Goal: Task Accomplishment & Management: Use online tool/utility

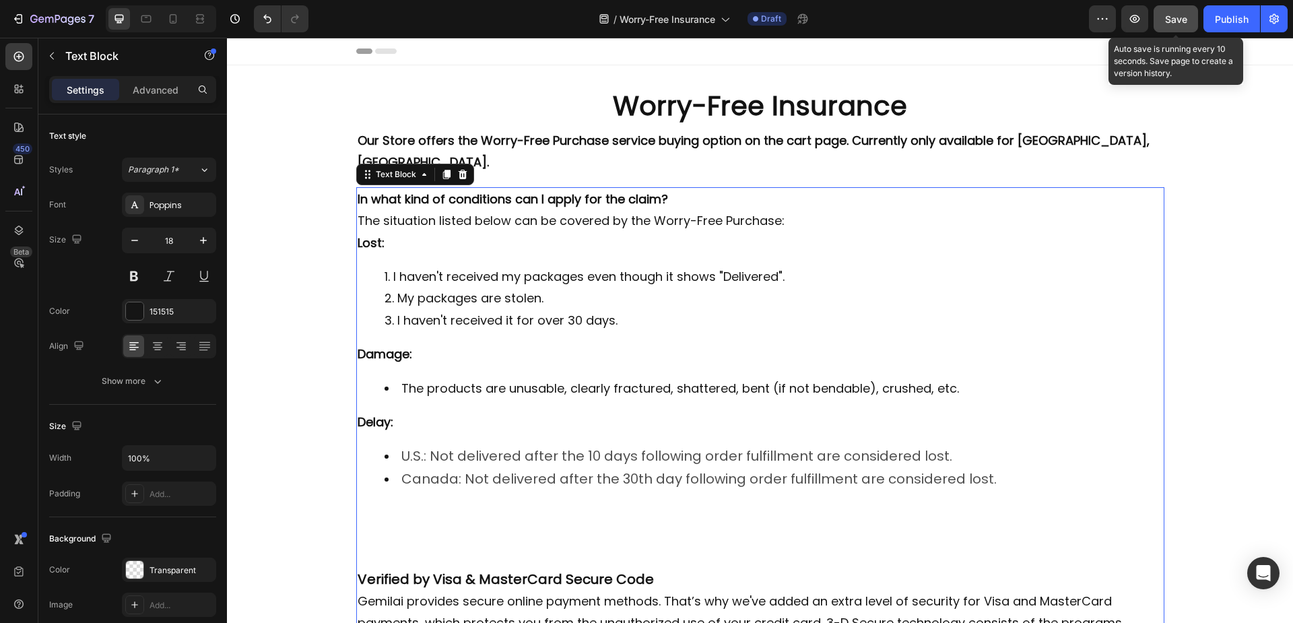
click at [1174, 19] on span "Save" at bounding box center [1176, 18] width 22 height 11
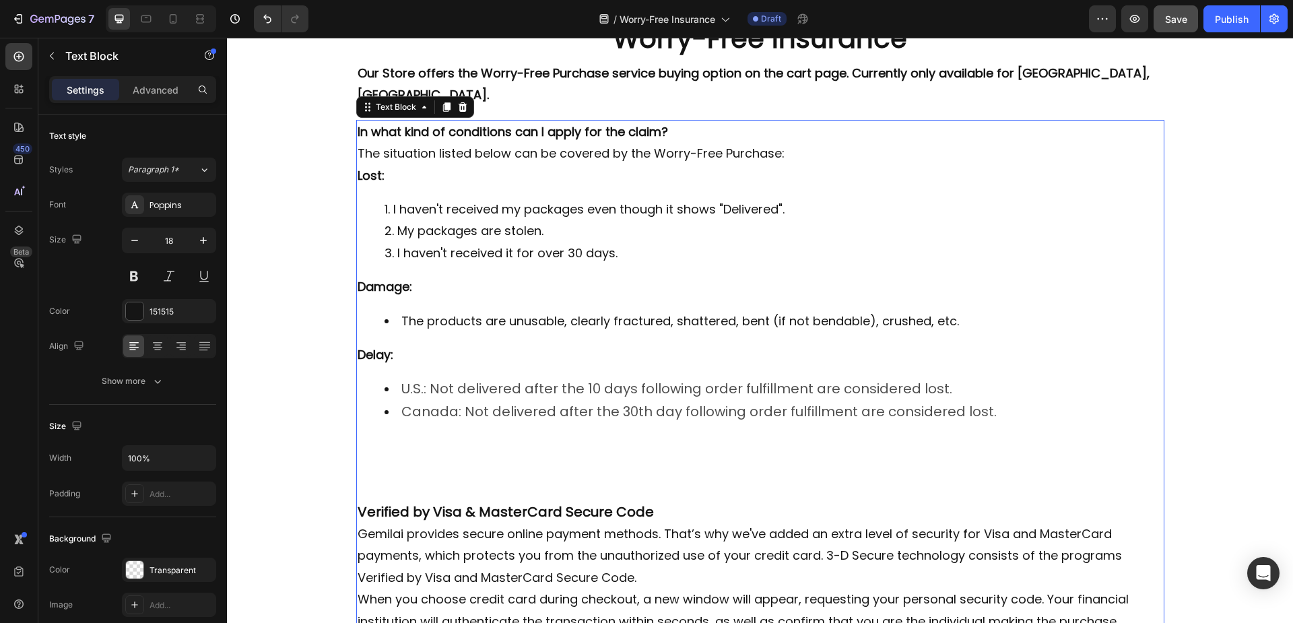
click at [376, 435] on p "Rich Text Editor. Editing area: main" at bounding box center [760, 446] width 805 height 22
click at [367, 457] on p "Rich Text Editor. Editing area: main" at bounding box center [760, 468] width 805 height 22
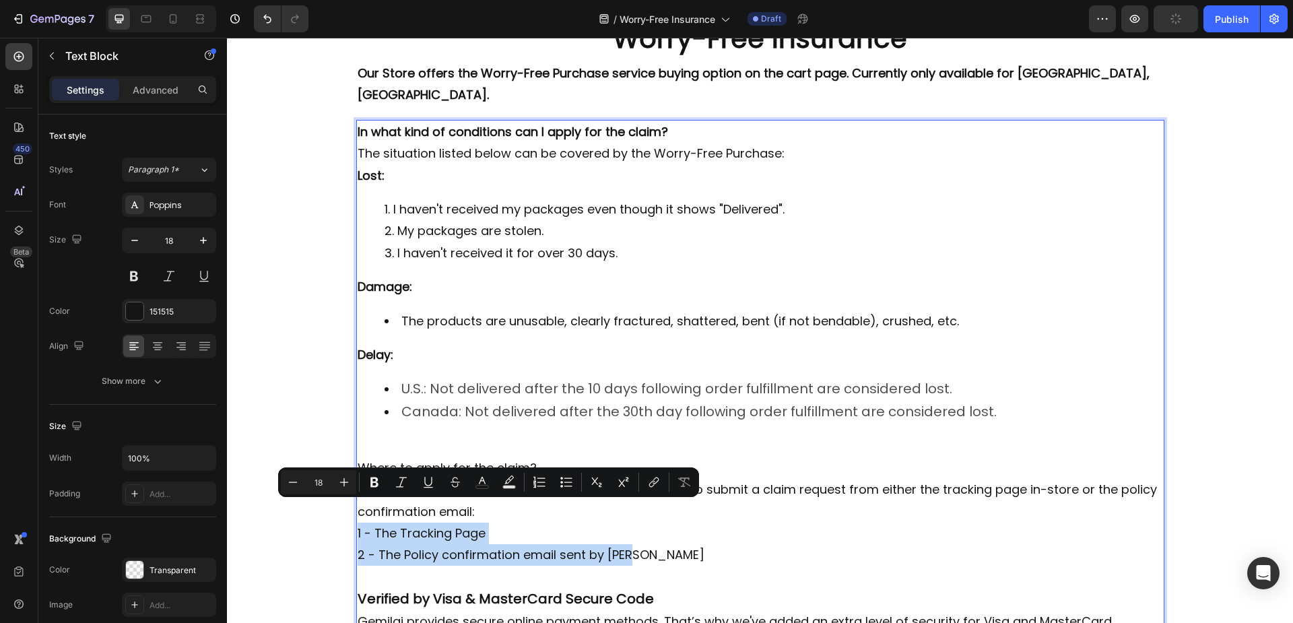
drag, startPoint x: 351, startPoint y: 508, endPoint x: 654, endPoint y: 543, distance: 304.4
click at [654, 543] on div "In what kind of conditions can I apply for the claim? The situation listed belo…" at bounding box center [760, 541] width 808 height 842
click at [541, 485] on icon "Editor contextual toolbar" at bounding box center [539, 481] width 13 height 13
type input "18"
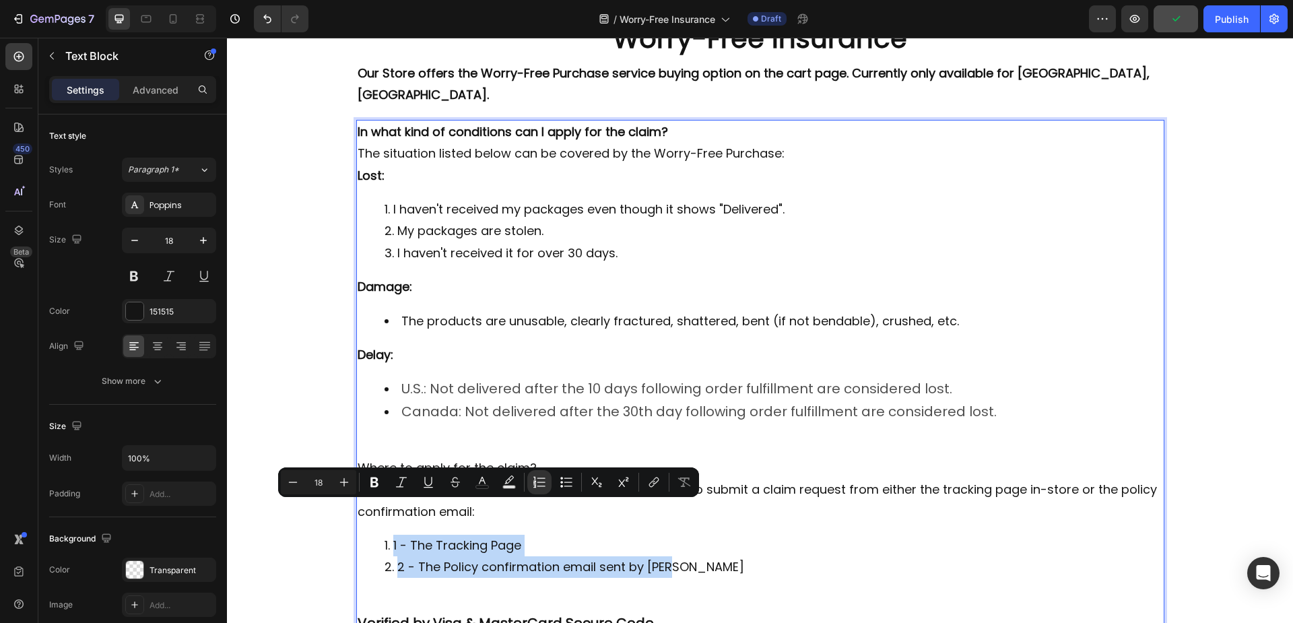
click at [552, 535] on li "1 - The Tracking Page" at bounding box center [773, 546] width 778 height 22
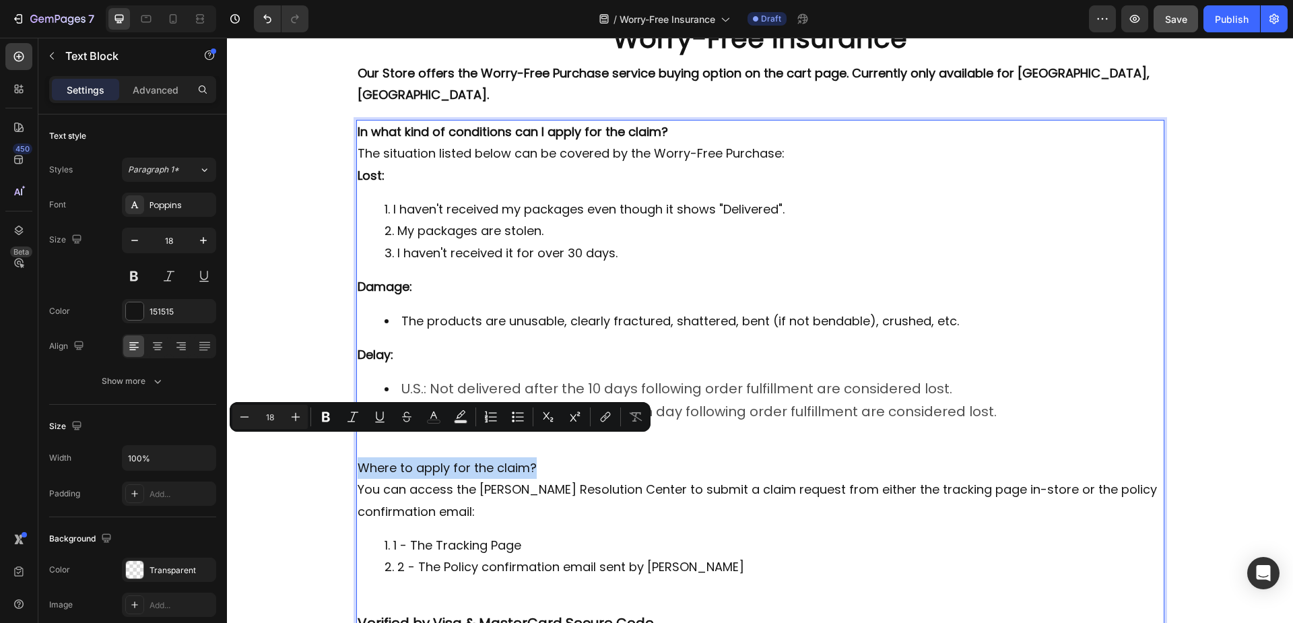
drag, startPoint x: 355, startPoint y: 447, endPoint x: 530, endPoint y: 447, distance: 175.1
click at [530, 457] on p "Where to apply for the claim?" at bounding box center [760, 468] width 805 height 22
click at [328, 420] on icon "Editor contextual toolbar" at bounding box center [326, 417] width 8 height 10
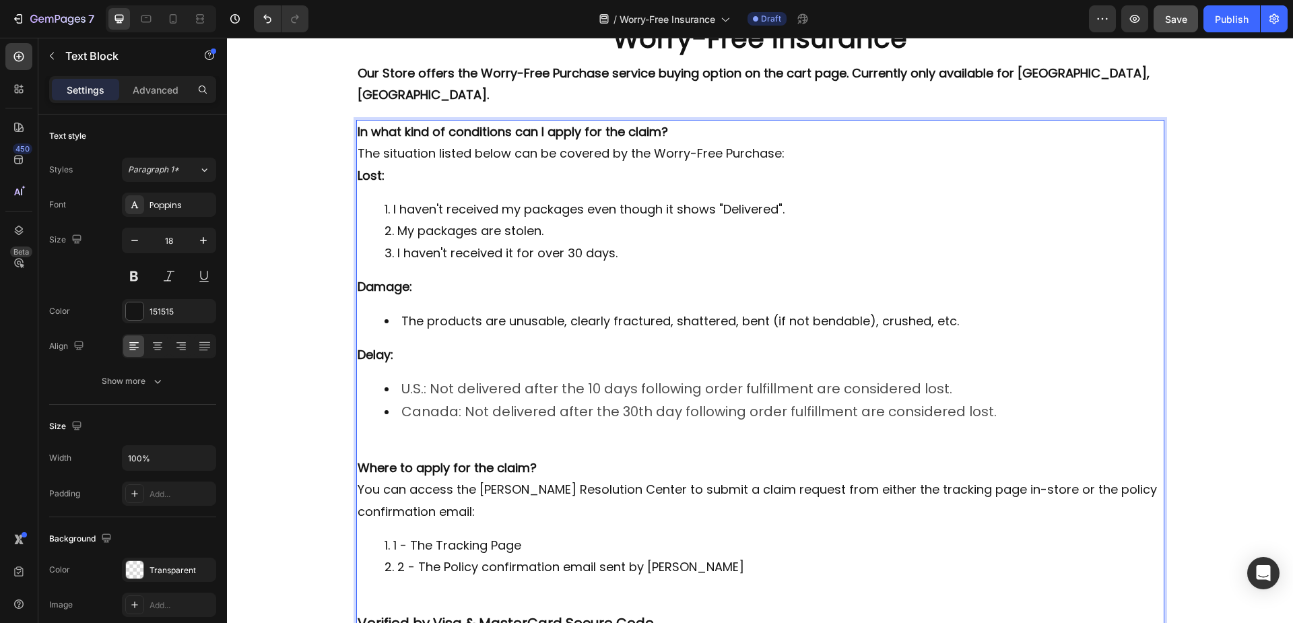
click at [378, 278] on strong "Damage:" at bounding box center [385, 286] width 55 height 17
click at [370, 278] on strong "Damage:" at bounding box center [385, 286] width 55 height 17
drag, startPoint x: 369, startPoint y: 269, endPoint x: 348, endPoint y: 271, distance: 21.0
click at [348, 271] on div "Worry-Free Insurance Heading Row Our Store offers the Worry-Free Purchase servi…" at bounding box center [760, 508] width 1066 height 977
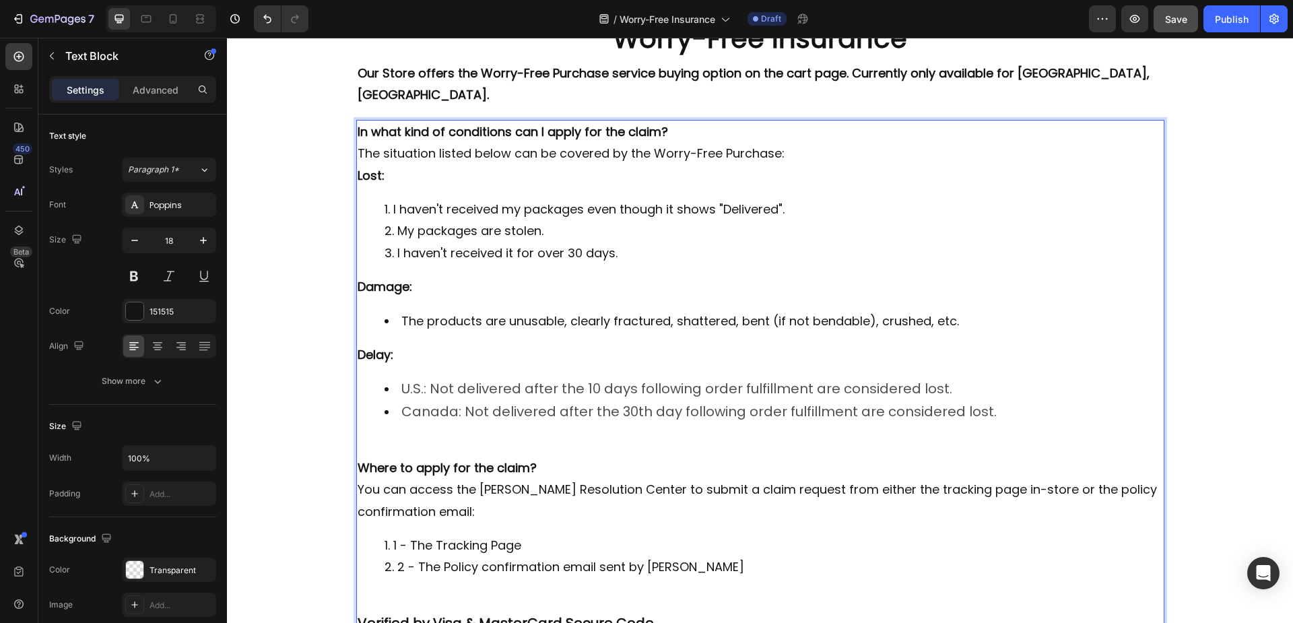
drag, startPoint x: 378, startPoint y: 334, endPoint x: 351, endPoint y: 334, distance: 26.3
click at [358, 346] on strong "Delay:" at bounding box center [376, 354] width 36 height 17
drag, startPoint x: 377, startPoint y: 154, endPoint x: 342, endPoint y: 156, distance: 35.1
click at [342, 156] on div "Worry-Free Insurance Heading Row Our Store offers the Worry-Free Purchase servi…" at bounding box center [760, 508] width 1066 height 977
click at [787, 143] on p "The situation listed below can be covered by the Worry-Free Purchase:" at bounding box center [760, 154] width 805 height 22
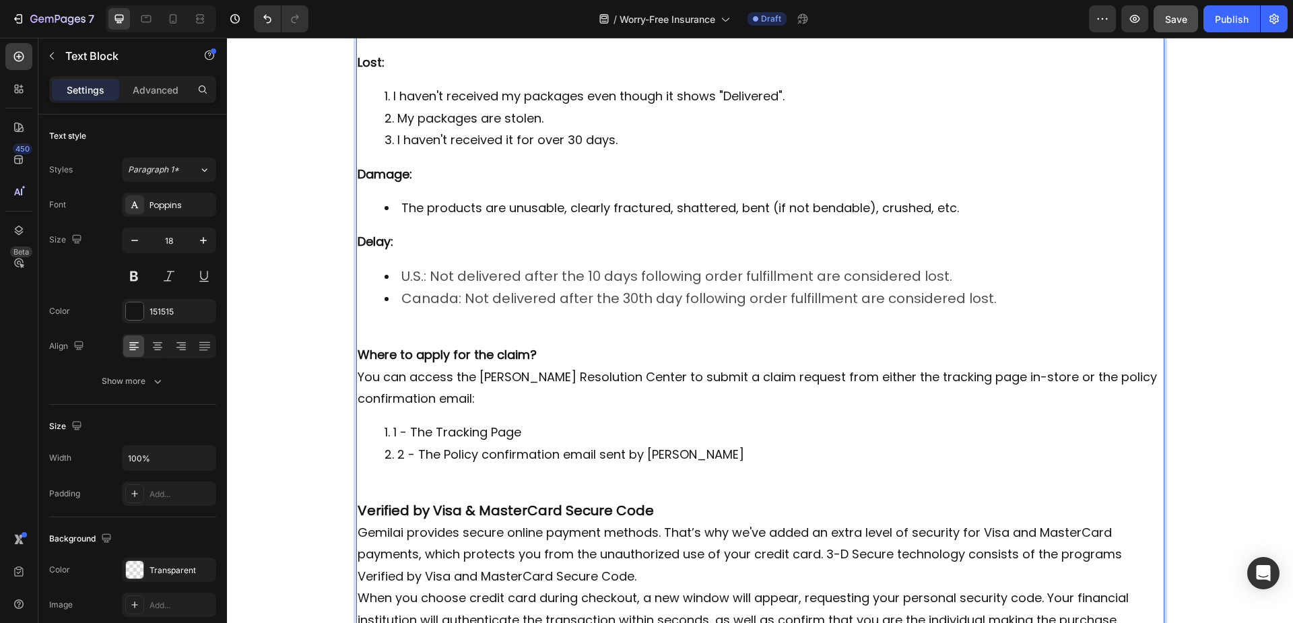
scroll to position [269, 0]
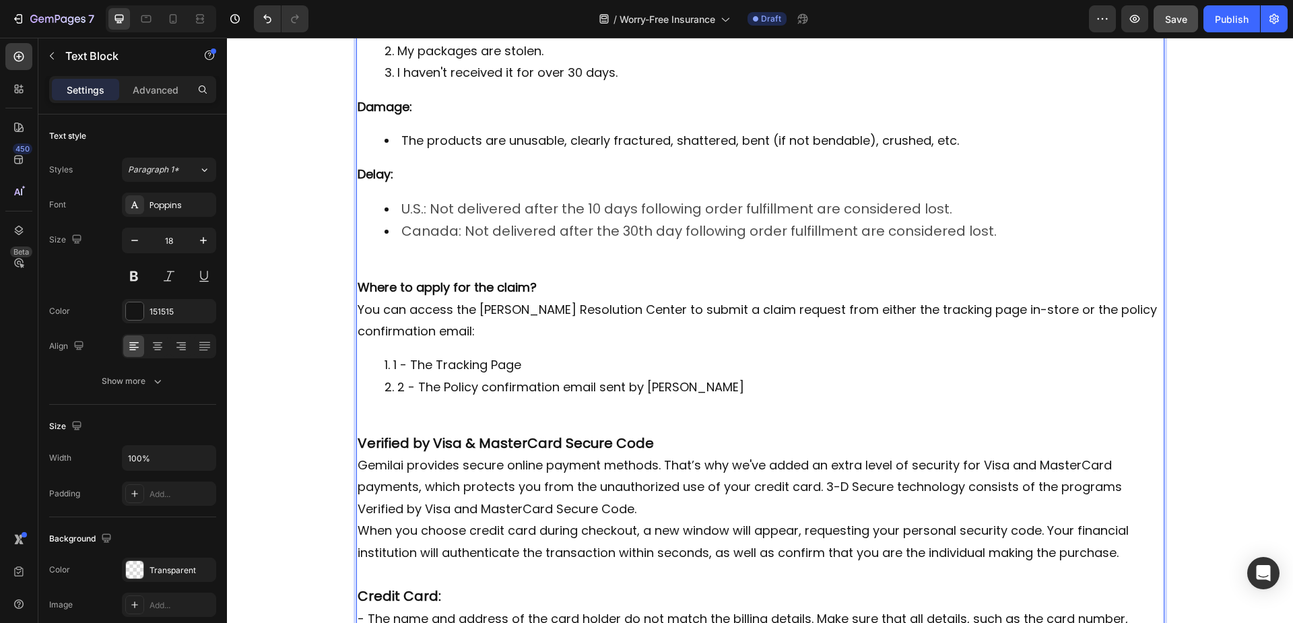
click at [395, 354] on li "1 - The Tracking Page" at bounding box center [773, 365] width 778 height 22
click at [681, 376] on li "- The Policy confirmation email sent by Seel" at bounding box center [773, 387] width 778 height 22
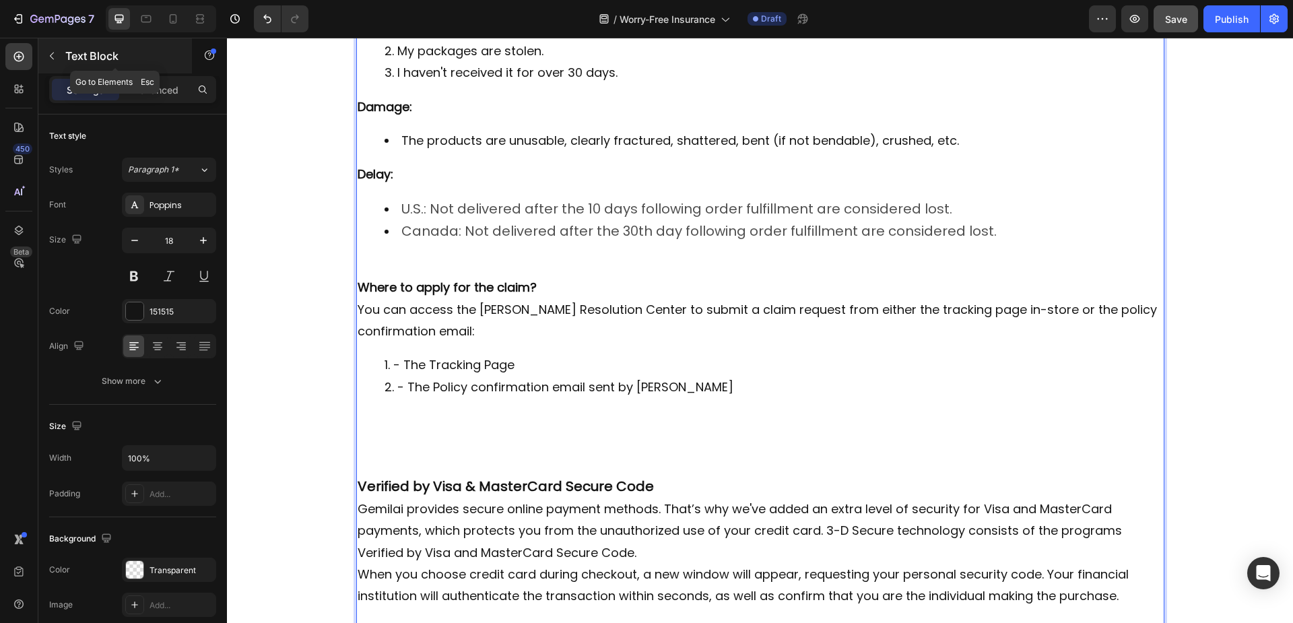
click at [48, 50] on button "button" at bounding box center [52, 56] width 22 height 22
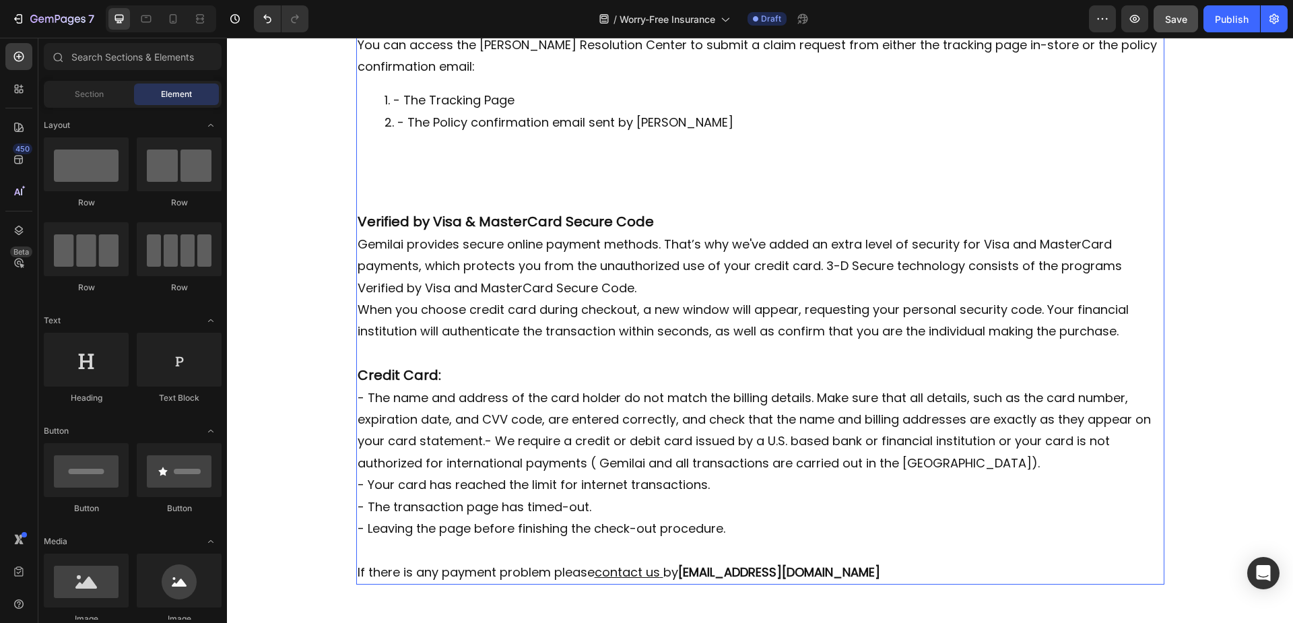
scroll to position [539, 0]
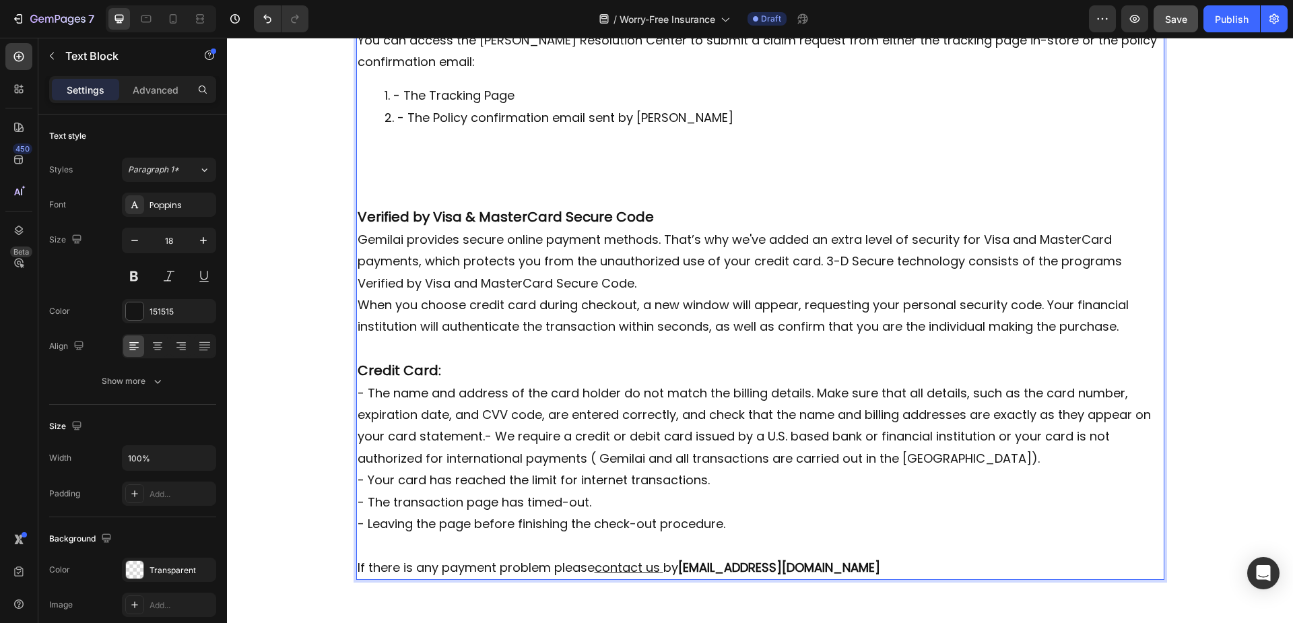
click at [855, 549] on p "If there is any payment problem please contact us by sales@gemilaicoffee.com" at bounding box center [760, 557] width 805 height 44
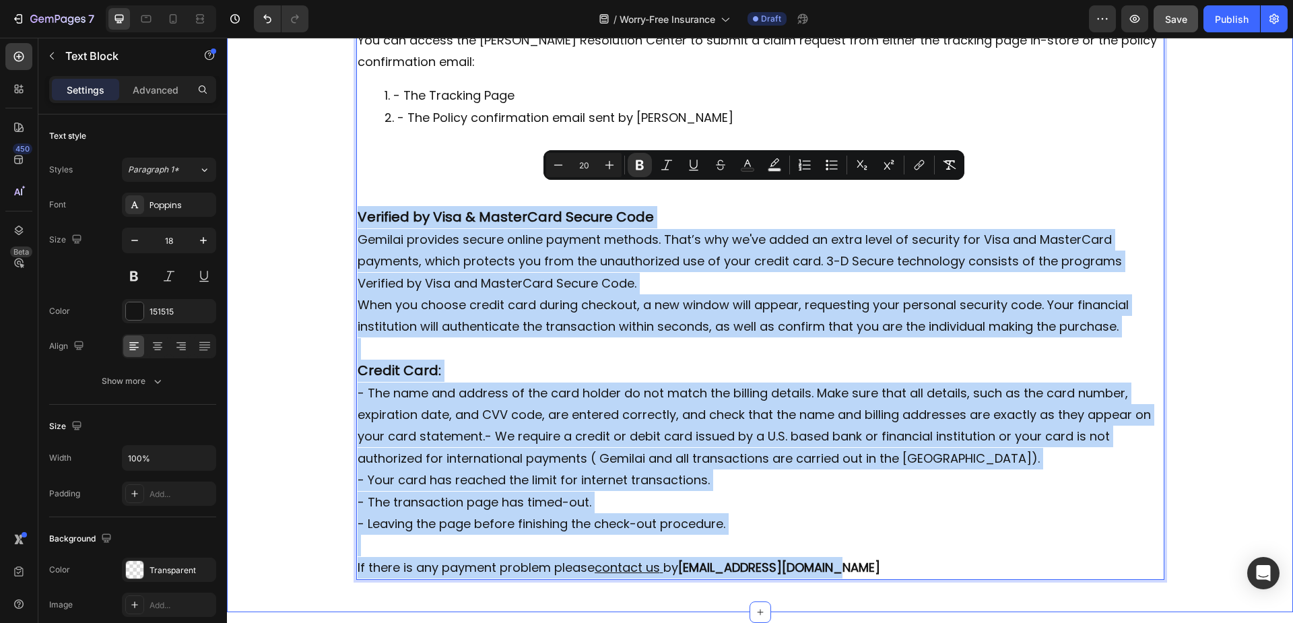
drag, startPoint x: 854, startPoint y: 545, endPoint x: 348, endPoint y: 203, distance: 610.7
click at [348, 203] on div "Worry-Free Insurance Heading Row Our Store offers the Worry-Free Purchase servi…" at bounding box center [760, 69] width 1066 height 1042
drag, startPoint x: 807, startPoint y: 484, endPoint x: 797, endPoint y: 502, distance: 20.2
click at [807, 492] on p "- The transaction page has timed-out." at bounding box center [760, 503] width 805 height 22
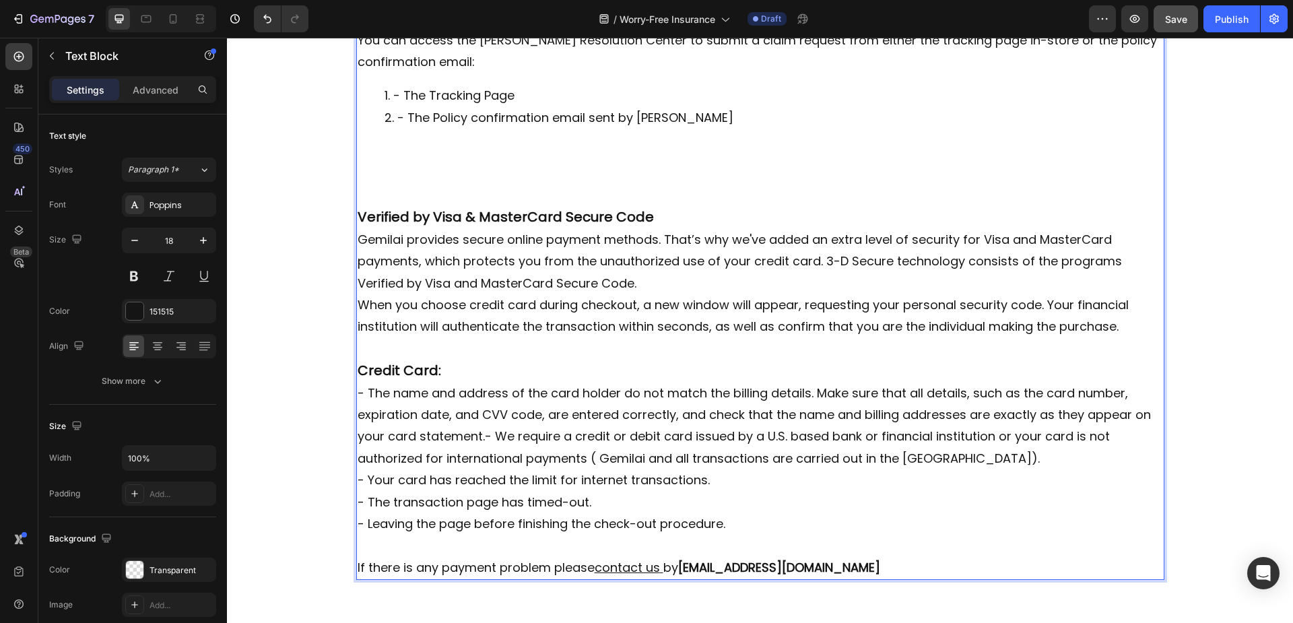
drag, startPoint x: 680, startPoint y: 547, endPoint x: 352, endPoint y: 195, distance: 481.7
click at [356, 195] on div "In what kind of conditions can I apply for the claim? The situation listed belo…" at bounding box center [760, 114] width 808 height 931
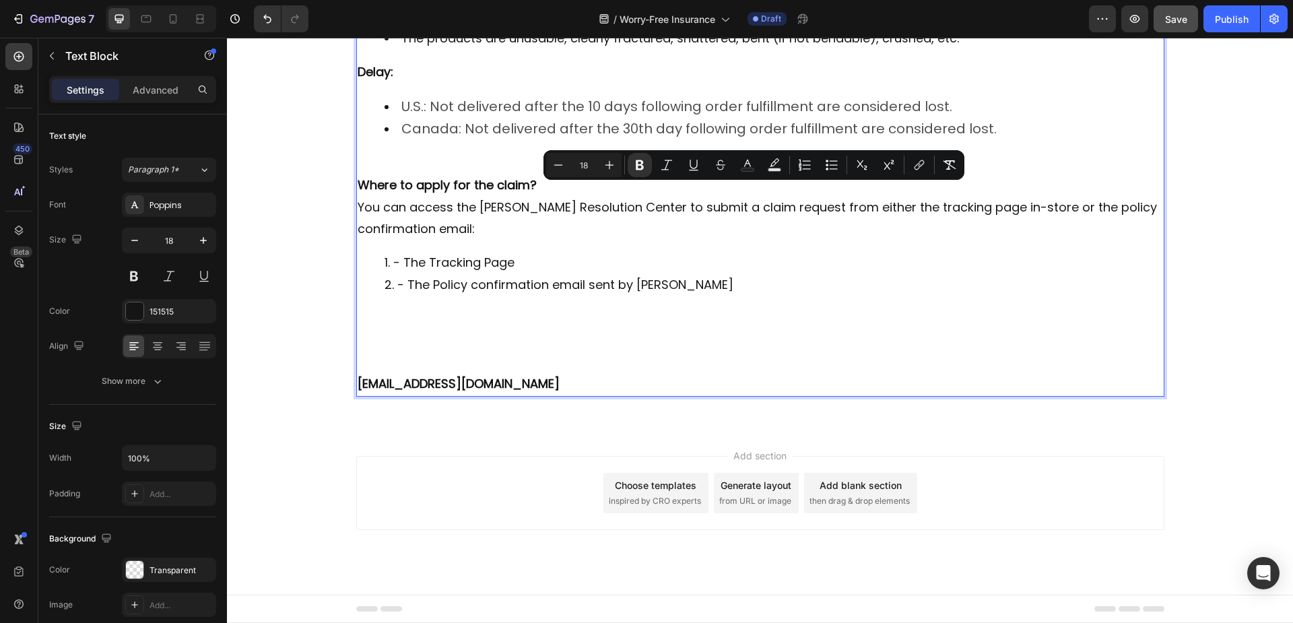
scroll to position [349, 0]
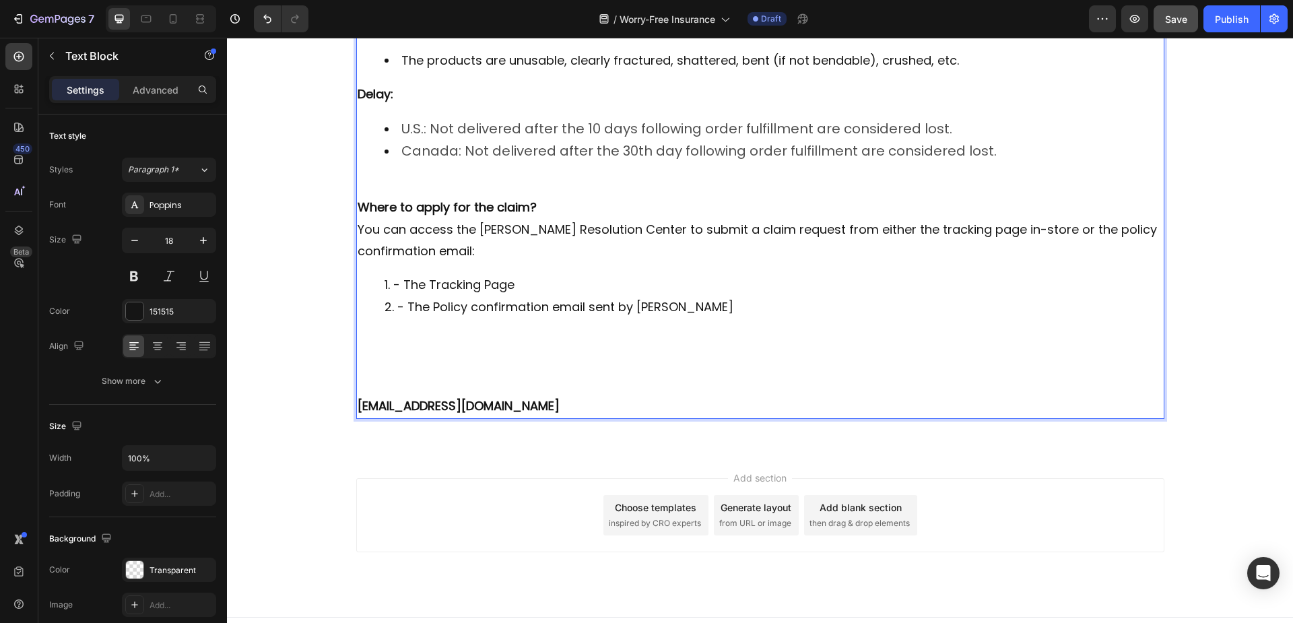
click at [467, 451] on div "Add section Choose templates inspired by CRO experts Generate layout from URL o…" at bounding box center [760, 534] width 1066 height 166
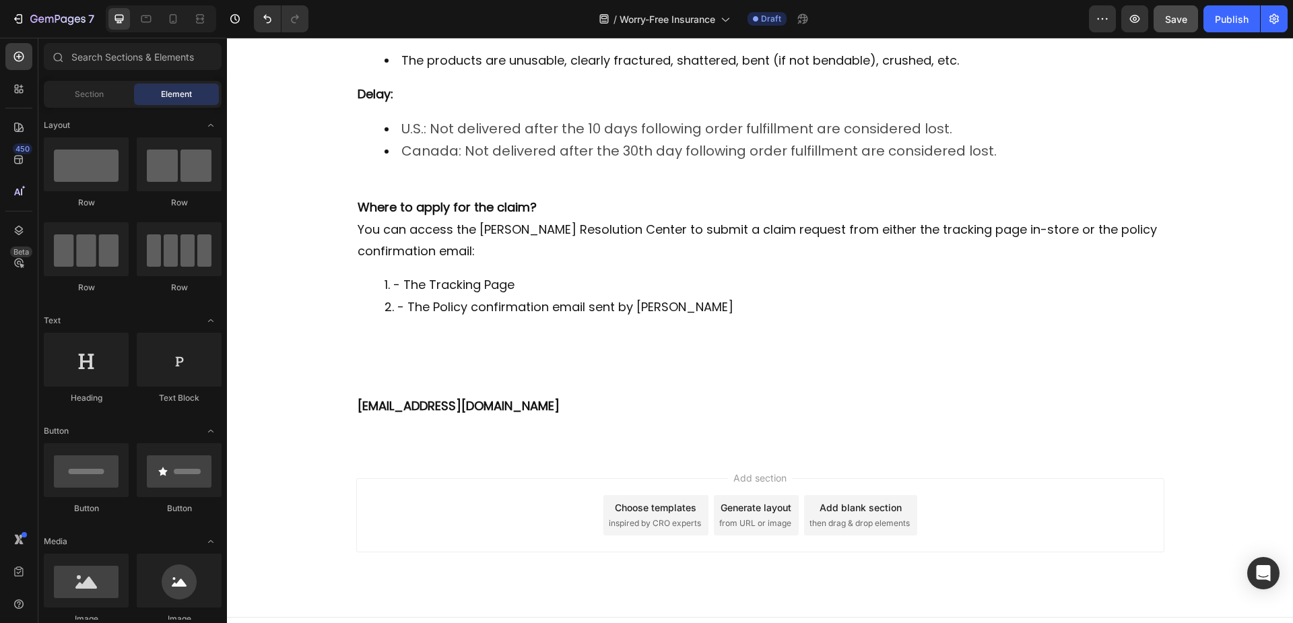
scroll to position [135, 0]
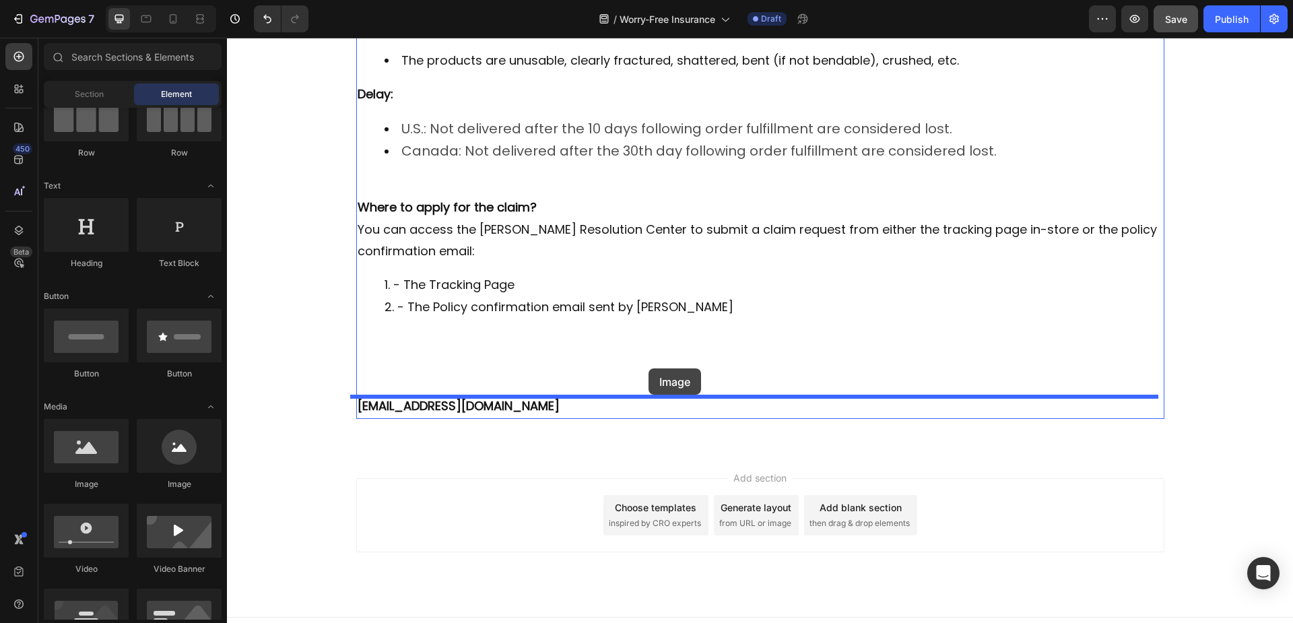
drag, startPoint x: 325, startPoint y: 479, endPoint x: 648, endPoint y: 368, distance: 342.2
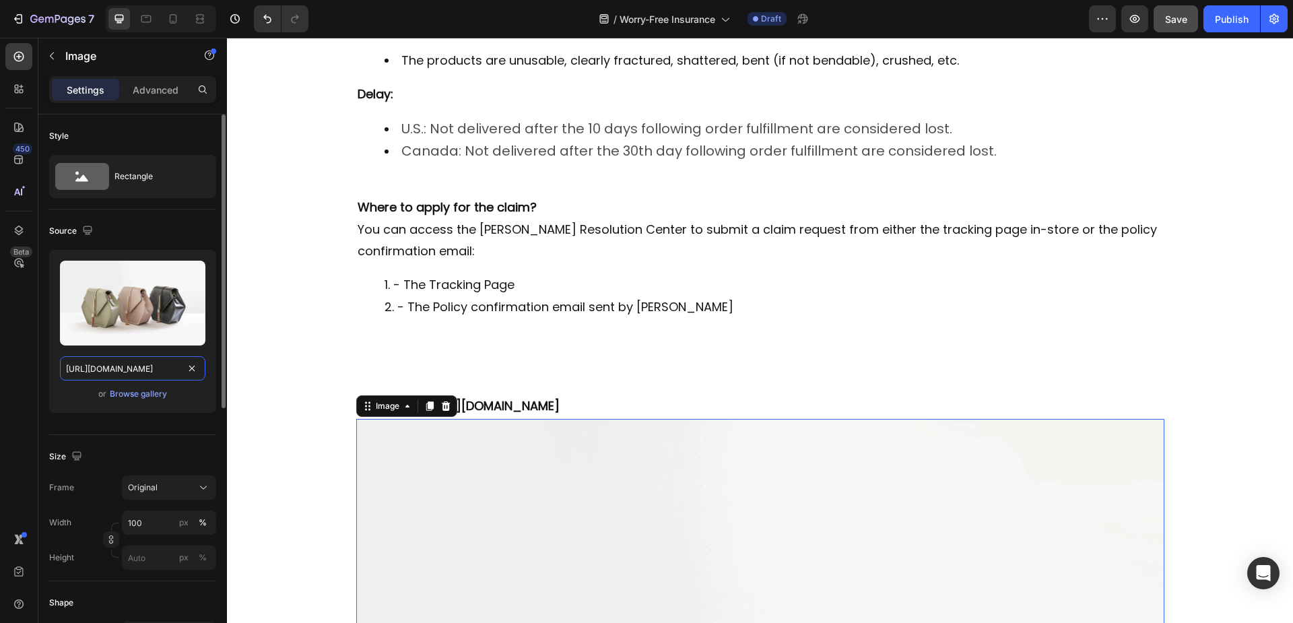
drag, startPoint x: 195, startPoint y: 359, endPoint x: 195, endPoint y: 368, distance: 8.8
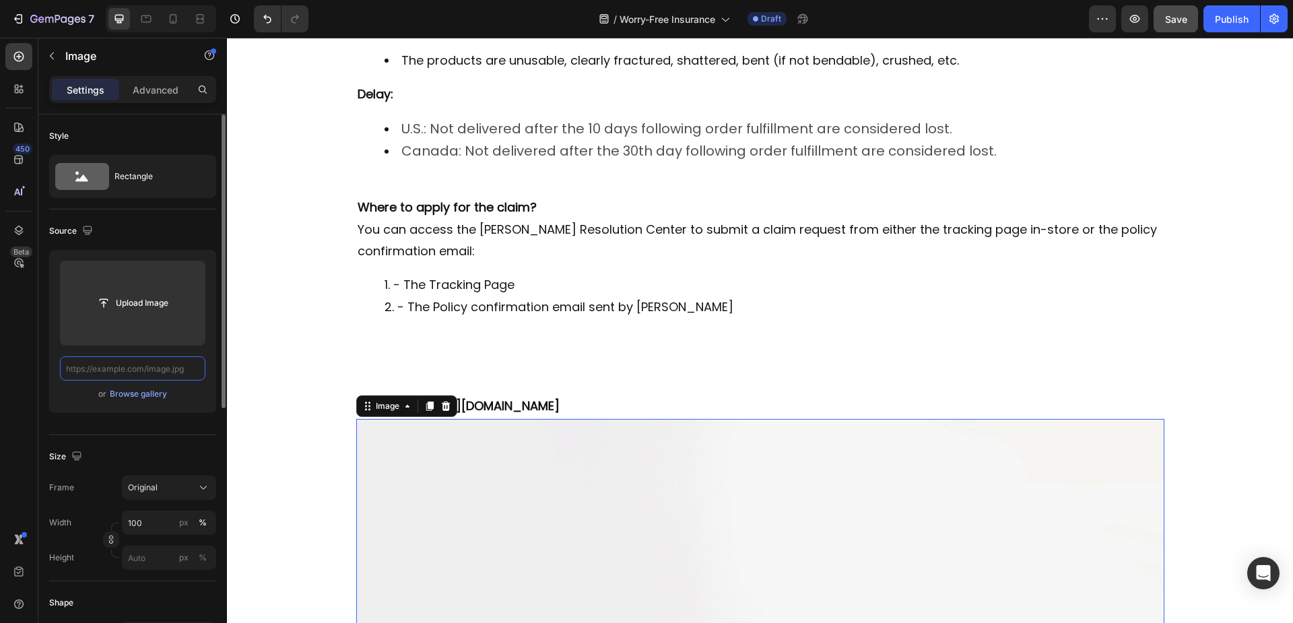
scroll to position [0, 0]
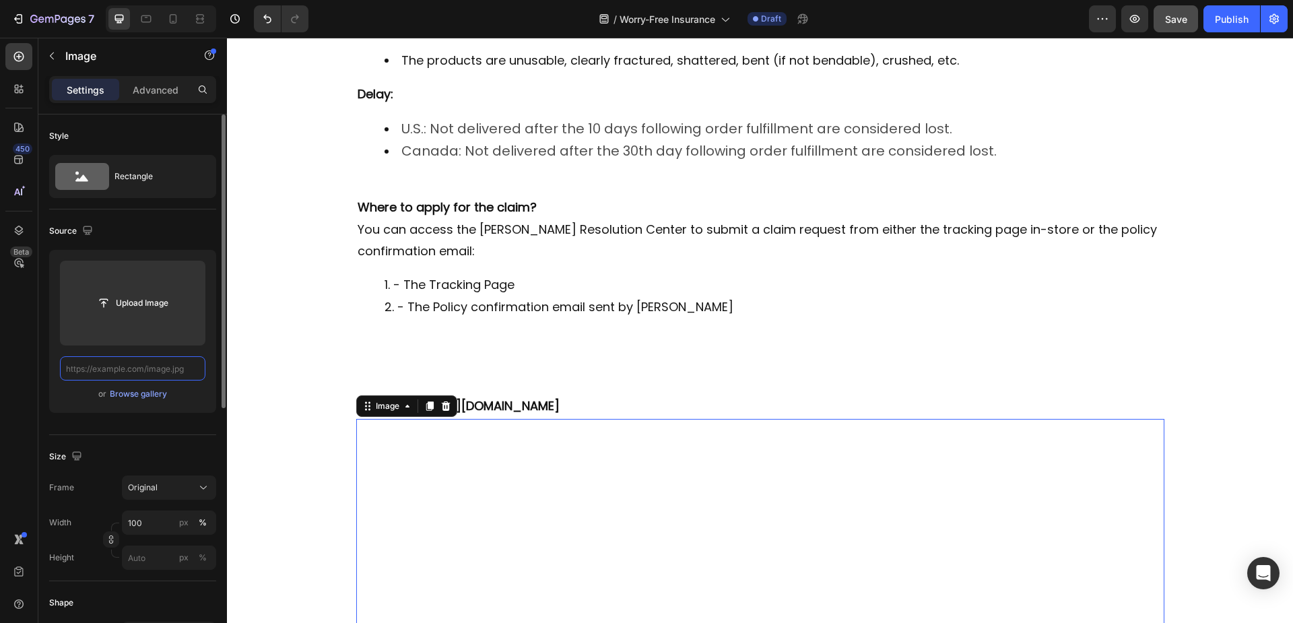
paste input "https://i.postimg.cc/j2V8mGnb/Group-81784.jpg"
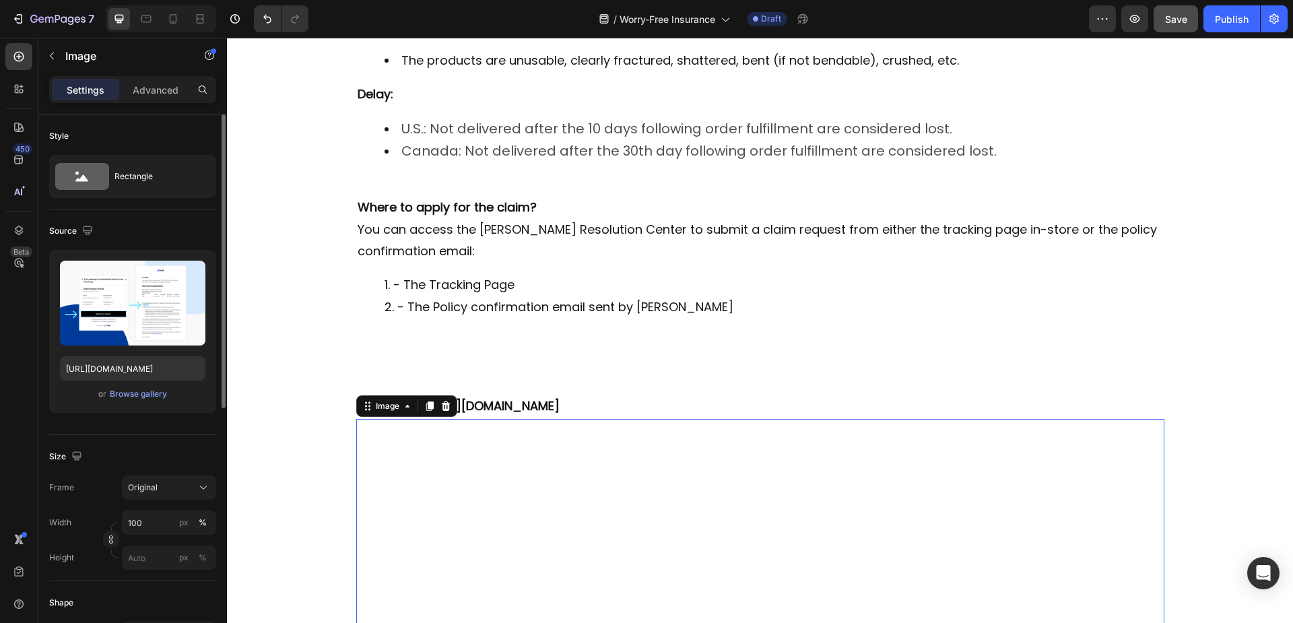
click at [157, 228] on div "Source" at bounding box center [132, 231] width 167 height 22
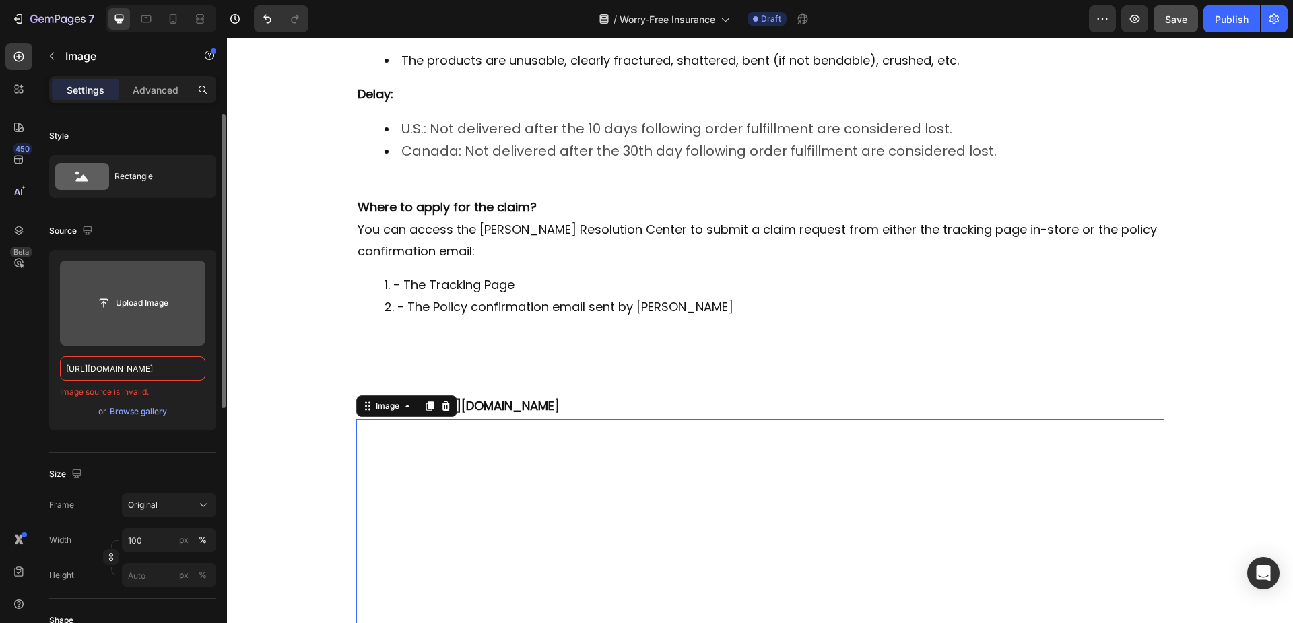
click at [128, 306] on input "file" at bounding box center [132, 303] width 93 height 23
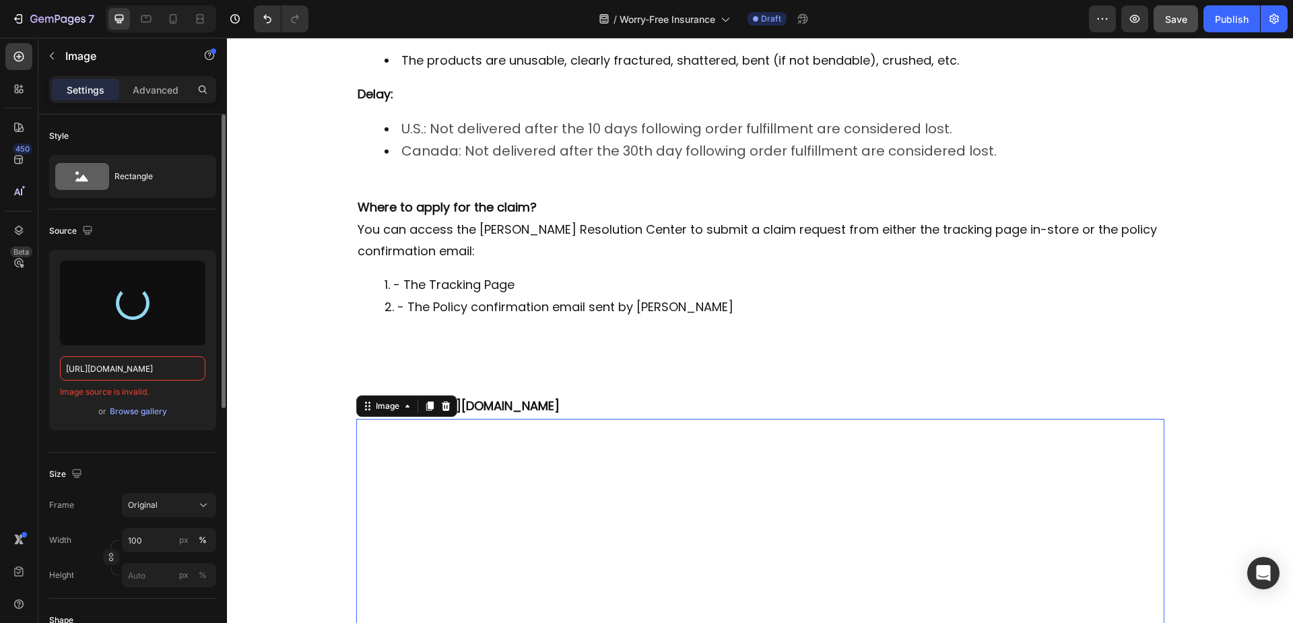
type input "https://cdn.shopify.com/s/files/1/0856/6954/4249/files/gempages_508403901528015…"
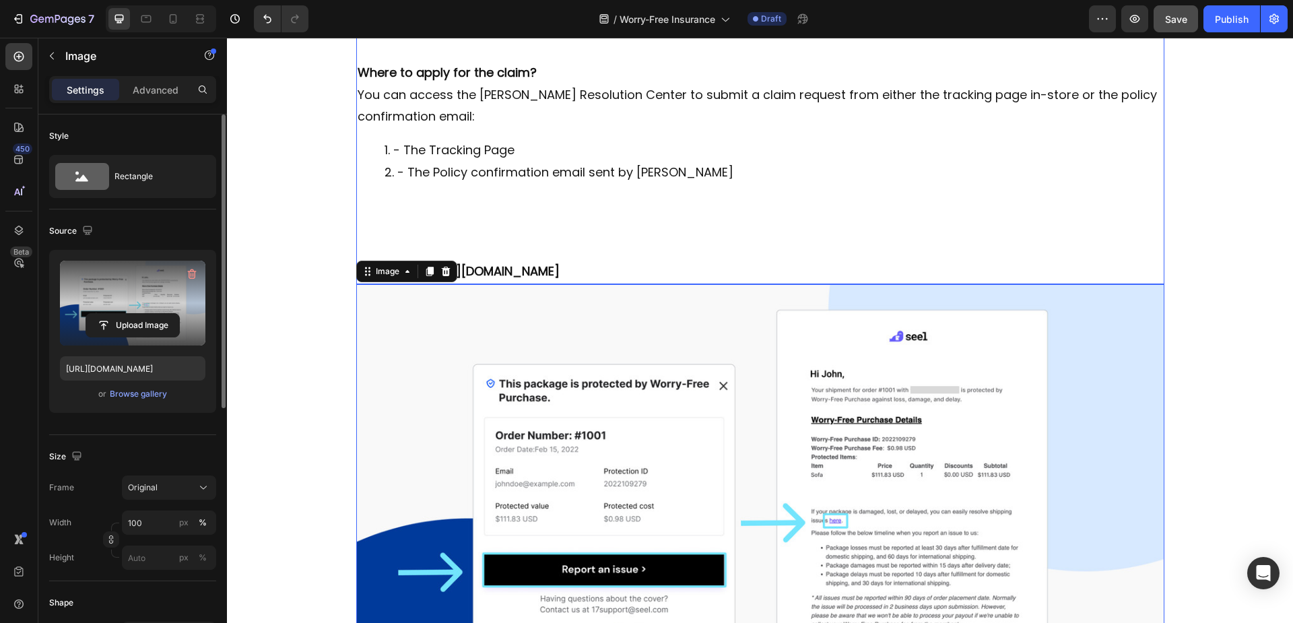
scroll to position [349, 0]
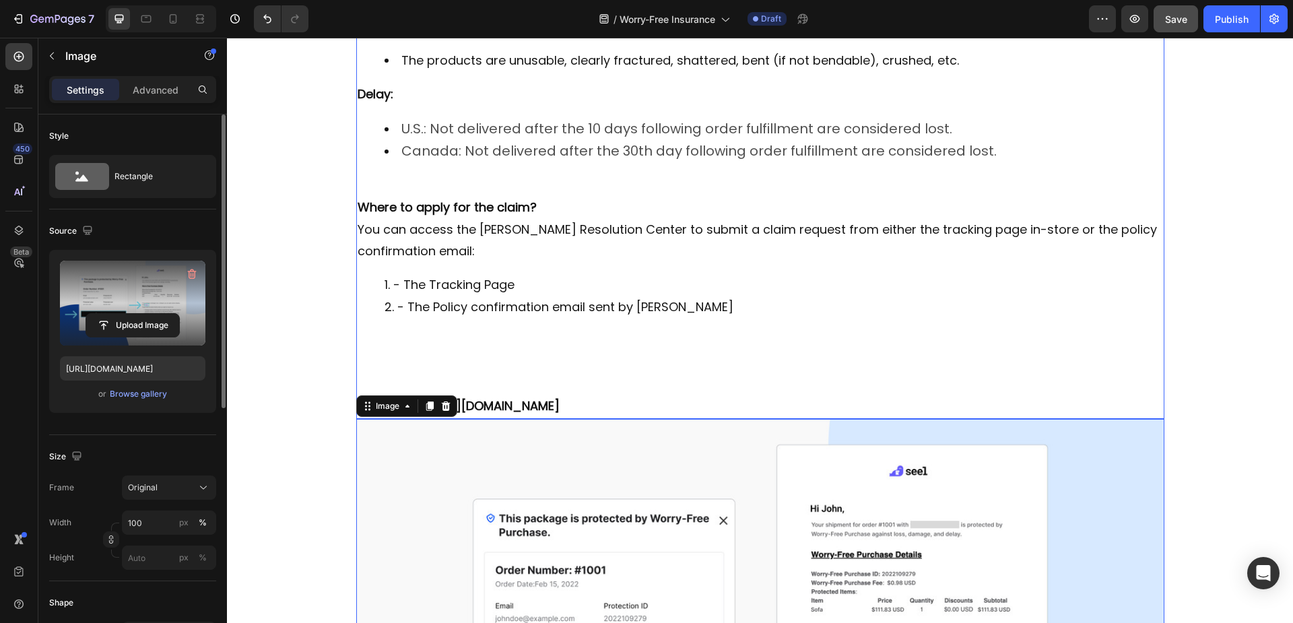
click at [553, 395] on p "sales@gemilaicoffee.com" at bounding box center [760, 406] width 805 height 22
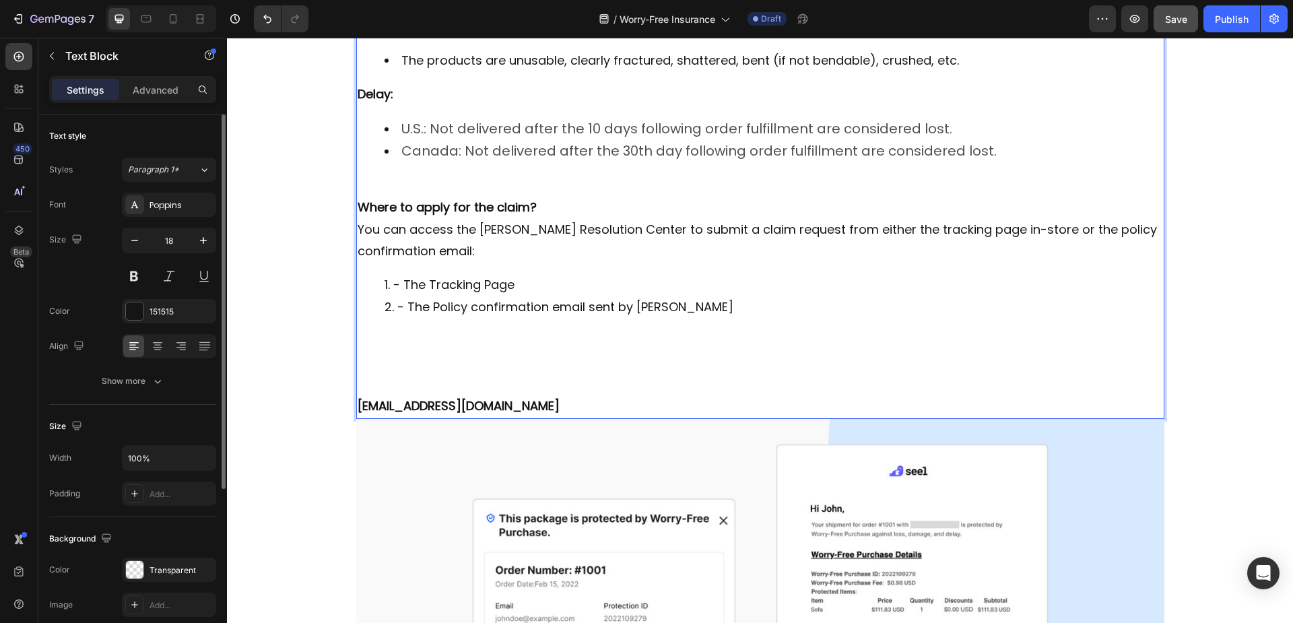
click at [533, 395] on p "sales@gemilaicoffee.com" at bounding box center [760, 406] width 805 height 22
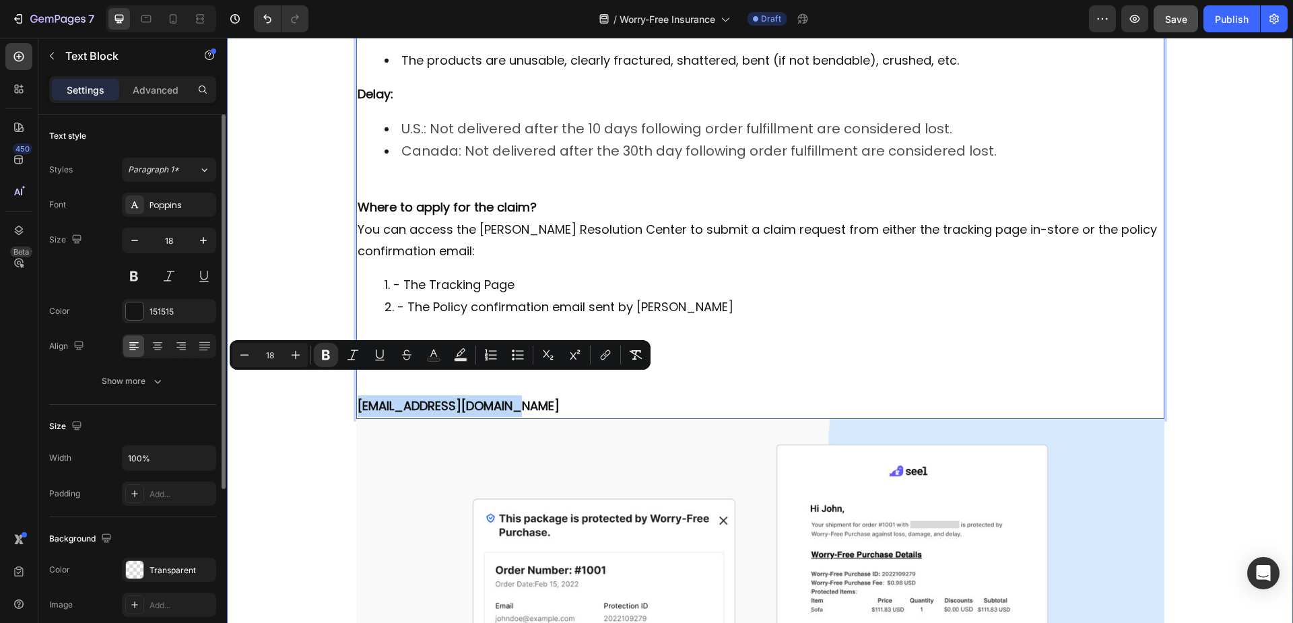
drag, startPoint x: 459, startPoint y: 376, endPoint x: 339, endPoint y: 382, distance: 120.0
click at [339, 382] on div "Worry-Free Insurance Heading Row Our Store offers the Worry-Free Purchase servi…" at bounding box center [760, 310] width 1066 height 1147
copy strong "sales@gemilaicoffee.com"
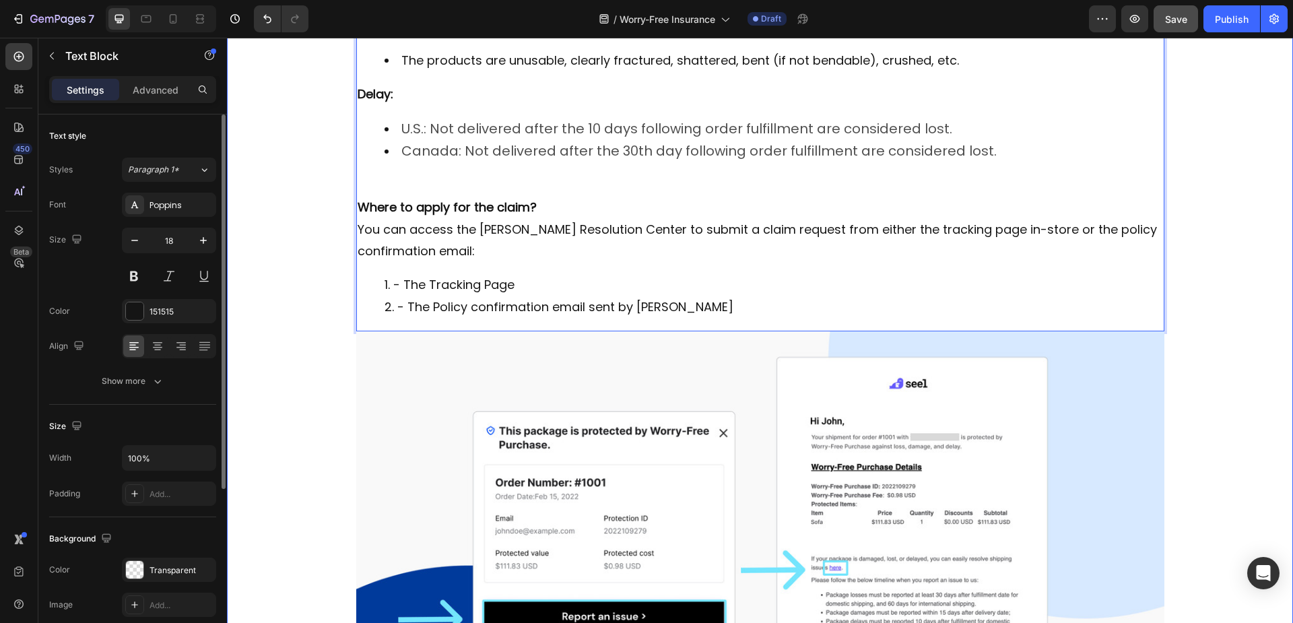
click at [269, 285] on div "Worry-Free Insurance Heading Row Our Store offers the Worry-Free Purchase servi…" at bounding box center [760, 266] width 1066 height 1059
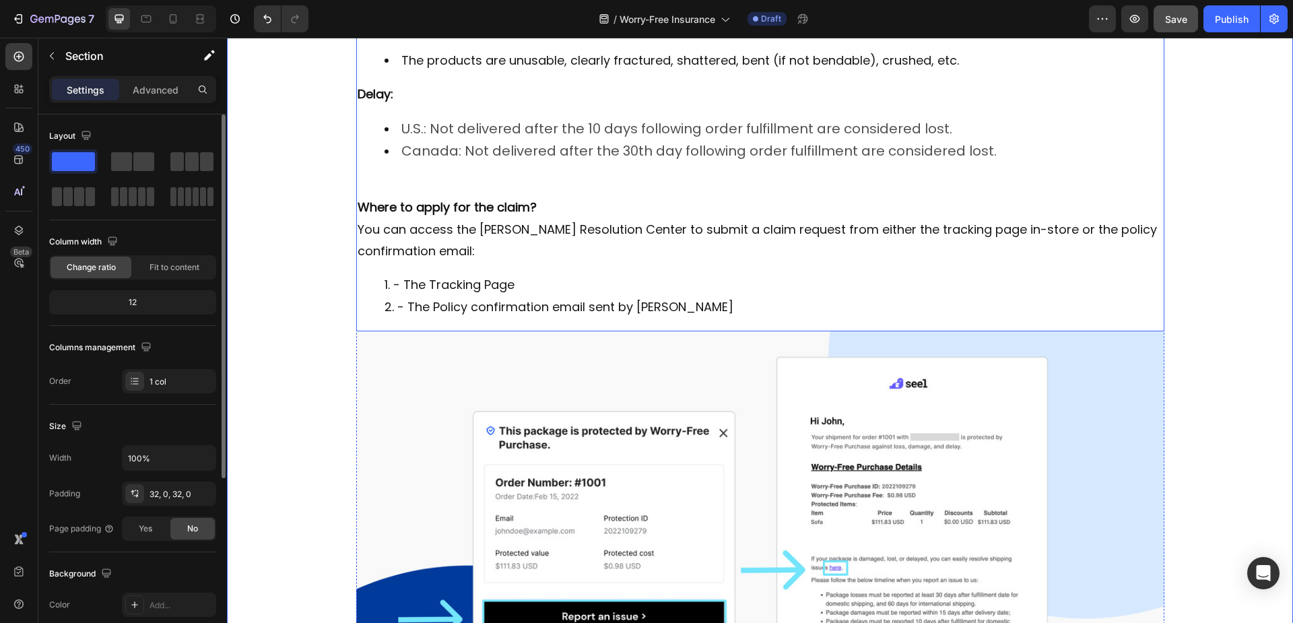
click at [418, 296] on div "In what kind of conditions can I apply for the claim? The situation listed belo…" at bounding box center [760, 85] width 808 height 494
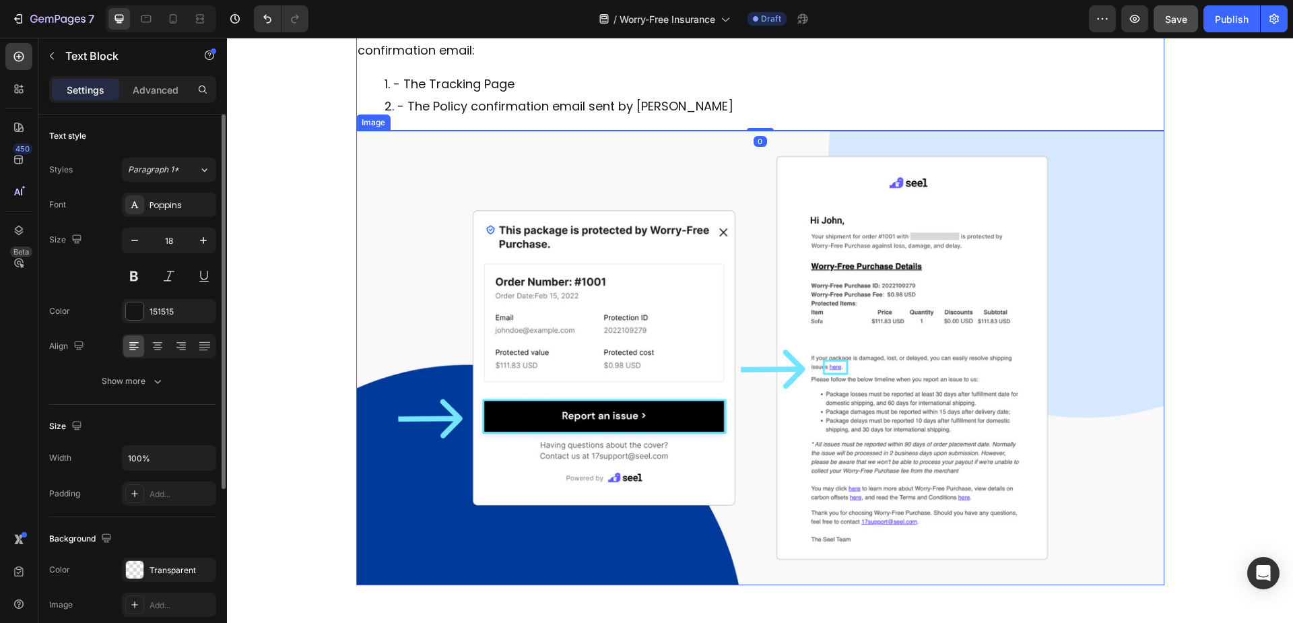
scroll to position [551, 0]
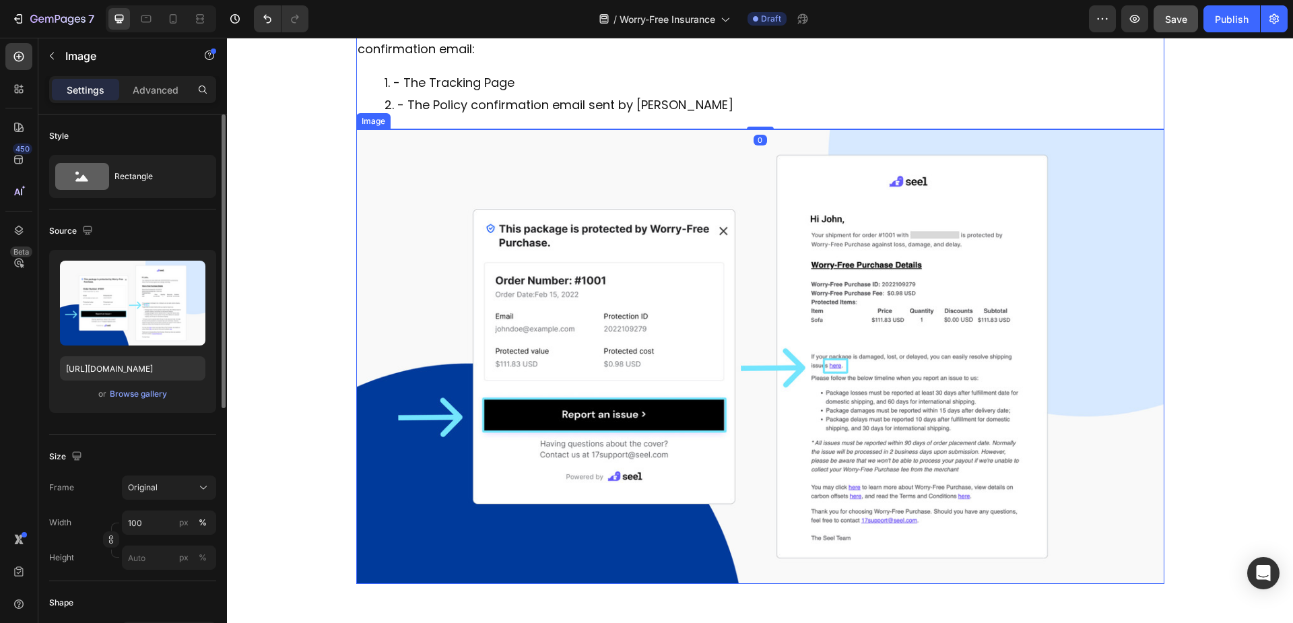
click at [702, 301] on img at bounding box center [760, 356] width 808 height 455
click at [156, 488] on span "Original" at bounding box center [143, 487] width 30 height 12
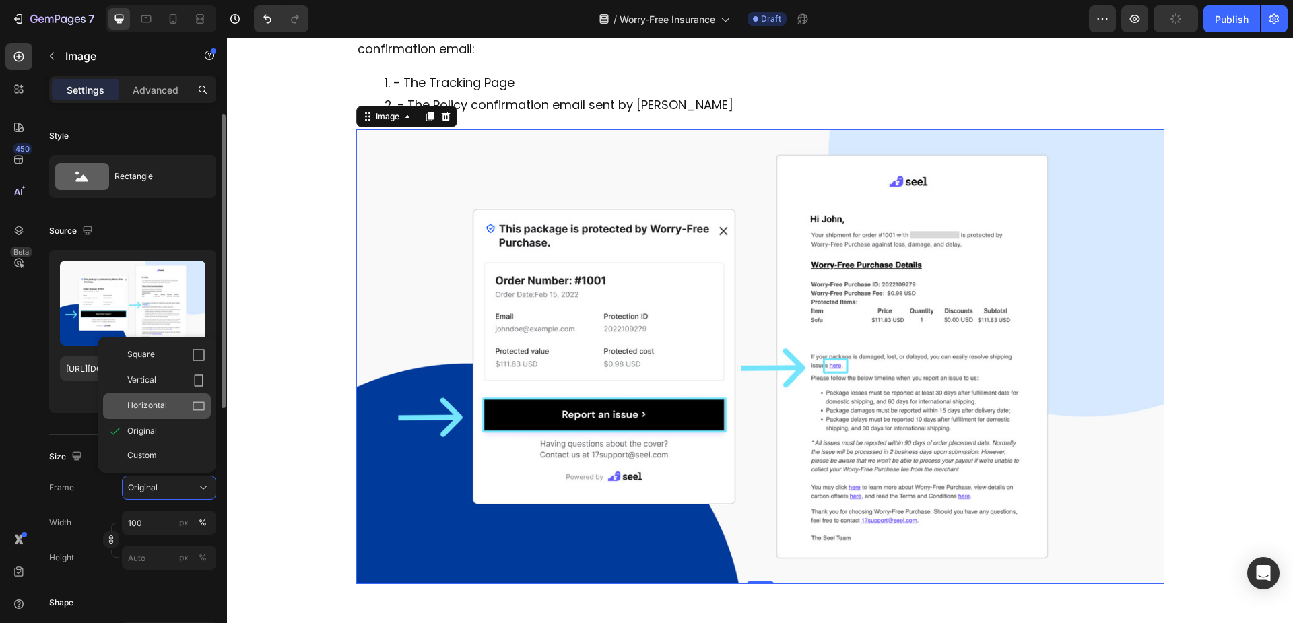
click at [151, 411] on span "Horizontal" at bounding box center [147, 405] width 40 height 13
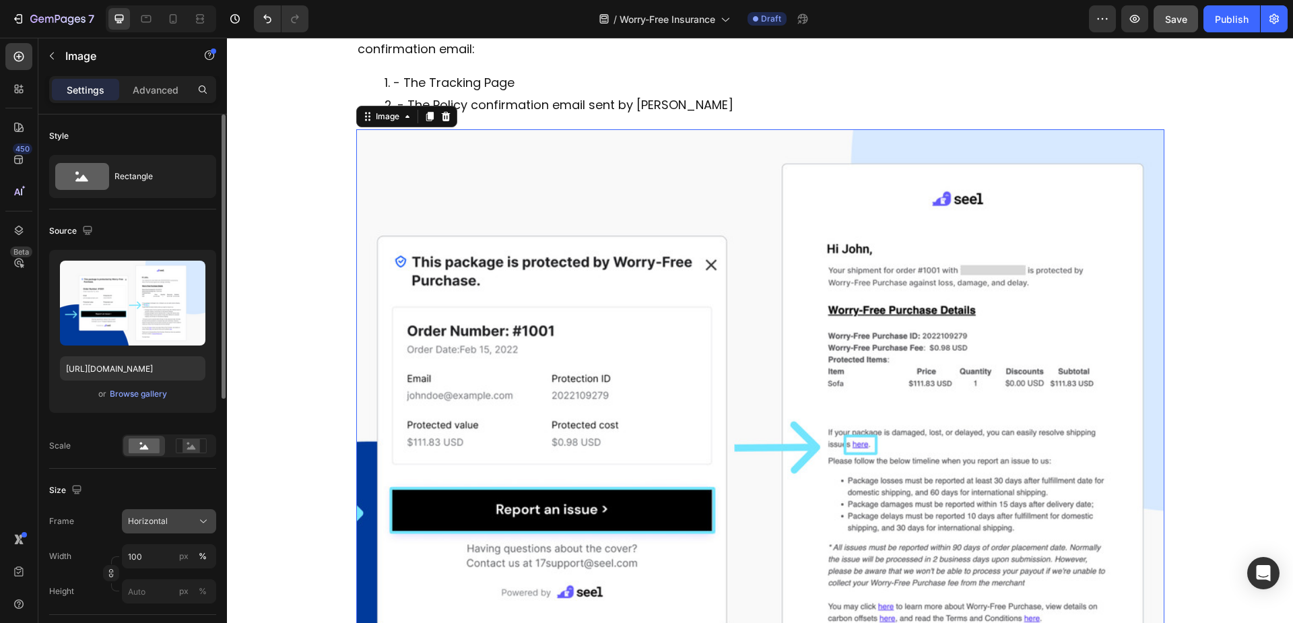
click at [154, 521] on span "Horizontal" at bounding box center [148, 521] width 40 height 12
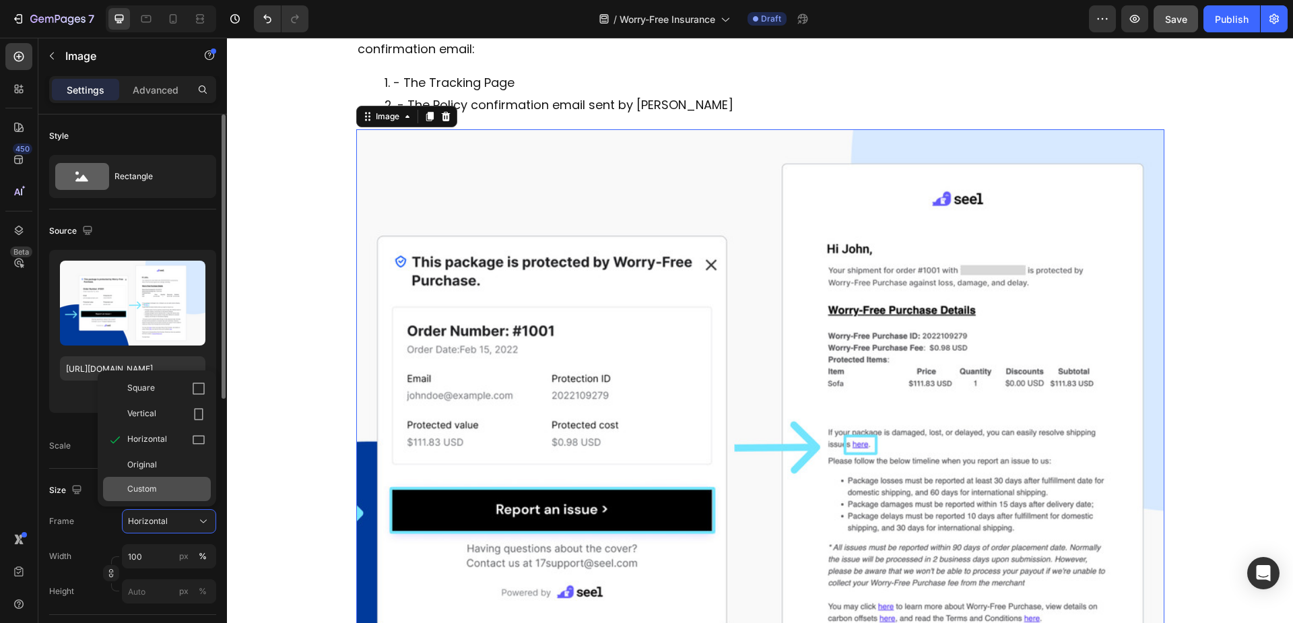
click at [154, 483] on span "Custom" at bounding box center [142, 489] width 30 height 12
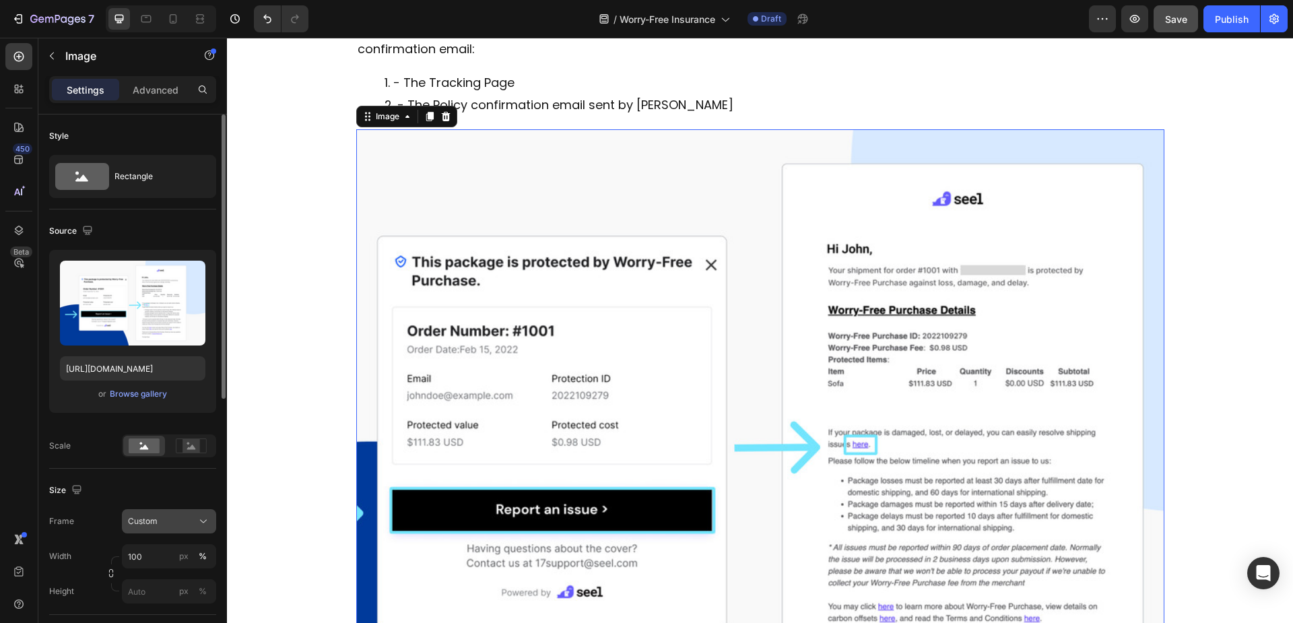
click at [164, 516] on div "Custom" at bounding box center [161, 521] width 66 height 12
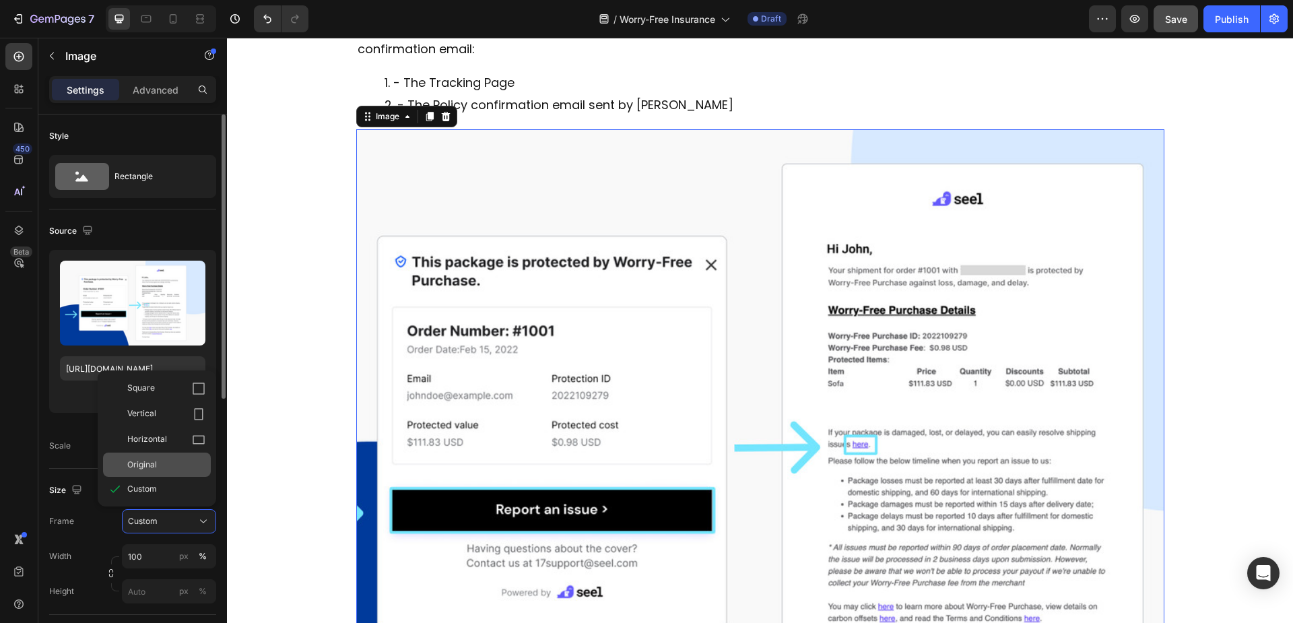
click at [162, 455] on div "Original" at bounding box center [157, 464] width 108 height 24
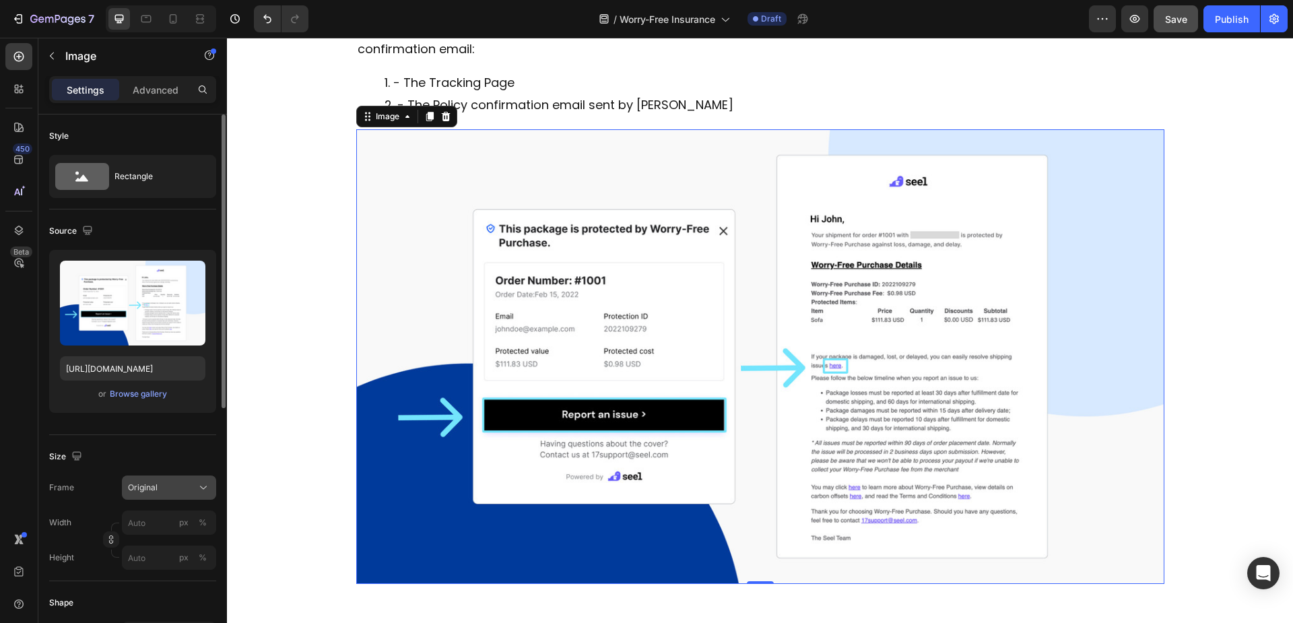
click at [170, 488] on div "Original" at bounding box center [161, 487] width 66 height 12
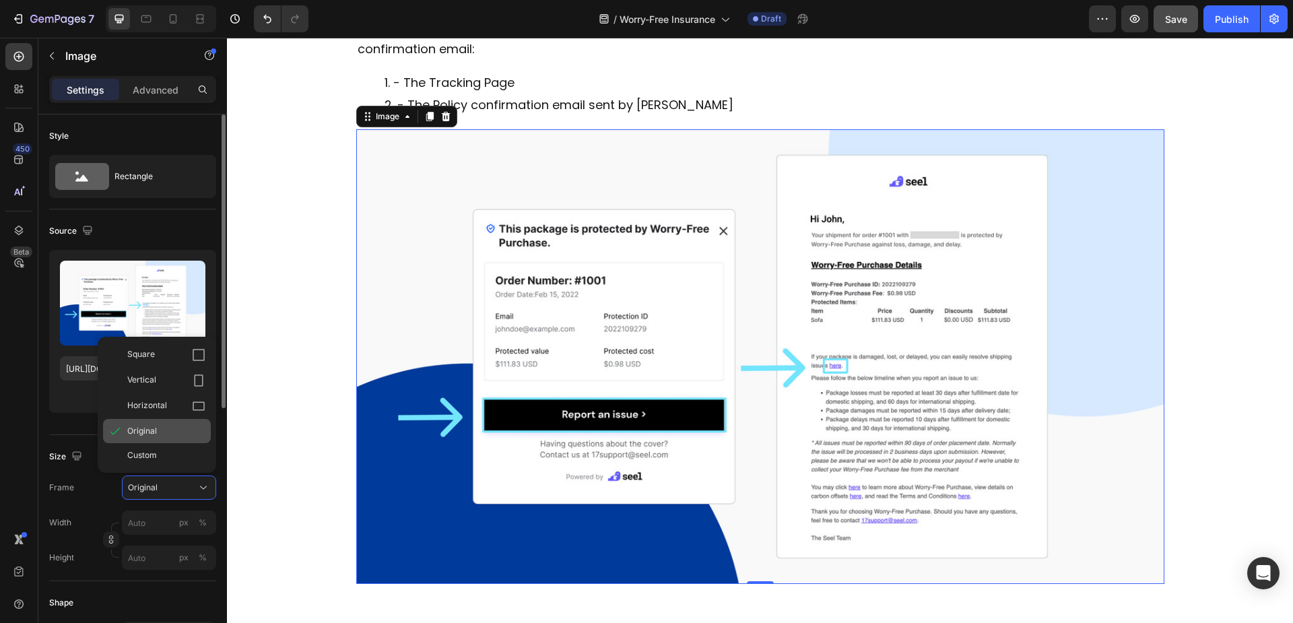
click at [160, 438] on div "Original" at bounding box center [157, 431] width 108 height 24
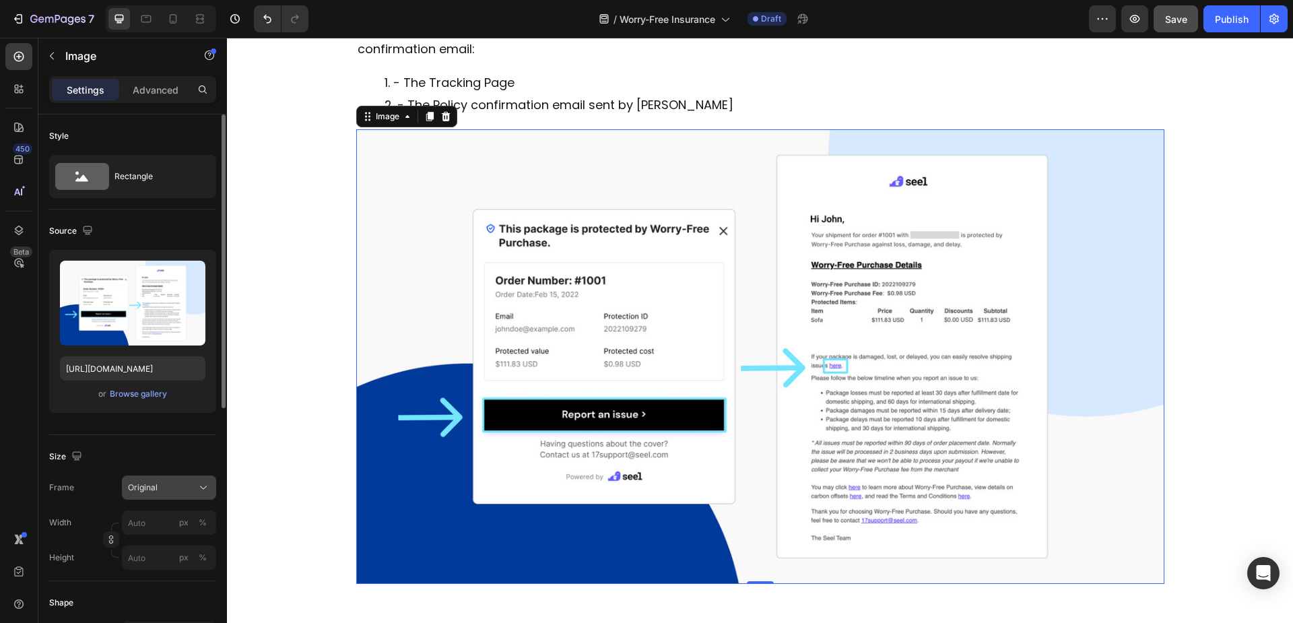
click at [152, 485] on span "Original" at bounding box center [143, 487] width 30 height 12
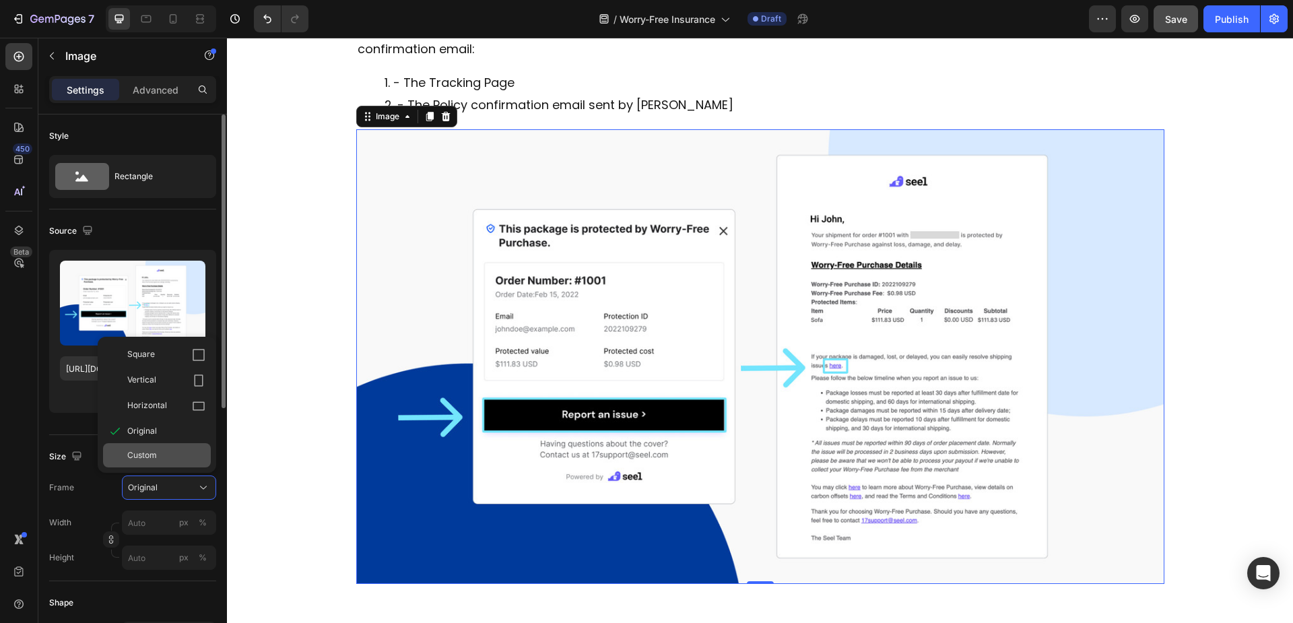
click at [149, 457] on span "Custom" at bounding box center [142, 455] width 30 height 12
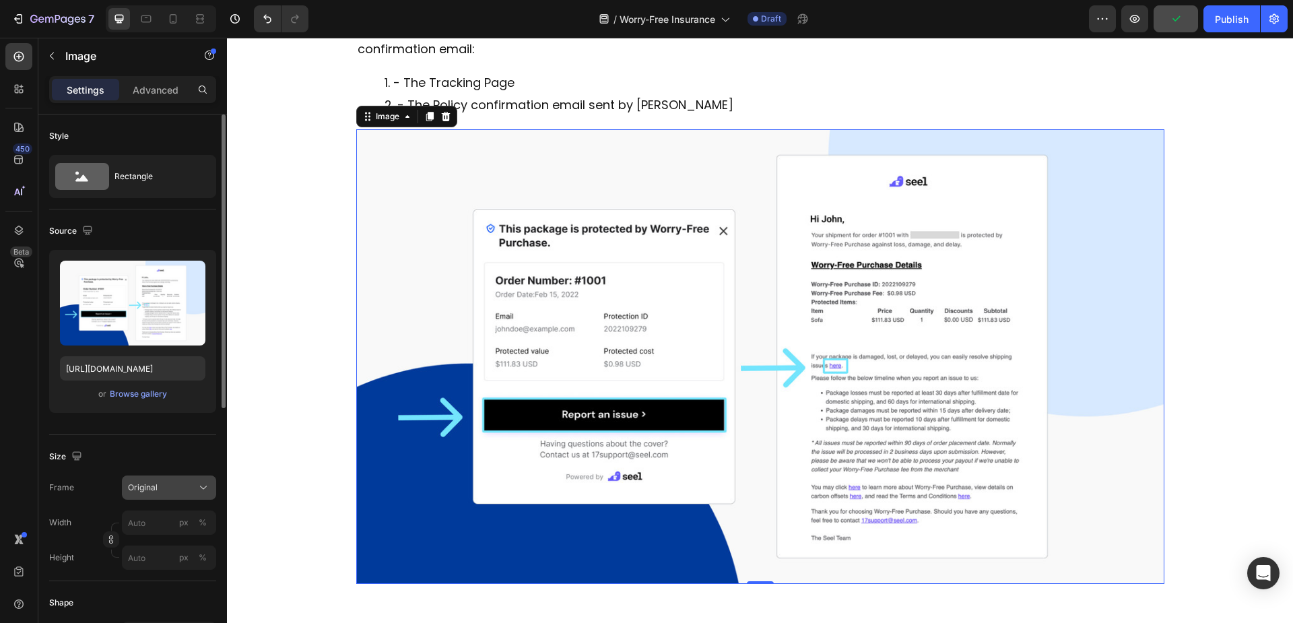
click at [169, 494] on div "Original" at bounding box center [169, 487] width 82 height 13
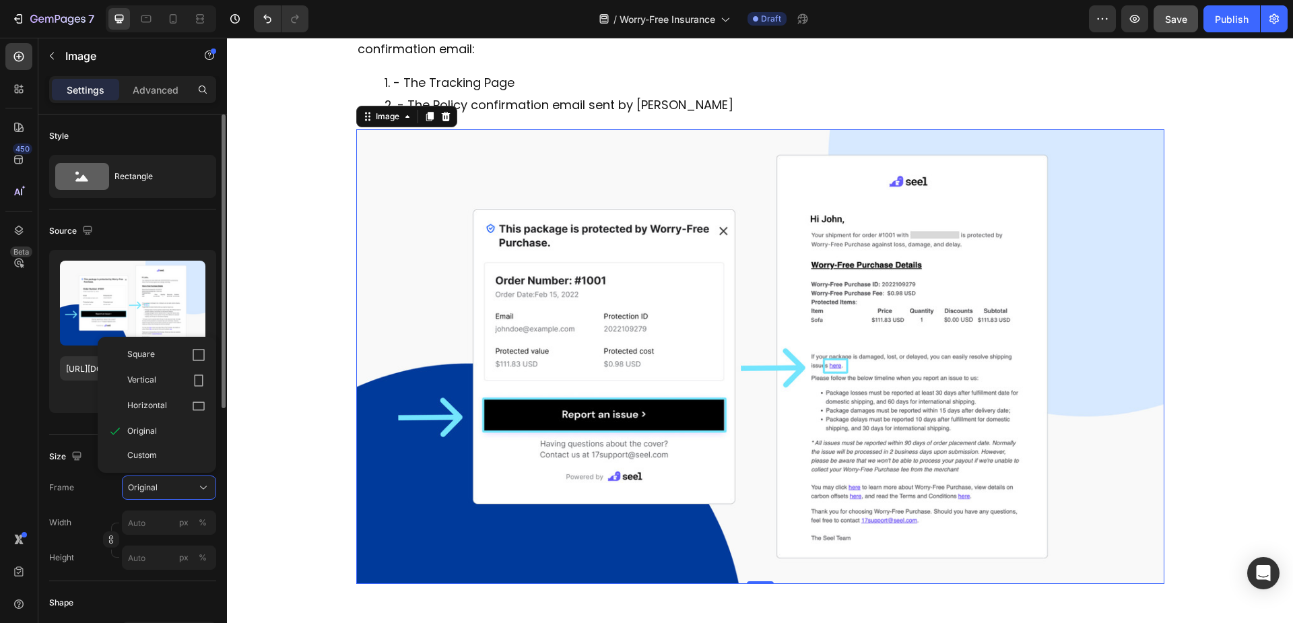
click at [96, 502] on div "Frame Original Square Vertical Horizontal Original Custom Width px % Height px %" at bounding box center [132, 522] width 167 height 94
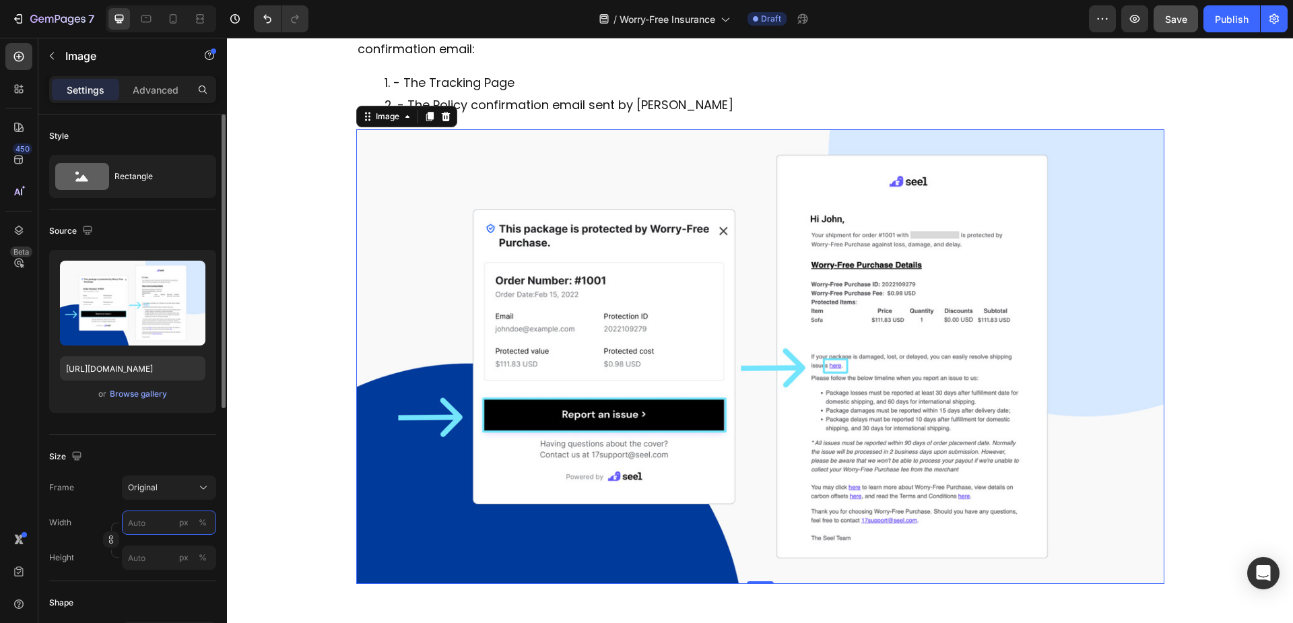
click at [148, 527] on input "px %" at bounding box center [169, 522] width 94 height 24
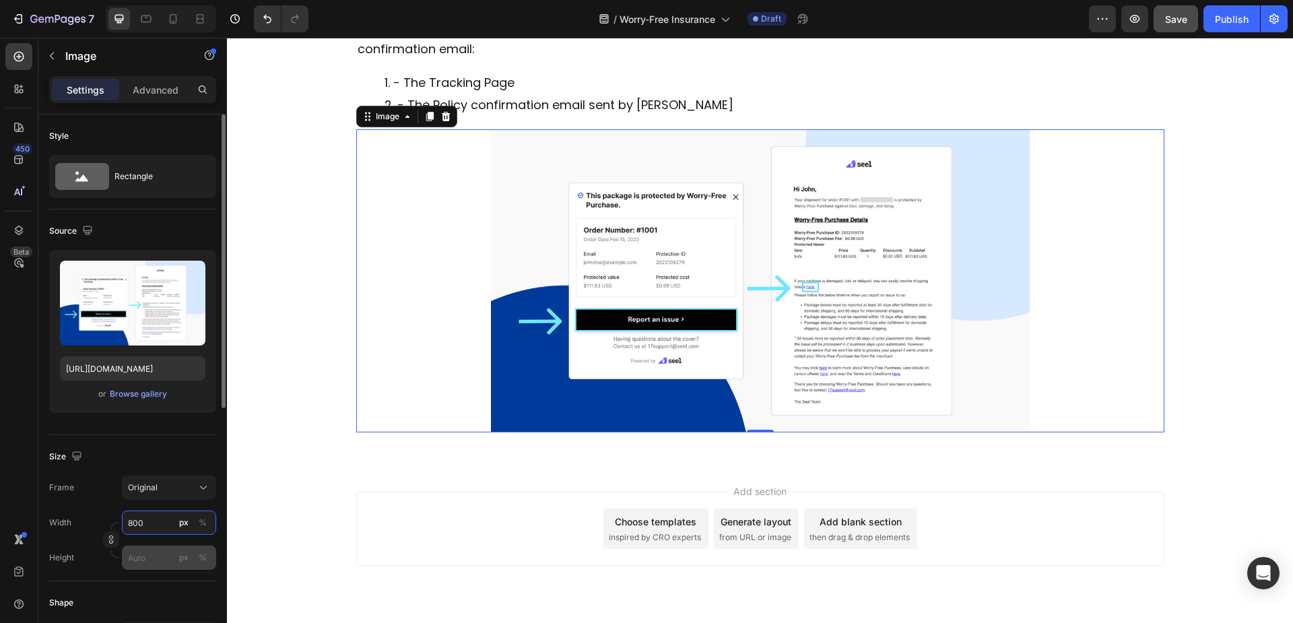
type input "800"
click at [158, 561] on input "px %" at bounding box center [169, 557] width 94 height 24
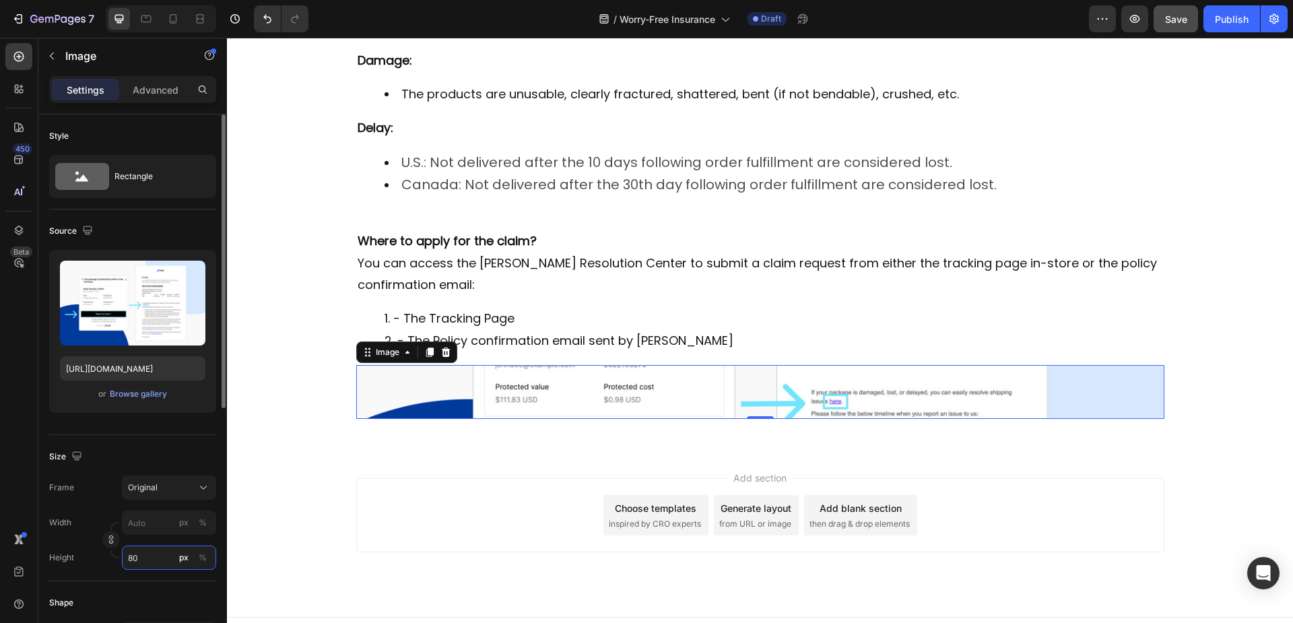
type input "8"
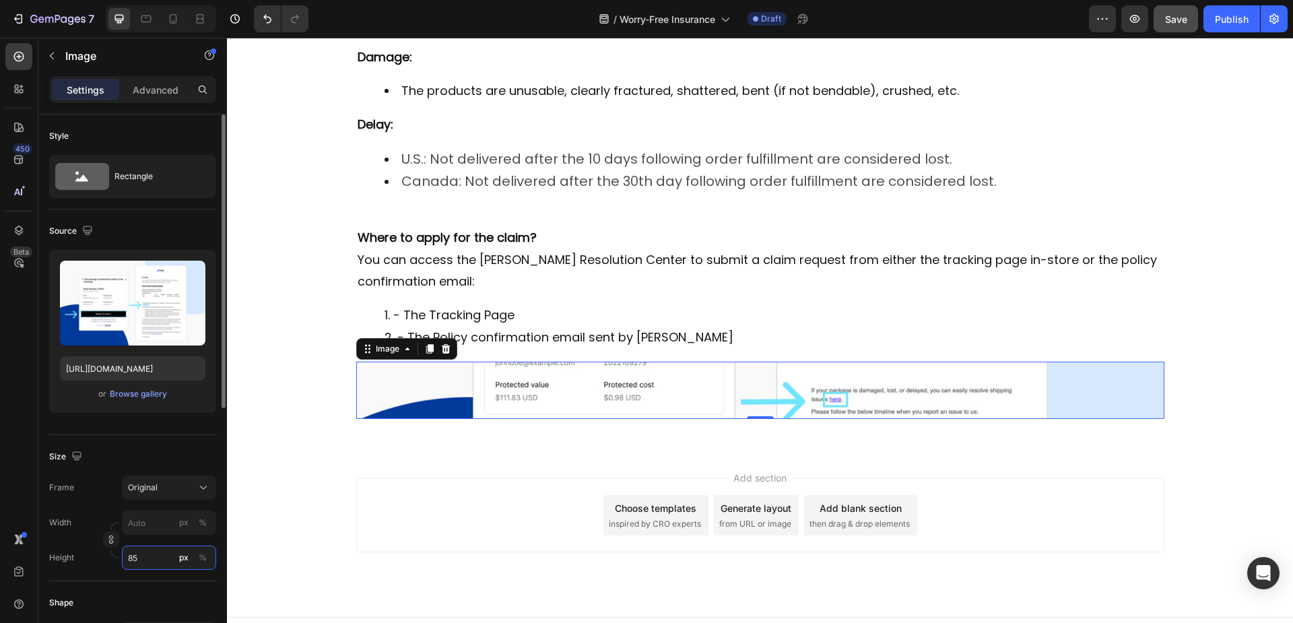
type input "8"
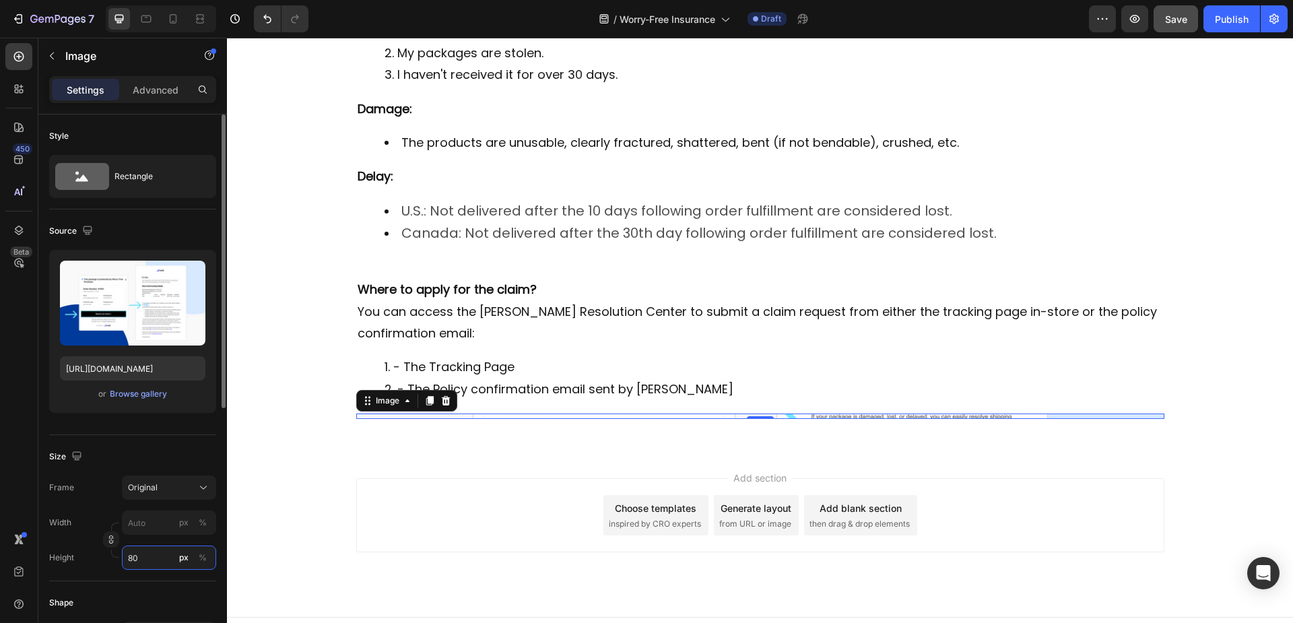
scroll to position [316, 0]
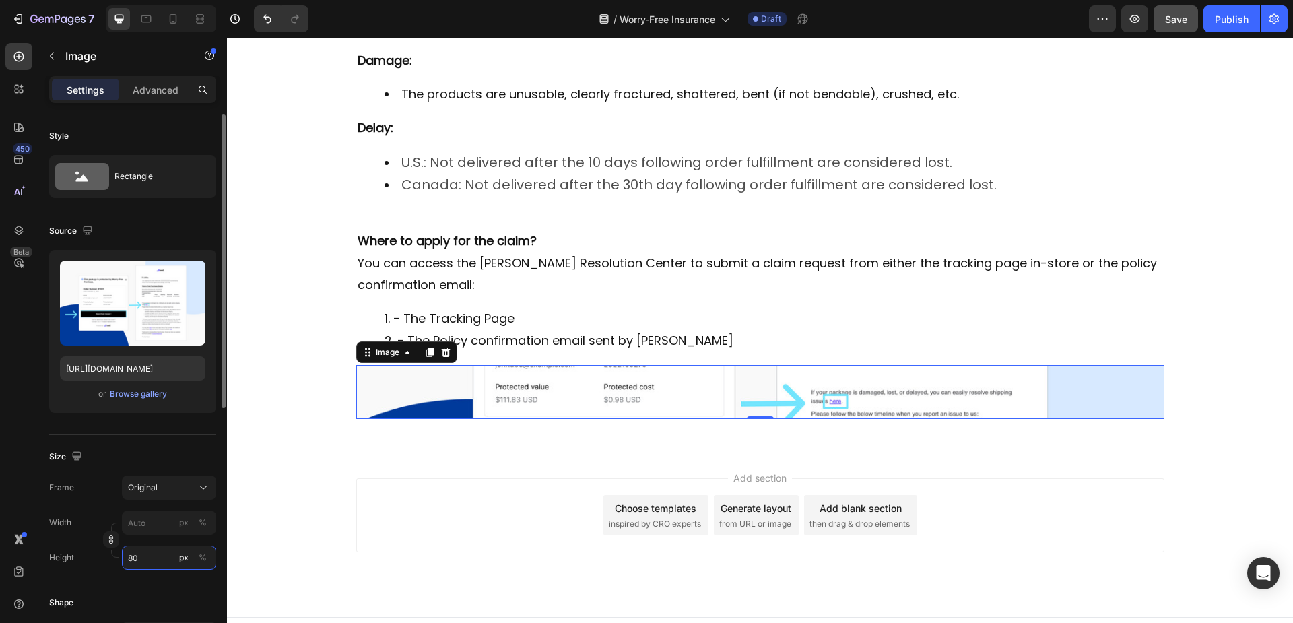
drag, startPoint x: 160, startPoint y: 560, endPoint x: 129, endPoint y: 556, distance: 31.8
click at [129, 556] on input "80" at bounding box center [169, 557] width 94 height 24
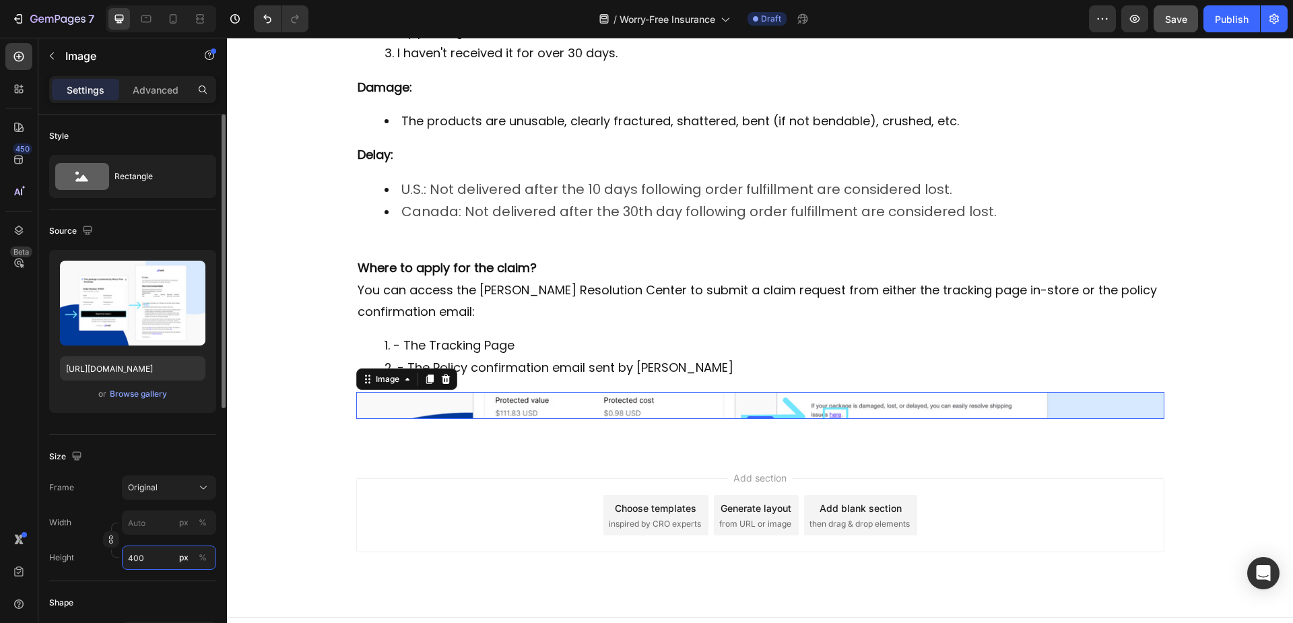
scroll to position [531, 0]
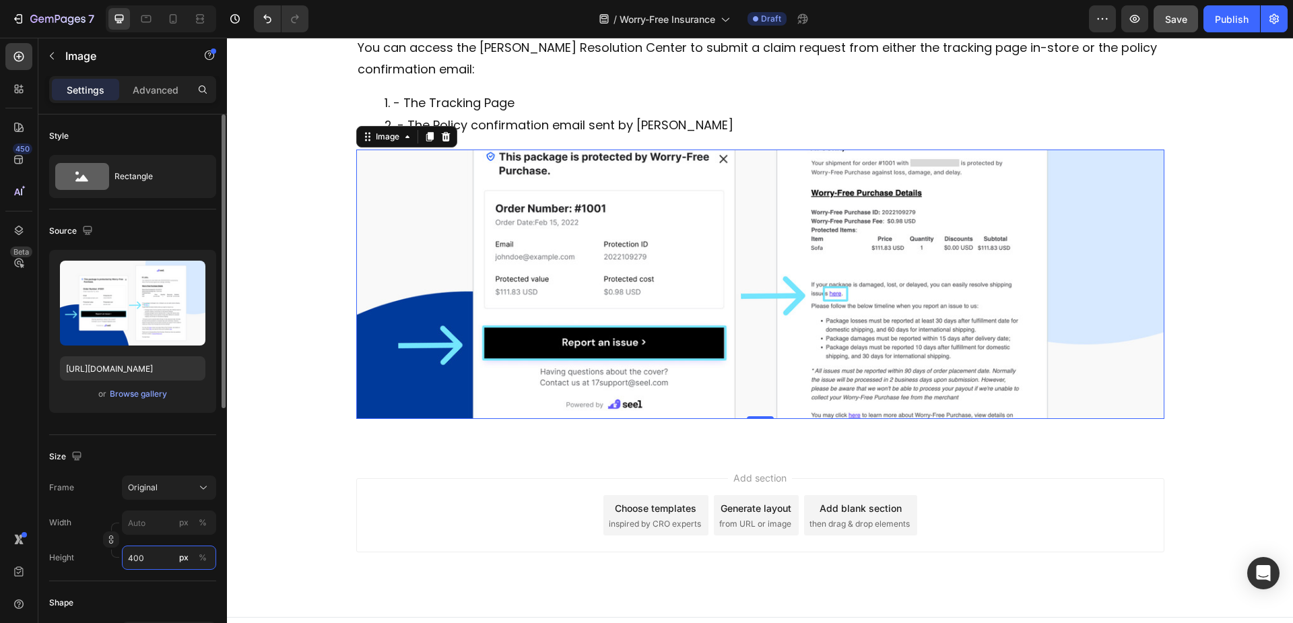
drag, startPoint x: 159, startPoint y: 561, endPoint x: 98, endPoint y: 561, distance: 61.3
click at [98, 561] on div "Height 400 px %" at bounding box center [132, 557] width 167 height 24
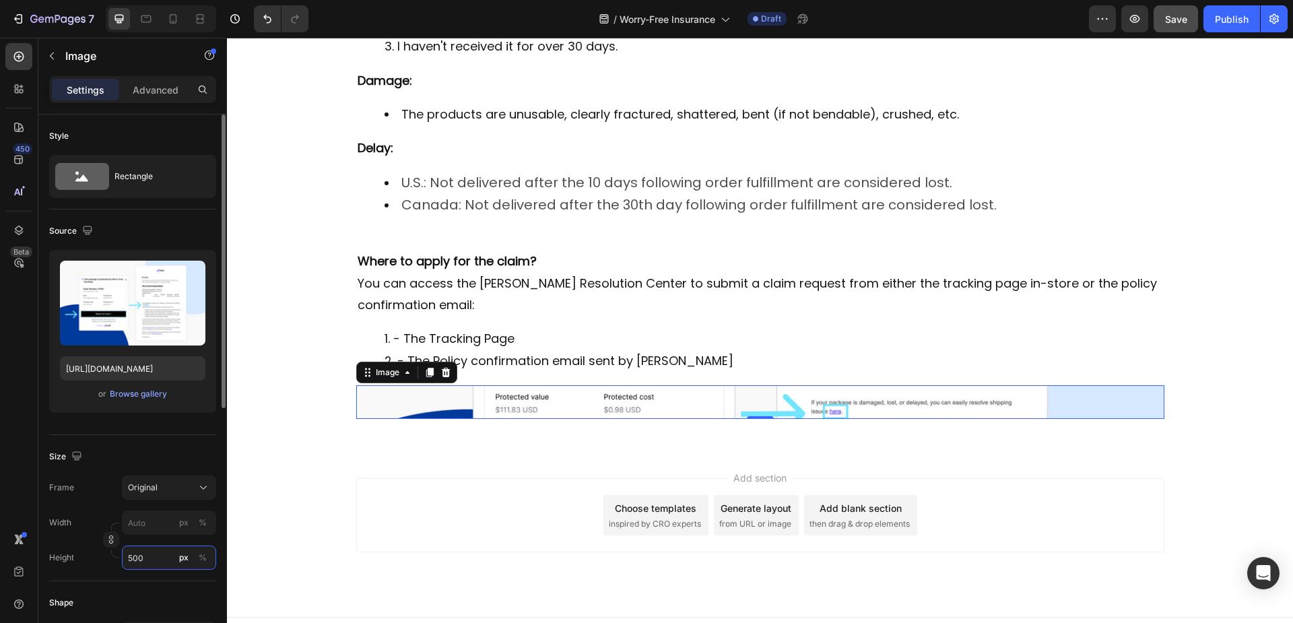
scroll to position [551, 0]
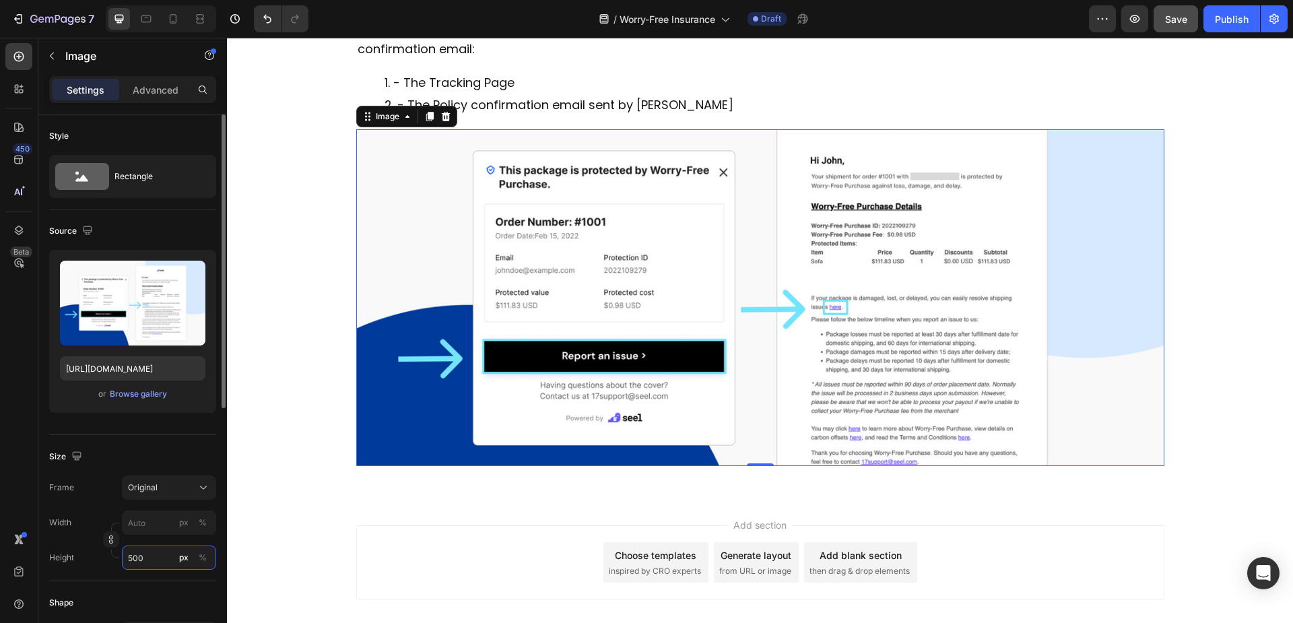
click at [122, 560] on input "500" at bounding box center [169, 557] width 94 height 24
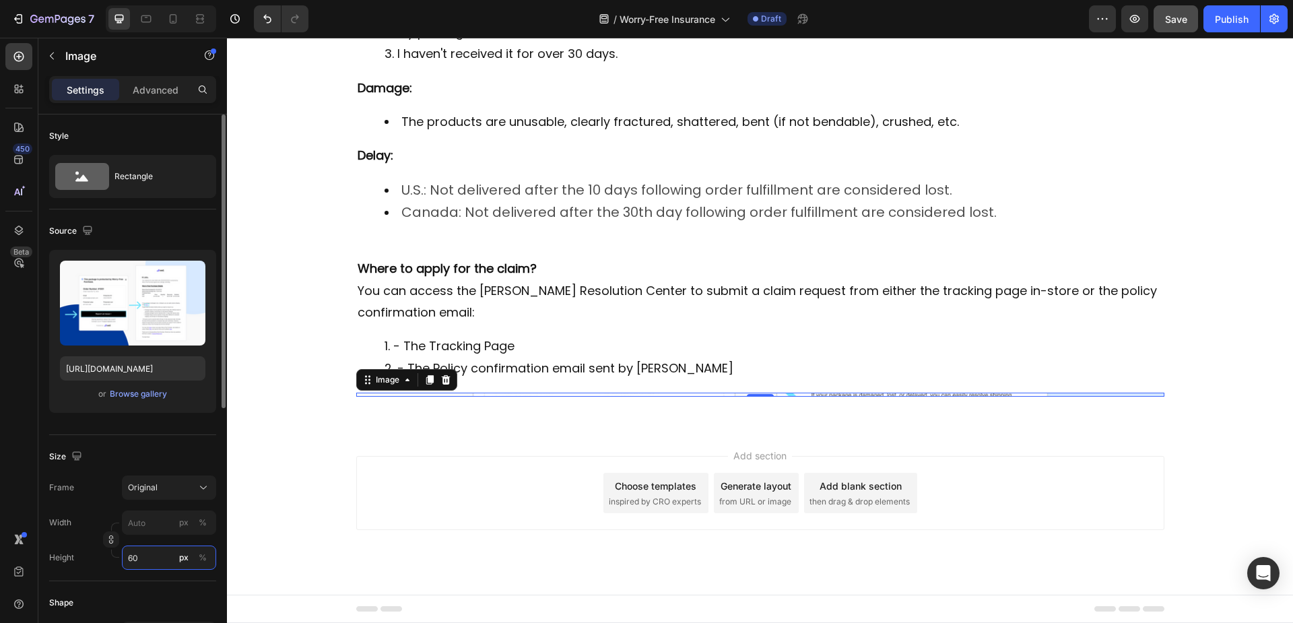
type input "600"
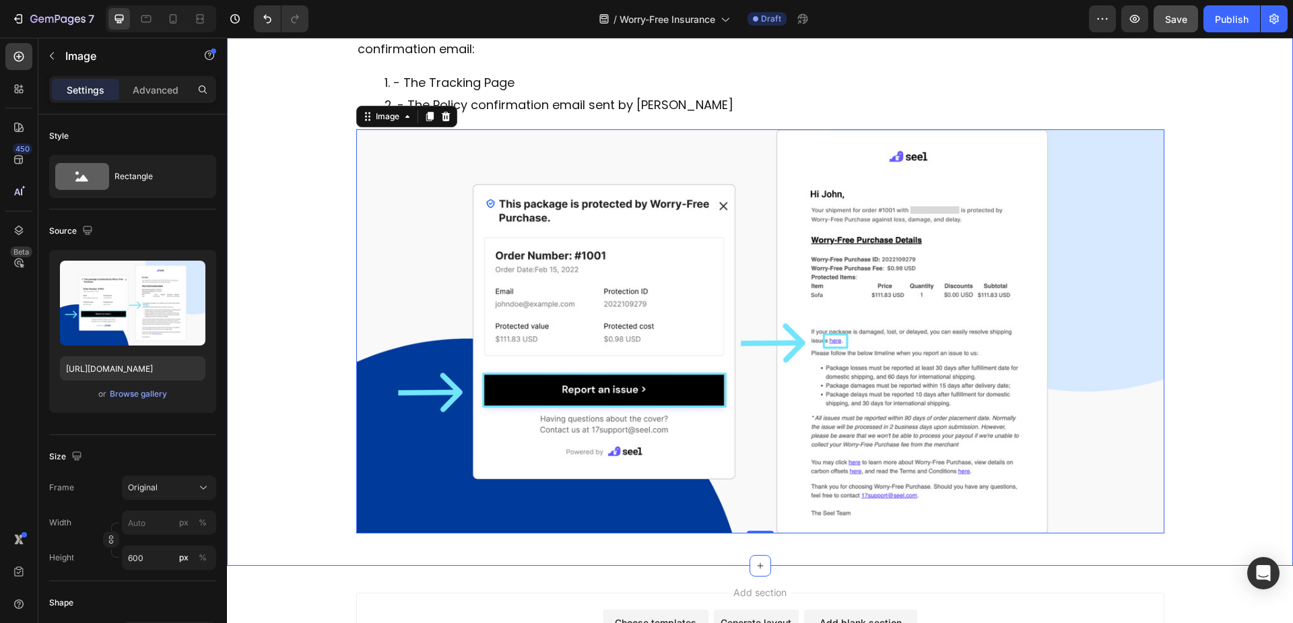
click at [280, 302] on div "Worry-Free Insurance Heading Row Our Store offers the Worry-Free Purchase servi…" at bounding box center [760, 39] width 1066 height 1009
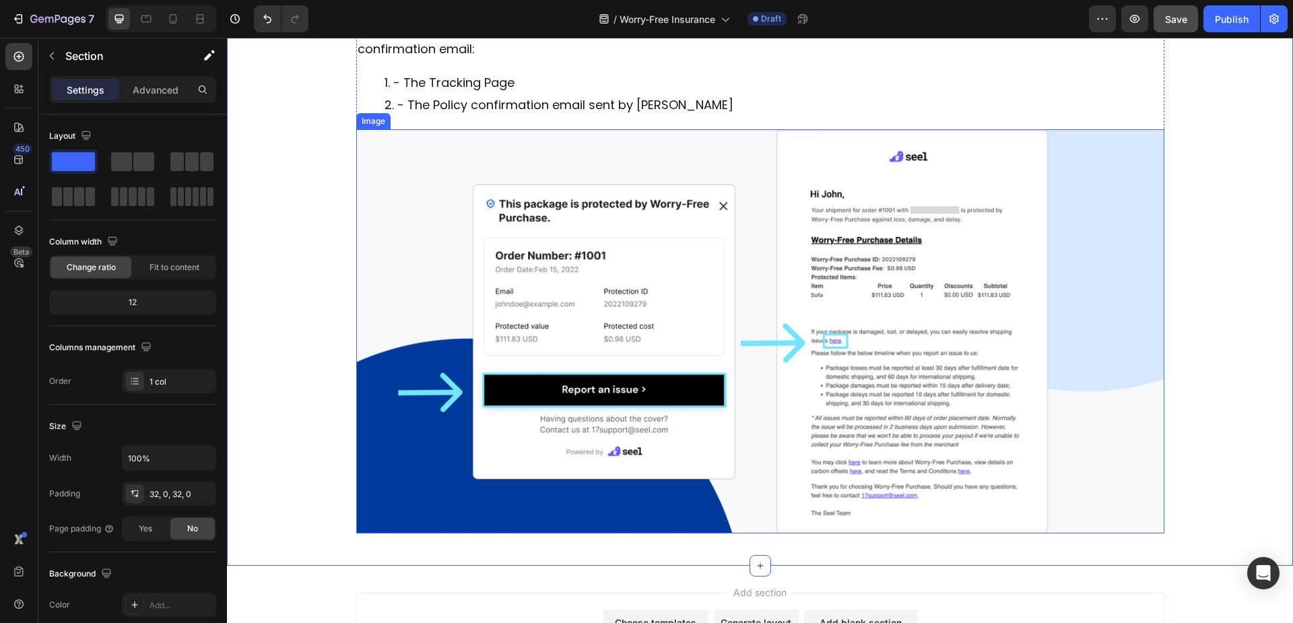
drag, startPoint x: 805, startPoint y: 358, endPoint x: 796, endPoint y: 361, distance: 9.8
click at [805, 358] on img at bounding box center [760, 331] width 808 height 404
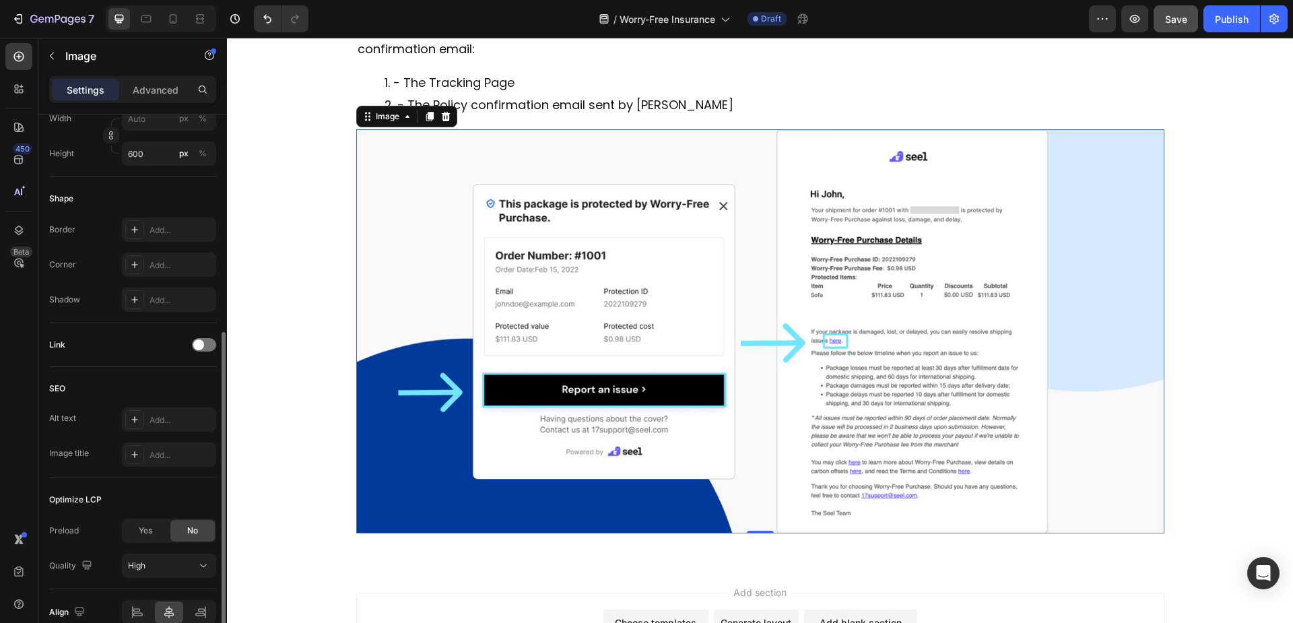
scroll to position [470, 0]
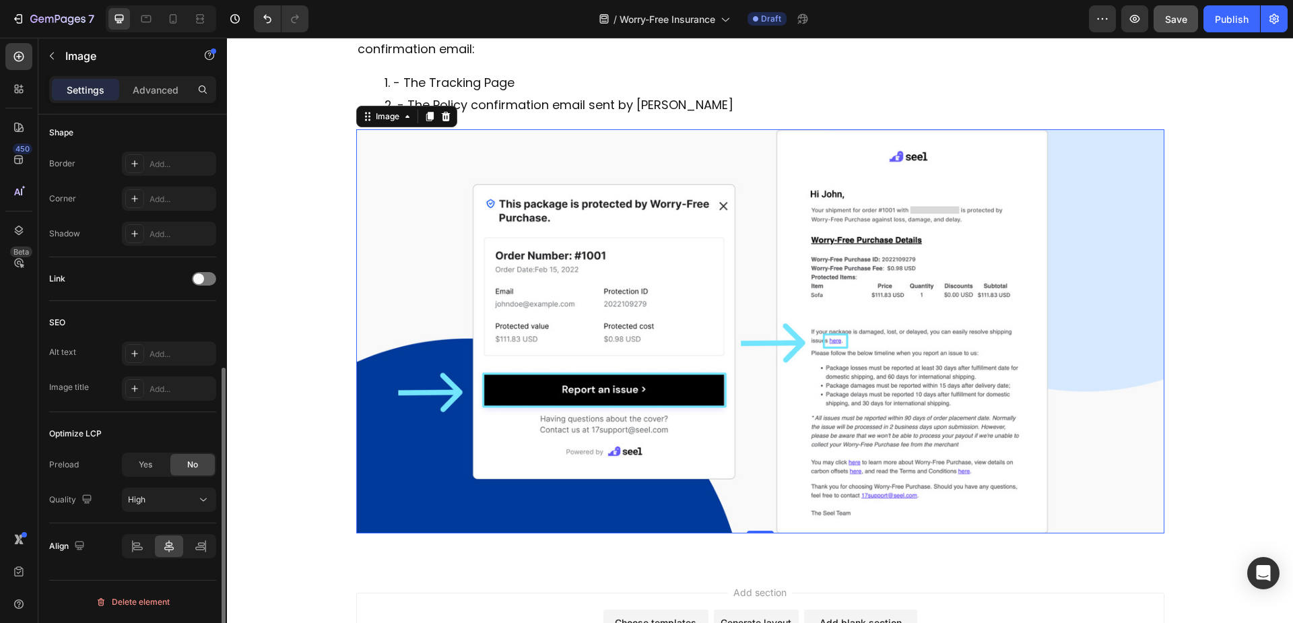
drag, startPoint x: 137, startPoint y: 466, endPoint x: 141, endPoint y: 461, distance: 7.2
click at [137, 466] on div "Yes" at bounding box center [145, 465] width 44 height 22
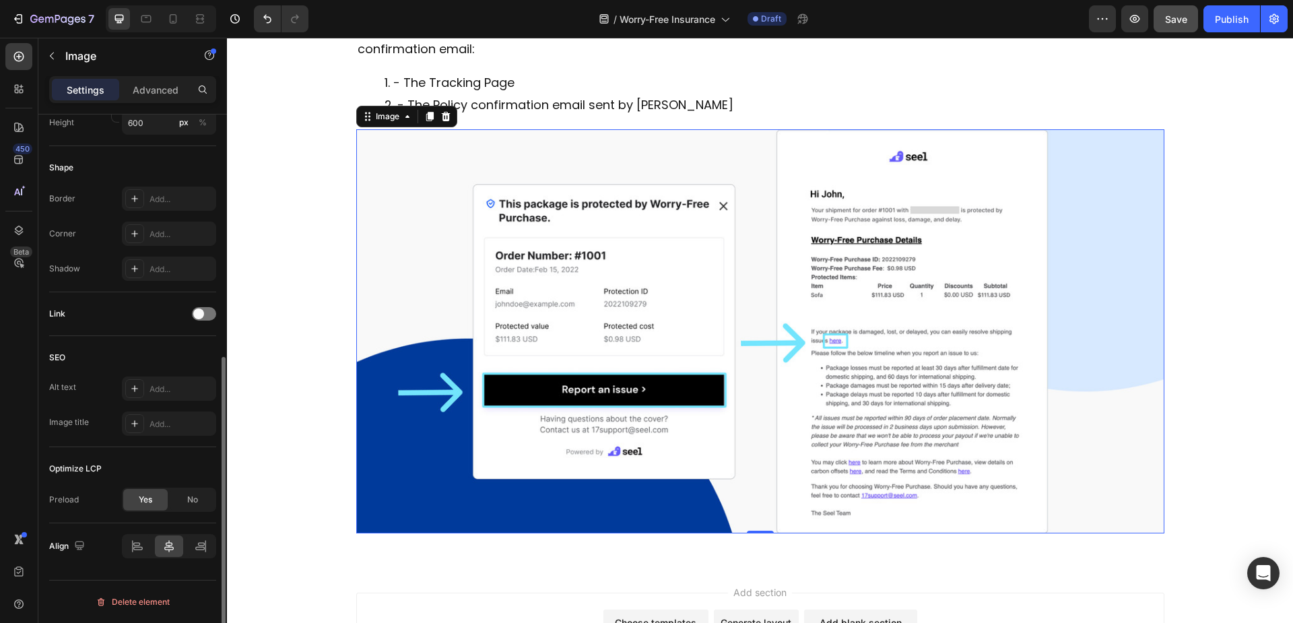
scroll to position [435, 0]
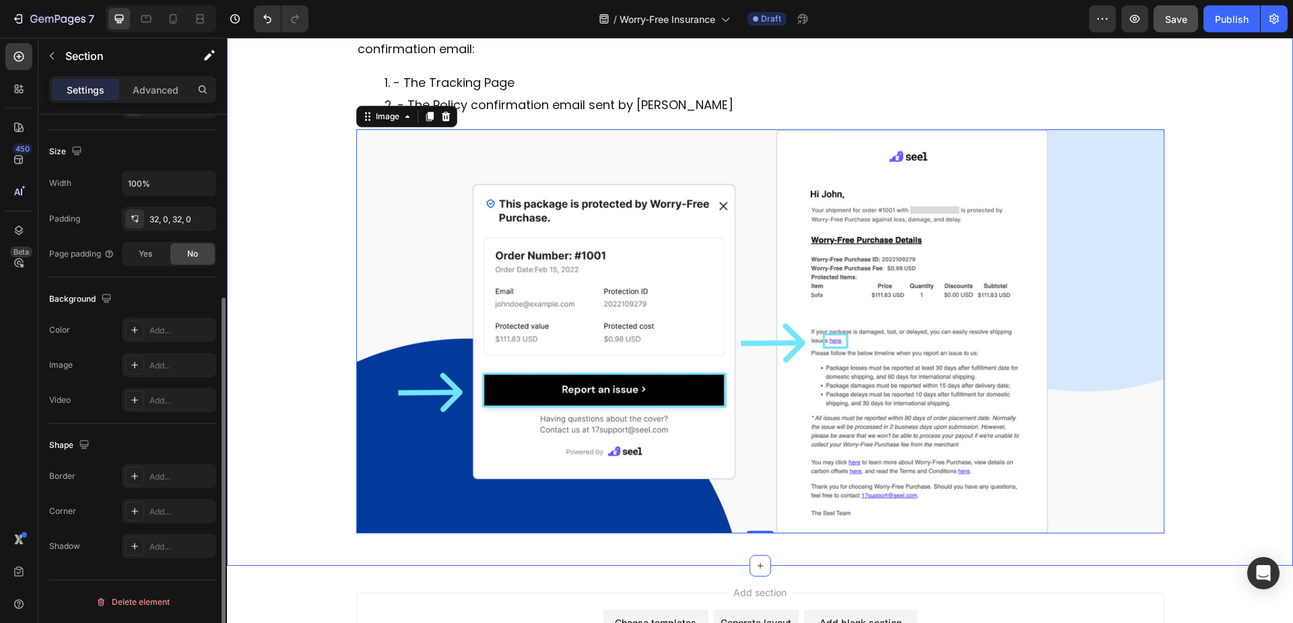
click at [282, 366] on div "Worry-Free Insurance Heading Row Our Store offers the Worry-Free Purchase servi…" at bounding box center [760, 39] width 1066 height 1009
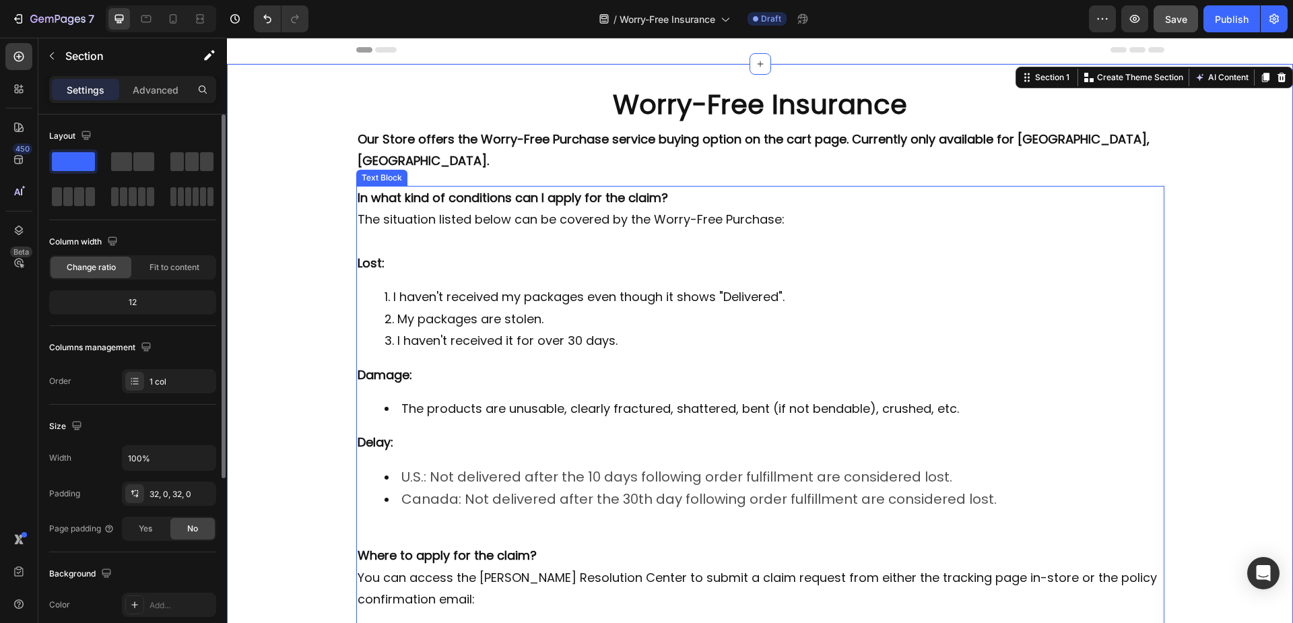
scroll to position [0, 0]
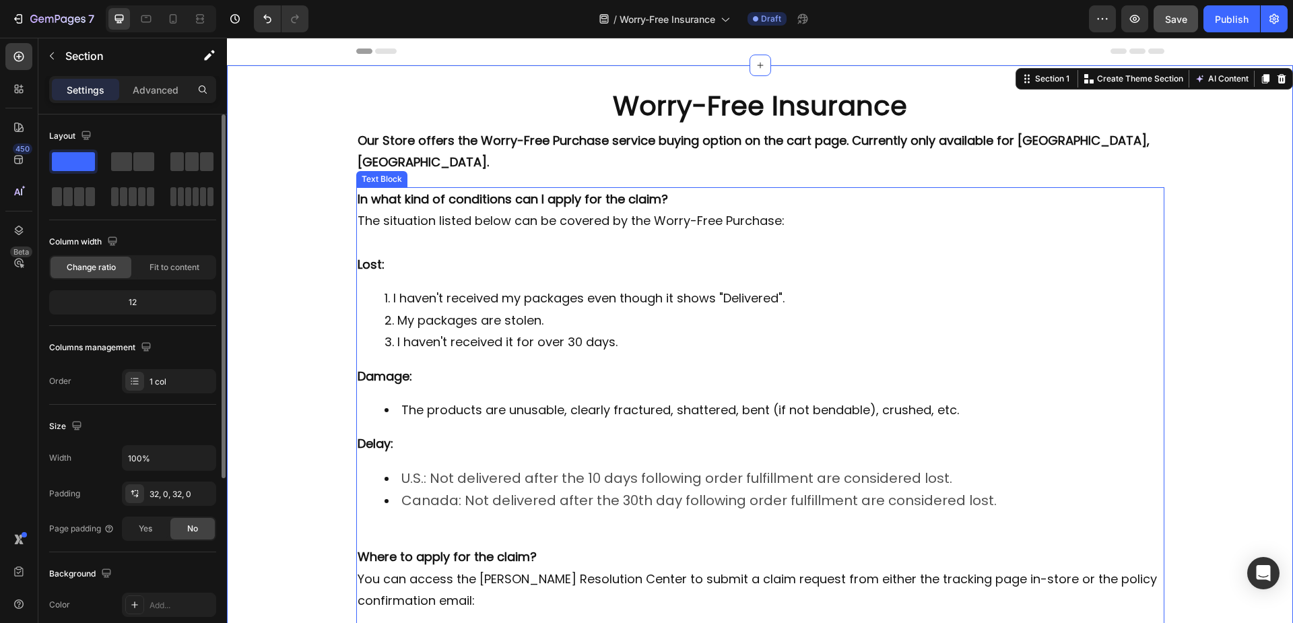
click at [459, 331] on li "I haven't received it for over 30 days." at bounding box center [773, 342] width 778 height 22
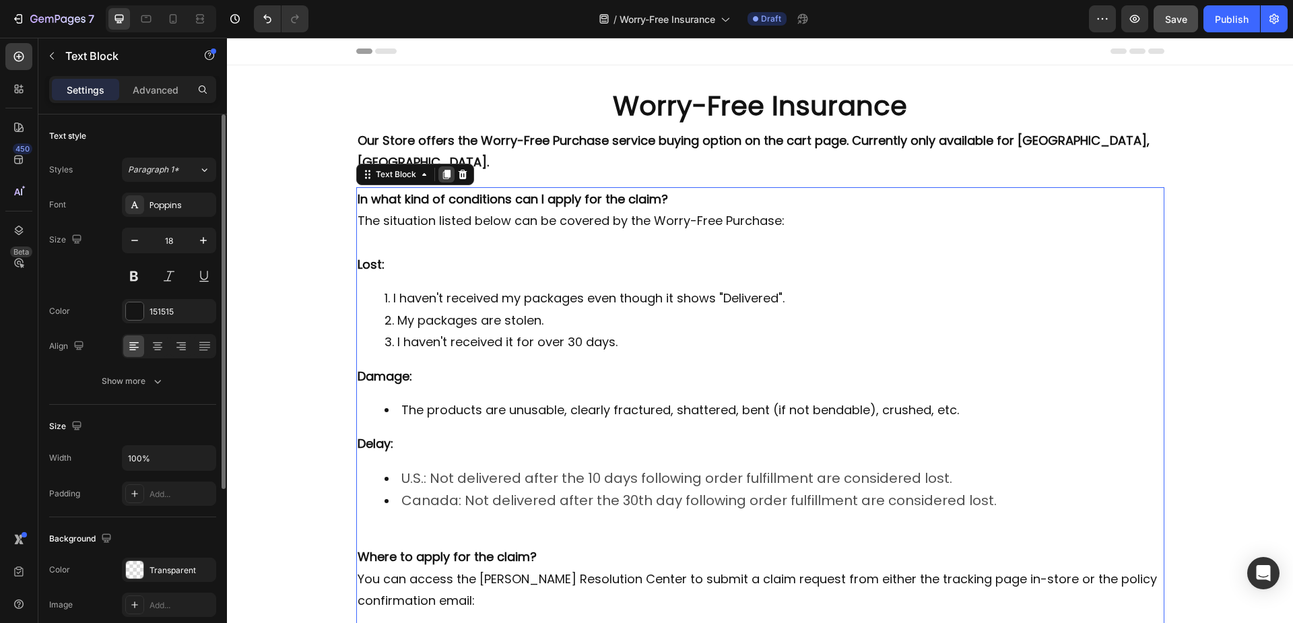
click at [441, 169] on icon at bounding box center [446, 174] width 11 height 11
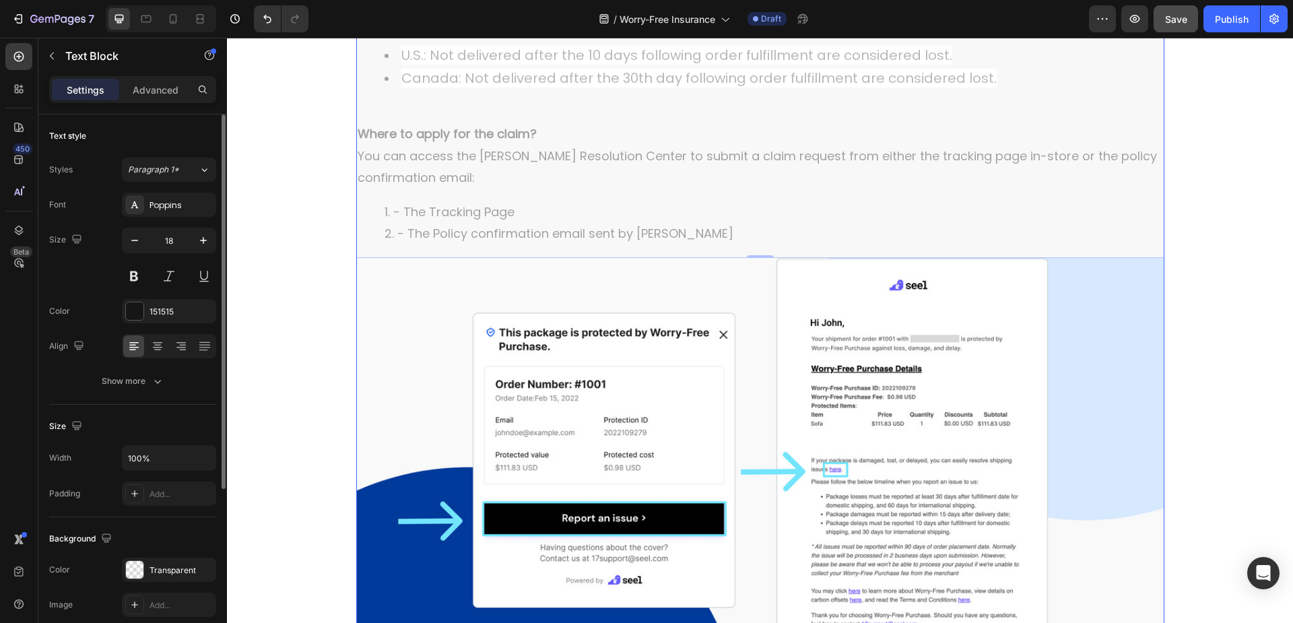
scroll to position [1159, 0]
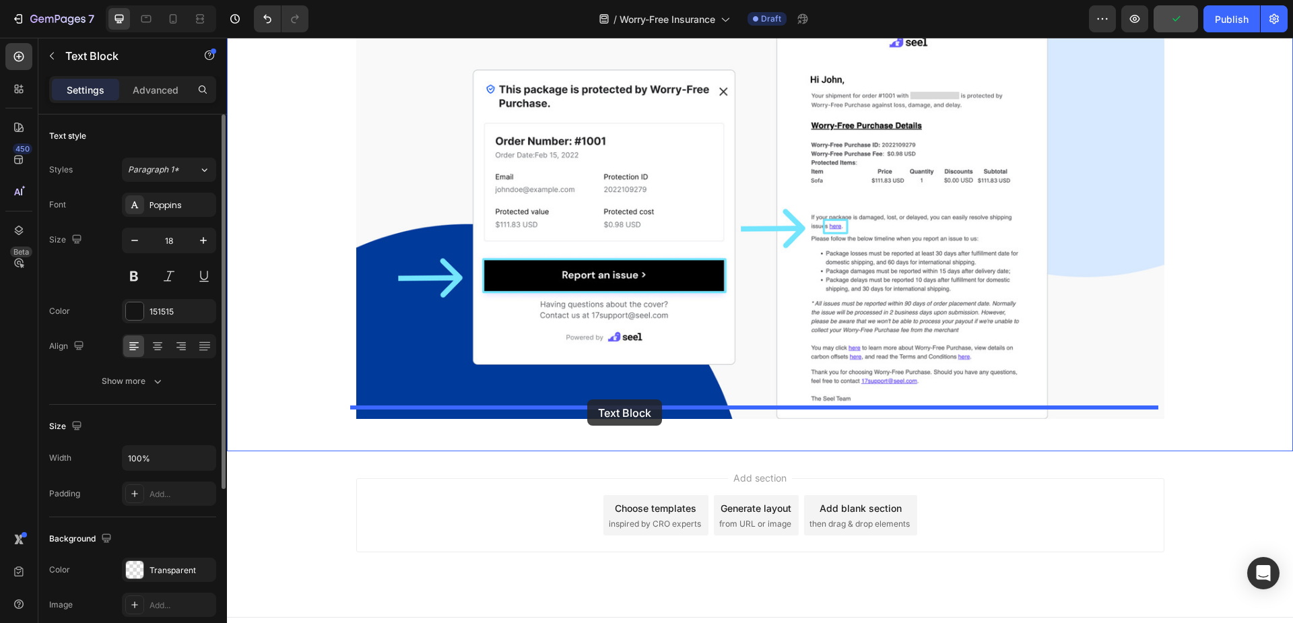
drag, startPoint x: 360, startPoint y: 144, endPoint x: 587, endPoint y: 399, distance: 341.5
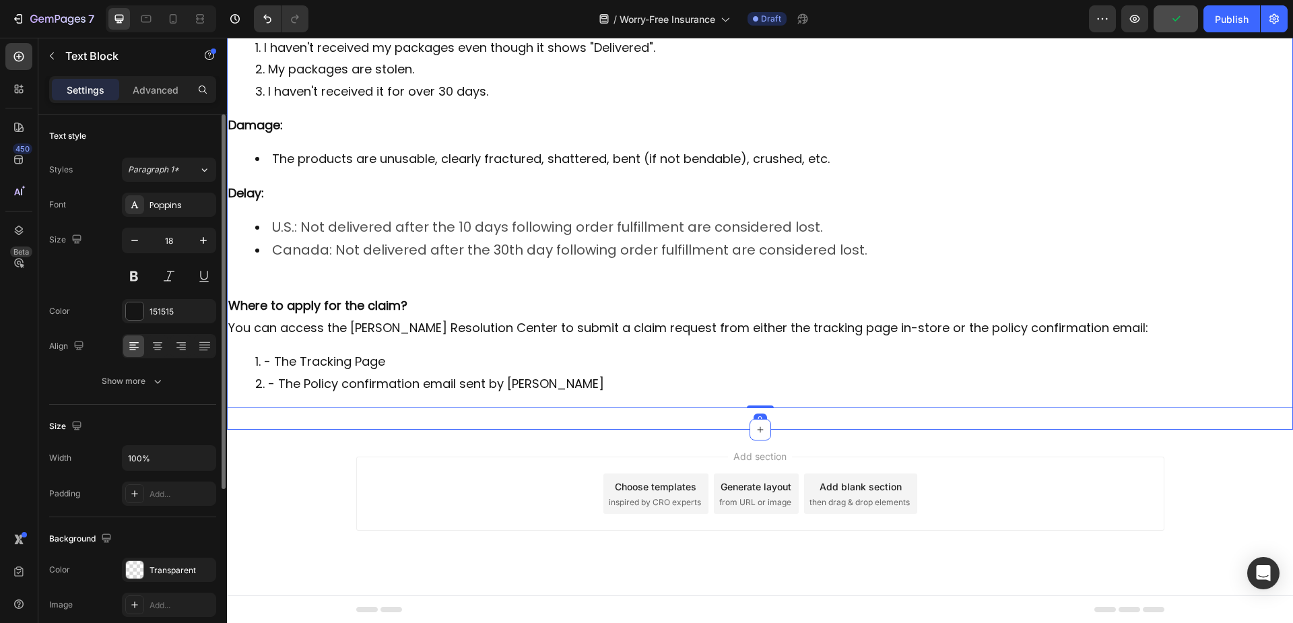
scroll to position [666, 0]
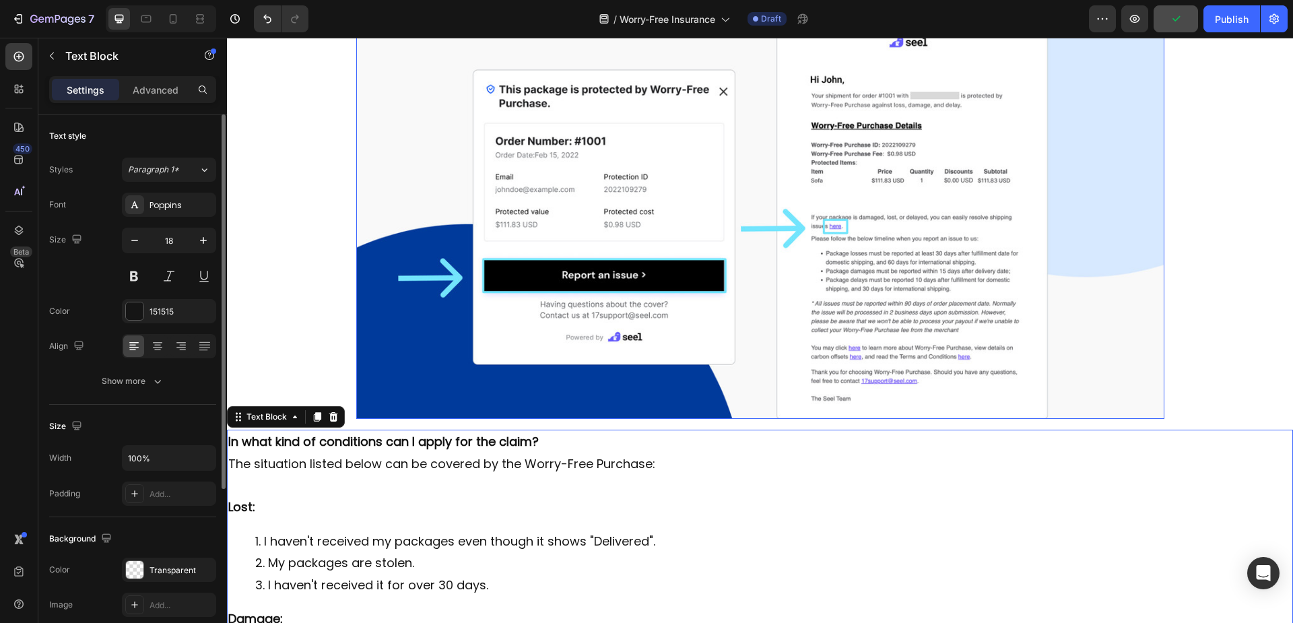
click at [599, 370] on img at bounding box center [760, 217] width 808 height 404
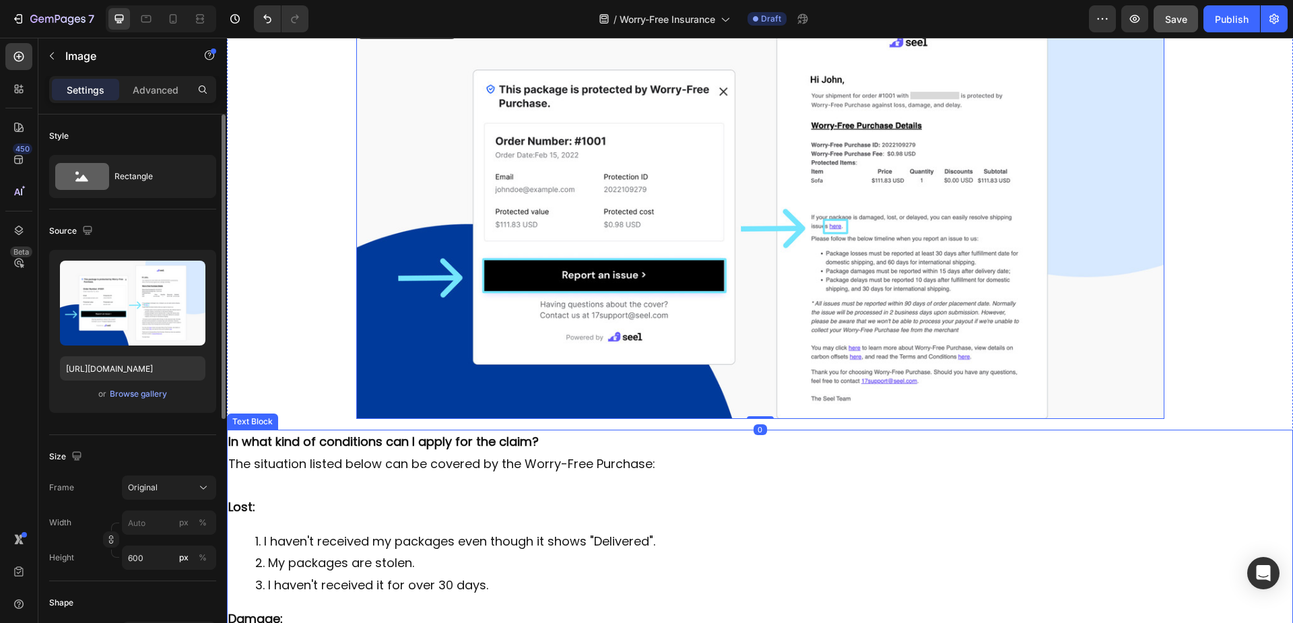
click at [598, 431] on p "In what kind of conditions can I apply for the claim?" at bounding box center [759, 442] width 1063 height 22
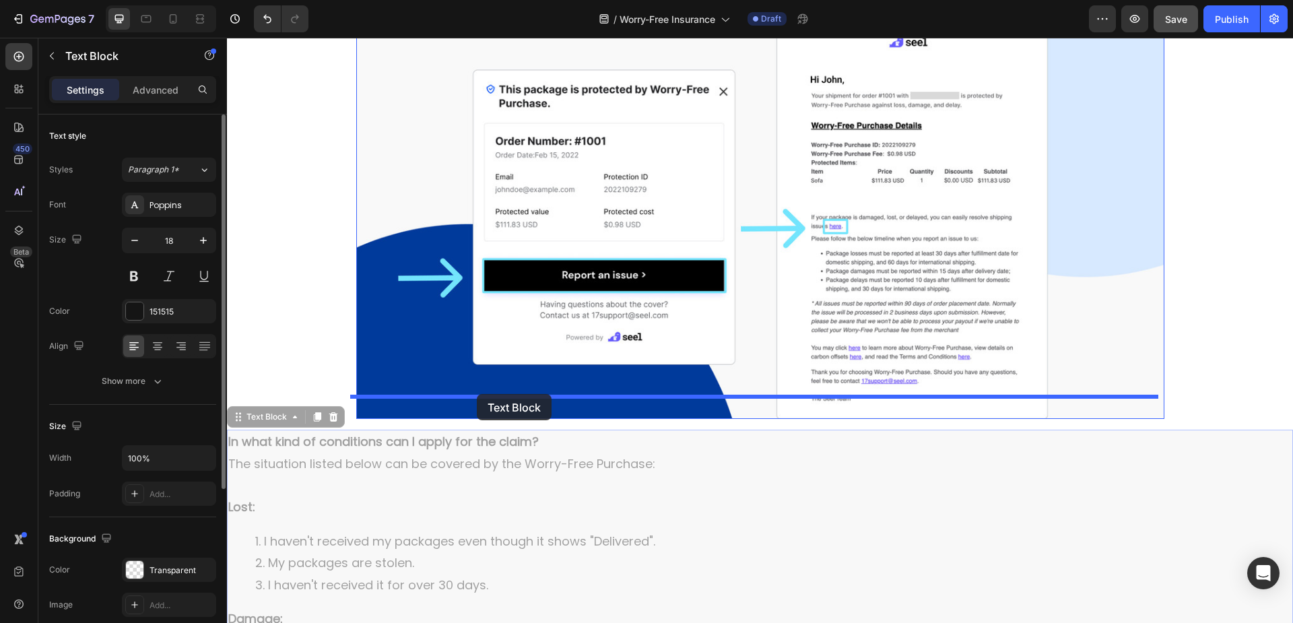
drag, startPoint x: 241, startPoint y: 402, endPoint x: 477, endPoint y: 394, distance: 235.8
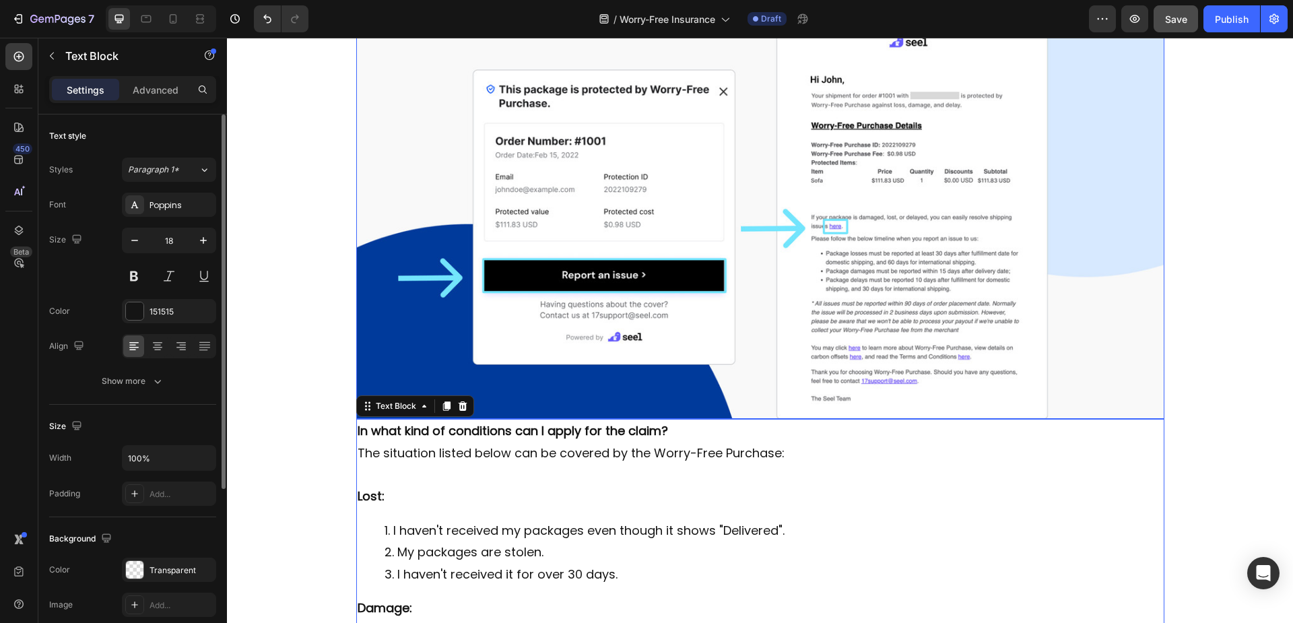
click at [746, 373] on img at bounding box center [760, 217] width 808 height 404
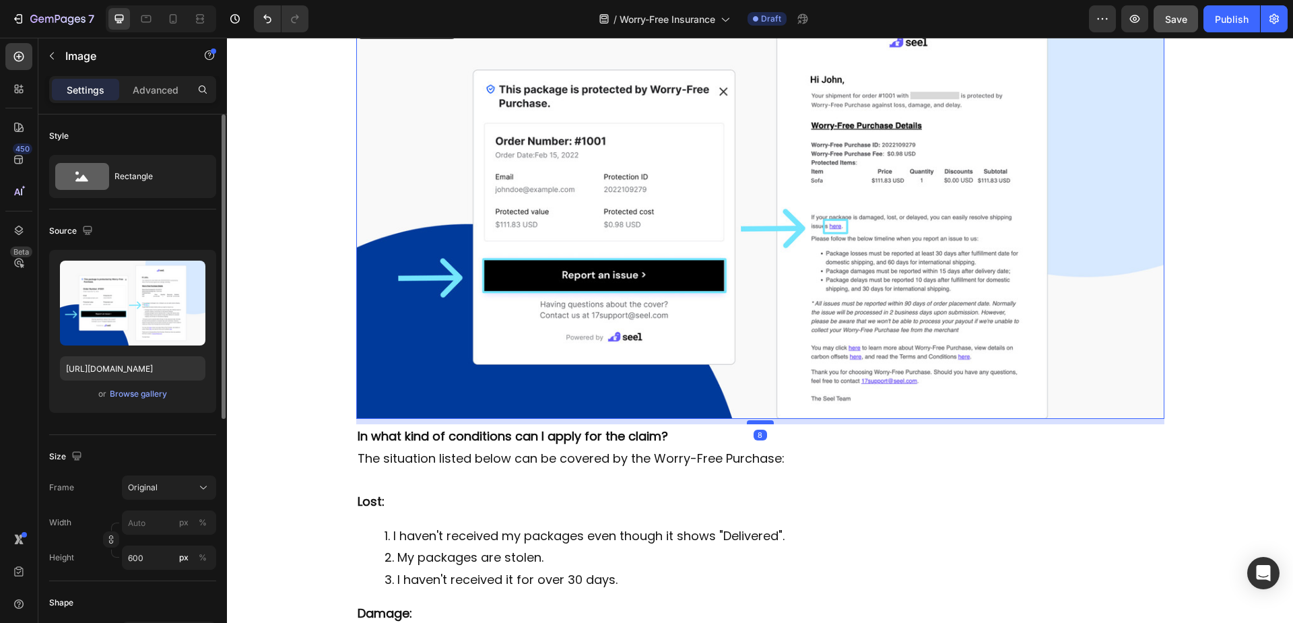
click at [749, 420] on div at bounding box center [760, 422] width 27 height 4
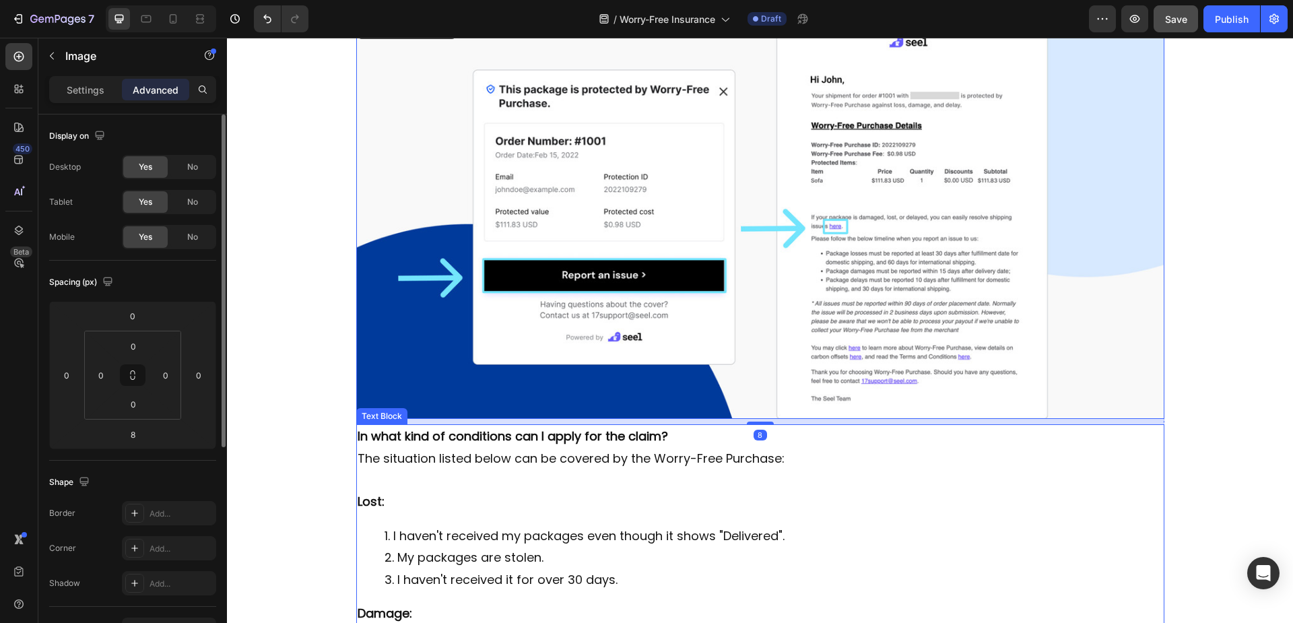
drag, startPoint x: 548, startPoint y: 409, endPoint x: 539, endPoint y: 412, distance: 10.0
click at [548, 428] on strong "In what kind of conditions can I apply for the claim?" at bounding box center [513, 436] width 310 height 17
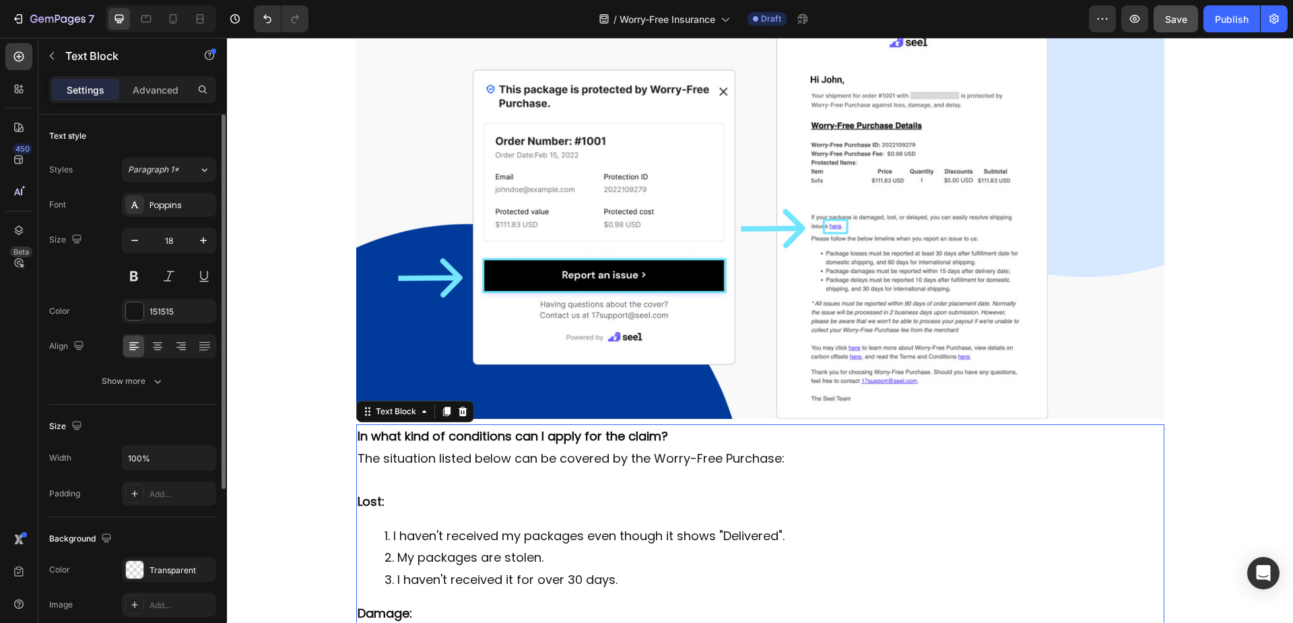
drag, startPoint x: 532, startPoint y: 415, endPoint x: 541, endPoint y: 416, distance: 8.9
click at [534, 428] on strong "In what kind of conditions can I apply for the claim?" at bounding box center [513, 436] width 310 height 17
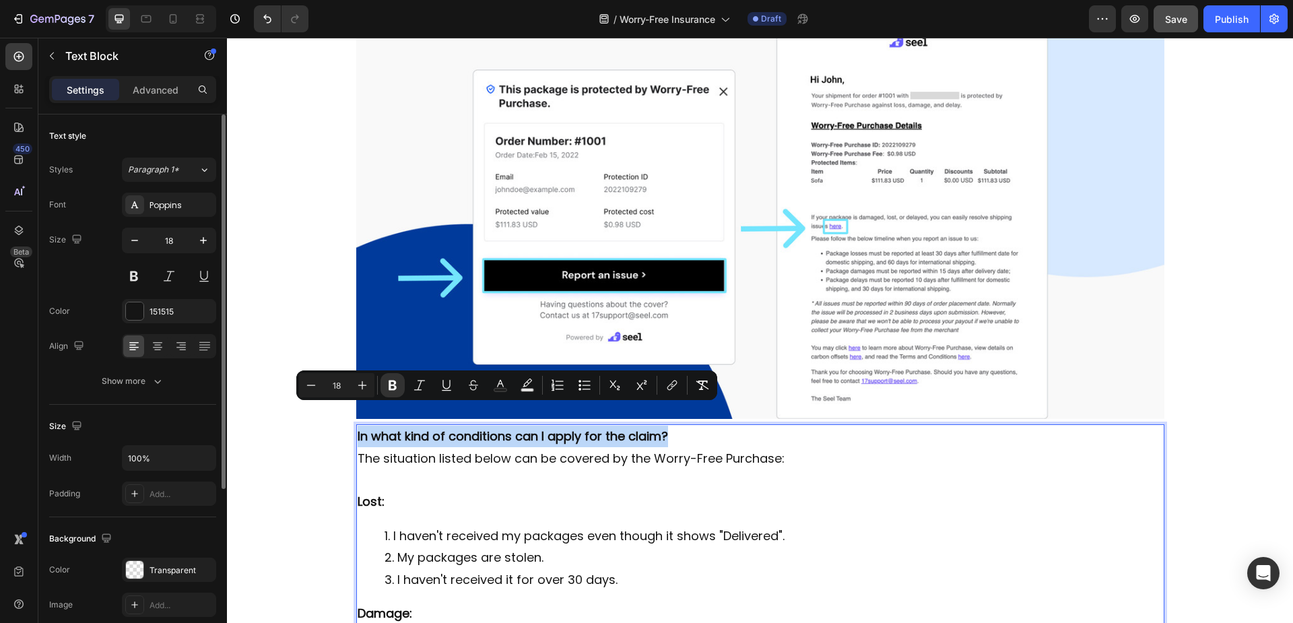
drag, startPoint x: 644, startPoint y: 417, endPoint x: 351, endPoint y: 417, distance: 292.9
click at [358, 426] on p "In what kind of conditions can I apply for the claim?" at bounding box center [760, 437] width 805 height 22
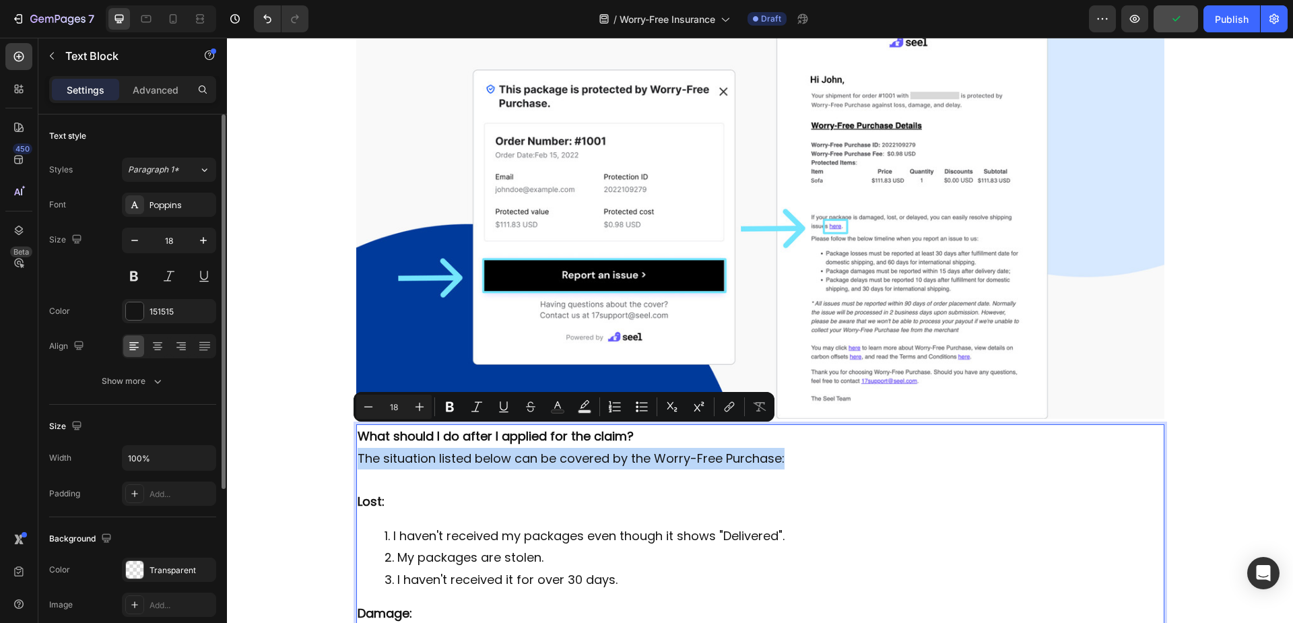
drag, startPoint x: 354, startPoint y: 437, endPoint x: 778, endPoint y: 437, distance: 424.2
click at [778, 448] on p "The situation listed below can be covered by the Worry-Free Purchase:" at bounding box center [760, 459] width 805 height 22
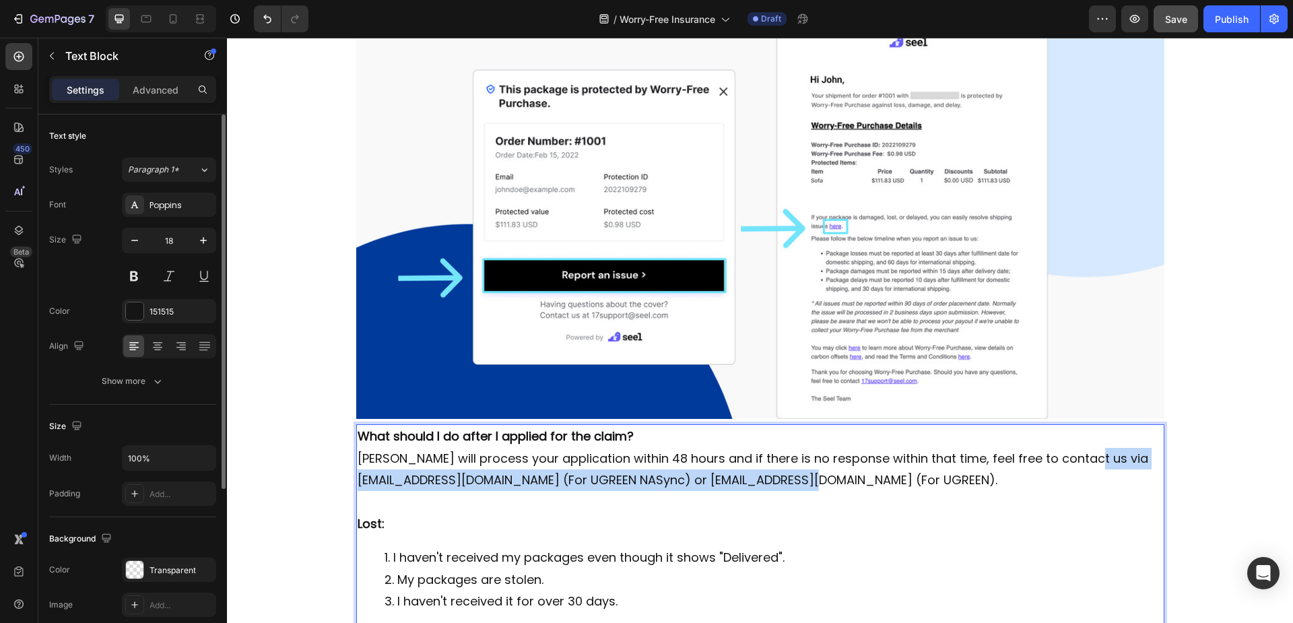
drag, startPoint x: 351, startPoint y: 459, endPoint x: 863, endPoint y: 453, distance: 511.8
click at [863, 453] on p "Seel will process your application within 48 hours and if there is no response …" at bounding box center [760, 470] width 805 height 44
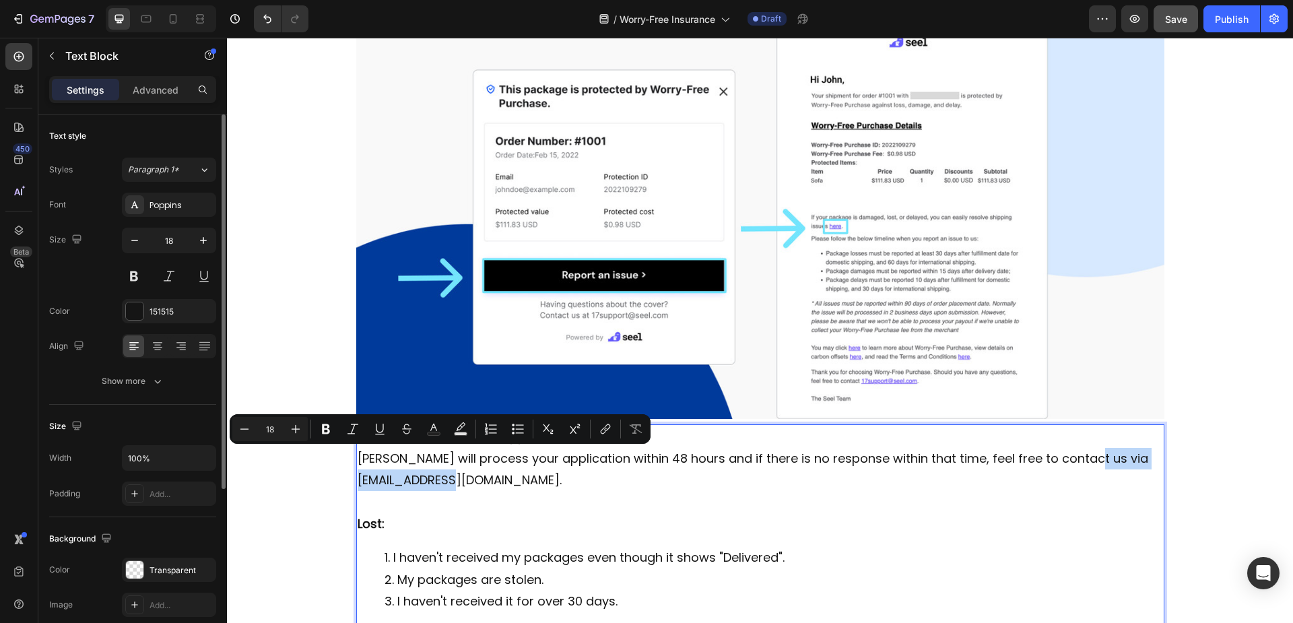
drag, startPoint x: 352, startPoint y: 459, endPoint x: 504, endPoint y: 457, distance: 151.5
click at [504, 457] on p "Seel will process your application within 48 hours and if there is no response …" at bounding box center [760, 470] width 805 height 44
click at [377, 430] on icon "Editor contextual toolbar" at bounding box center [379, 428] width 7 height 9
click at [356, 430] on icon "Editor contextual toolbar" at bounding box center [352, 428] width 13 height 13
click at [440, 433] on rect "Editor contextual toolbar" at bounding box center [434, 433] width 13 height 3
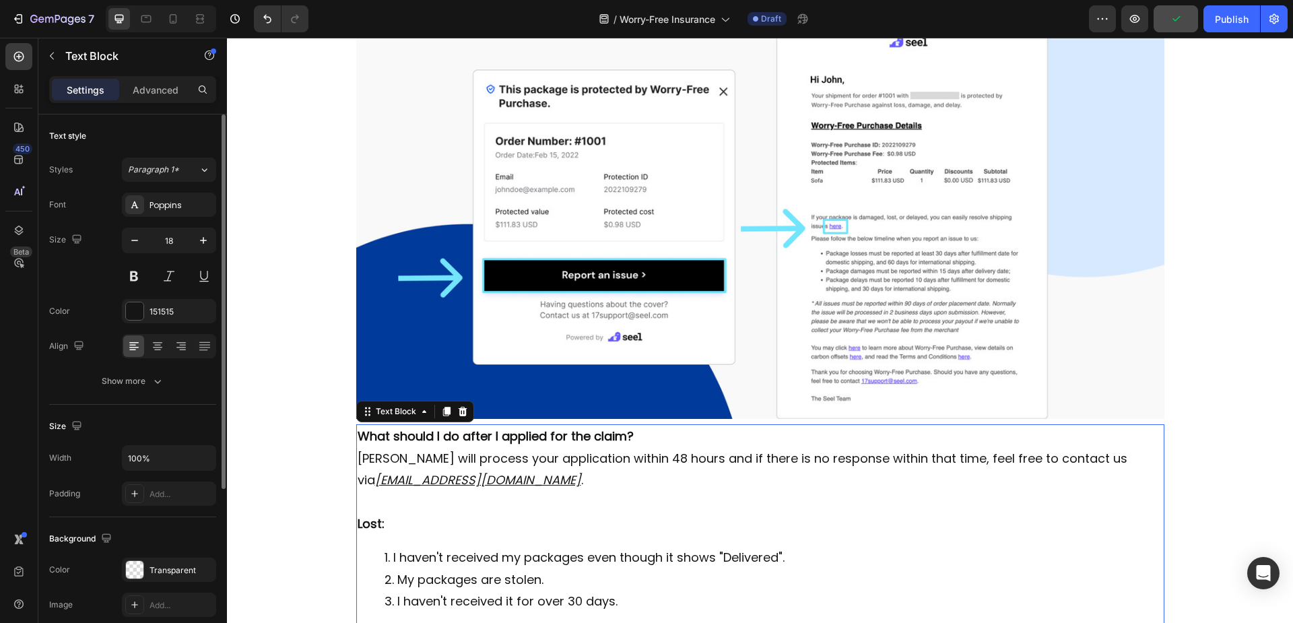
click at [426, 471] on u "Sales@gemilaicoffee.com" at bounding box center [478, 479] width 206 height 17
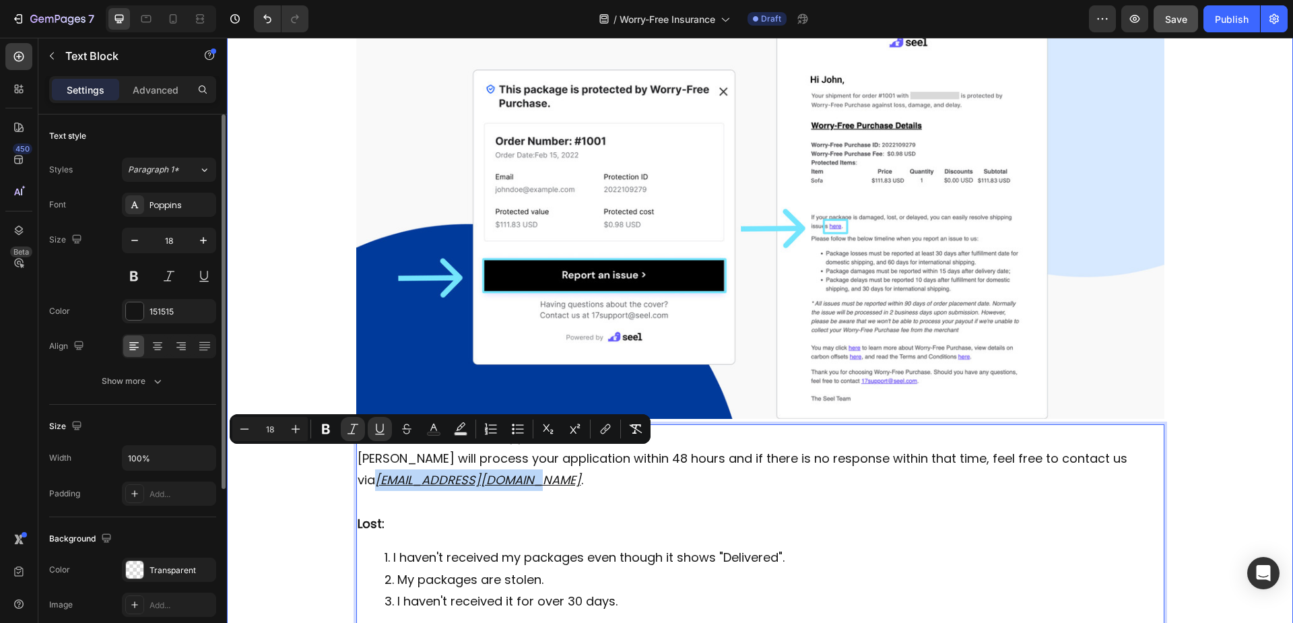
drag, startPoint x: 508, startPoint y: 459, endPoint x: 344, endPoint y: 455, distance: 164.3
click at [344, 455] on div "Worry-Free Insurance Heading Row Our Store offers the Worry-Free Purchase servi…" at bounding box center [760, 180] width 1066 height 1519
click at [439, 432] on icon "Editor contextual toolbar" at bounding box center [433, 428] width 13 height 13
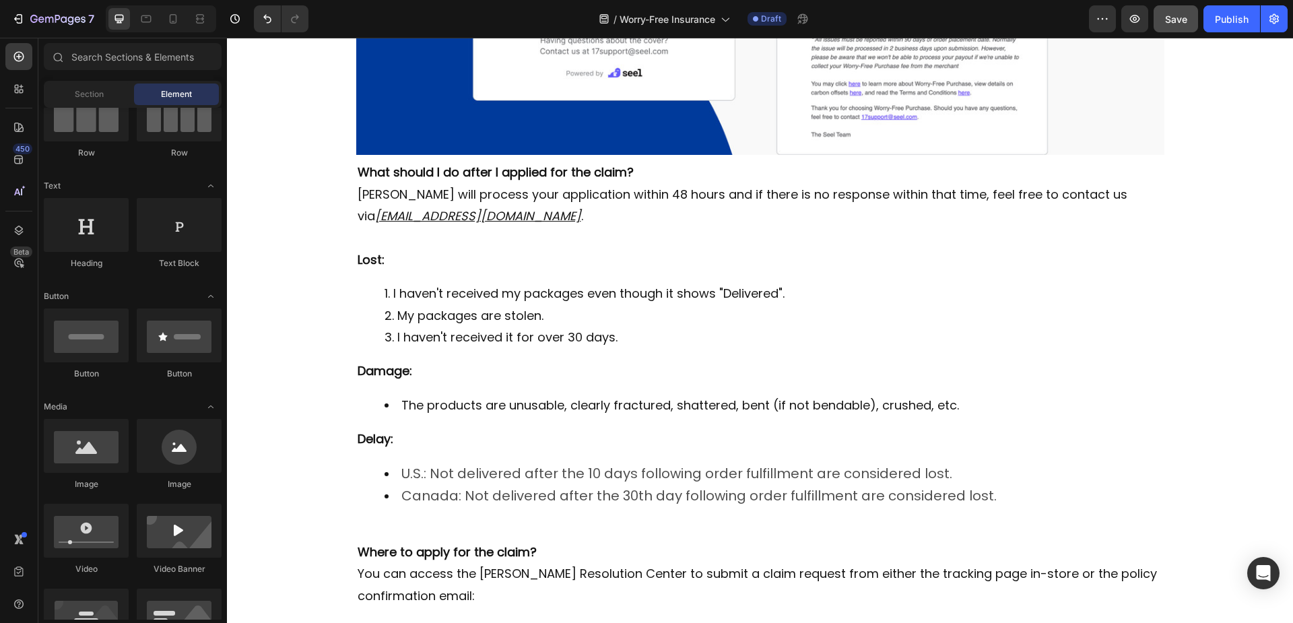
scroll to position [932, 0]
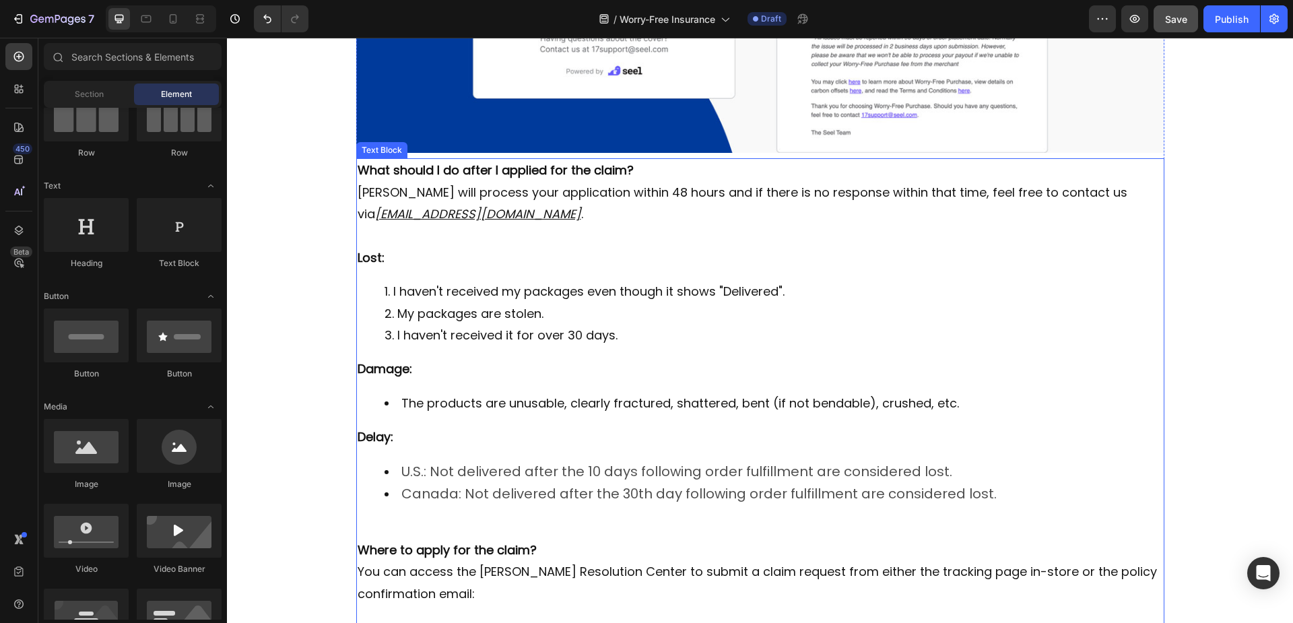
click at [486, 182] on p "Seel will process your application within 48 hours and if there is no response …" at bounding box center [760, 204] width 805 height 44
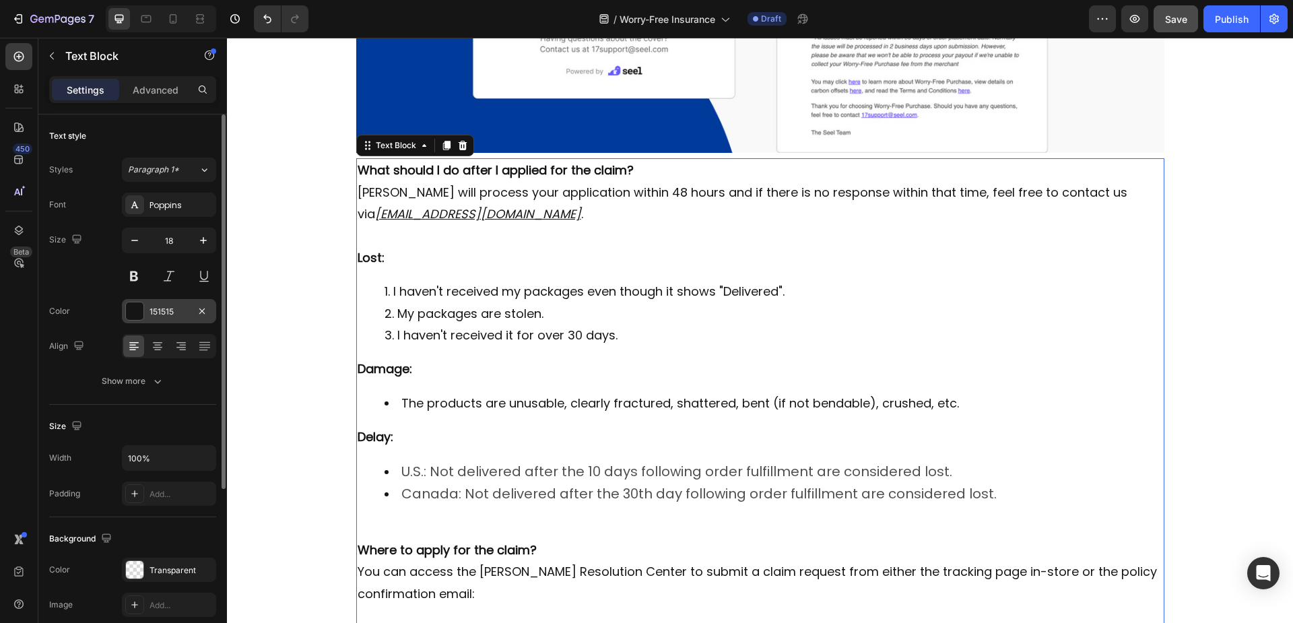
click at [156, 318] on div "151515" at bounding box center [169, 311] width 94 height 24
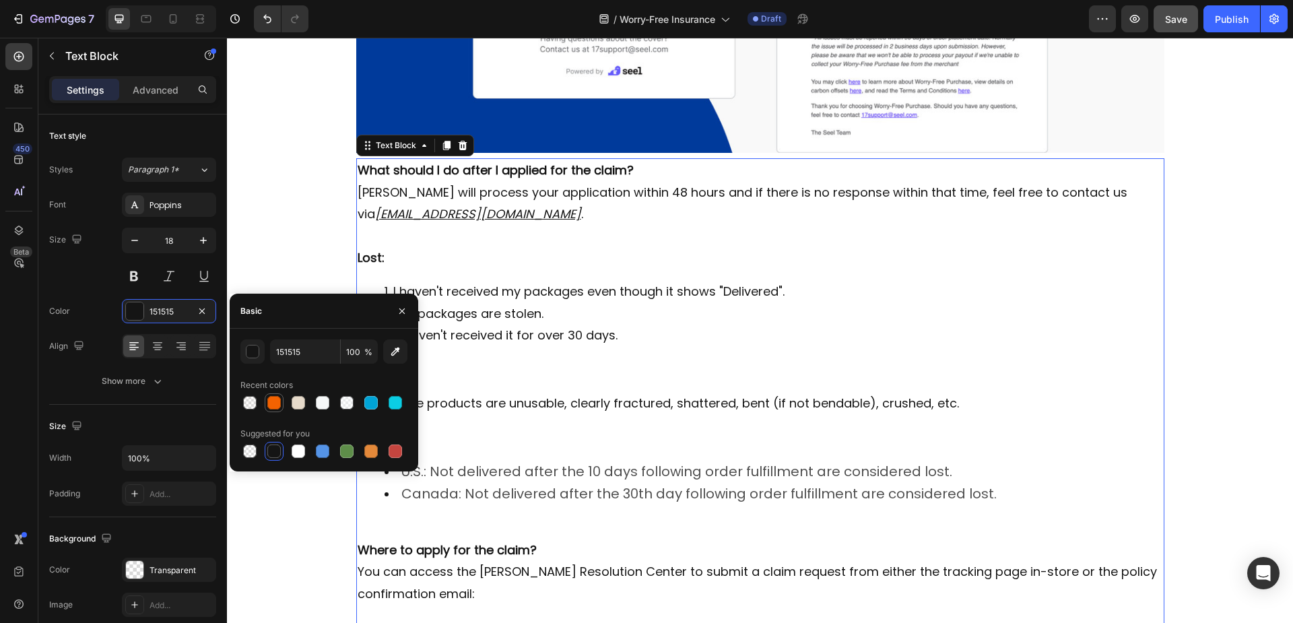
click at [271, 405] on div at bounding box center [273, 402] width 13 height 13
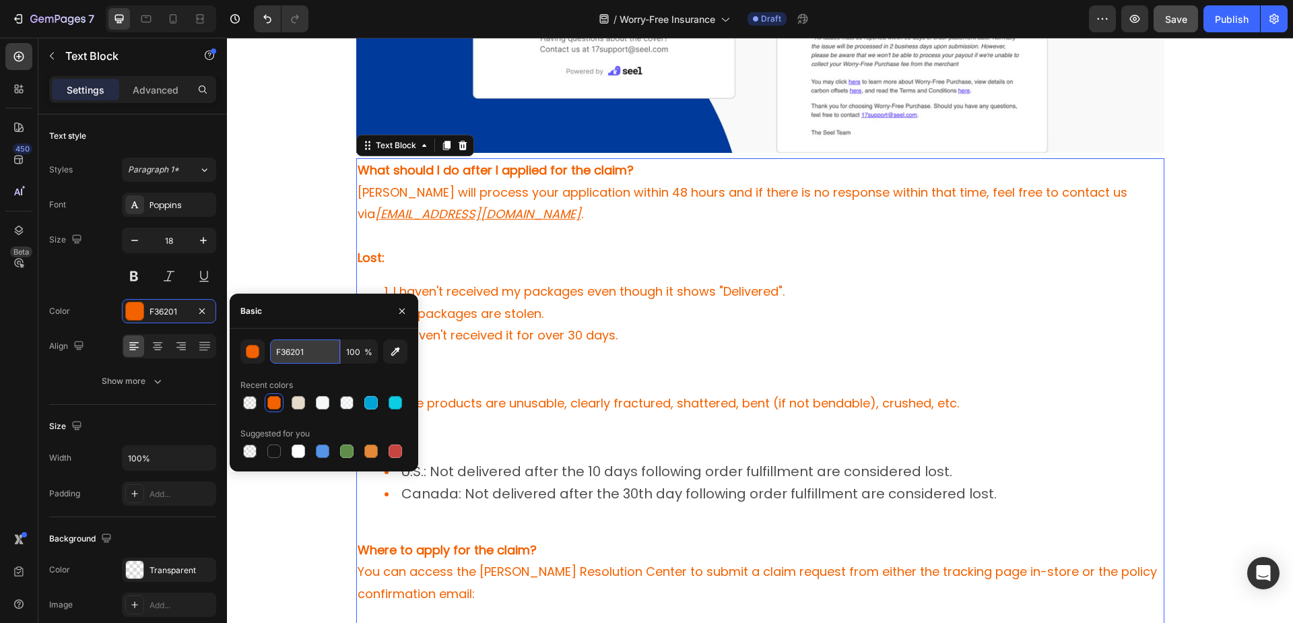
click at [312, 358] on input "F36201" at bounding box center [305, 351] width 70 height 24
click at [273, 448] on div at bounding box center [273, 450] width 13 height 13
type input "151515"
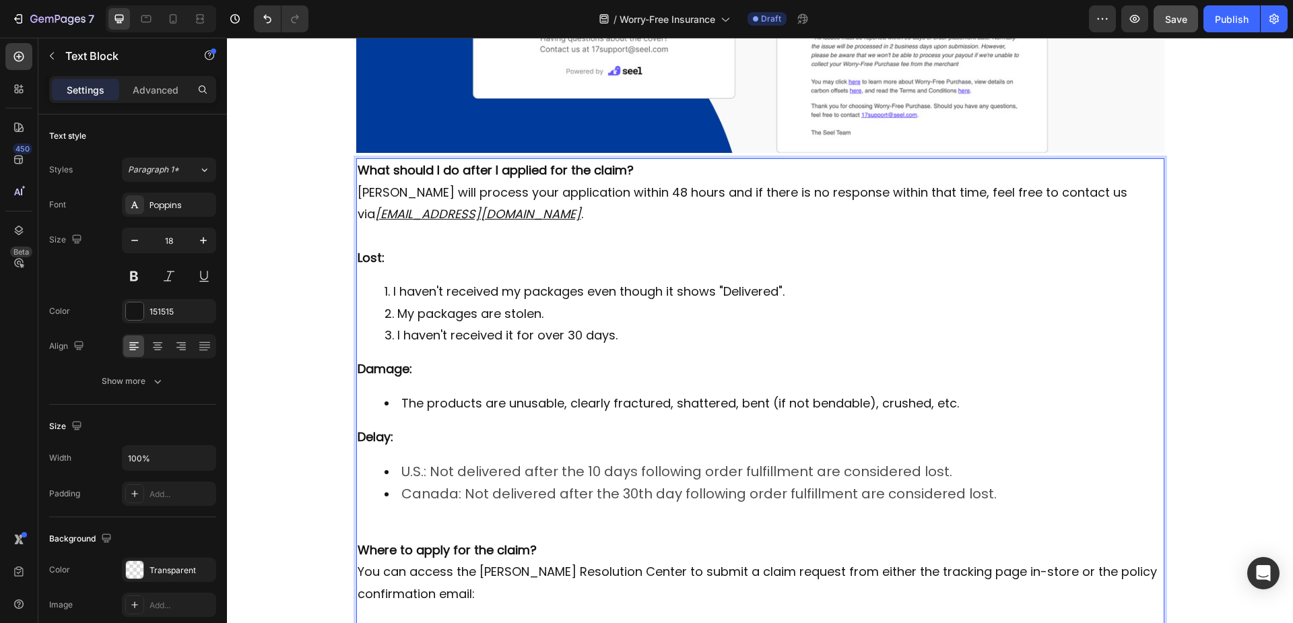
click at [487, 205] on u "Sales@gemilaicoffee.com" at bounding box center [478, 213] width 206 height 17
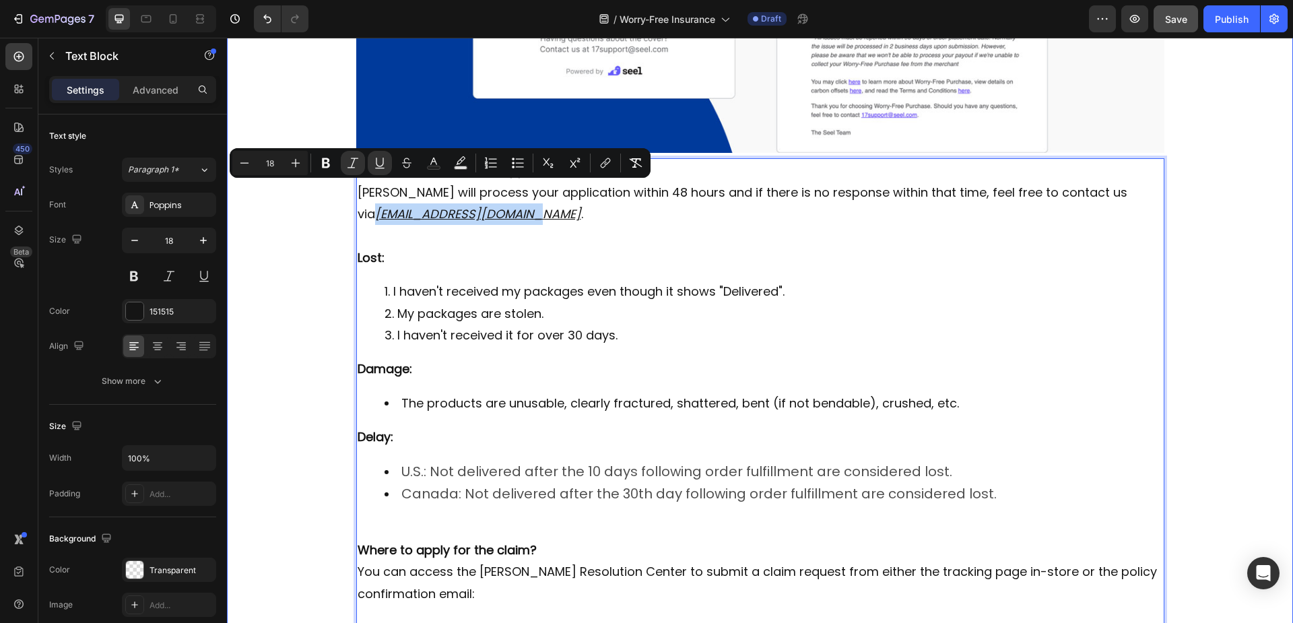
drag, startPoint x: 507, startPoint y: 192, endPoint x: 338, endPoint y: 199, distance: 169.1
click at [440, 168] on button "Text Color" at bounding box center [434, 163] width 24 height 24
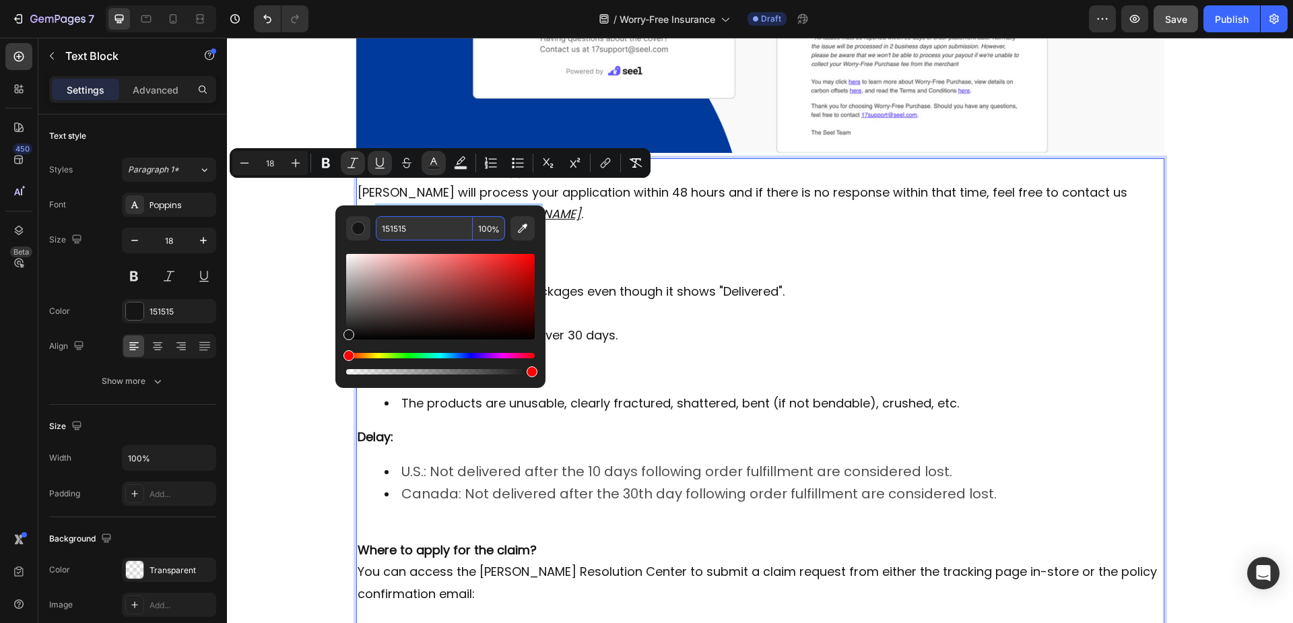
click at [428, 227] on input "151515" at bounding box center [424, 228] width 97 height 24
paste input "F36201"
type input "F36201"
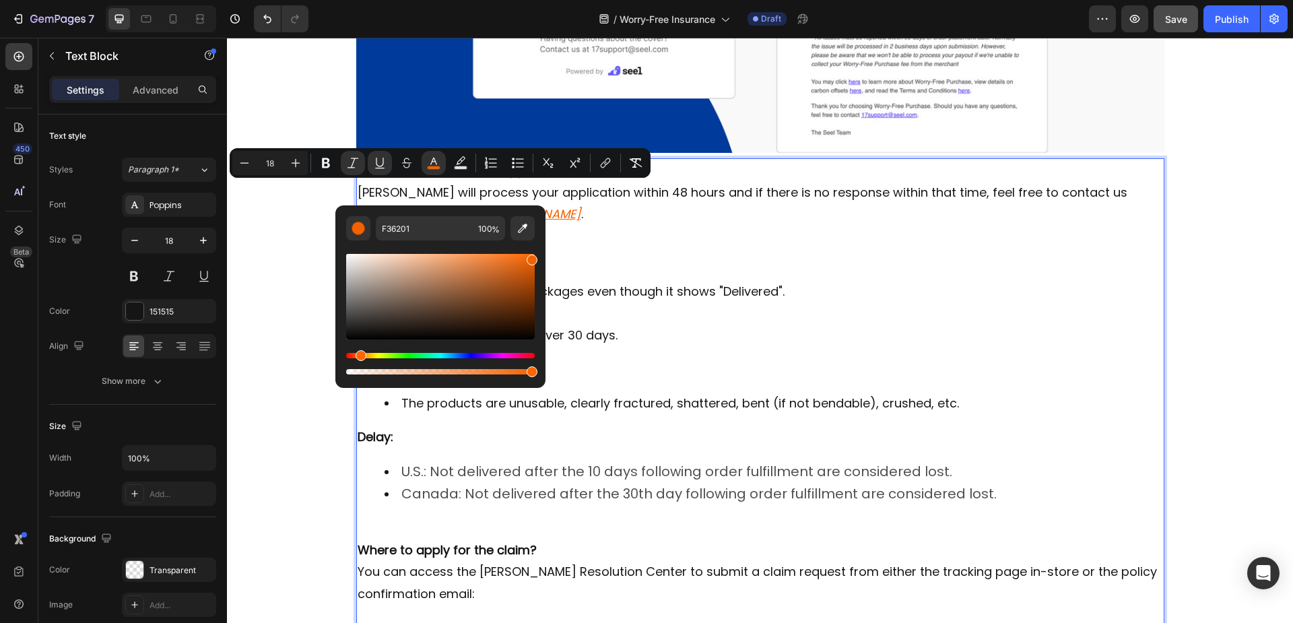
click at [617, 247] on p "Lost:" at bounding box center [760, 258] width 805 height 22
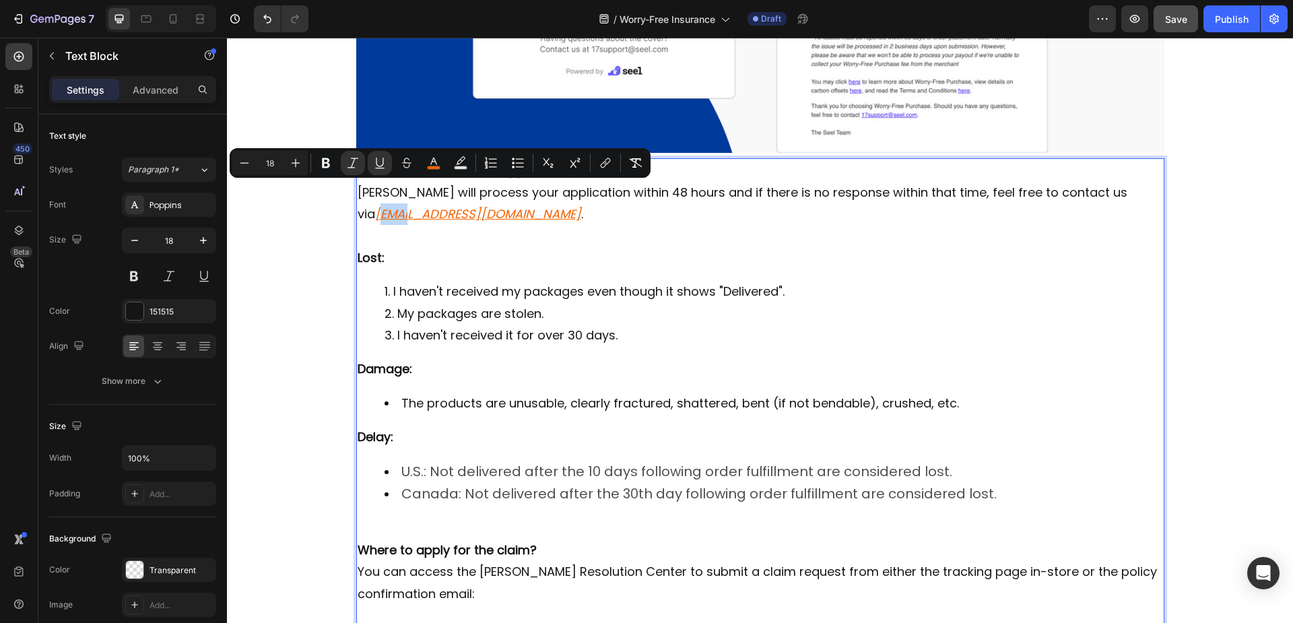
drag, startPoint x: 356, startPoint y: 193, endPoint x: 387, endPoint y: 193, distance: 31.6
click at [387, 205] on u "Sales@gemilaicoffee.com" at bounding box center [478, 213] width 206 height 17
click at [377, 205] on u "Sales@gemilaicoffee.com" at bounding box center [478, 213] width 206 height 17
drag, startPoint x: 354, startPoint y: 191, endPoint x: 509, endPoint y: 195, distance: 154.9
click at [509, 205] on u "Sales@gemilaicoffee.com" at bounding box center [478, 213] width 206 height 17
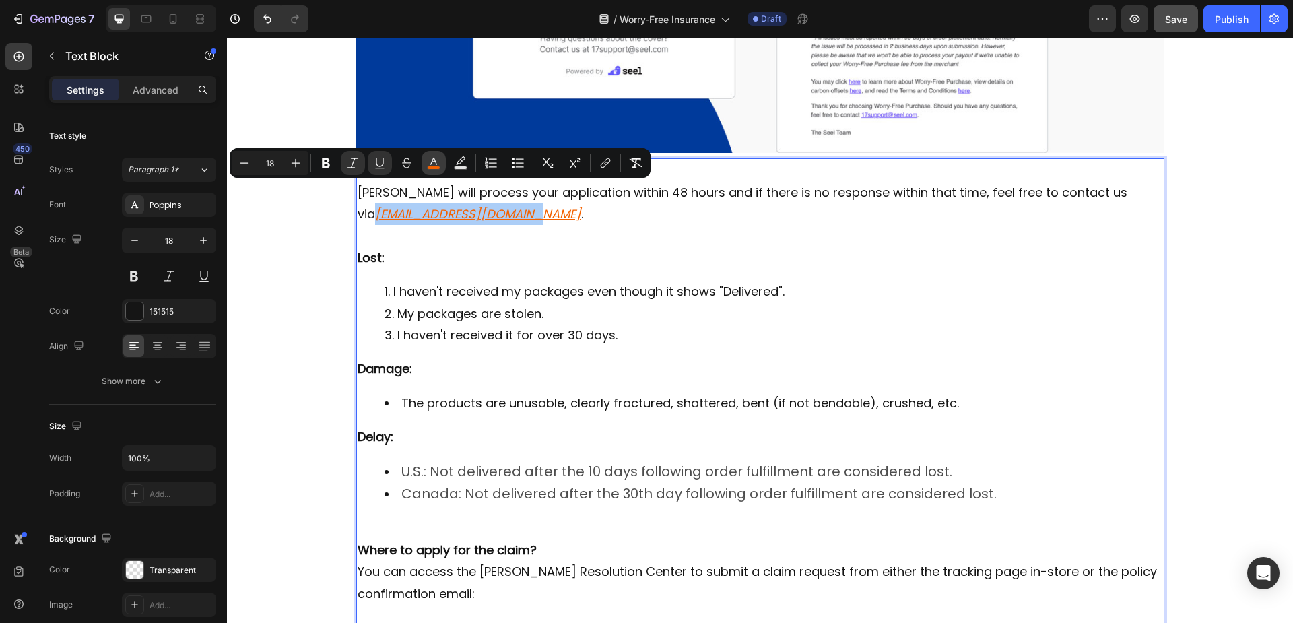
click at [431, 160] on icon "Editor contextual toolbar" at bounding box center [433, 162] width 13 height 13
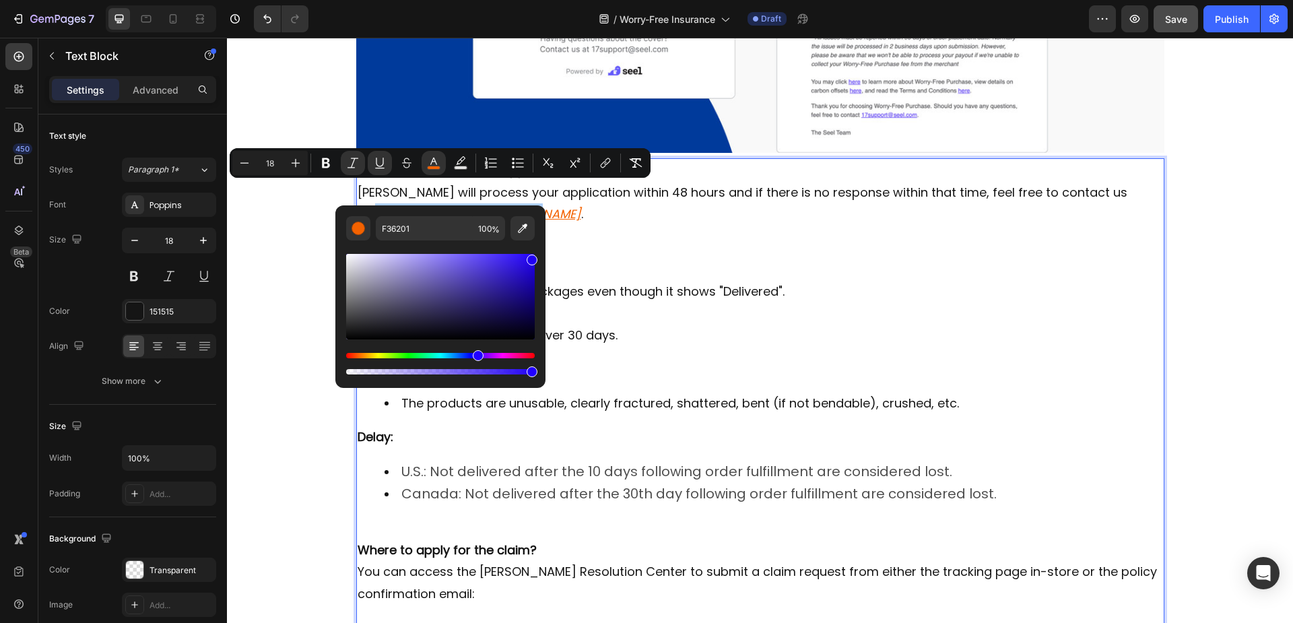
click at [476, 357] on div "Hue" at bounding box center [440, 355] width 189 height 5
type input "2100F3"
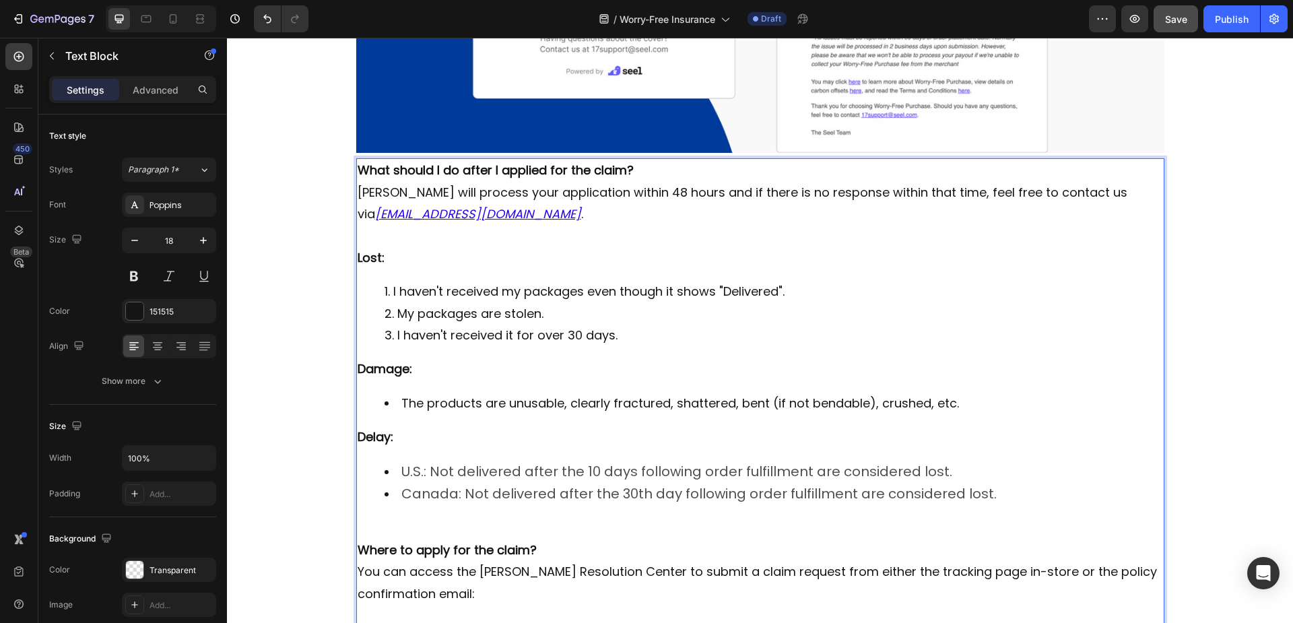
click at [608, 185] on p "Seel will process your application within 48 hours and if there is no response …" at bounding box center [760, 204] width 805 height 44
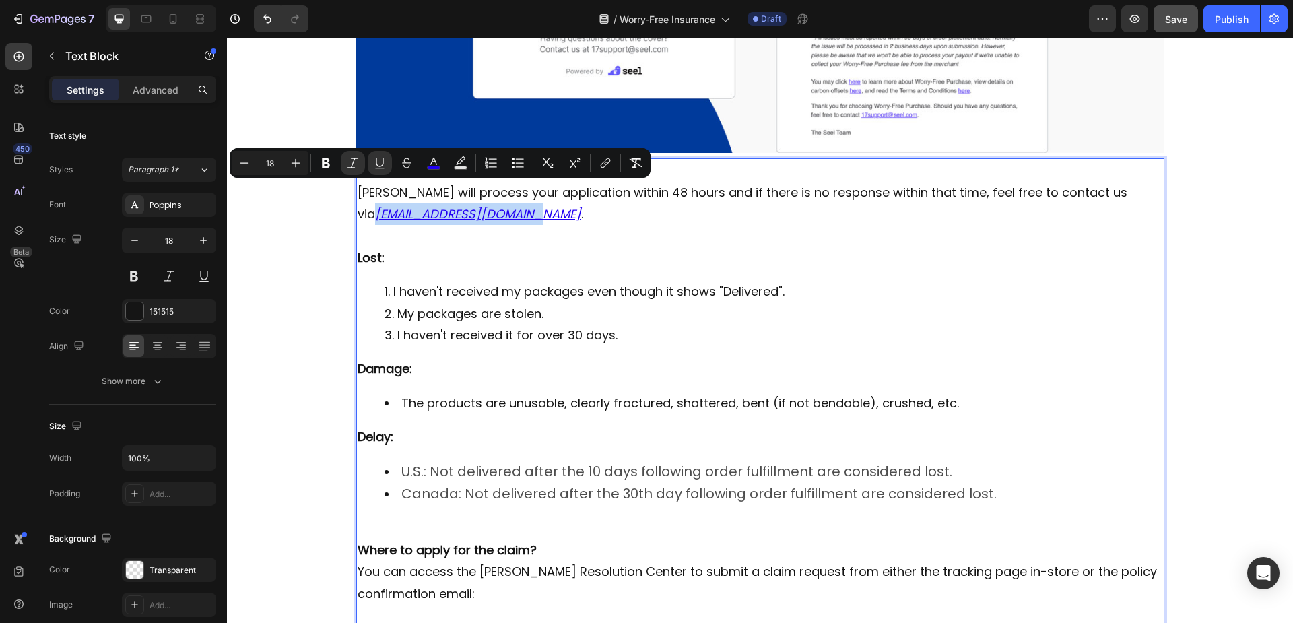
drag, startPoint x: 507, startPoint y: 193, endPoint x: 354, endPoint y: 196, distance: 153.6
click at [375, 205] on u "Sales@gemilaicoffee.com" at bounding box center [478, 213] width 206 height 17
click at [607, 165] on icon "Editor contextual toolbar" at bounding box center [605, 162] width 13 height 13
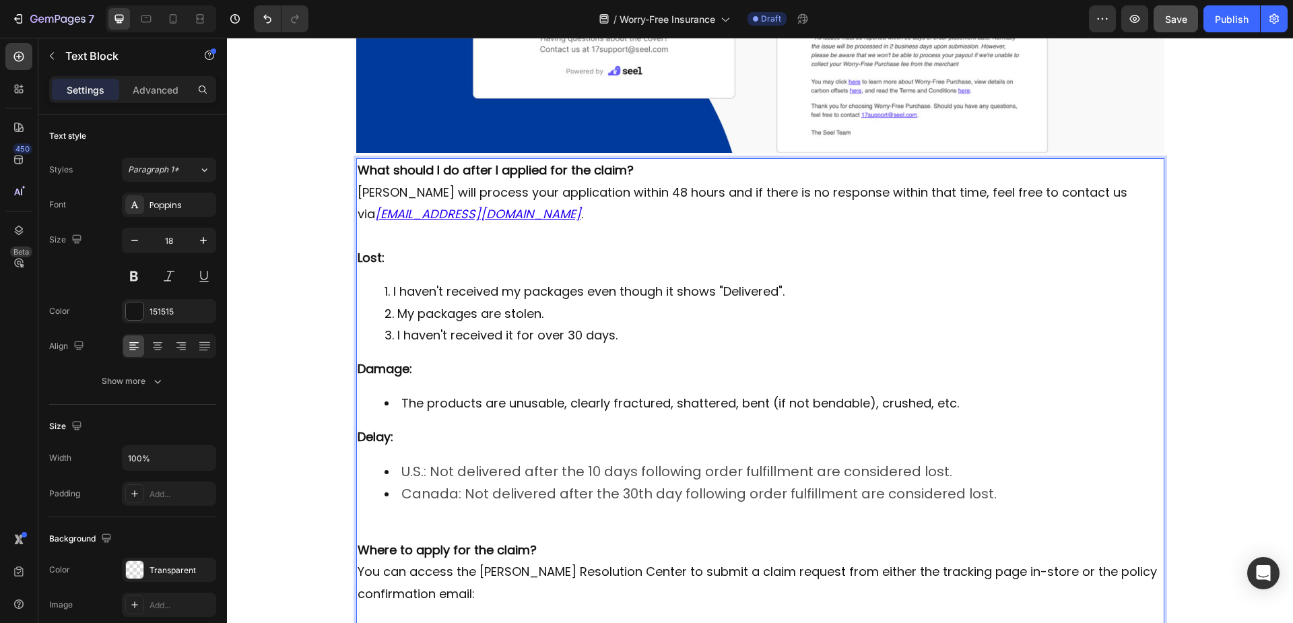
click at [626, 225] on p "Rich Text Editor. Editing area: main" at bounding box center [760, 236] width 805 height 22
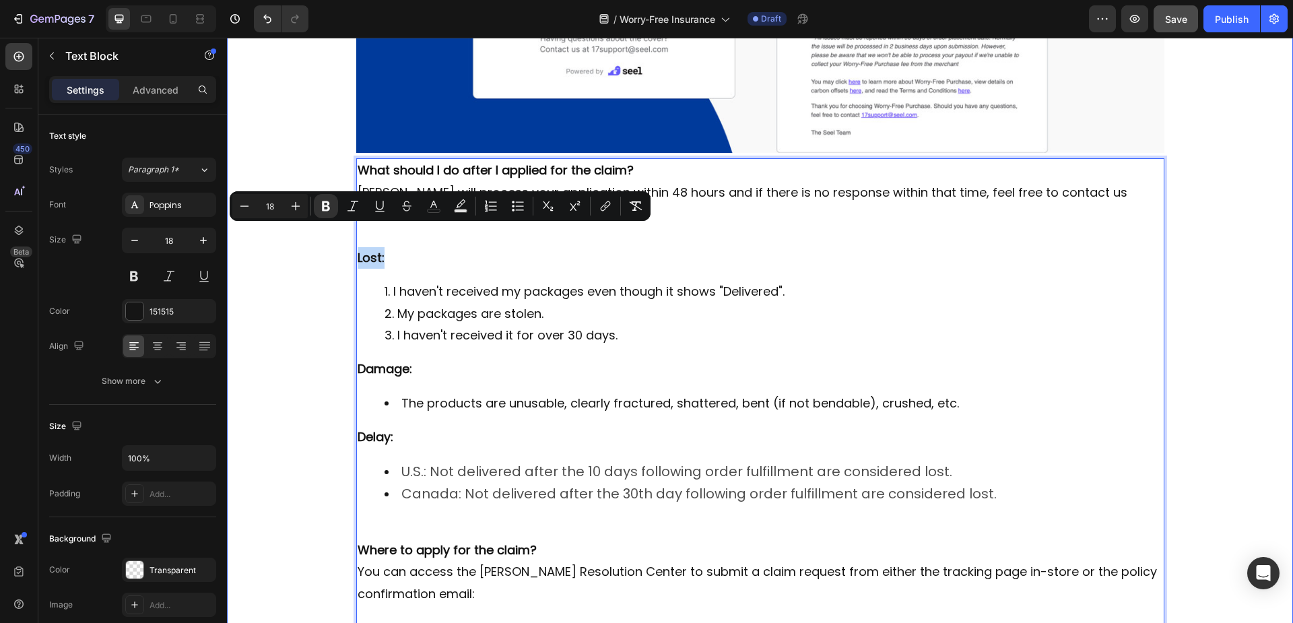
drag, startPoint x: 387, startPoint y: 240, endPoint x: 345, endPoint y: 236, distance: 41.9
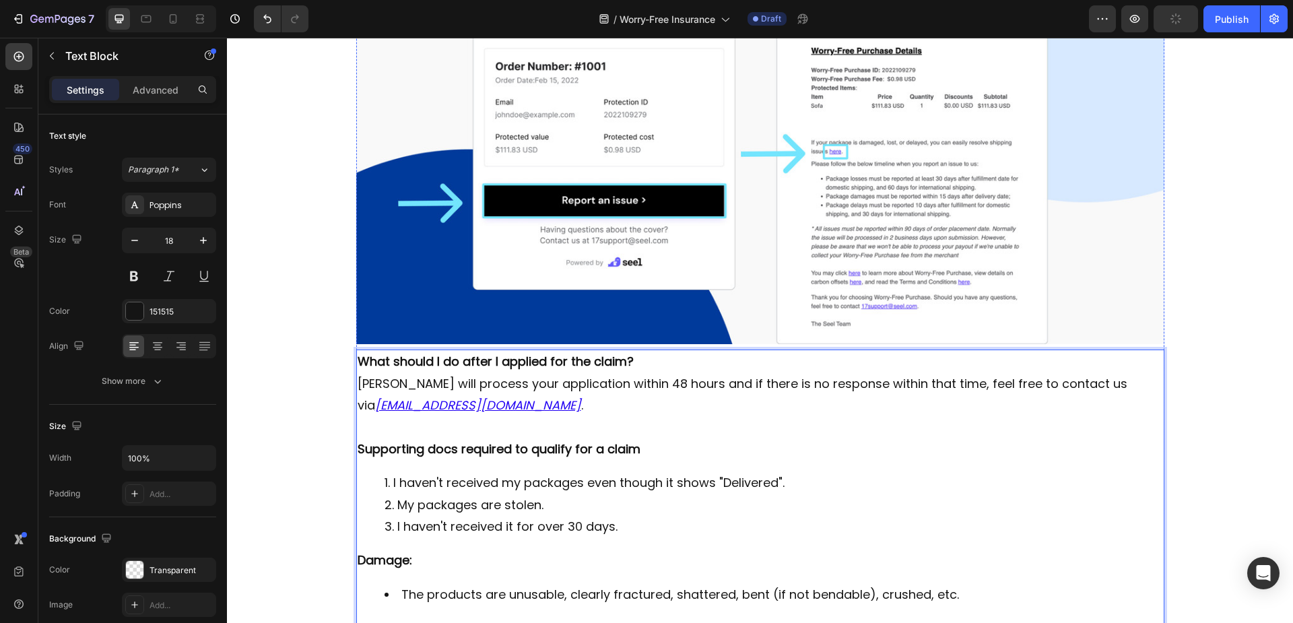
scroll to position [875, 0]
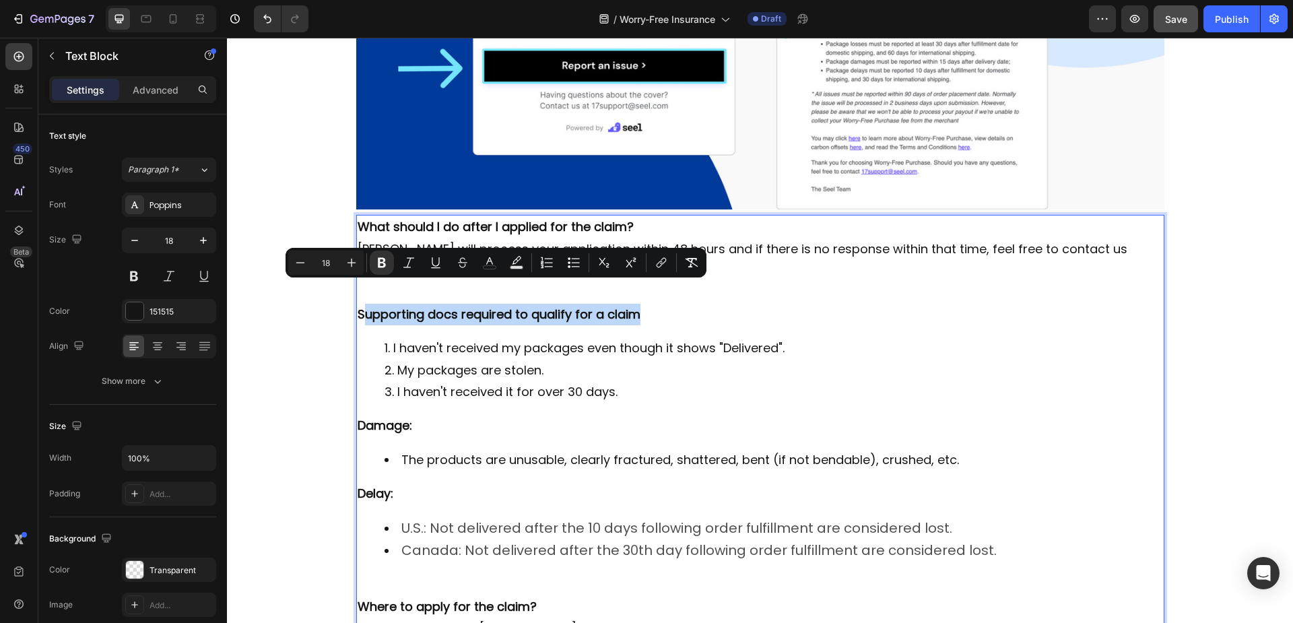
drag, startPoint x: 636, startPoint y: 294, endPoint x: 356, endPoint y: 292, distance: 280.1
click at [358, 304] on p "Supporting docs required to qualify for a claim" at bounding box center [760, 315] width 805 height 22
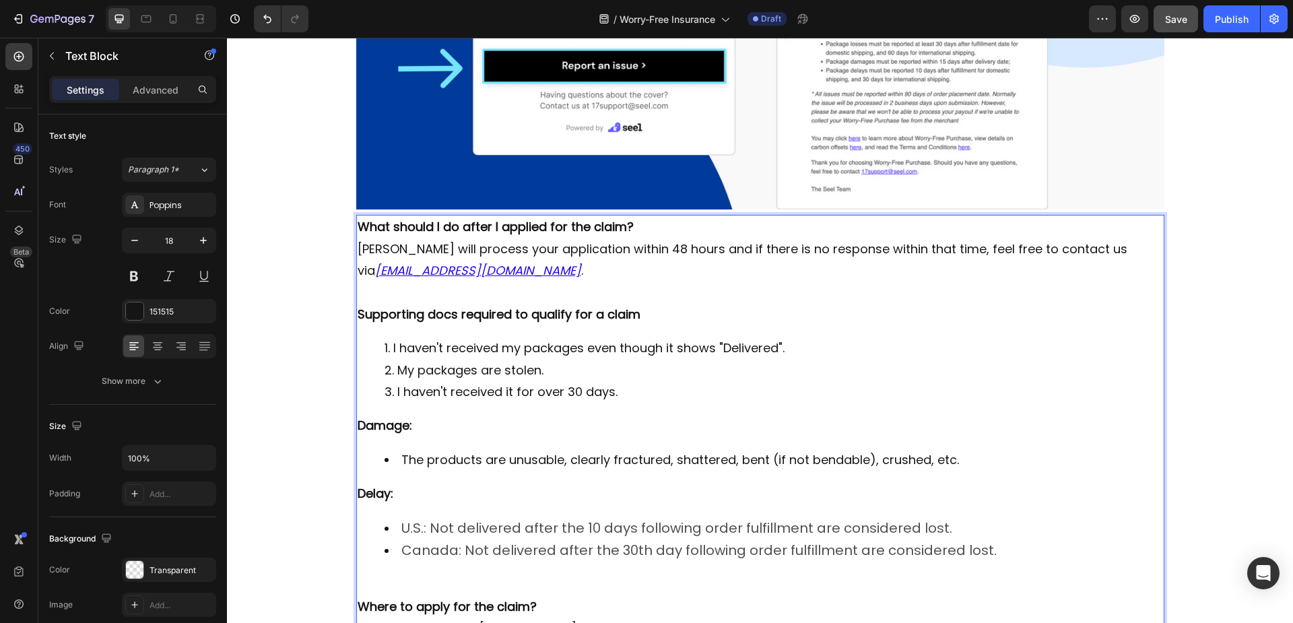
click at [518, 306] on div "What should I do after I applied for the claim? Seel will process your applicat…" at bounding box center [760, 473] width 808 height 516
click at [650, 304] on p "Supporting docs required to qualify for a claim" at bounding box center [760, 315] width 805 height 22
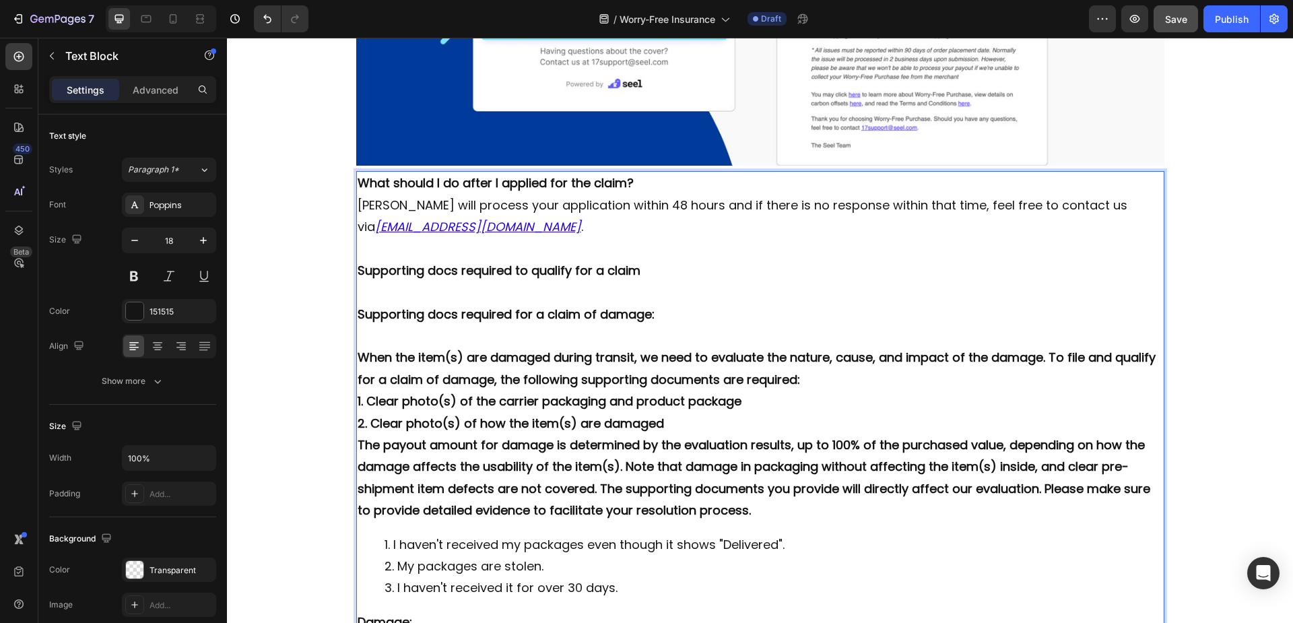
scroll to position [943, 0]
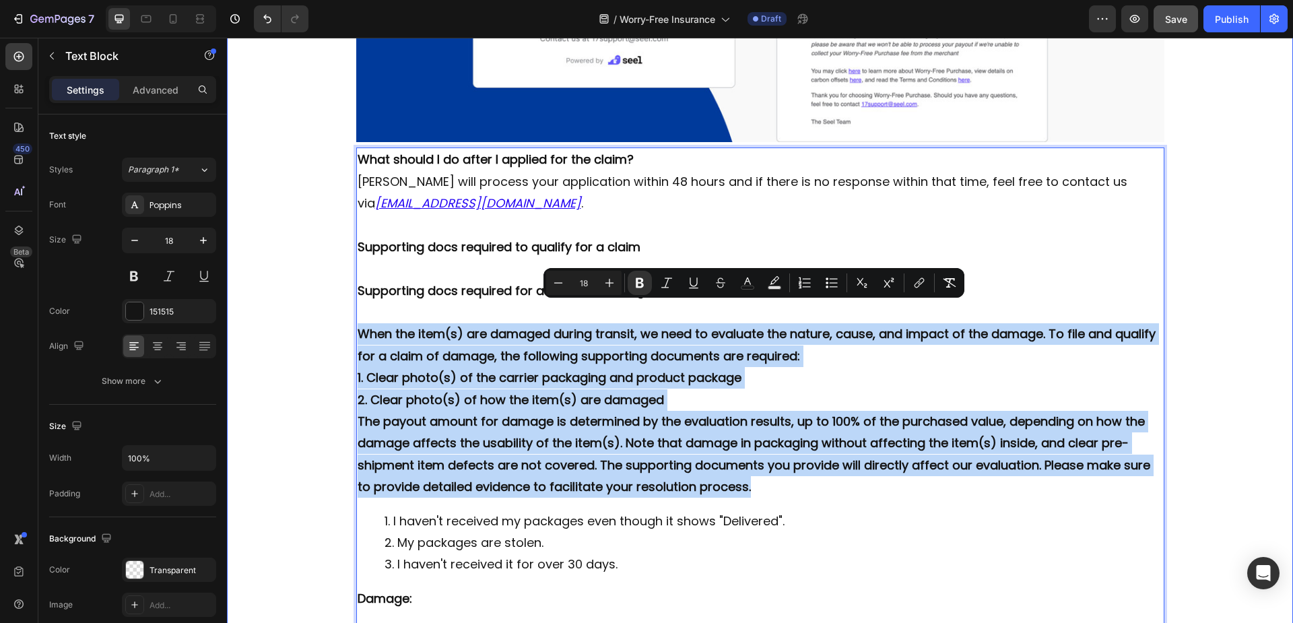
drag, startPoint x: 737, startPoint y: 464, endPoint x: 342, endPoint y: 316, distance: 421.2
click at [342, 316] on div "Worry-Free Insurance Heading Row Our Store offers the Worry-Free Purchase servi…" at bounding box center [760, 23] width 1066 height 1759
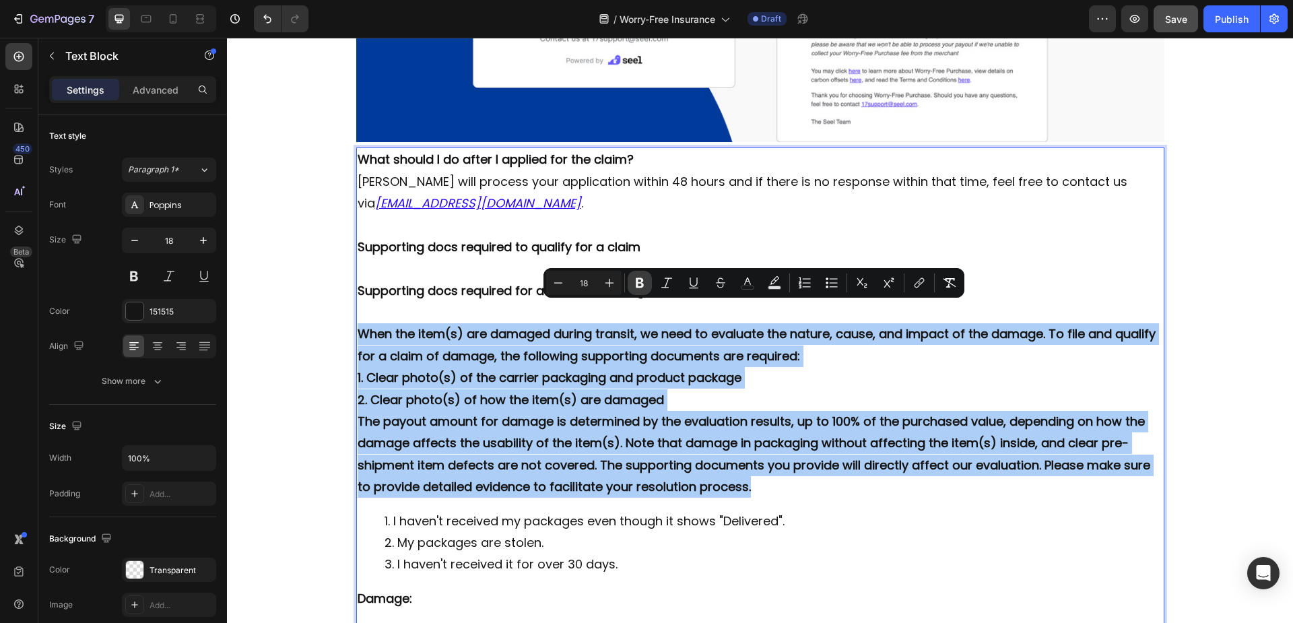
click at [640, 278] on icon "Editor contextual toolbar" at bounding box center [640, 283] width 8 height 10
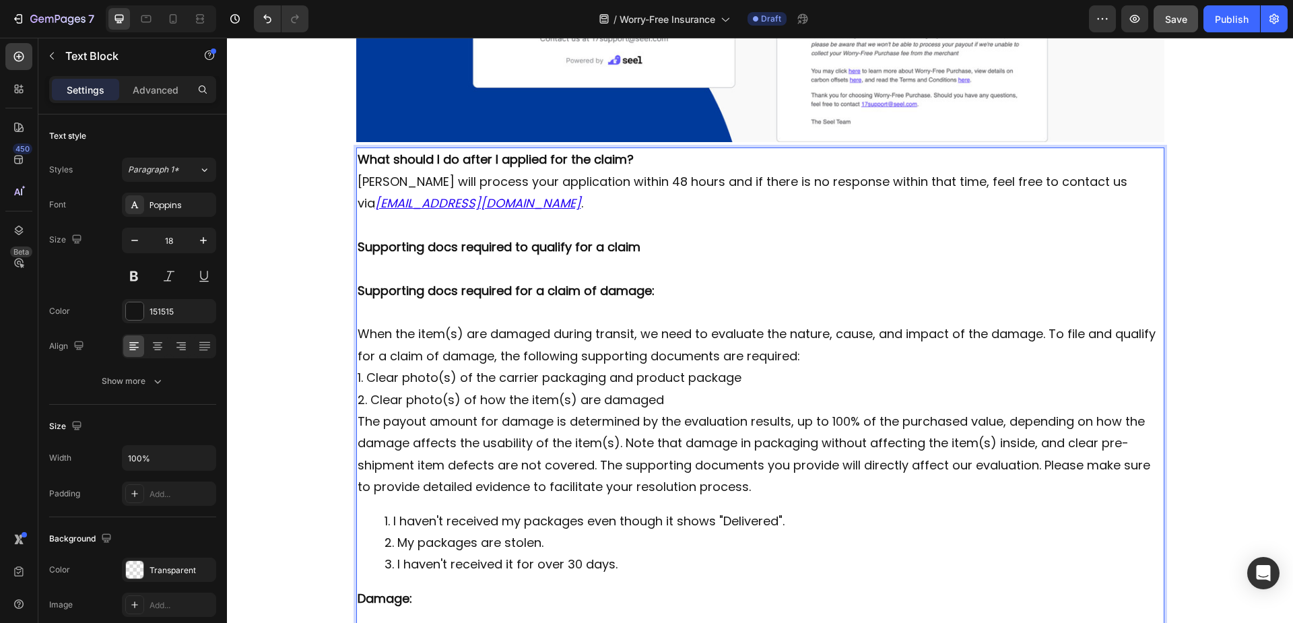
drag, startPoint x: 560, startPoint y: 374, endPoint x: 539, endPoint y: 376, distance: 21.0
click at [539, 389] on p "2. Clear photo(s) of how the item(s) are damaged" at bounding box center [760, 400] width 805 height 22
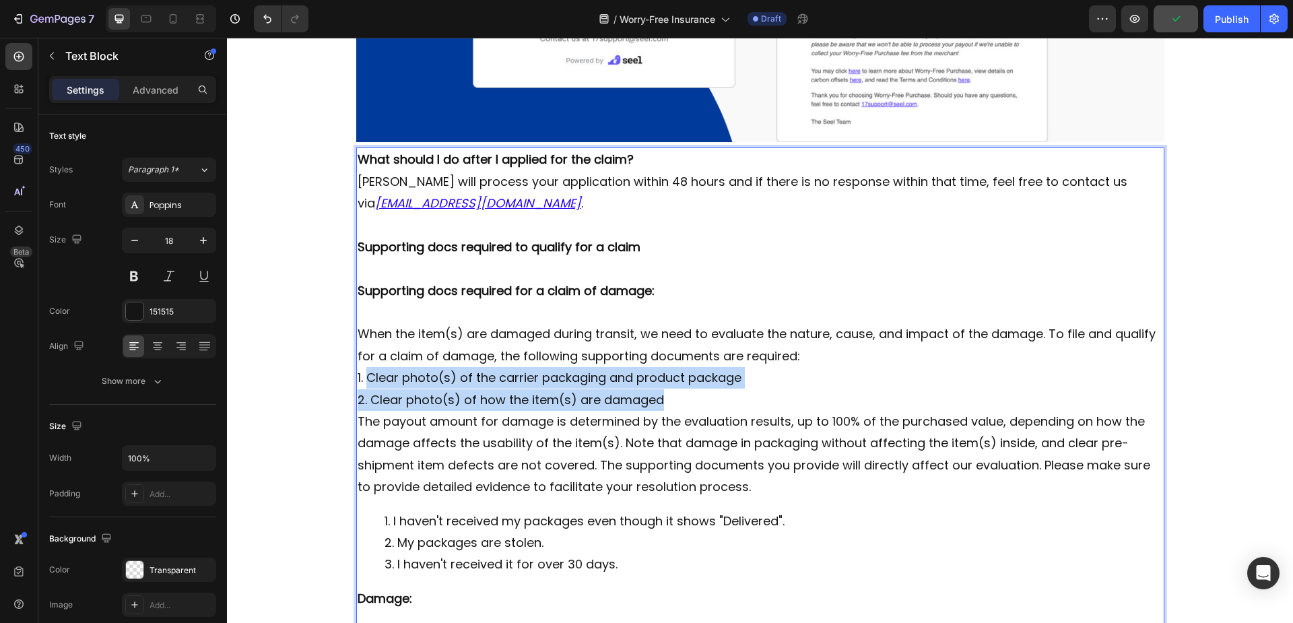
drag, startPoint x: 362, startPoint y: 355, endPoint x: 662, endPoint y: 377, distance: 300.5
click at [662, 377] on div "What should I do after I applied for the claim? Seel will process your applicat…" at bounding box center [760, 524] width 808 height 755
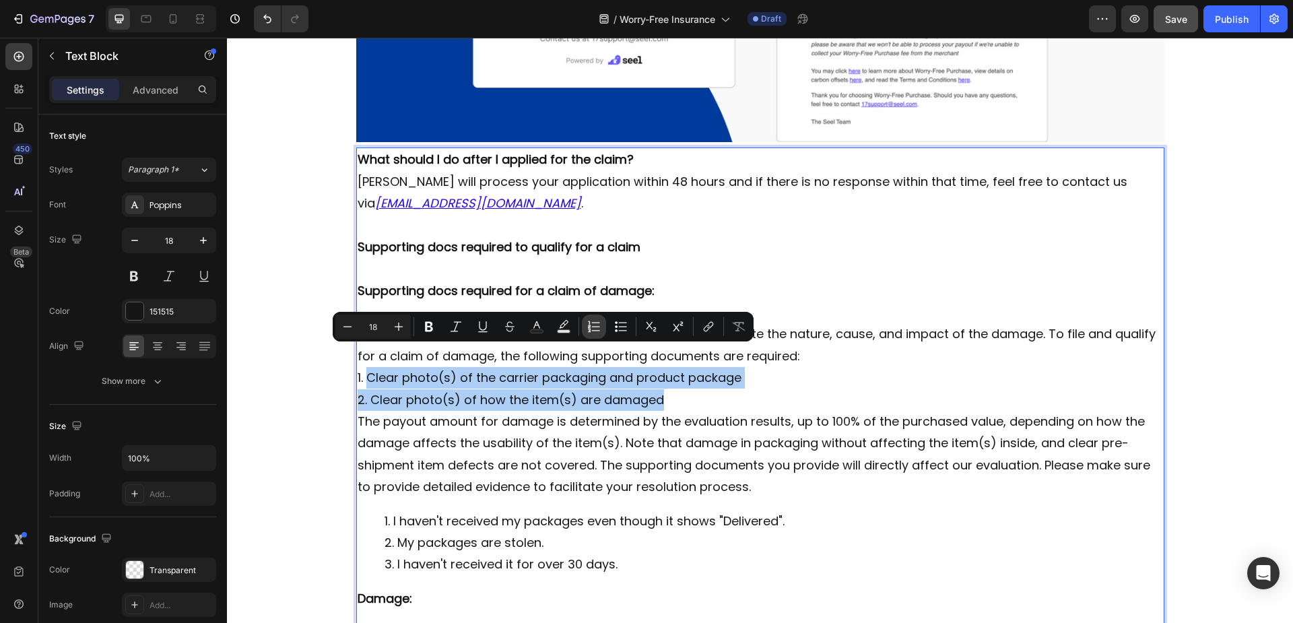
click at [598, 331] on icon "Editor contextual toolbar" at bounding box center [596, 330] width 8 height 1
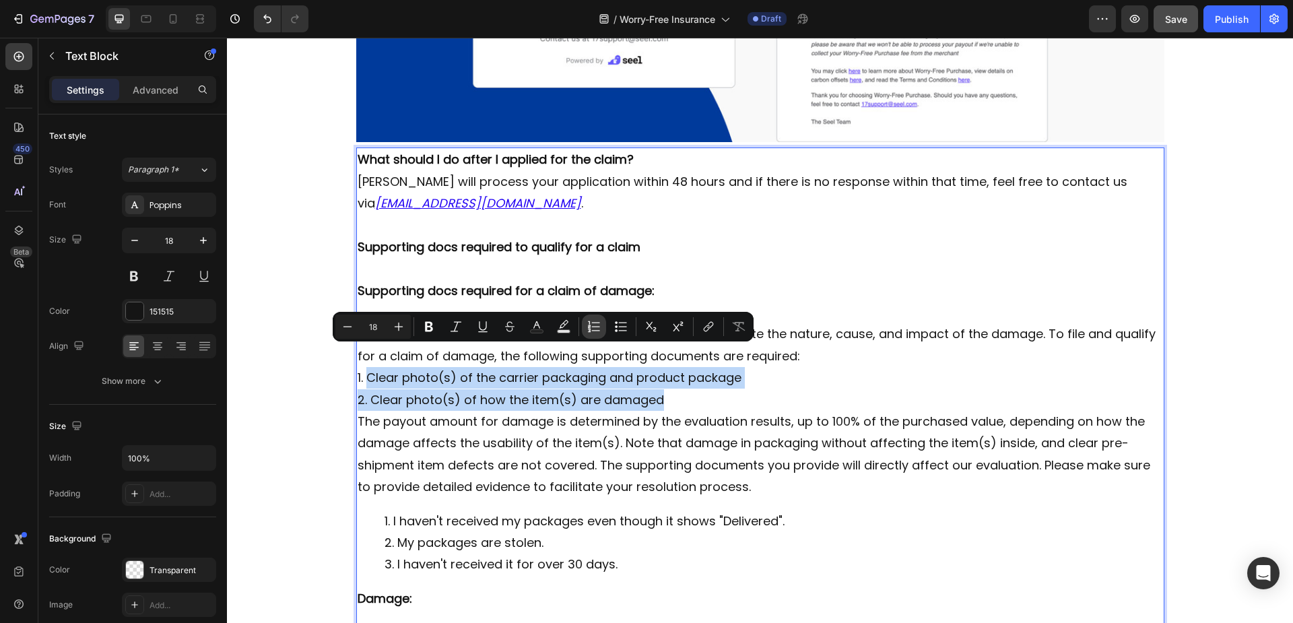
type input "18"
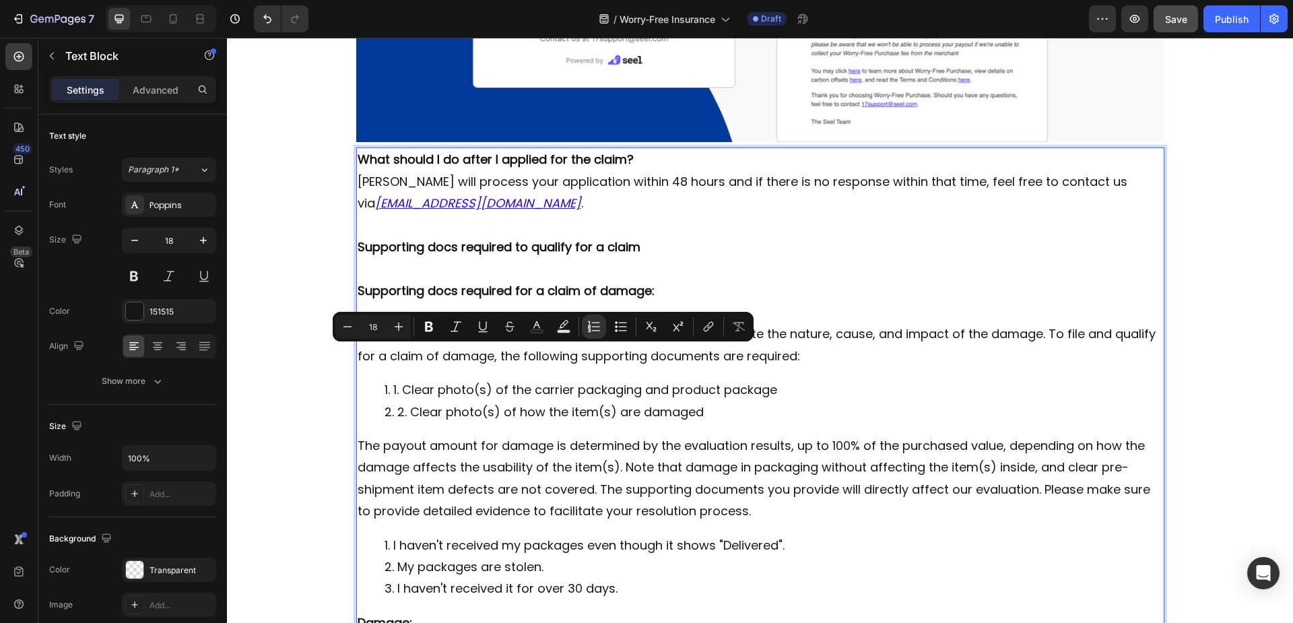
click at [395, 379] on li "1. Clear photo(s) of the carrier packaging and product package" at bounding box center [773, 390] width 778 height 22
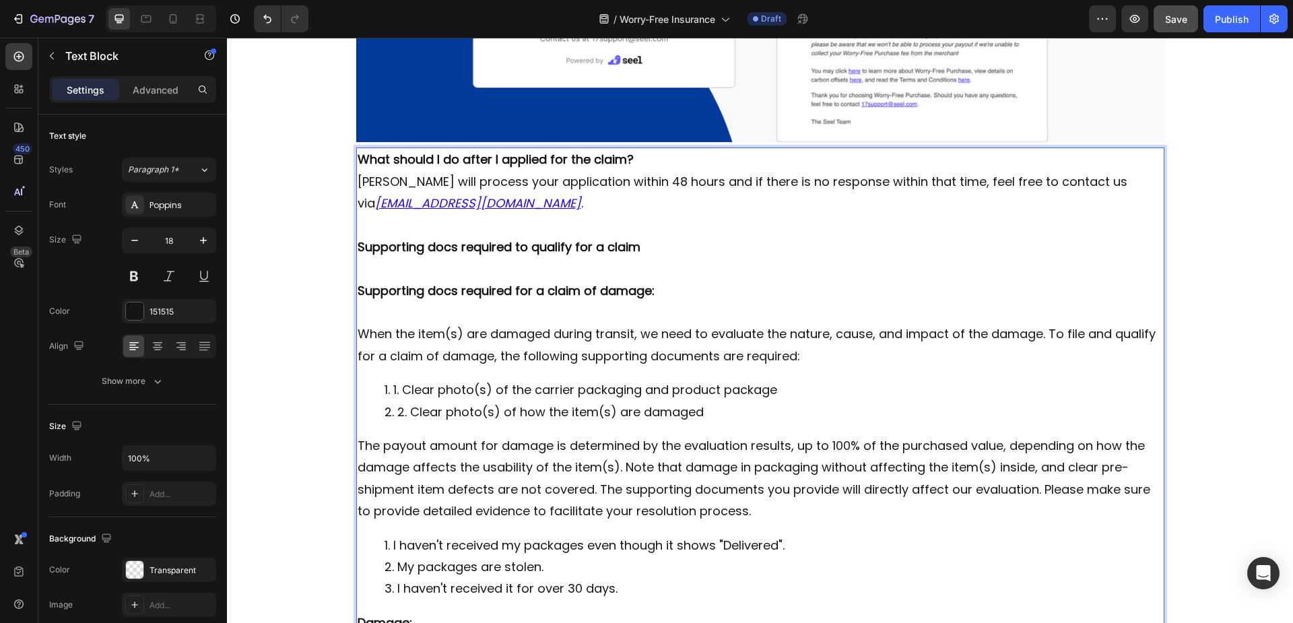
click at [401, 379] on li "1. Clear photo(s) of the carrier packaging and product package" at bounding box center [773, 390] width 778 height 22
click at [405, 401] on li "2. Clear photo(s) of how the item(s) are damaged" at bounding box center [773, 412] width 778 height 22
click at [391, 379] on li "Clear photo(s) of the carrier packaging and product package" at bounding box center [773, 390] width 778 height 22
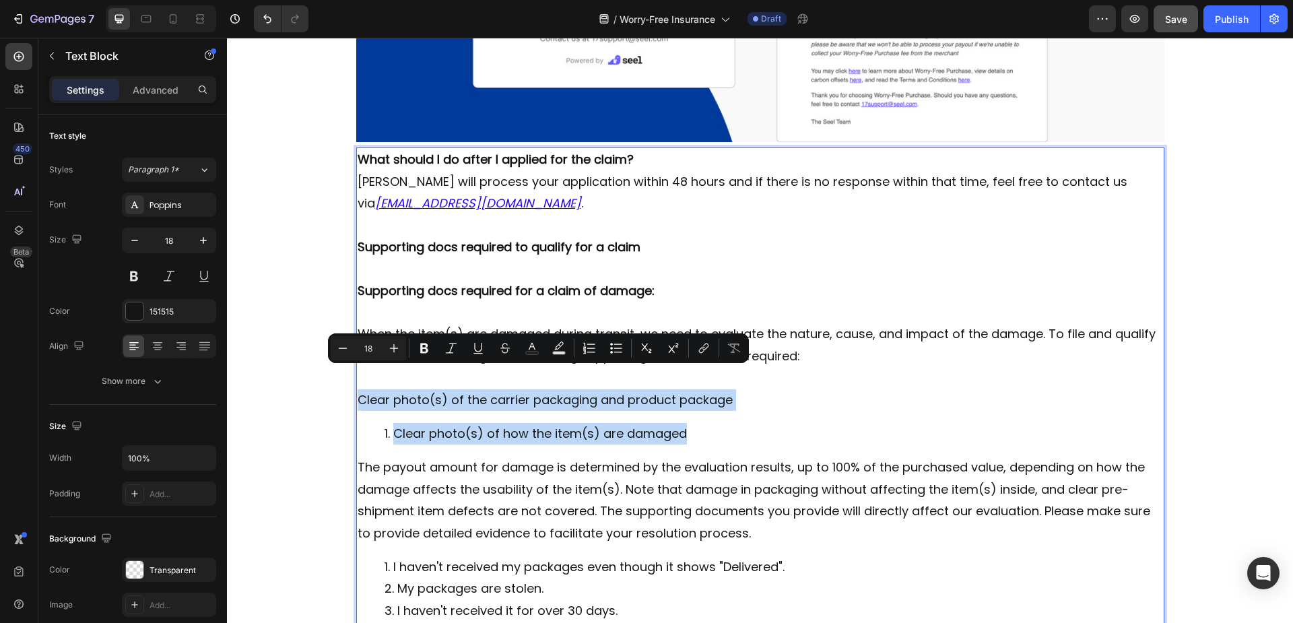
drag, startPoint x: 354, startPoint y: 376, endPoint x: 704, endPoint y: 417, distance: 352.5
click at [704, 417] on div "What should I do after I applied for the claim? Seel will process your applicat…" at bounding box center [760, 548] width 808 height 802
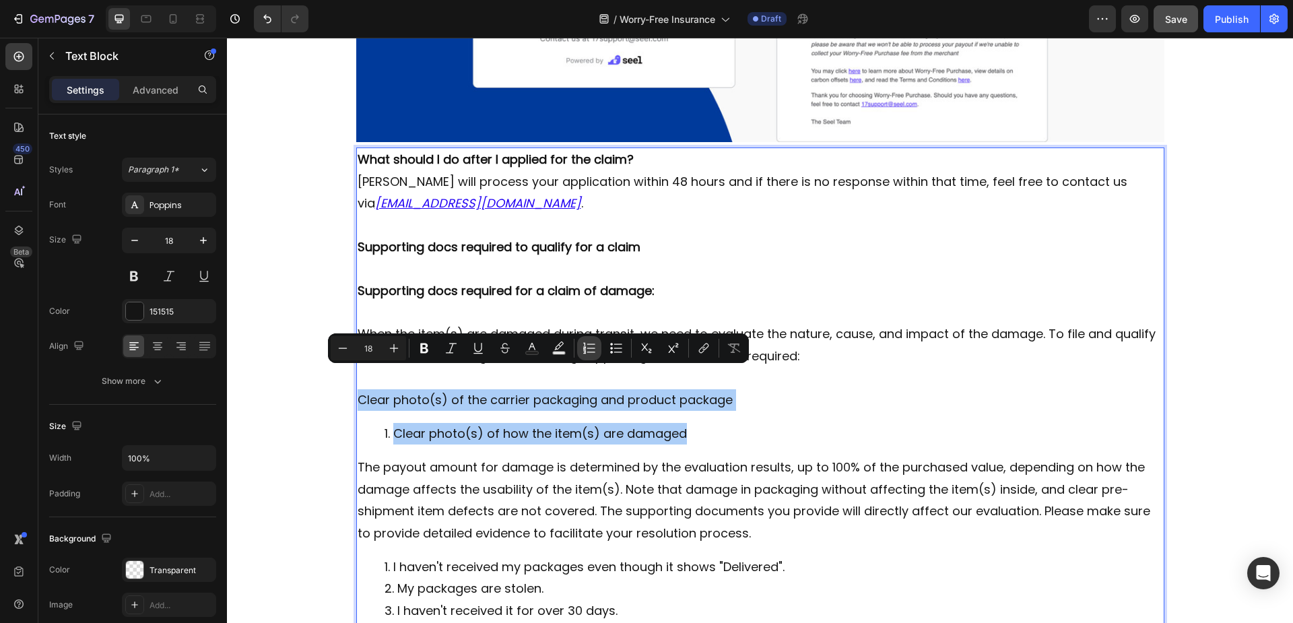
click at [586, 345] on icon "Editor contextual toolbar" at bounding box center [588, 347] width 13 height 13
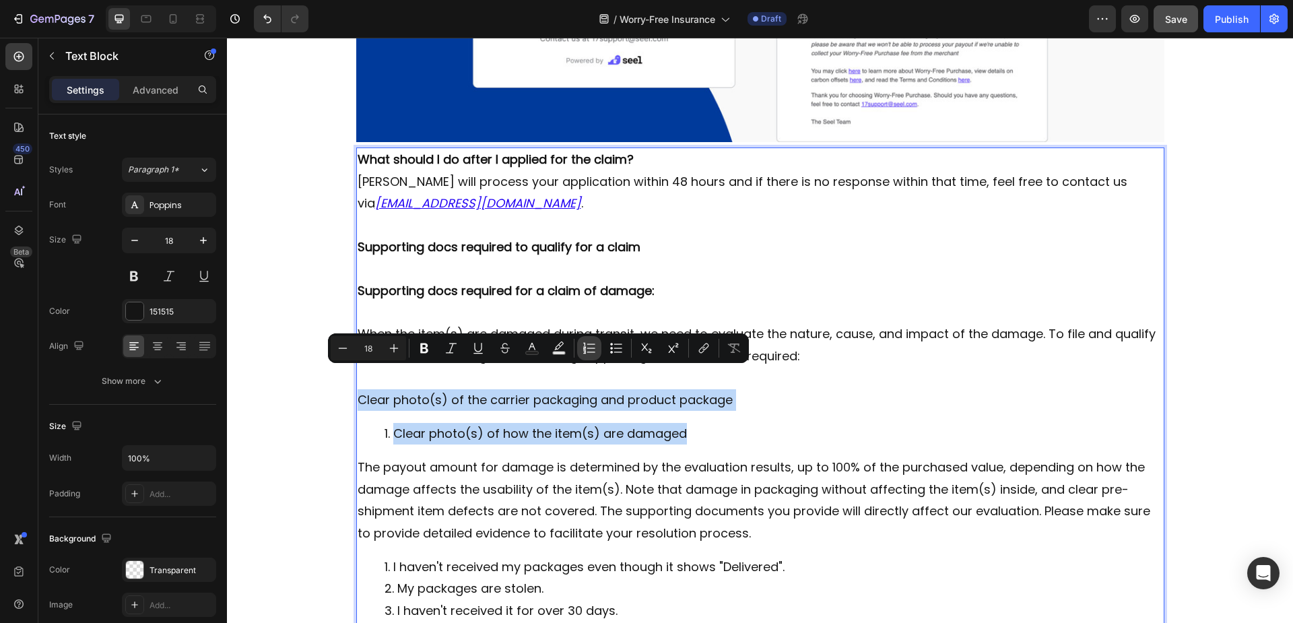
type input "18"
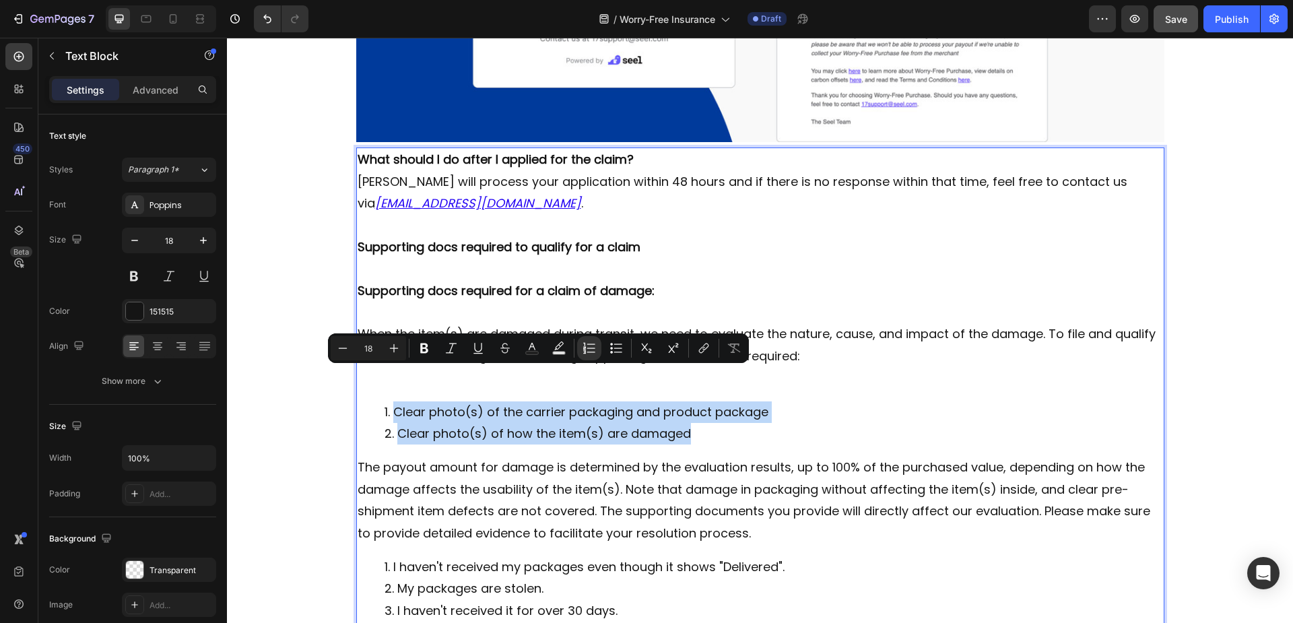
click at [736, 423] on li "Clear photo(s) of how the item(s) are damaged" at bounding box center [773, 434] width 778 height 22
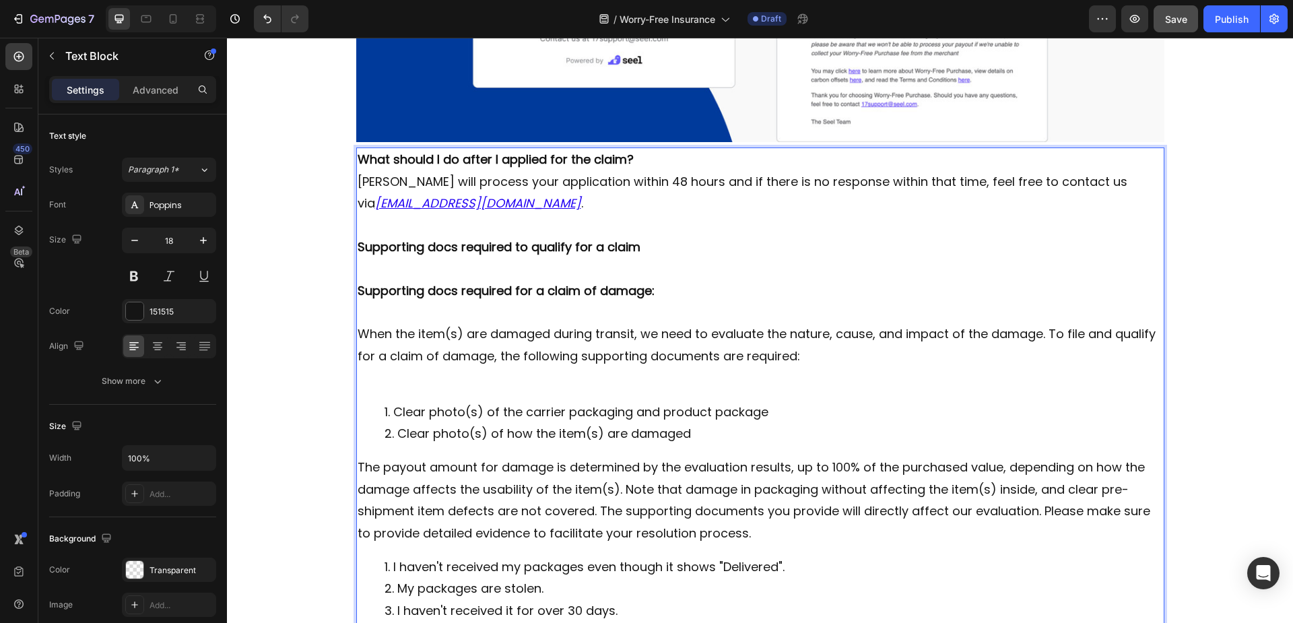
click at [776, 401] on li "Clear photo(s) of the carrier packaging and product package" at bounding box center [773, 412] width 778 height 22
click at [702, 423] on li "Clear photo(s) of how the item(s) are damaged" at bounding box center [773, 434] width 778 height 22
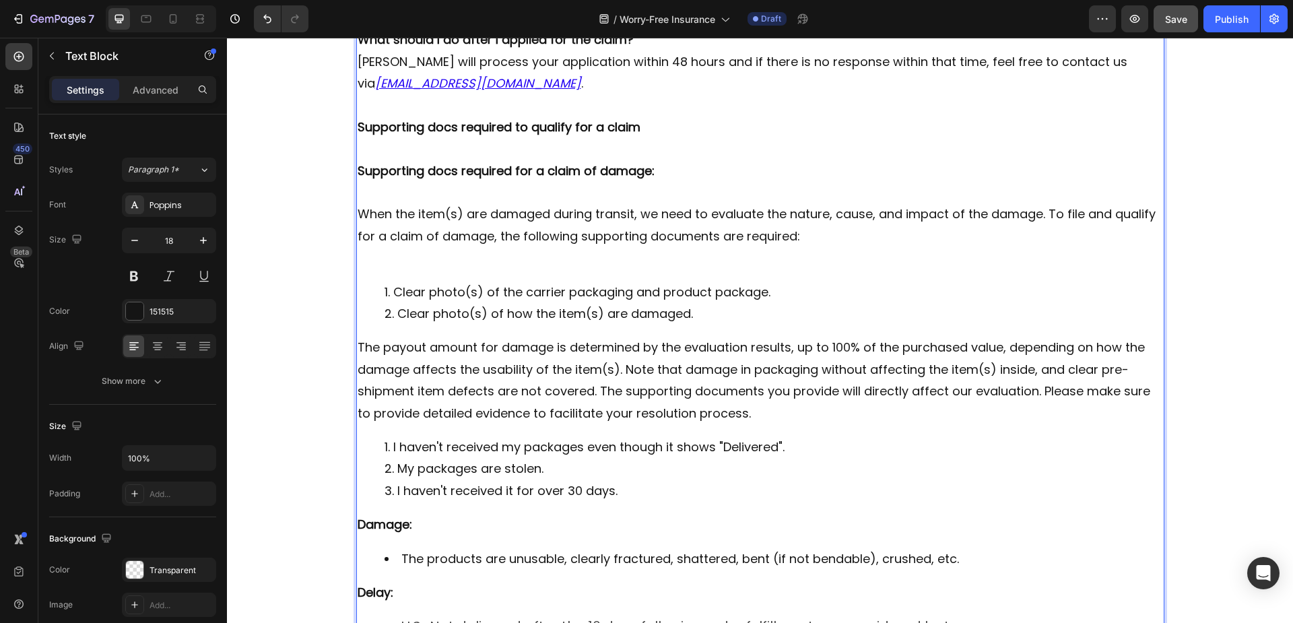
scroll to position [1077, 0]
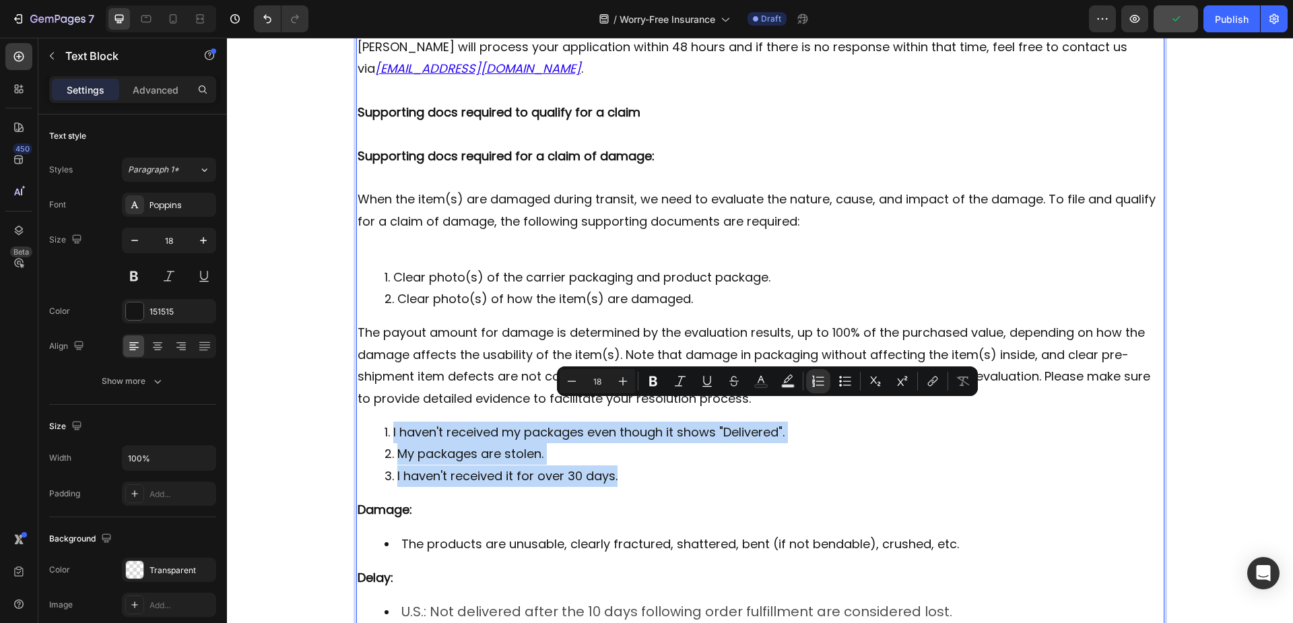
drag, startPoint x: 377, startPoint y: 410, endPoint x: 616, endPoint y: 461, distance: 244.5
click at [616, 461] on ol "I haven't received my packages even though it shows "Delivered". My packages ar…" at bounding box center [760, 454] width 805 height 65
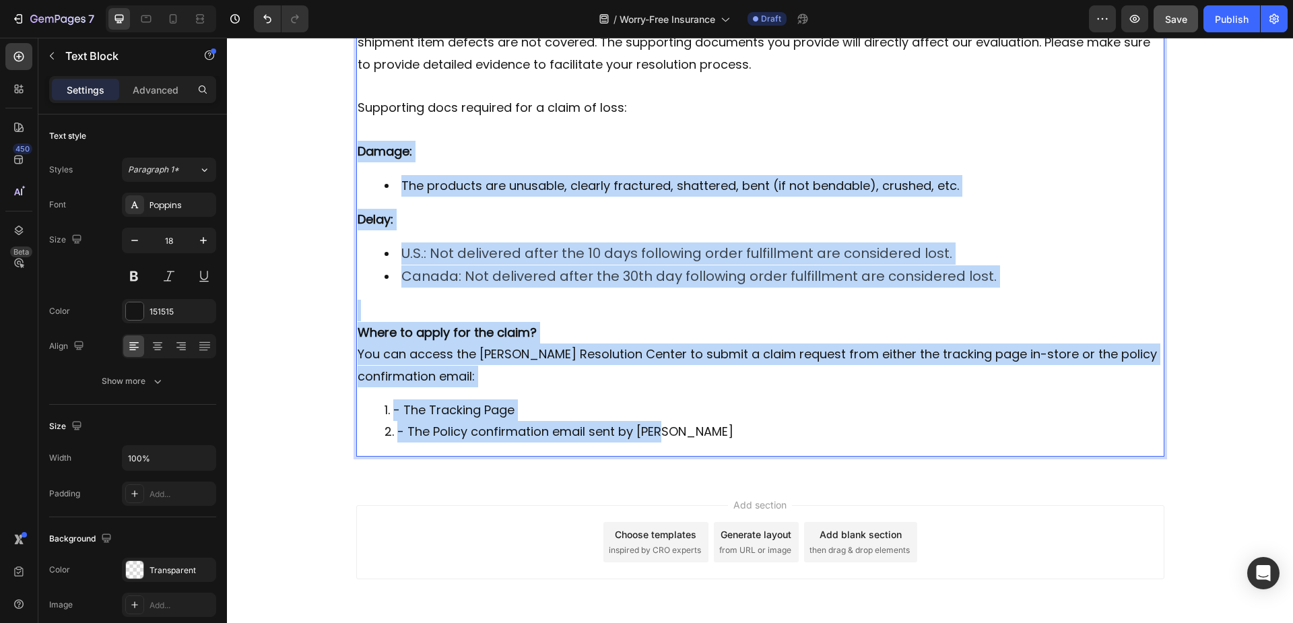
scroll to position [1414, 0]
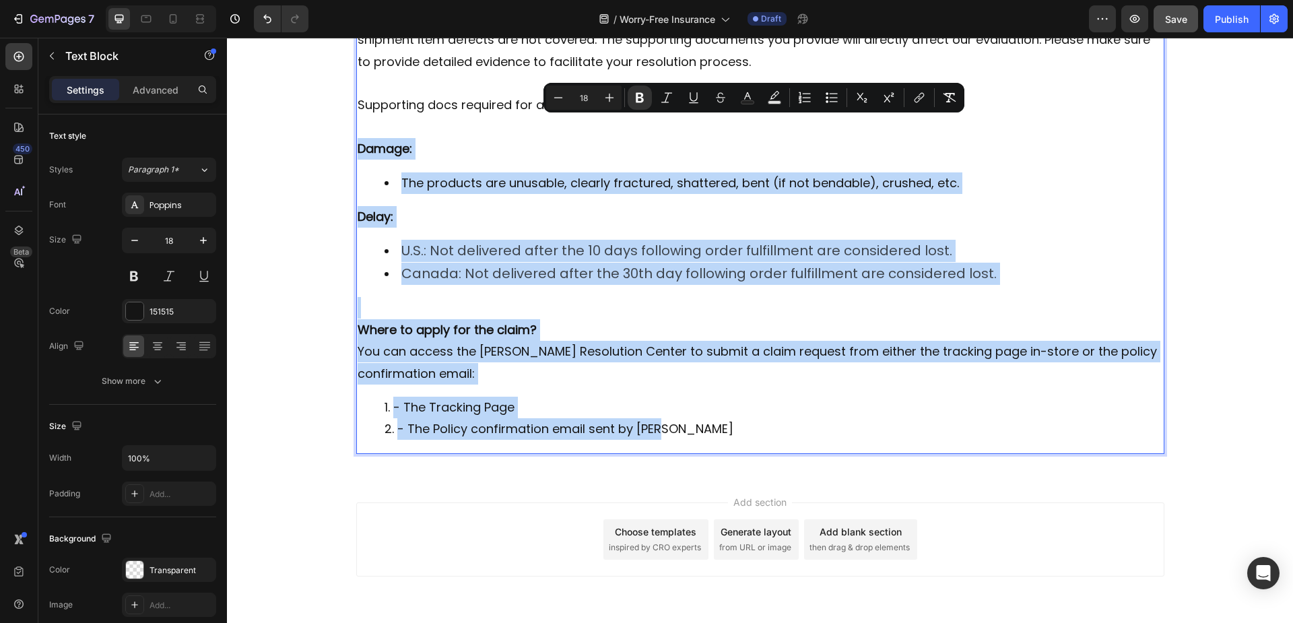
drag, startPoint x: 353, startPoint y: 325, endPoint x: 725, endPoint y: 419, distance: 384.1
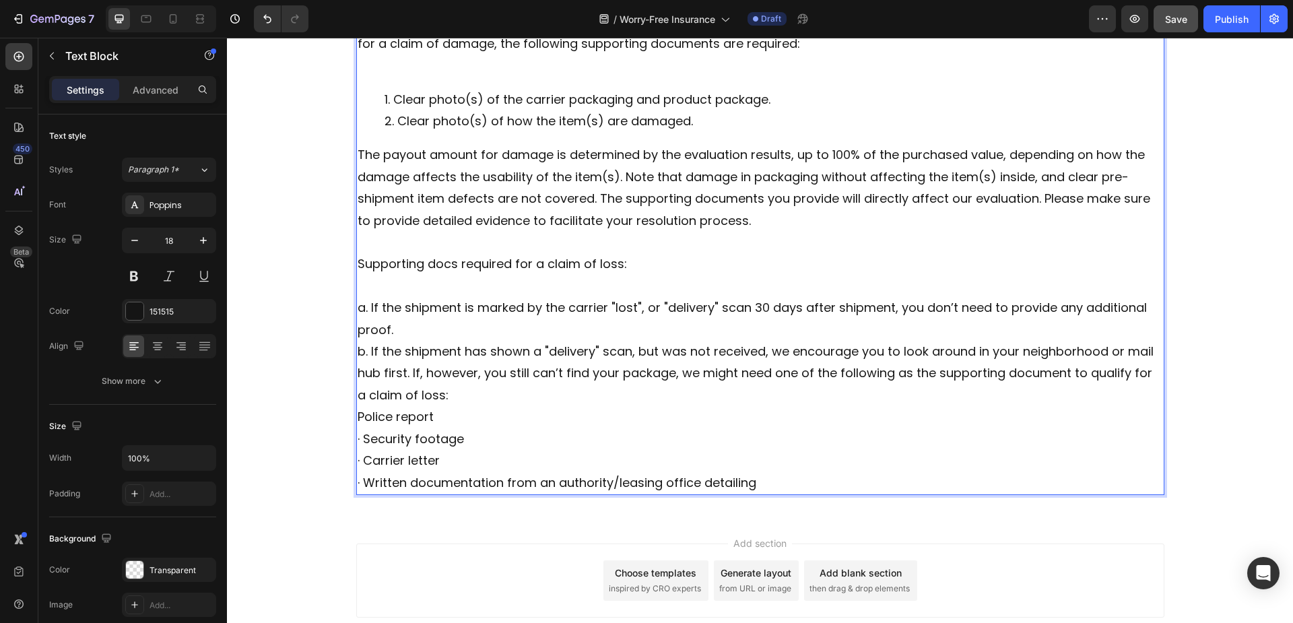
scroll to position [1320, 0]
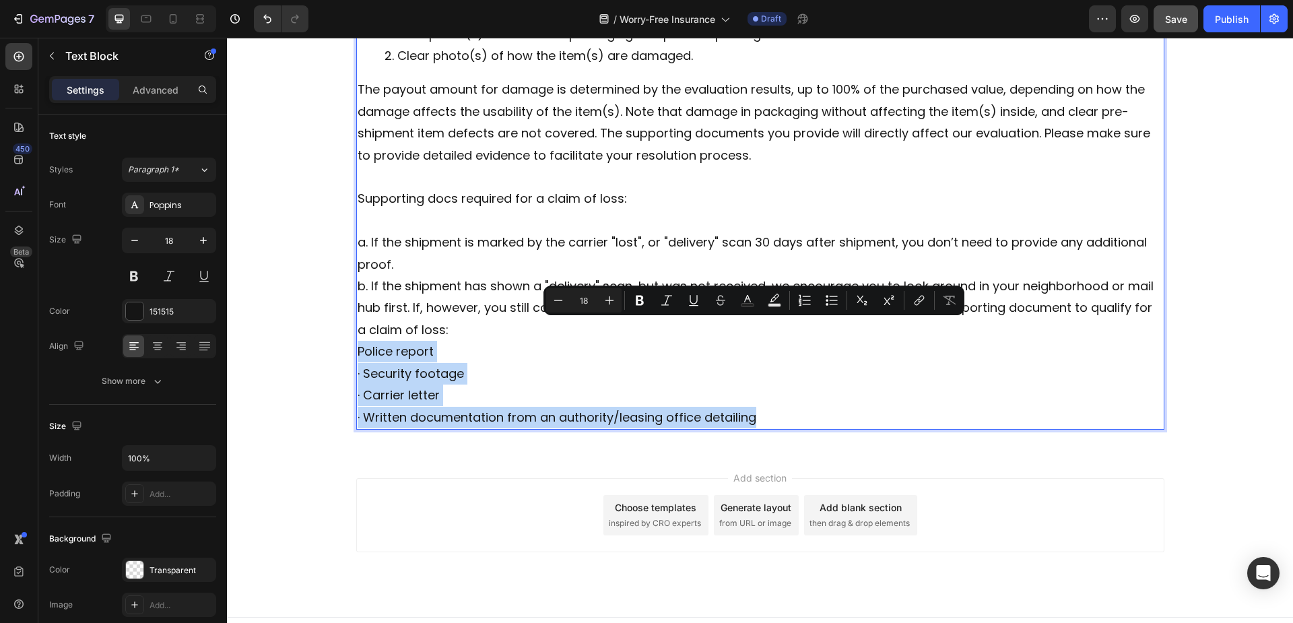
drag, startPoint x: 355, startPoint y: 333, endPoint x: 762, endPoint y: 395, distance: 412.1
click at [762, 395] on div "What should I do after I applied for the claim? Seel will process your applicat…" at bounding box center [760, 100] width 808 height 660
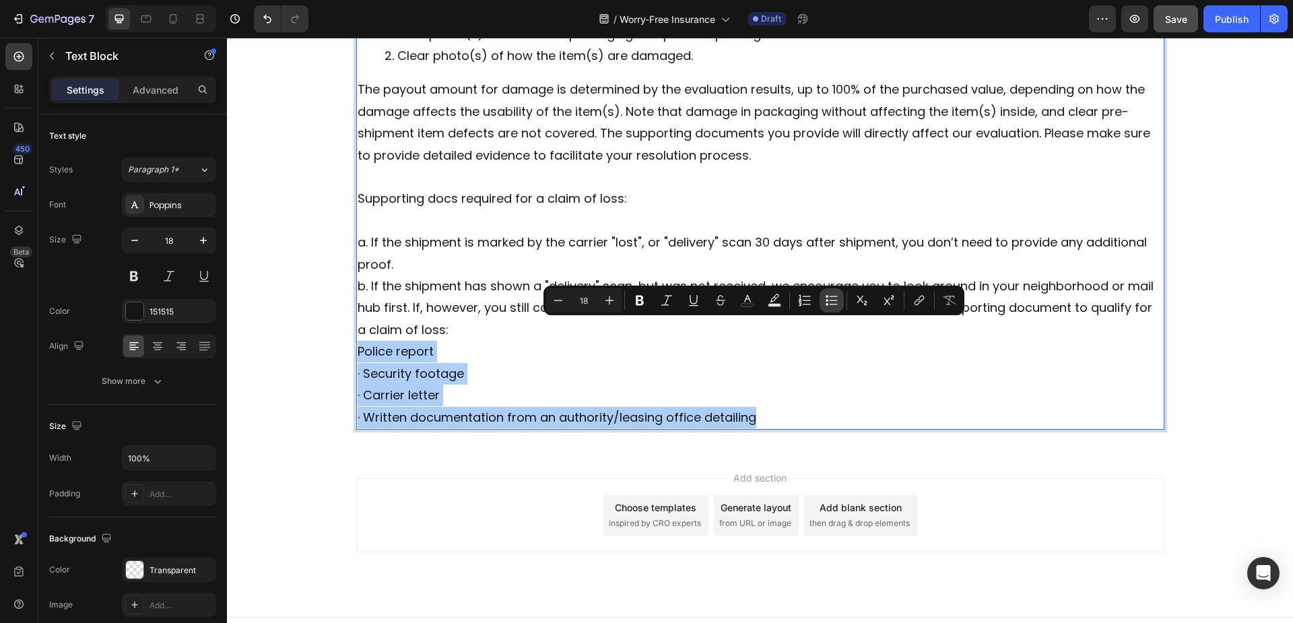
click at [835, 299] on icon "Editor contextual toolbar" at bounding box center [831, 300] width 13 height 13
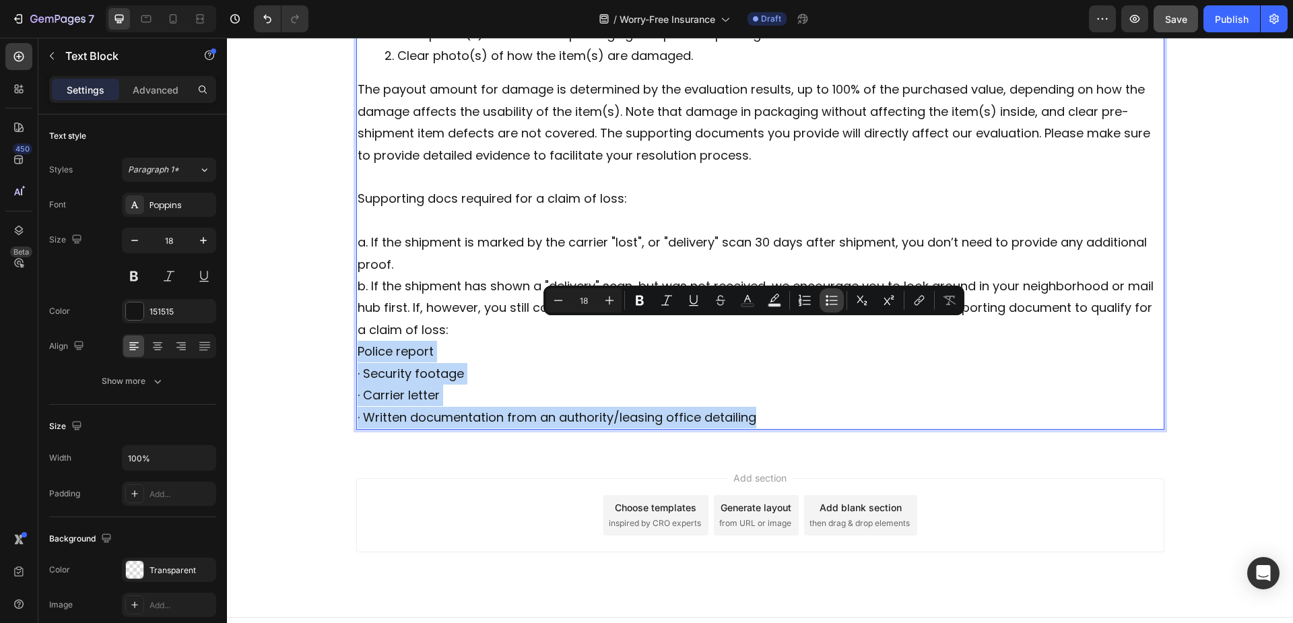
type input "18"
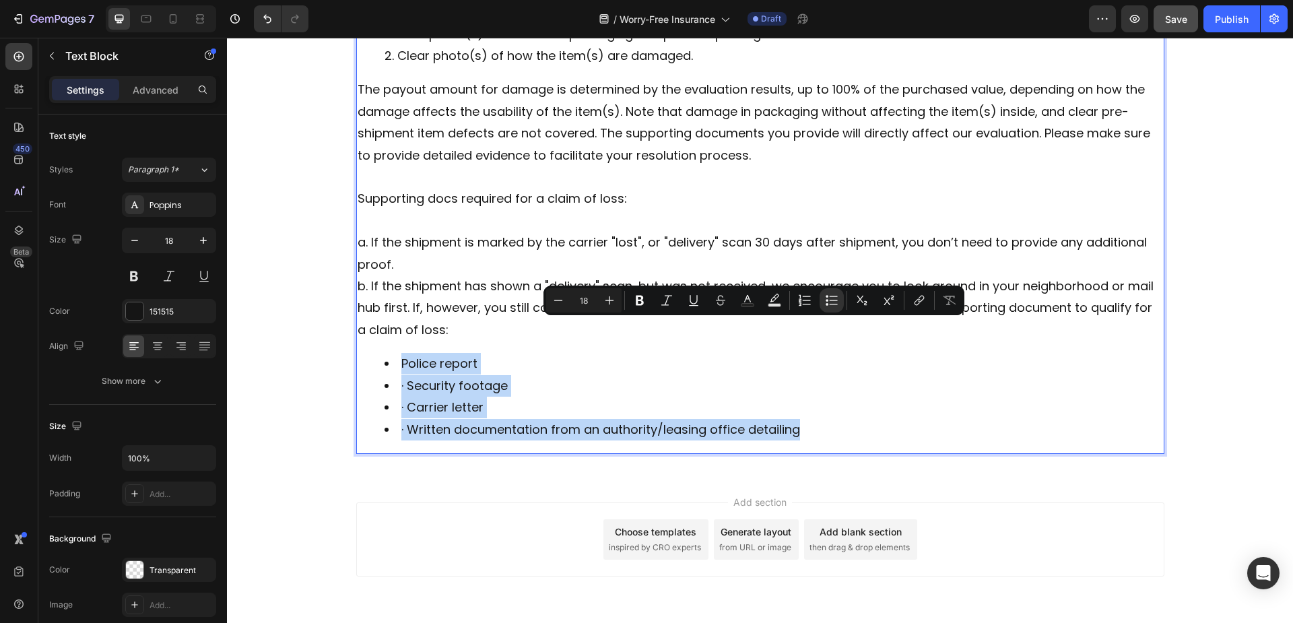
click at [402, 375] on li "· Security footage" at bounding box center [773, 386] width 778 height 22
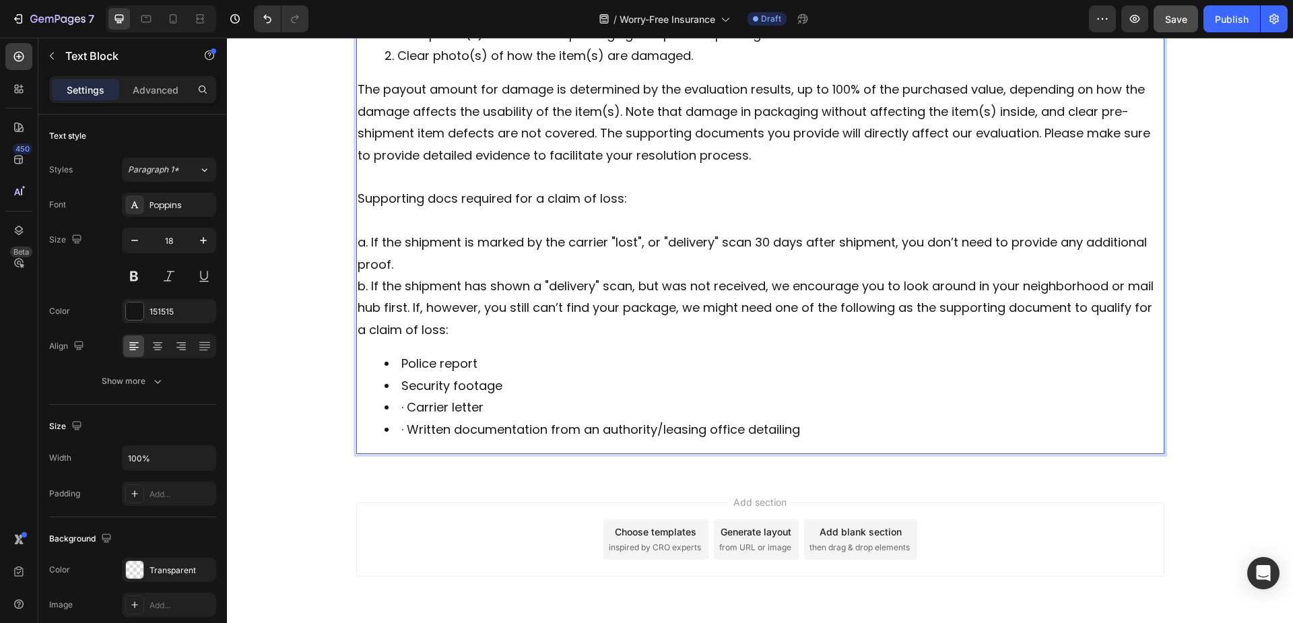
click at [403, 397] on li "· Carrier letter" at bounding box center [773, 408] width 778 height 22
click at [402, 419] on li "· Written documentation from an authority/leasing office detailing" at bounding box center [773, 430] width 778 height 22
click at [815, 419] on li "Written documentation from an authority/leasing office detailing" at bounding box center [773, 430] width 778 height 22
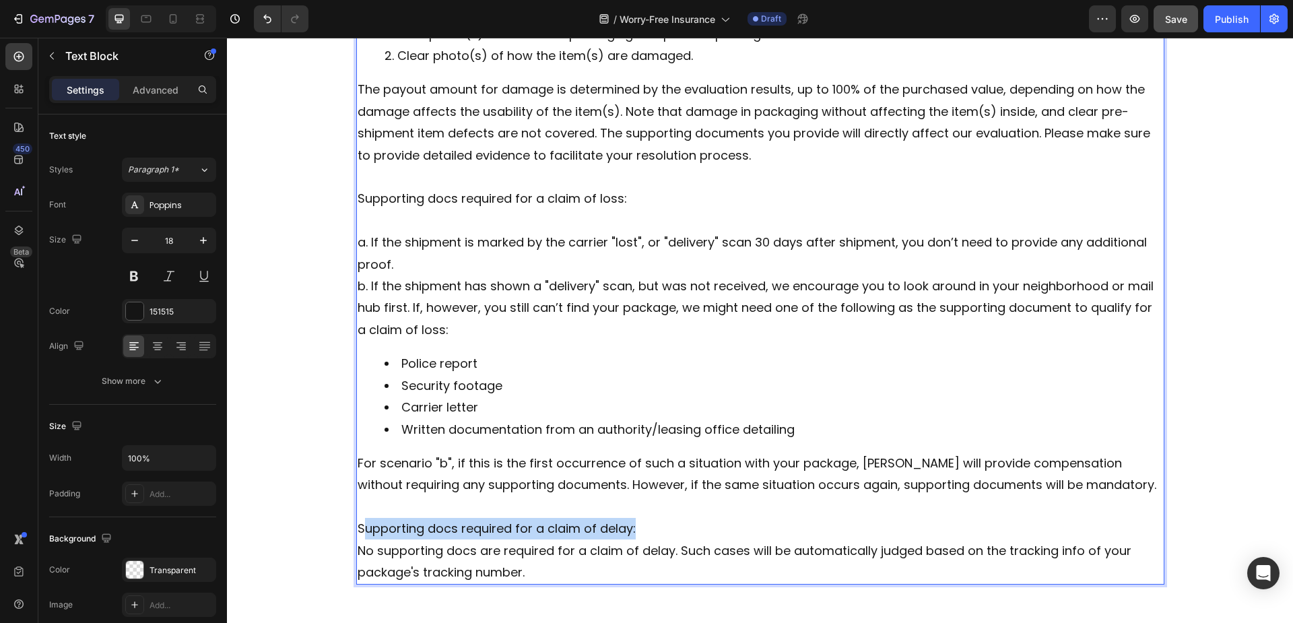
drag, startPoint x: 630, startPoint y: 506, endPoint x: 360, endPoint y: 498, distance: 270.8
click at [360, 518] on p "Supporting docs required for a claim of delay:" at bounding box center [760, 529] width 805 height 22
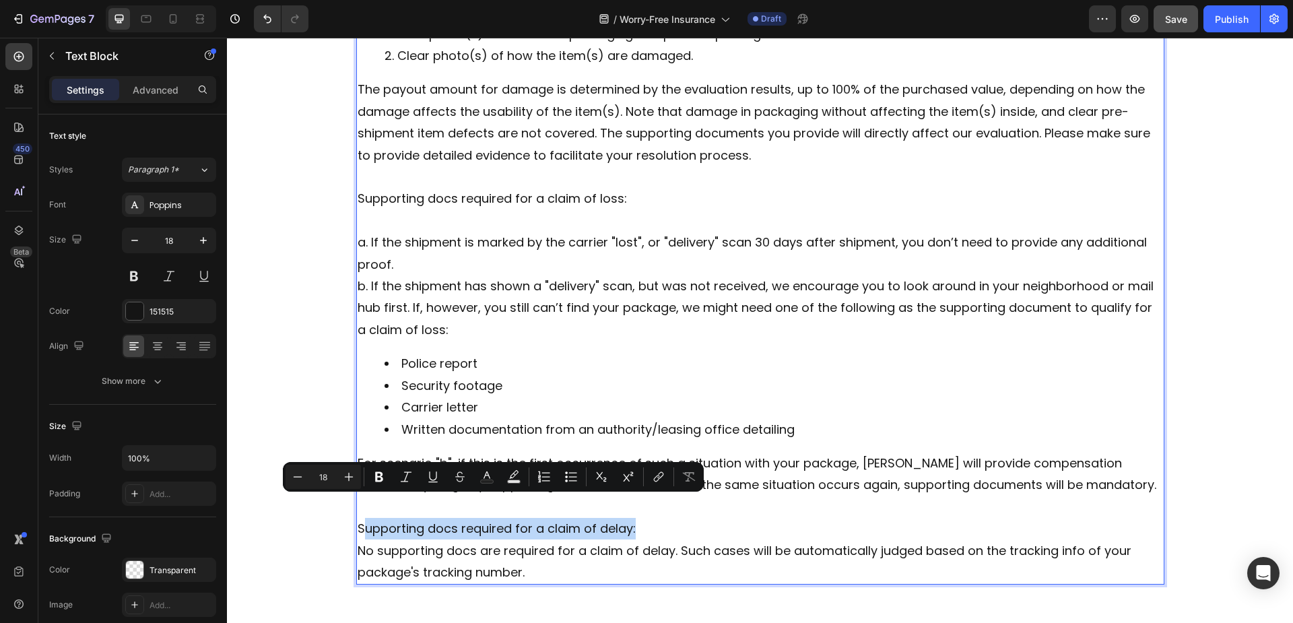
click at [360, 518] on p "Supporting docs required for a claim of delay:" at bounding box center [760, 529] width 805 height 22
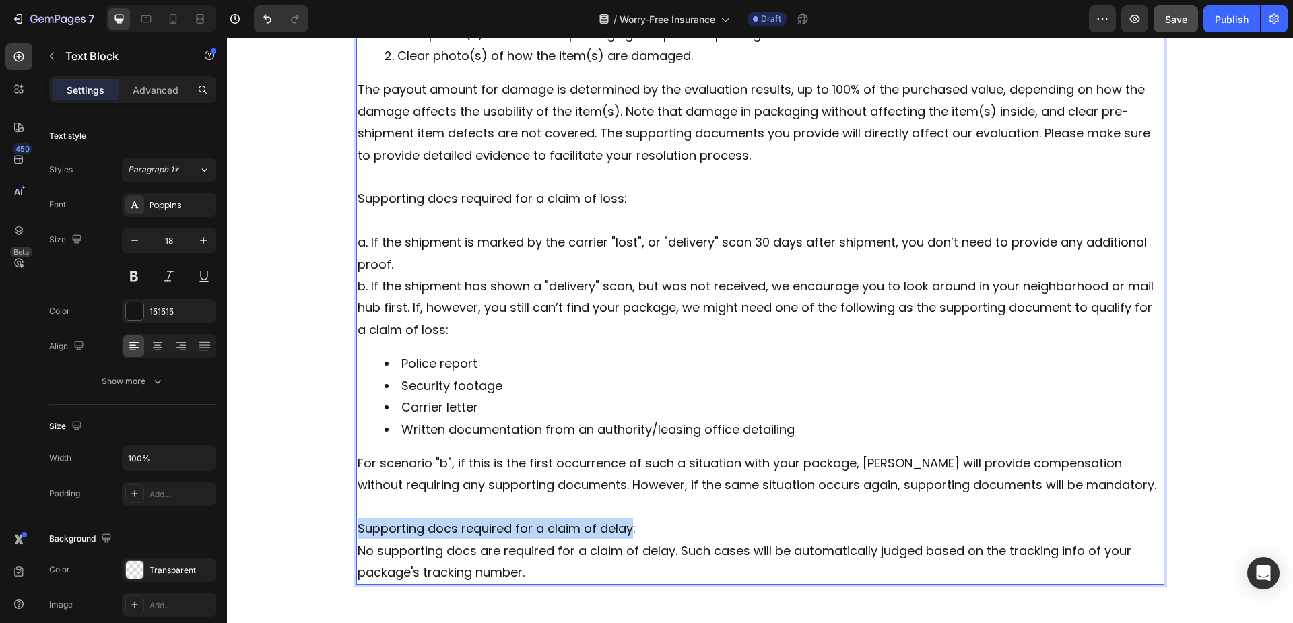
drag, startPoint x: 352, startPoint y: 506, endPoint x: 624, endPoint y: 506, distance: 271.4
click at [624, 518] on p "Supporting docs required for a claim of delay:" at bounding box center [760, 529] width 805 height 22
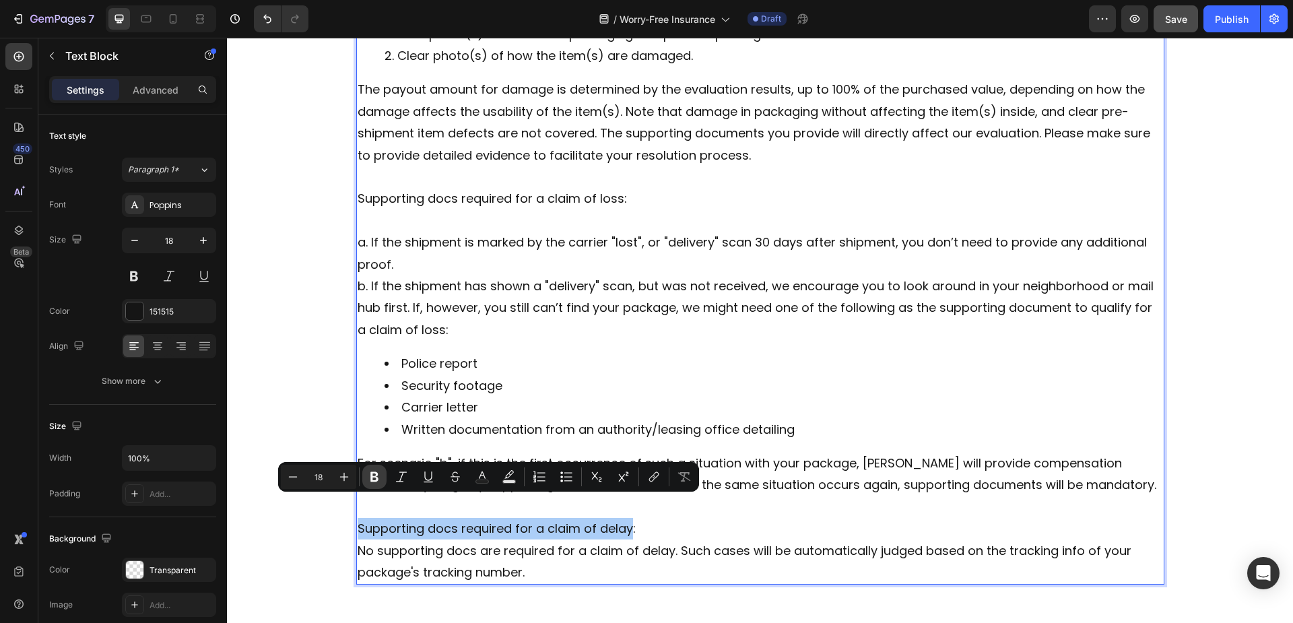
click at [375, 478] on icon "Editor contextual toolbar" at bounding box center [374, 476] width 13 height 13
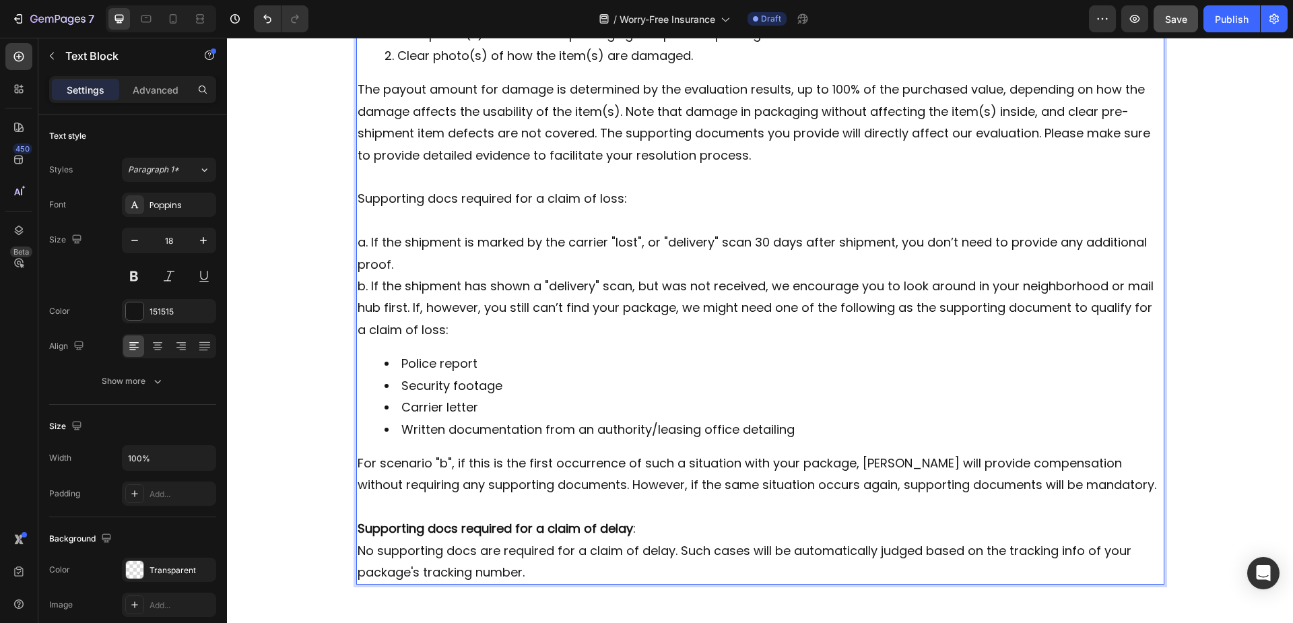
click at [421, 423] on div "What should I do after I applied for the claim? Seel will process your applicat…" at bounding box center [760, 177] width 808 height 815
click at [643, 518] on p "Supporting docs required for a claim of delay :" at bounding box center [760, 529] width 805 height 22
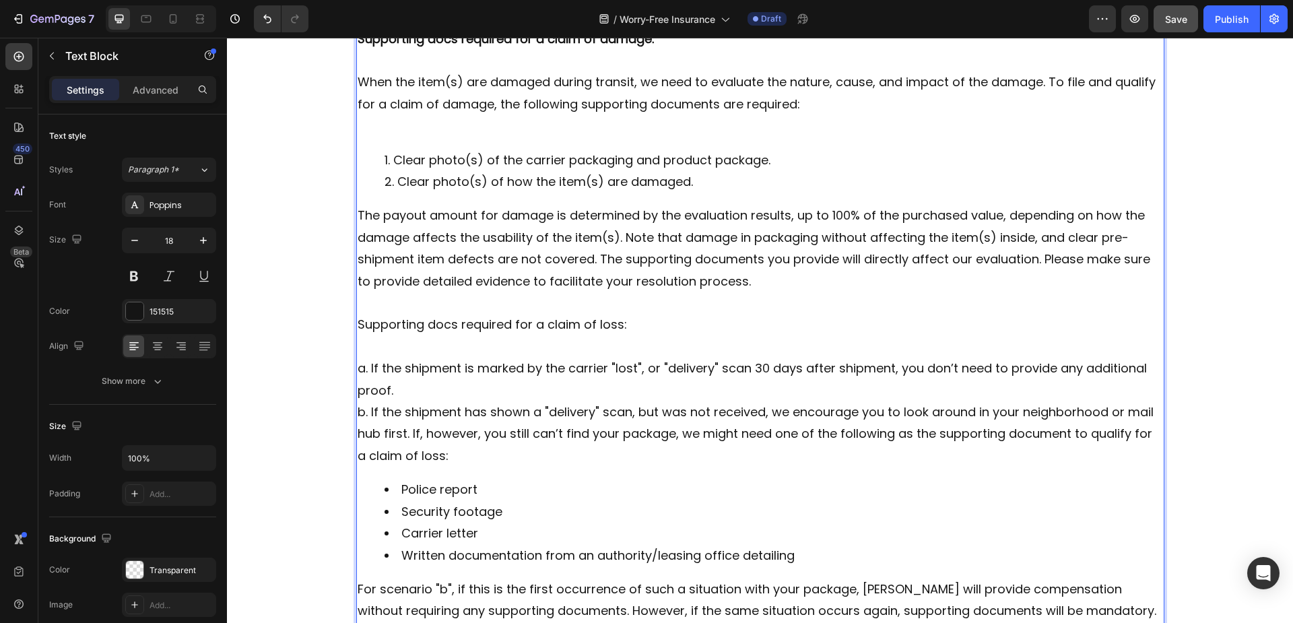
scroll to position [1186, 0]
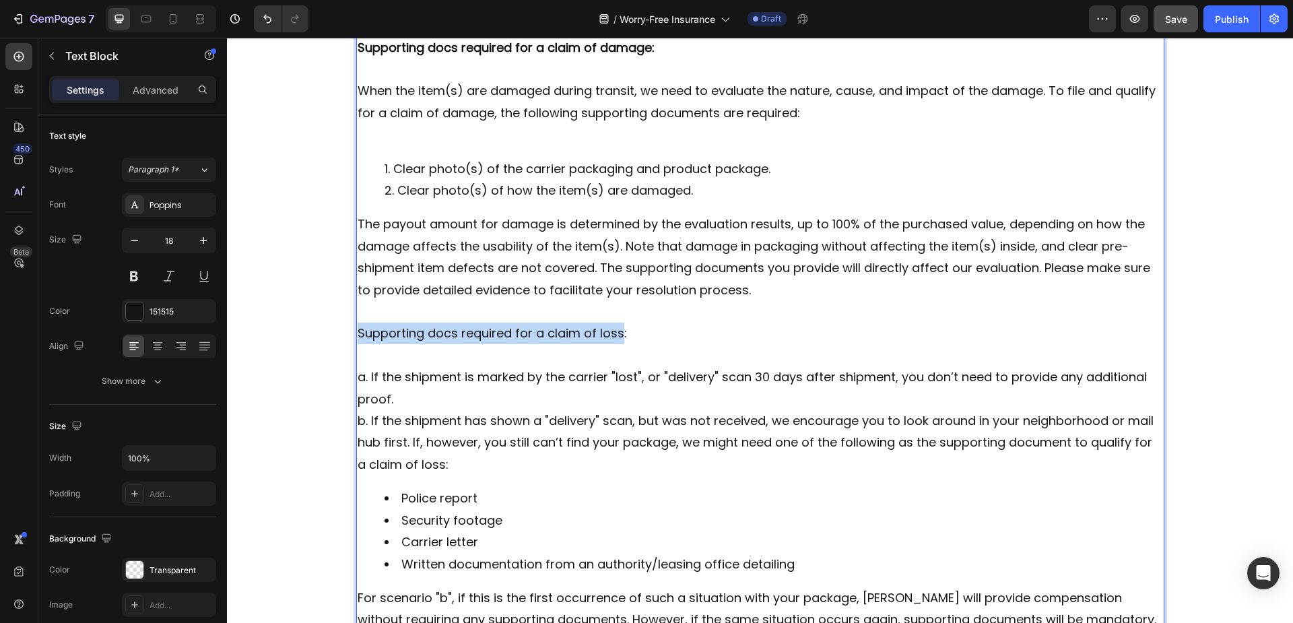
drag, startPoint x: 354, startPoint y: 312, endPoint x: 613, endPoint y: 318, distance: 259.3
click at [613, 323] on p "Supporting docs required for a claim of loss:" at bounding box center [760, 334] width 805 height 22
click at [640, 323] on p "Supporting docs required for a claim of loss:" at bounding box center [760, 334] width 805 height 22
drag, startPoint x: 612, startPoint y: 314, endPoint x: 420, endPoint y: 319, distance: 192.0
click at [420, 323] on p "Supporting docs required for a claim of loss:" at bounding box center [760, 334] width 805 height 22
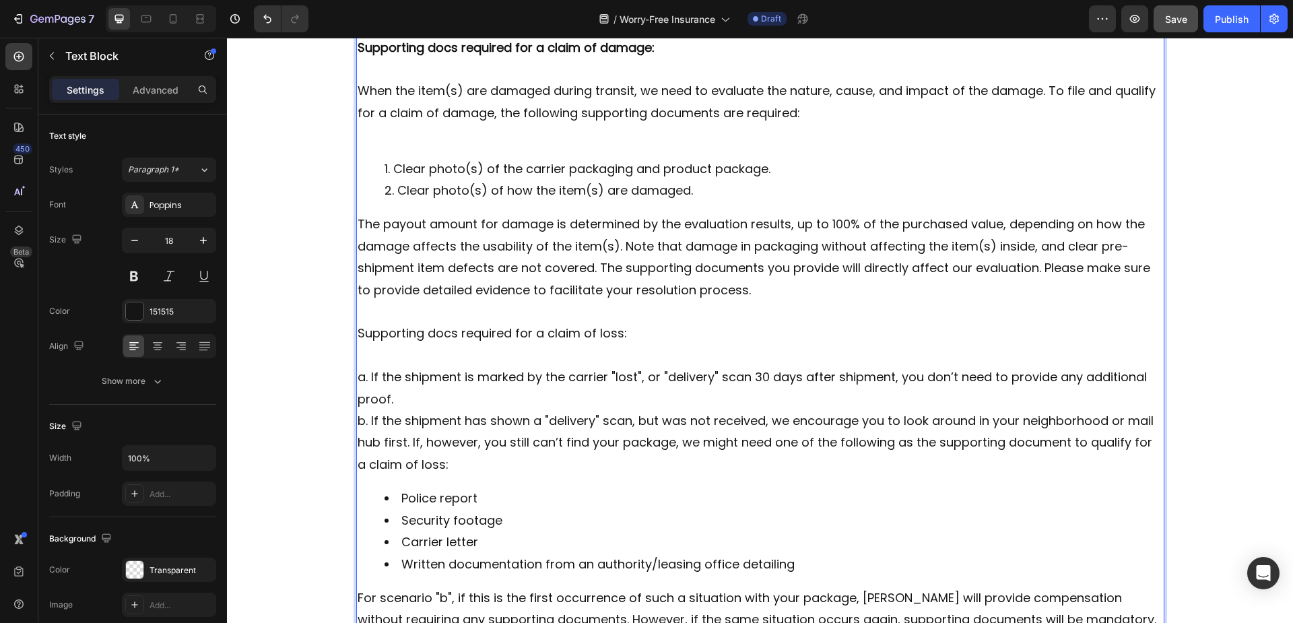
drag, startPoint x: 409, startPoint y: 321, endPoint x: 381, endPoint y: 321, distance: 27.6
click at [409, 323] on p "Supporting docs required for a claim of loss:" at bounding box center [760, 334] width 805 height 22
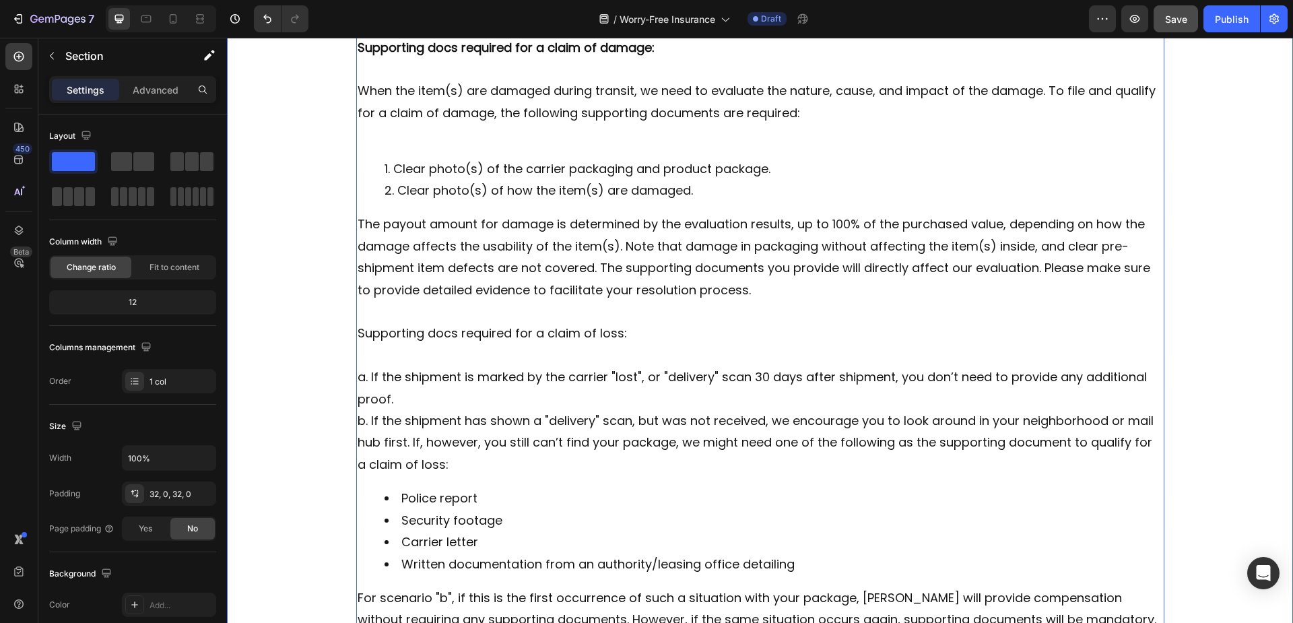
click at [419, 323] on p "Supporting docs required for a claim of loss:" at bounding box center [760, 334] width 805 height 22
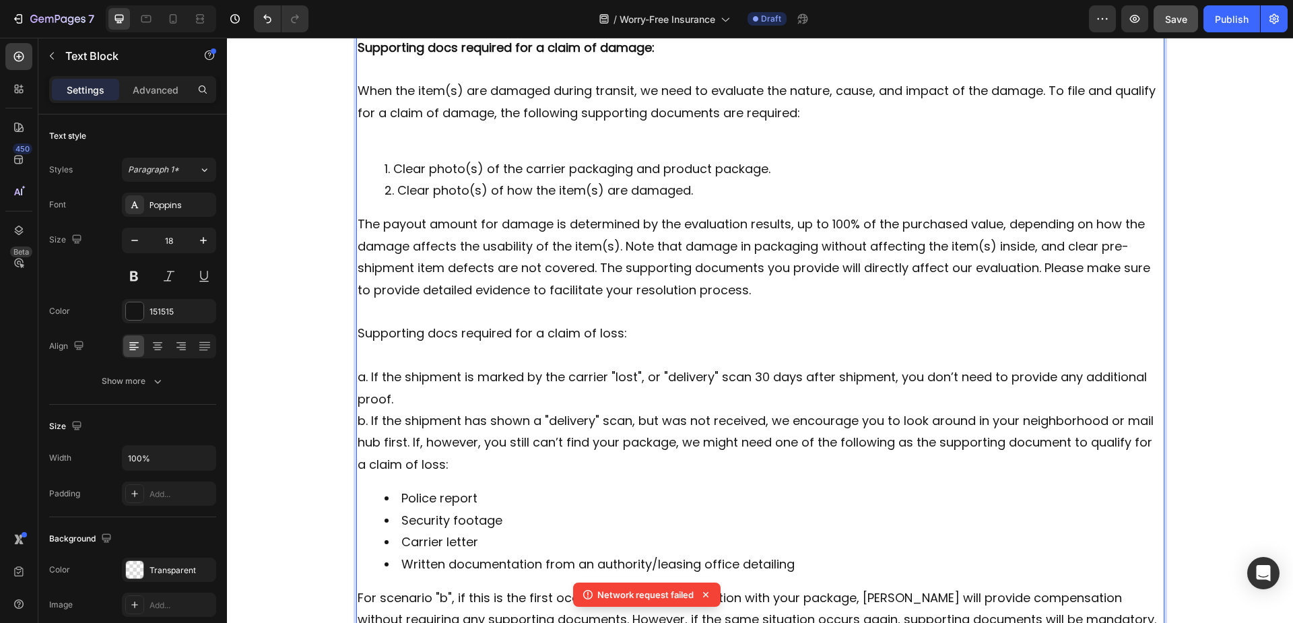
scroll to position [1151, 0]
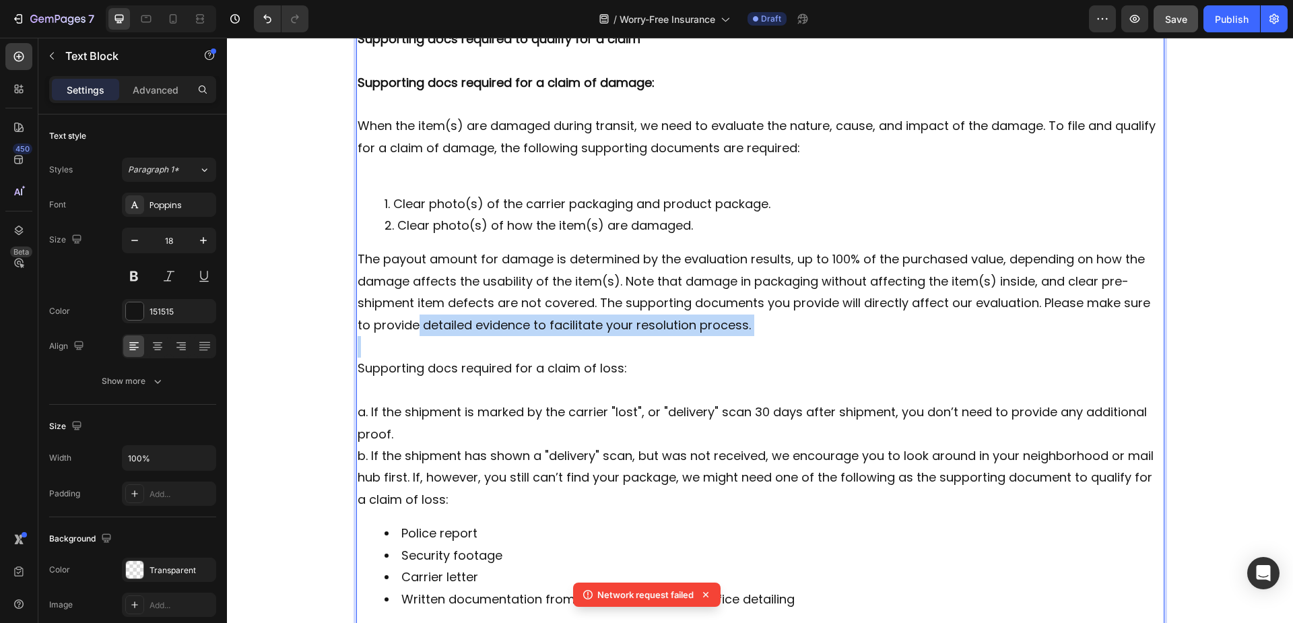
drag, startPoint x: 354, startPoint y: 310, endPoint x: 414, endPoint y: 311, distance: 60.6
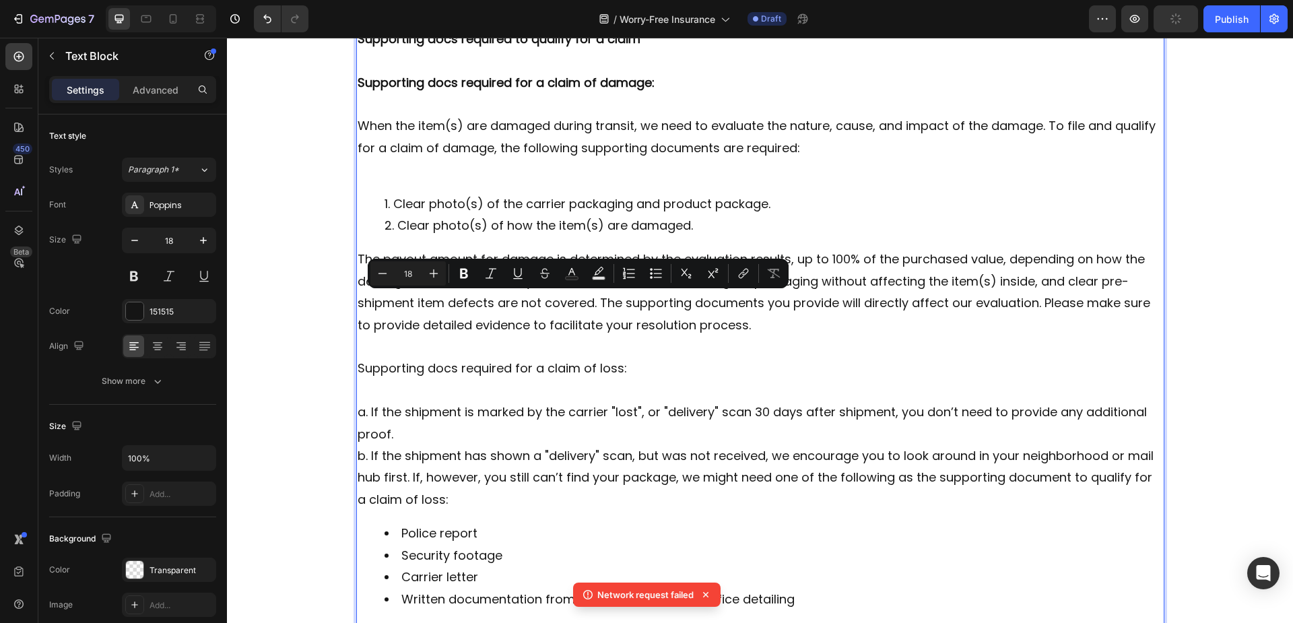
click at [628, 380] on p "Rich Text Editor. Editing area: main" at bounding box center [760, 391] width 805 height 22
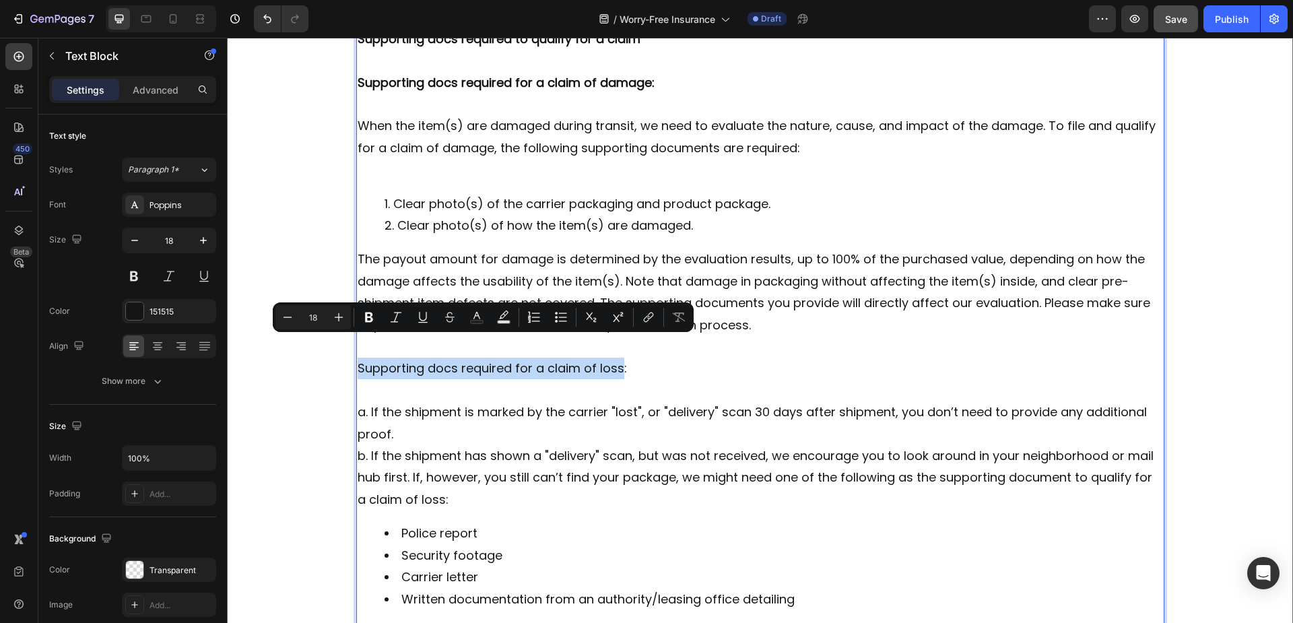
drag, startPoint x: 613, startPoint y: 347, endPoint x: 347, endPoint y: 353, distance: 266.0
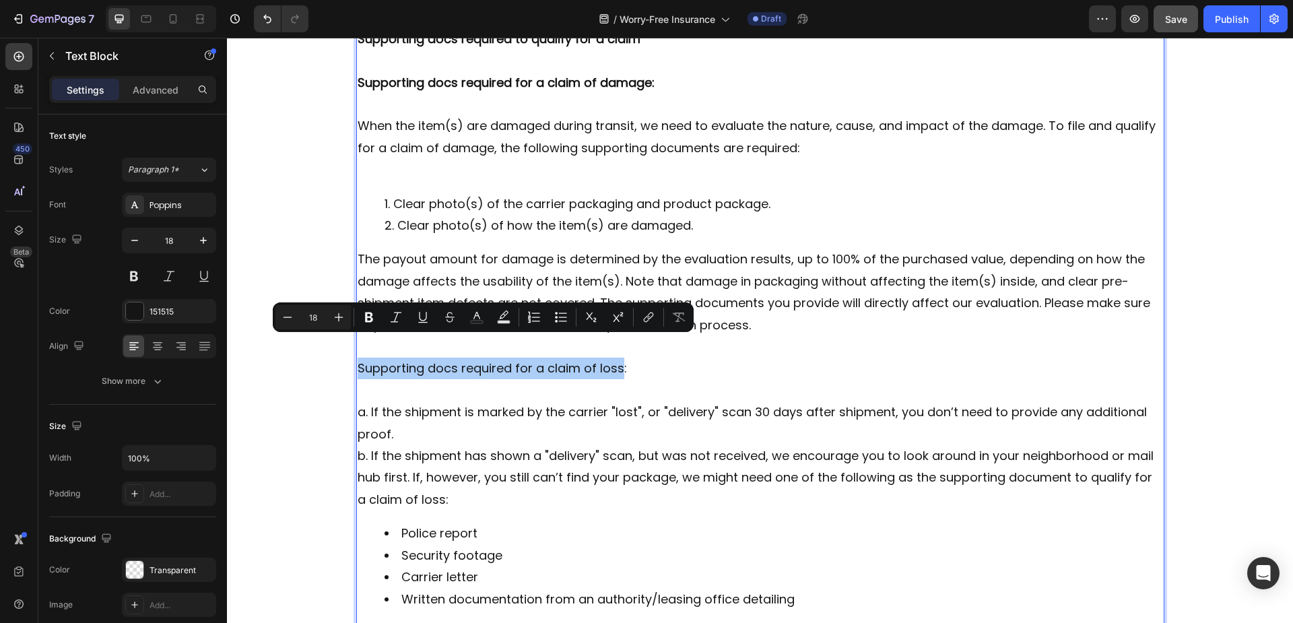
drag, startPoint x: 370, startPoint y: 312, endPoint x: 387, endPoint y: 329, distance: 24.3
click at [370, 312] on icon "Editor contextual toolbar" at bounding box center [369, 317] width 8 height 10
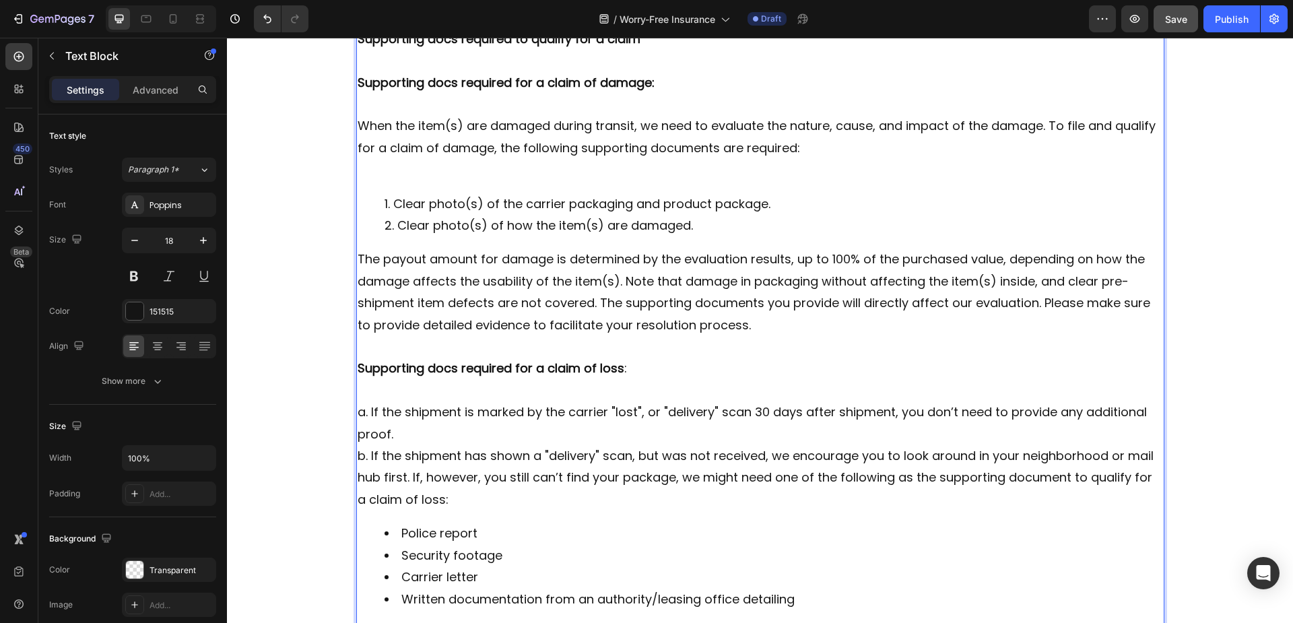
click at [523, 416] on p "a. If the shipment is marked by the carrier "lost", or "delivery" scan 30 days …" at bounding box center [760, 423] width 805 height 44
click at [358, 401] on p "a. If the shipment is marked by the carrier "lost", or "delivery" scan 30 days …" at bounding box center [760, 423] width 805 height 44
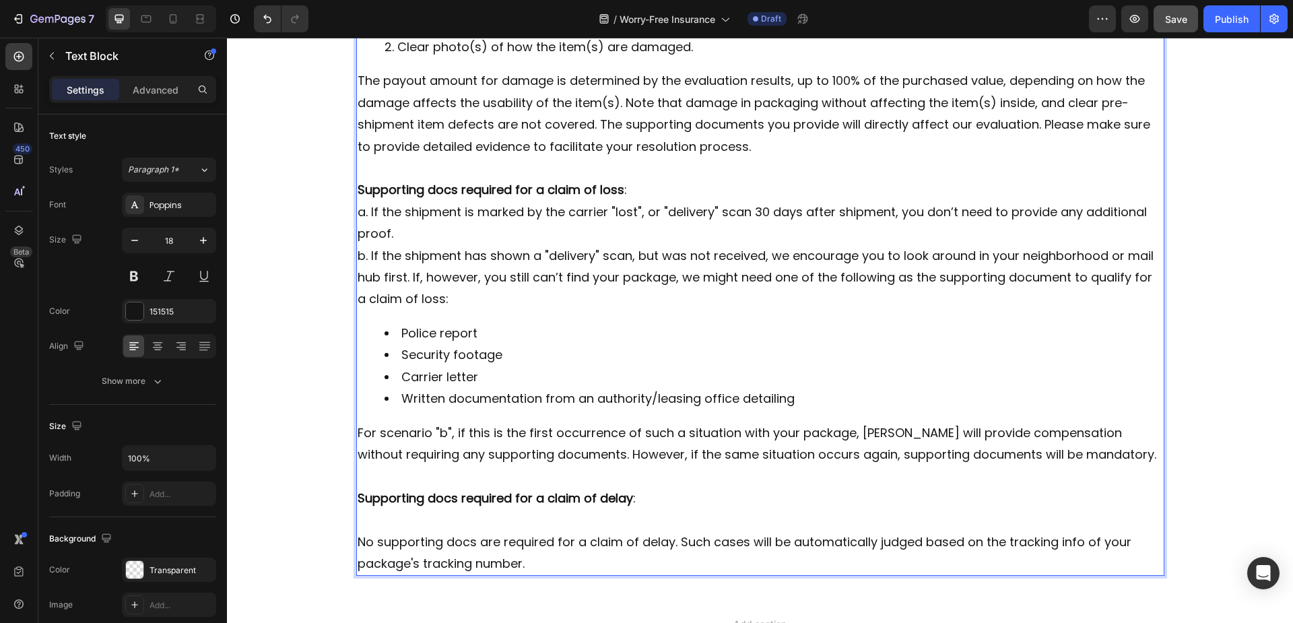
scroll to position [1353, 0]
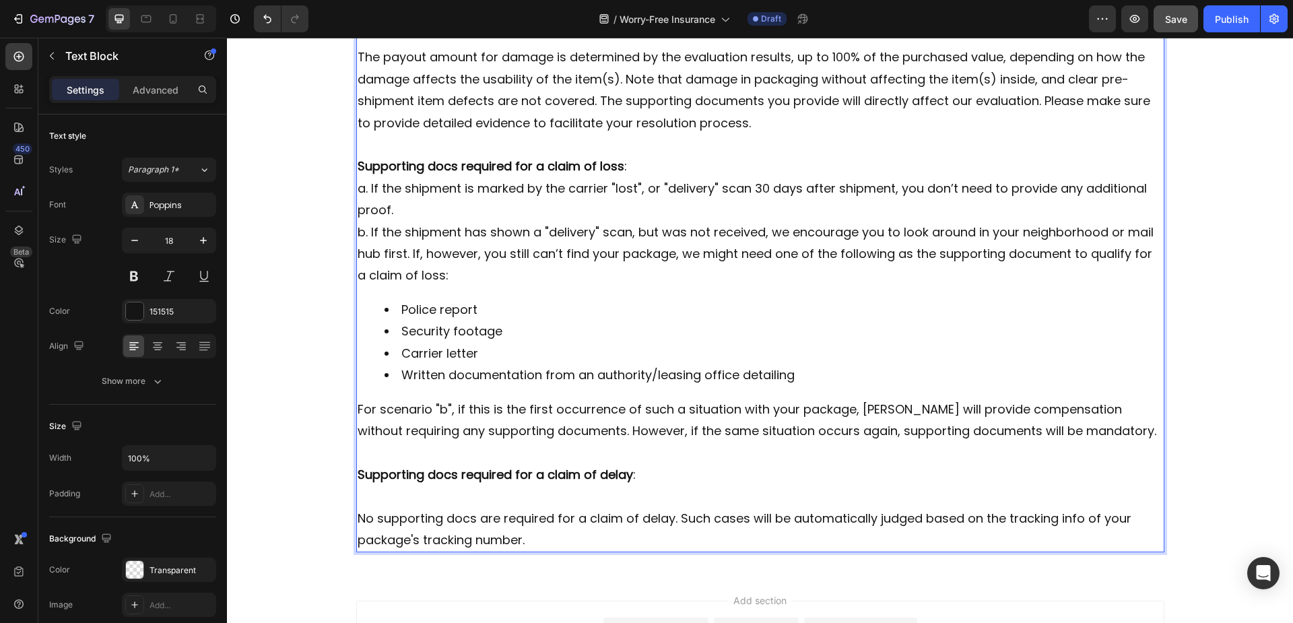
click at [358, 508] on p "No supporting docs are required for a claim of delay. Such cases will be automa…" at bounding box center [760, 530] width 805 height 44
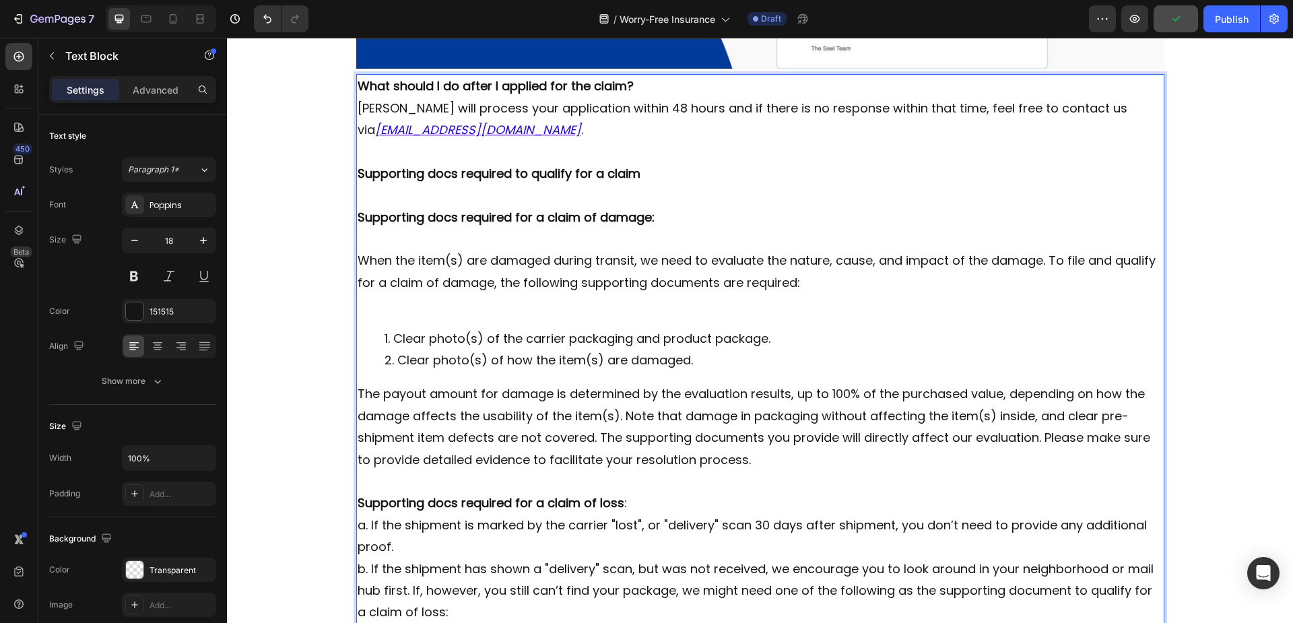
scroll to position [949, 0]
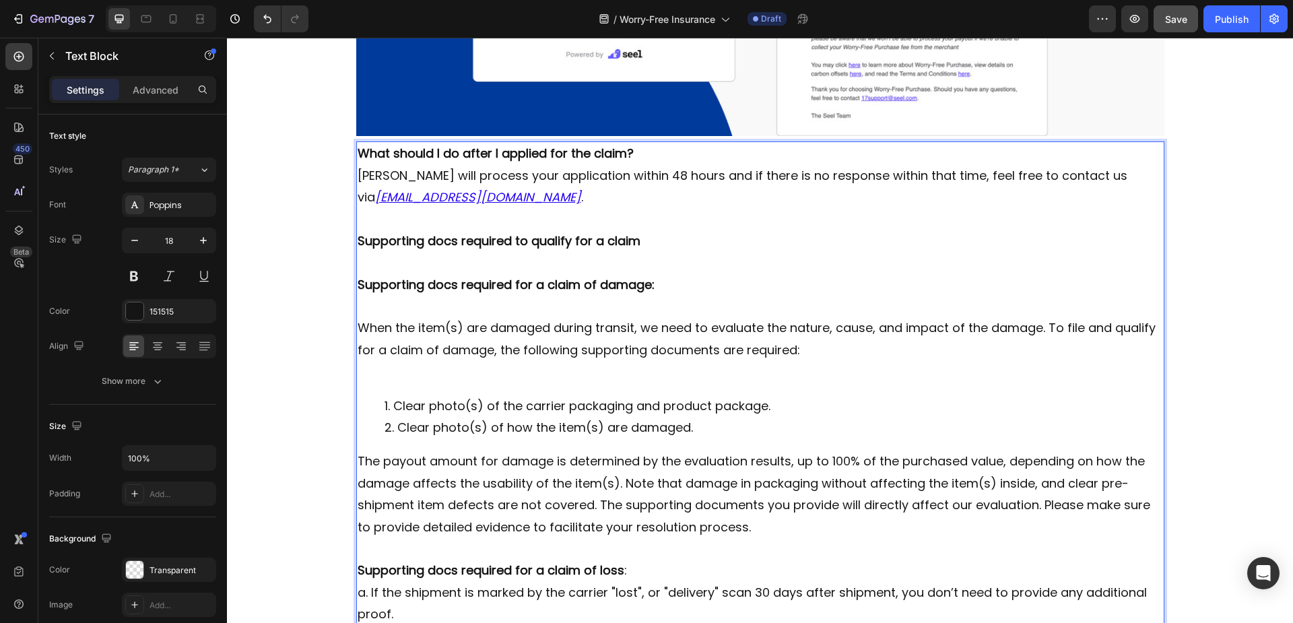
click at [358, 317] on p "When the item(s) are damaged during transit, we need to evaluate the nature, ca…" at bounding box center [760, 339] width 805 height 44
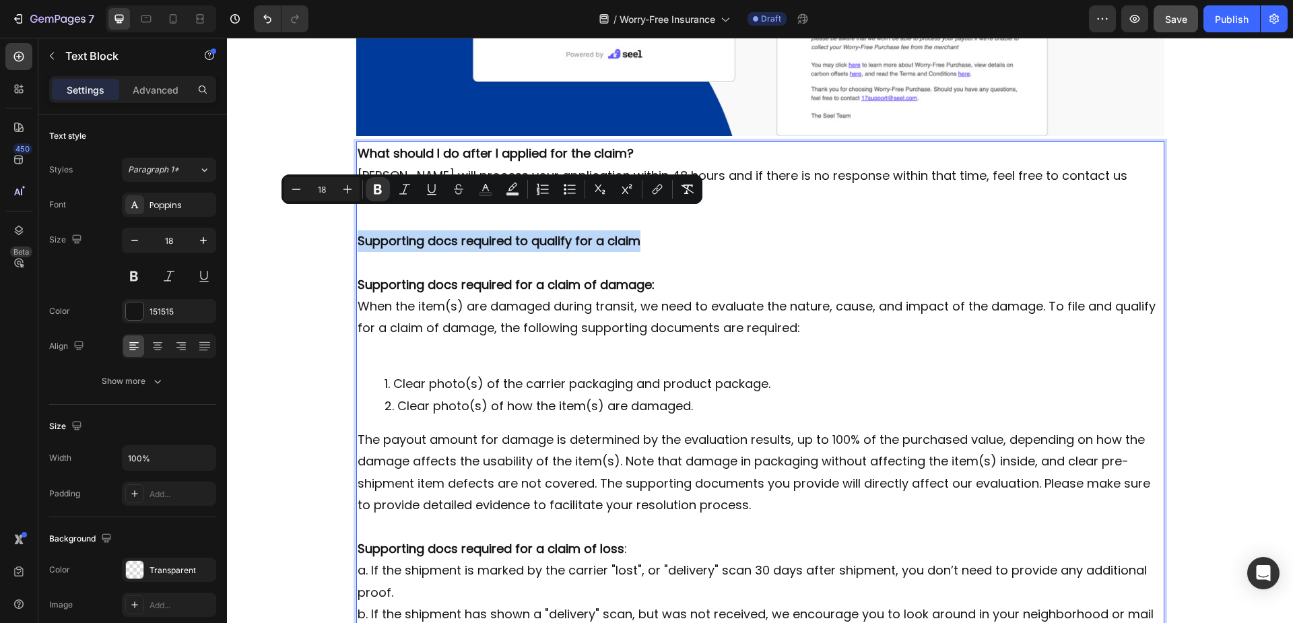
drag, startPoint x: 354, startPoint y: 215, endPoint x: 631, endPoint y: 213, distance: 277.4
click at [357, 192] on button "Plus" at bounding box center [347, 189] width 24 height 24
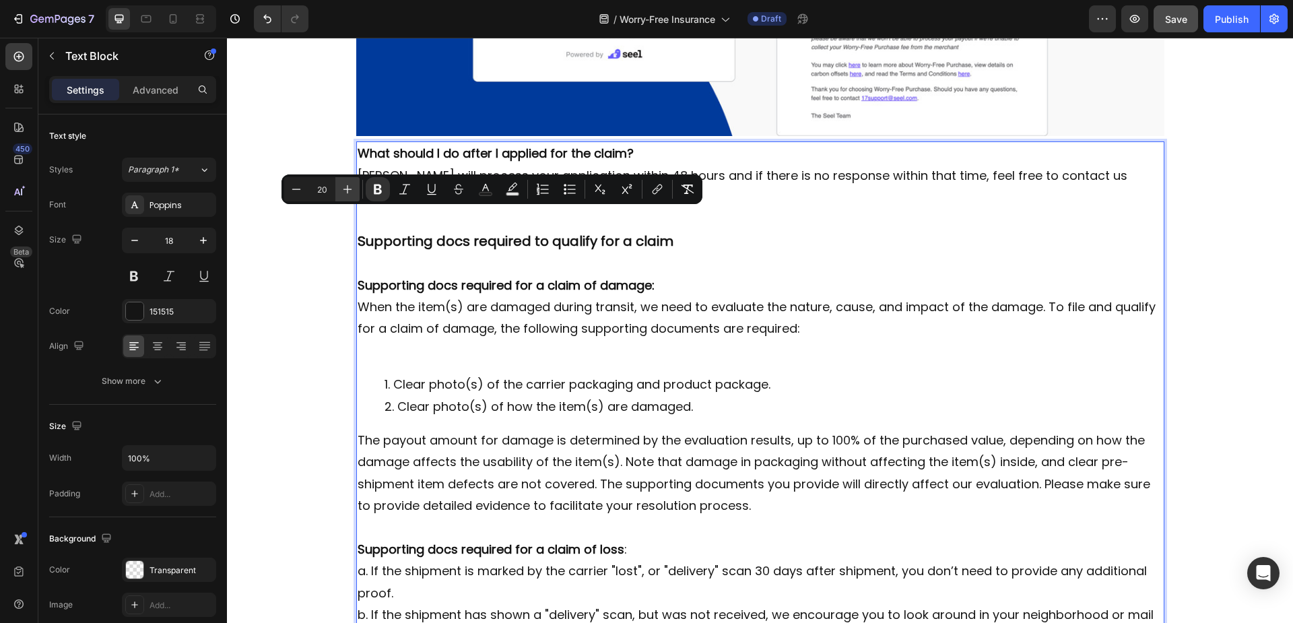
click at [357, 191] on button "Plus" at bounding box center [347, 189] width 24 height 24
type input "24"
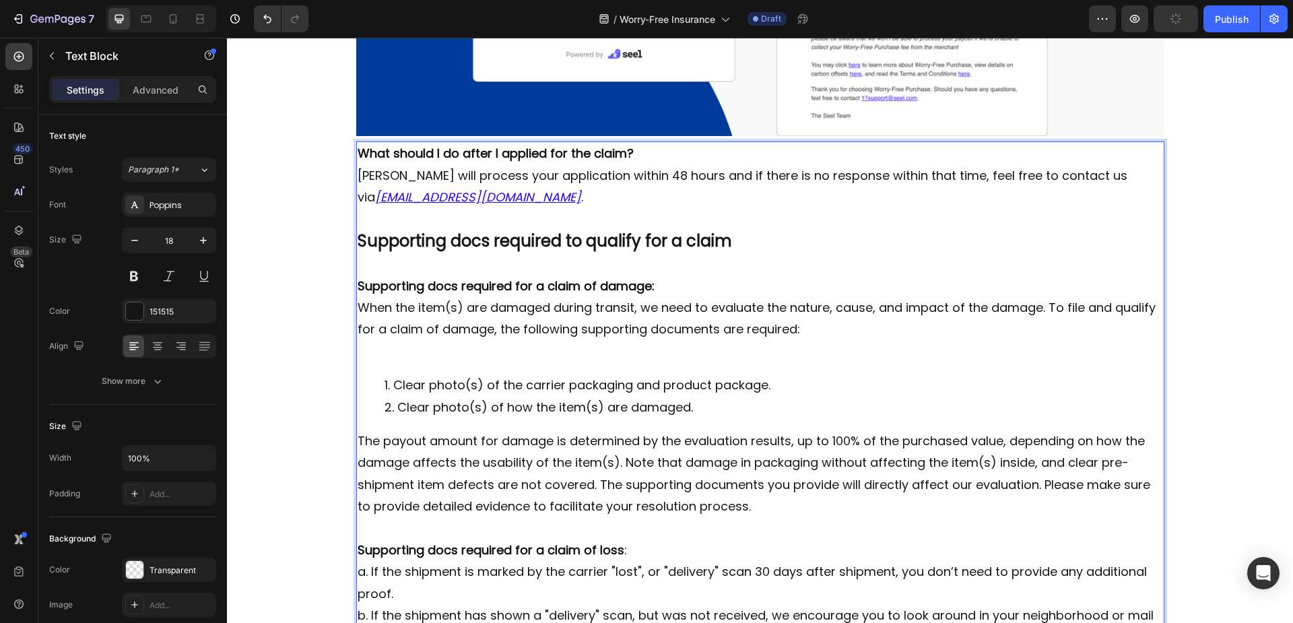
click at [518, 297] on p "When the item(s) are damaged during transit, we need to evaluate the nature, ca…" at bounding box center [760, 319] width 805 height 44
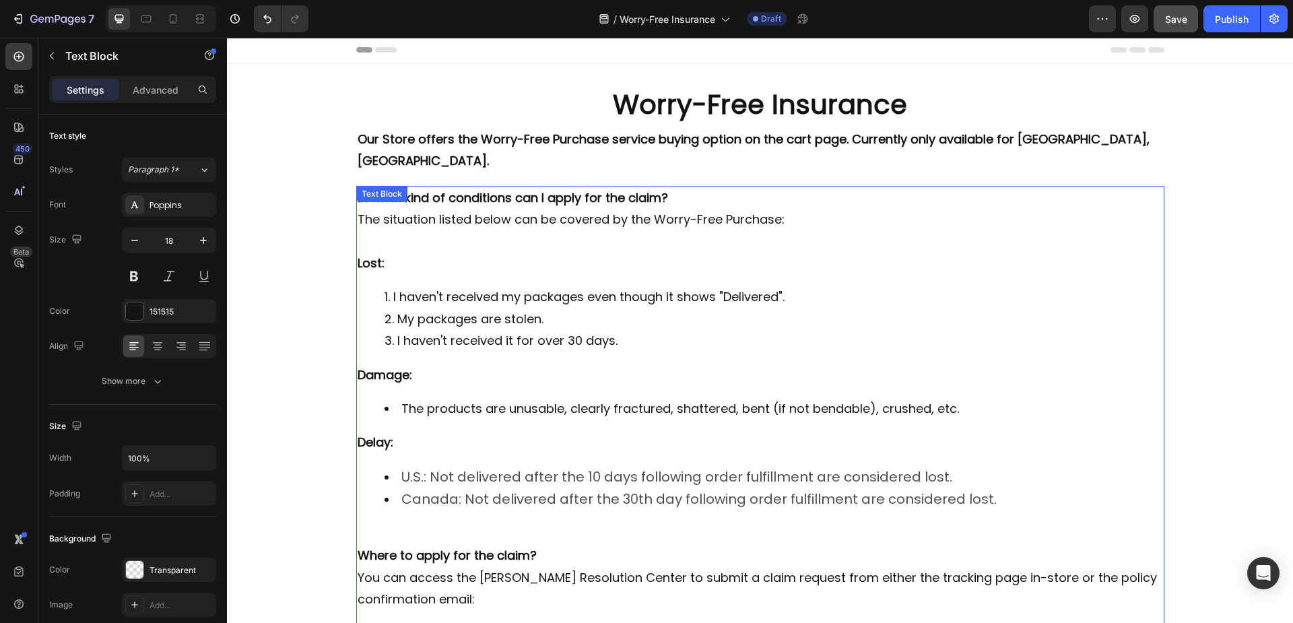
scroll to position [0, 0]
click at [491, 232] on p "Rich Text Editor. Editing area: main" at bounding box center [760, 243] width 805 height 22
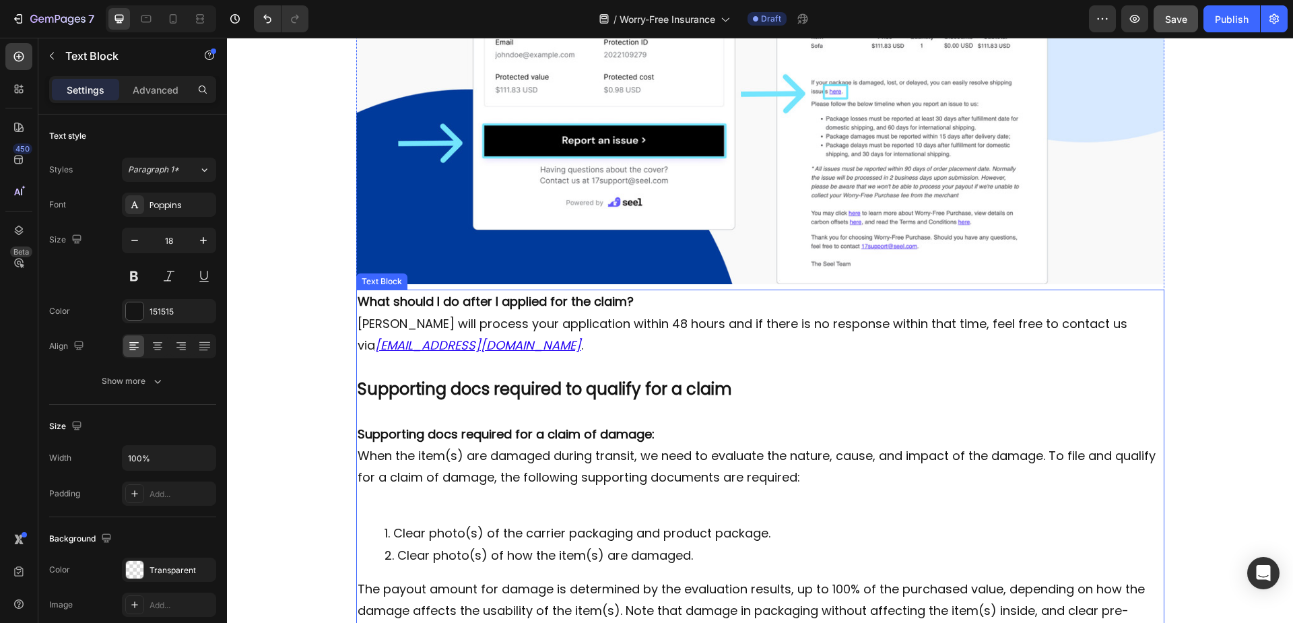
scroll to position [808, 0]
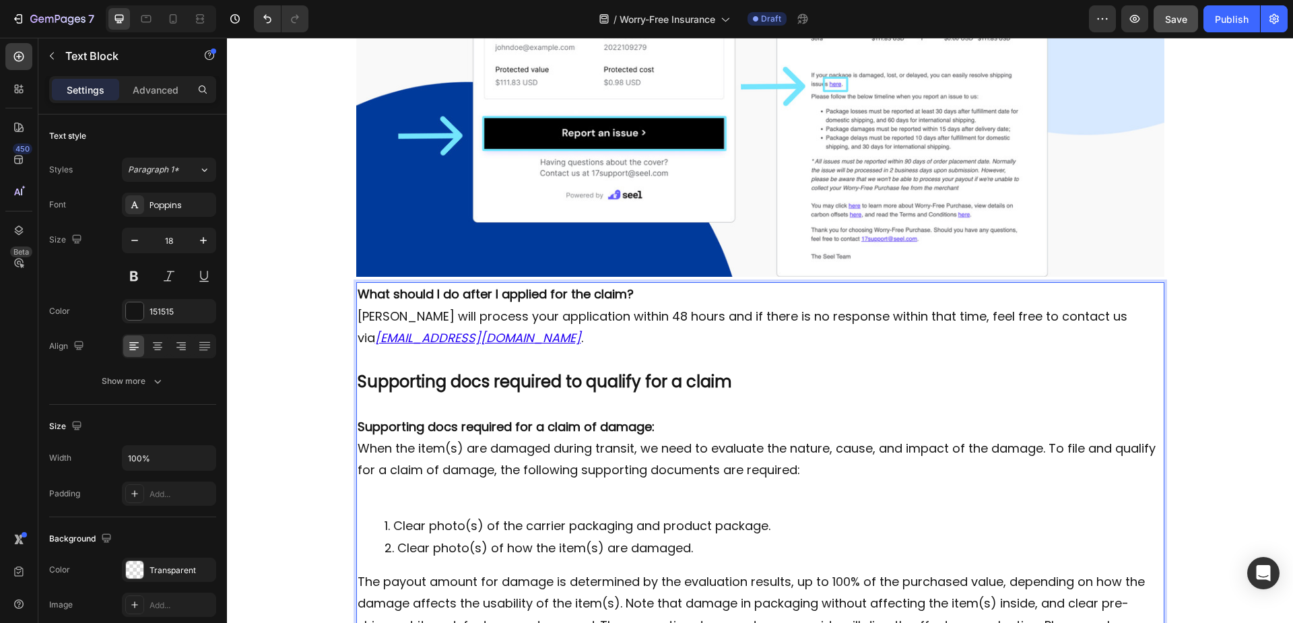
click at [628, 283] on p "What should I do after I applied for the claim?" at bounding box center [760, 294] width 805 height 22
drag, startPoint x: 609, startPoint y: 272, endPoint x: 354, endPoint y: 275, distance: 254.5
click at [358, 283] on p "What should I do after I applied for the claim?" at bounding box center [760, 294] width 805 height 22
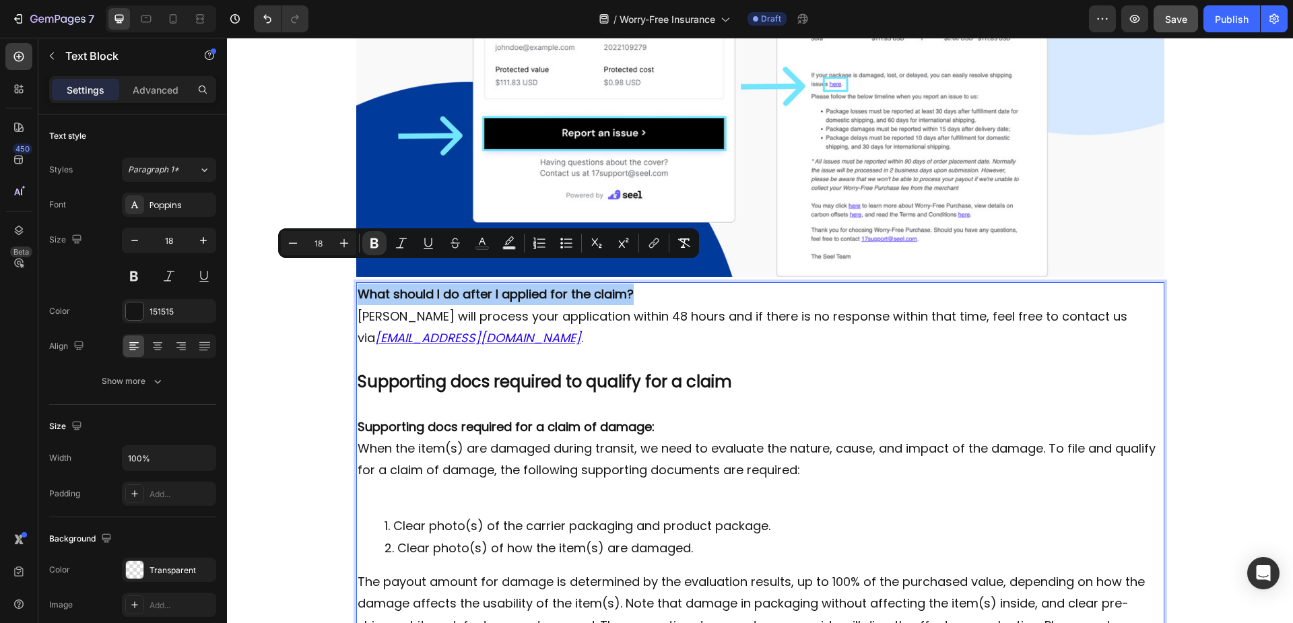
click at [327, 244] on input "18" at bounding box center [318, 243] width 27 height 16
drag, startPoint x: 327, startPoint y: 244, endPoint x: 312, endPoint y: 244, distance: 14.8
click at [312, 244] on input "18" at bounding box center [318, 243] width 27 height 16
type input "24"
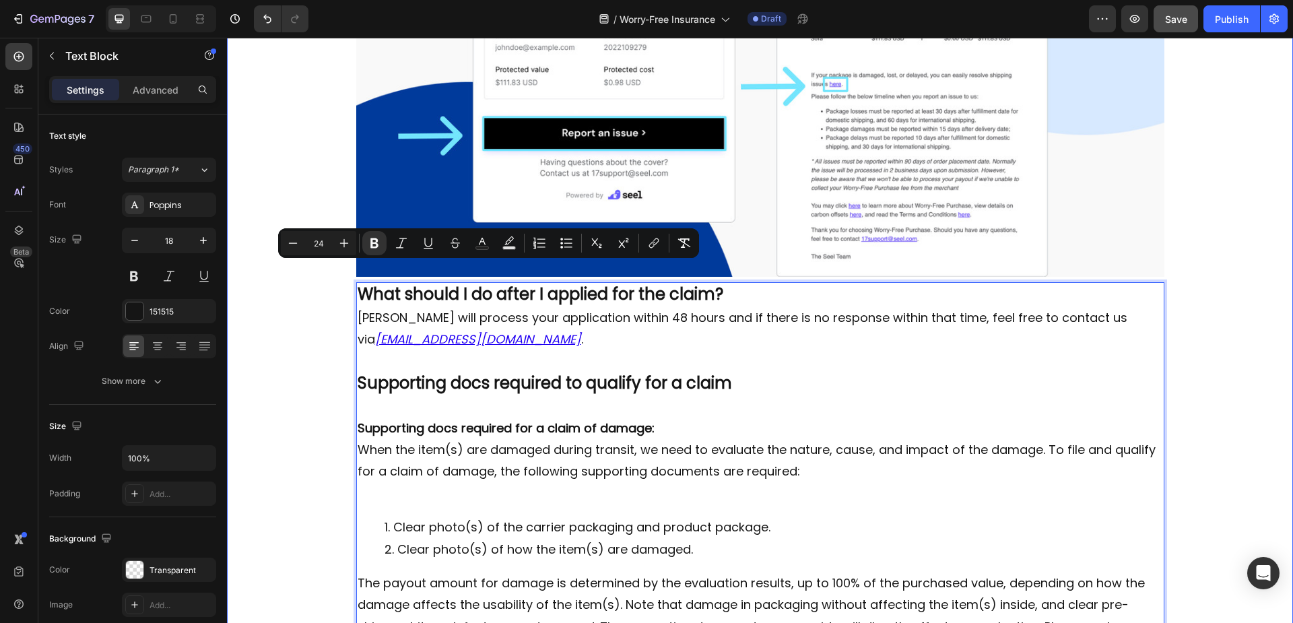
click at [318, 339] on div "Worry-Free Insurance Heading Row Our Store offers the Worry-Free Purchase servi…" at bounding box center [760, 168] width 1066 height 1778
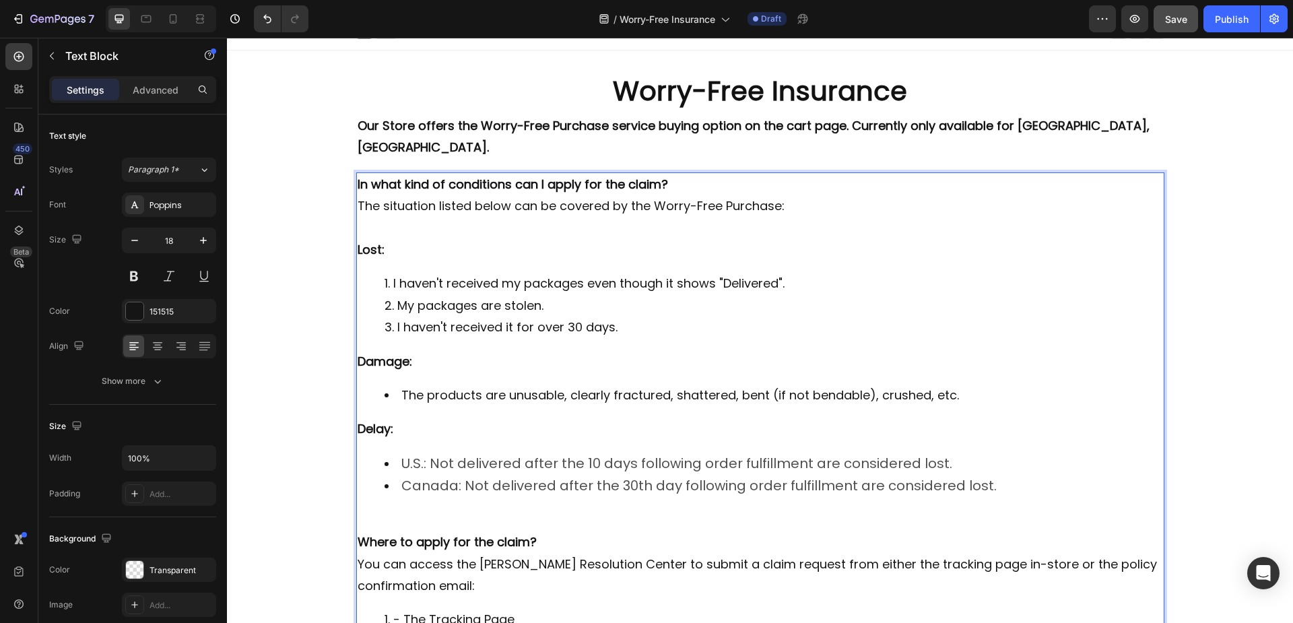
scroll to position [0, 0]
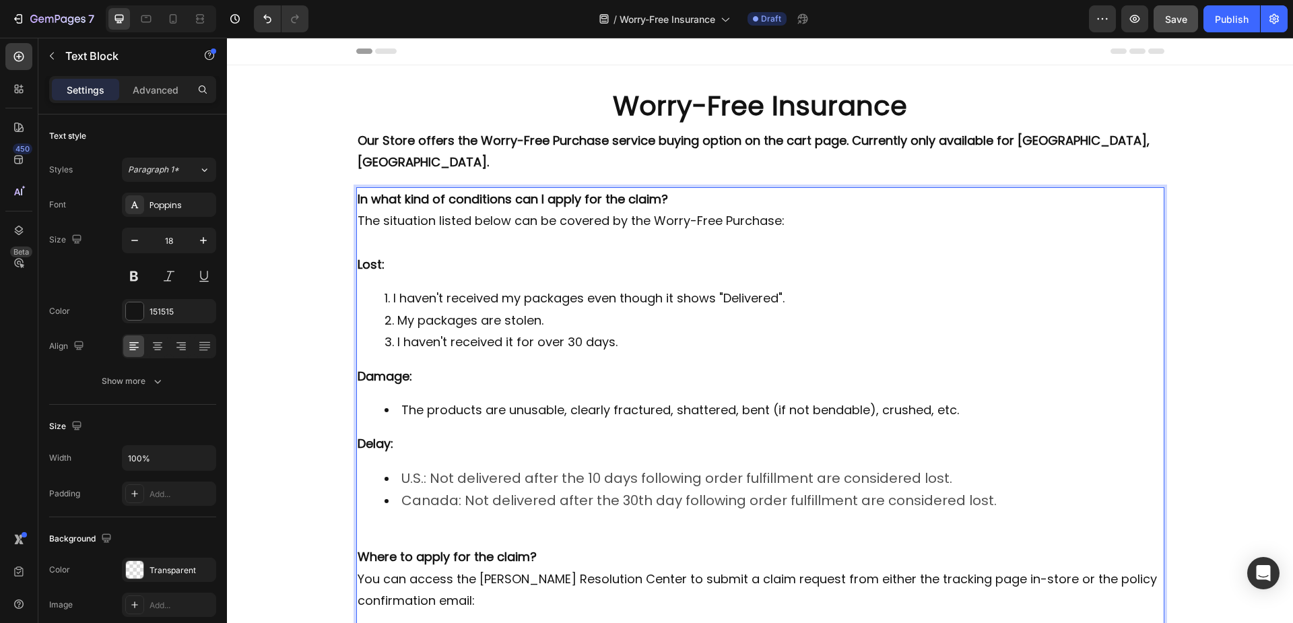
click at [581, 254] on p "Lost:" at bounding box center [760, 265] width 805 height 22
click at [659, 191] on strong "In what kind of conditions can I apply for the claim?" at bounding box center [513, 199] width 310 height 17
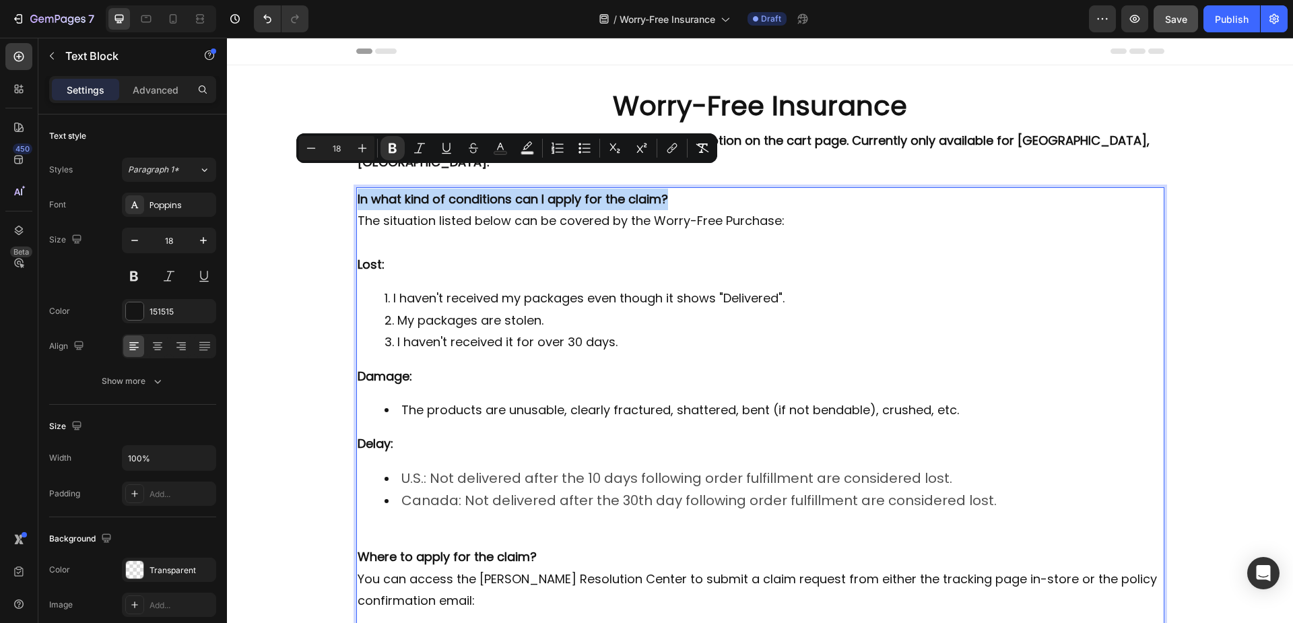
drag, startPoint x: 669, startPoint y: 176, endPoint x: 352, endPoint y: 180, distance: 316.5
click at [358, 189] on p "In what kind of conditions can I apply for the claim?" at bounding box center [760, 200] width 805 height 22
click at [341, 145] on input "18" at bounding box center [336, 148] width 27 height 16
type input "24"
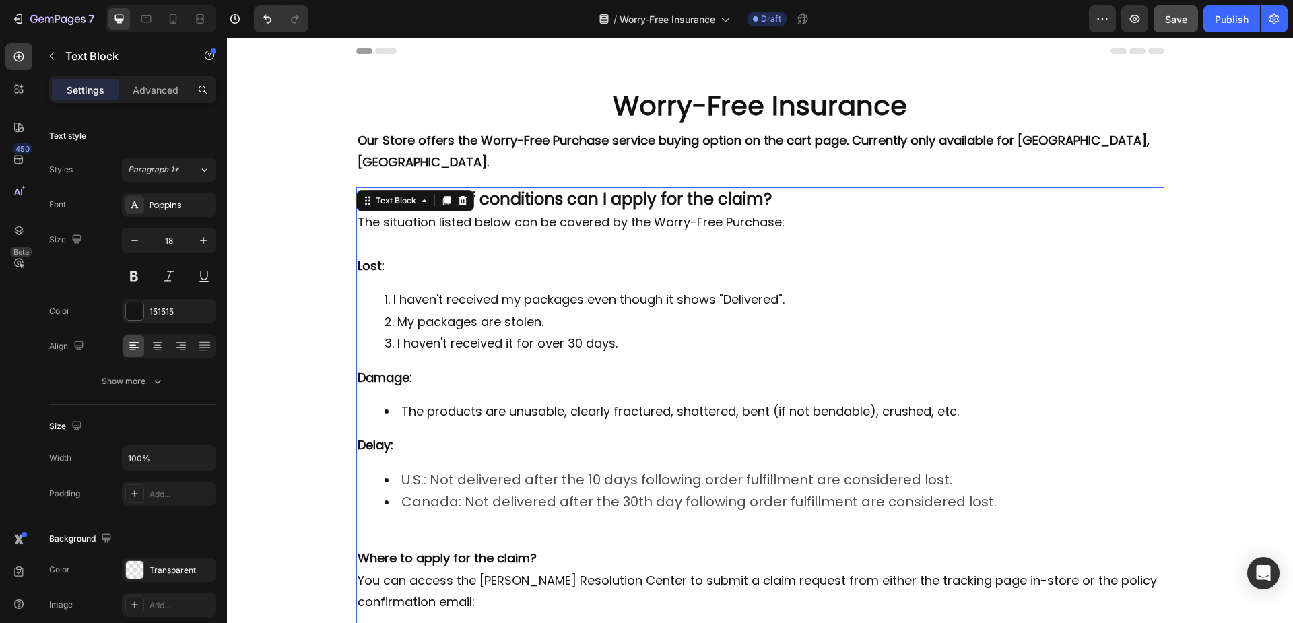
click at [481, 255] on p "Lost:" at bounding box center [760, 266] width 805 height 22
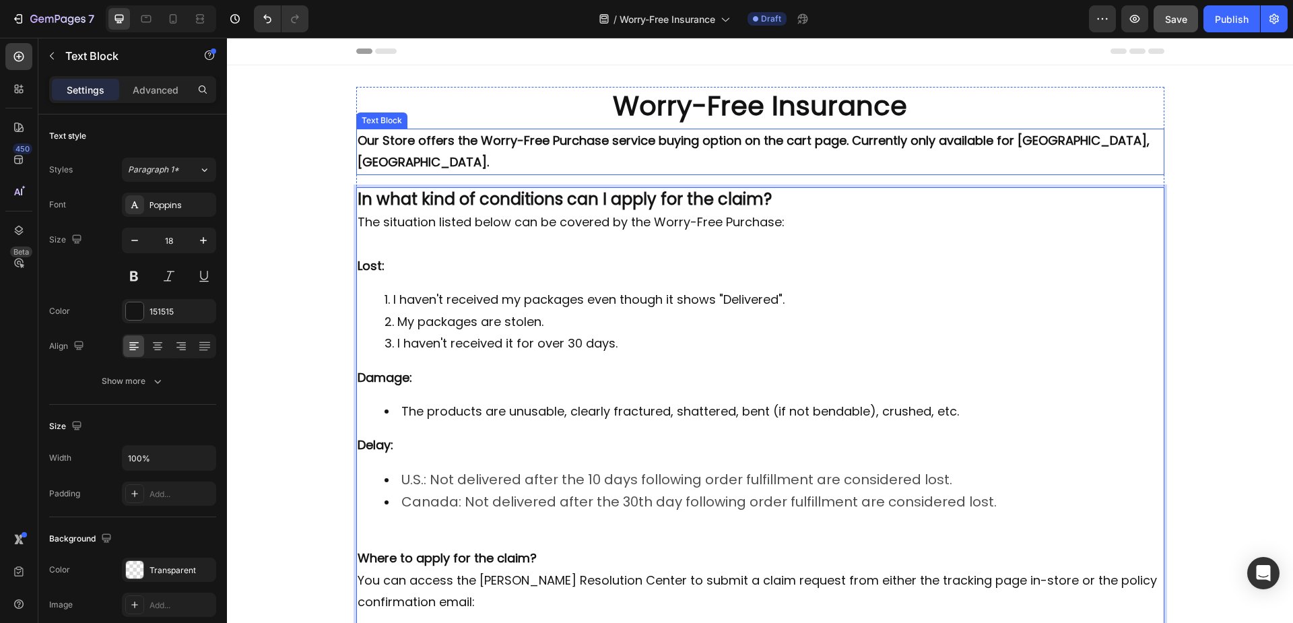
click at [503, 138] on strong "Our Store offers the Worry-Free Purchase service buying option on the cart page…" at bounding box center [754, 151] width 792 height 38
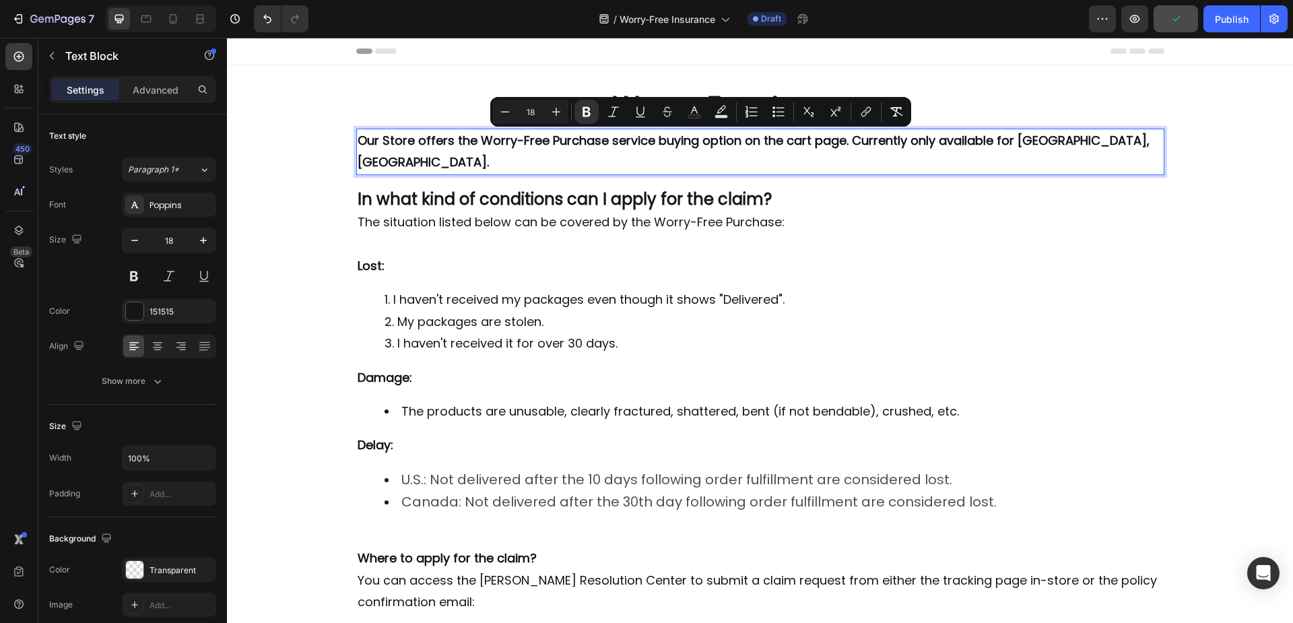
click at [543, 110] on input "18" at bounding box center [530, 112] width 27 height 16
type input "24"
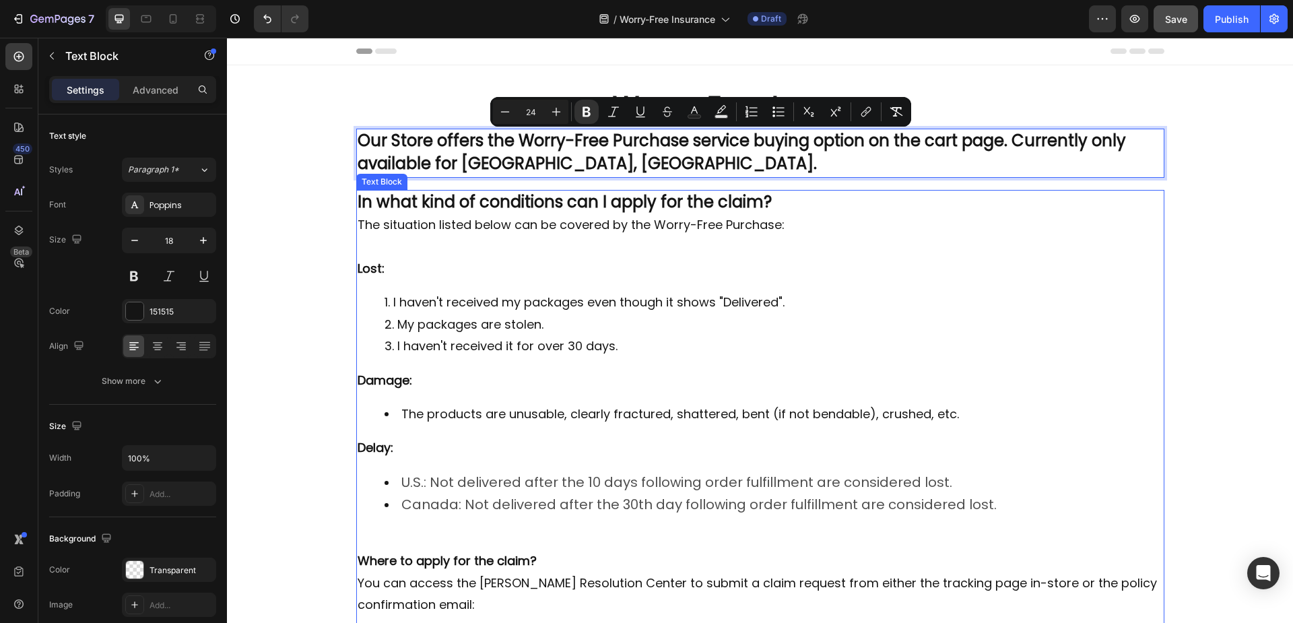
click at [516, 206] on strong "In what kind of conditions can I apply for the claim?" at bounding box center [565, 202] width 414 height 22
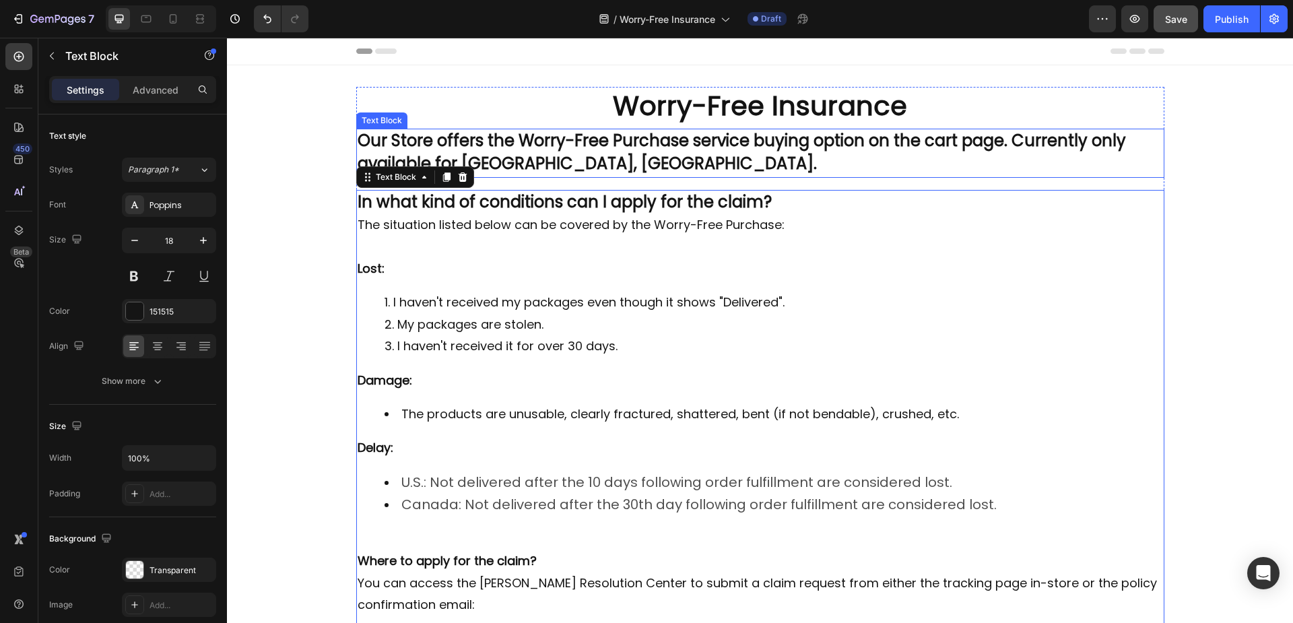
click at [545, 166] on p "Our Store offers the Worry-Free Purchase service buying option on the cart page…" at bounding box center [760, 153] width 805 height 46
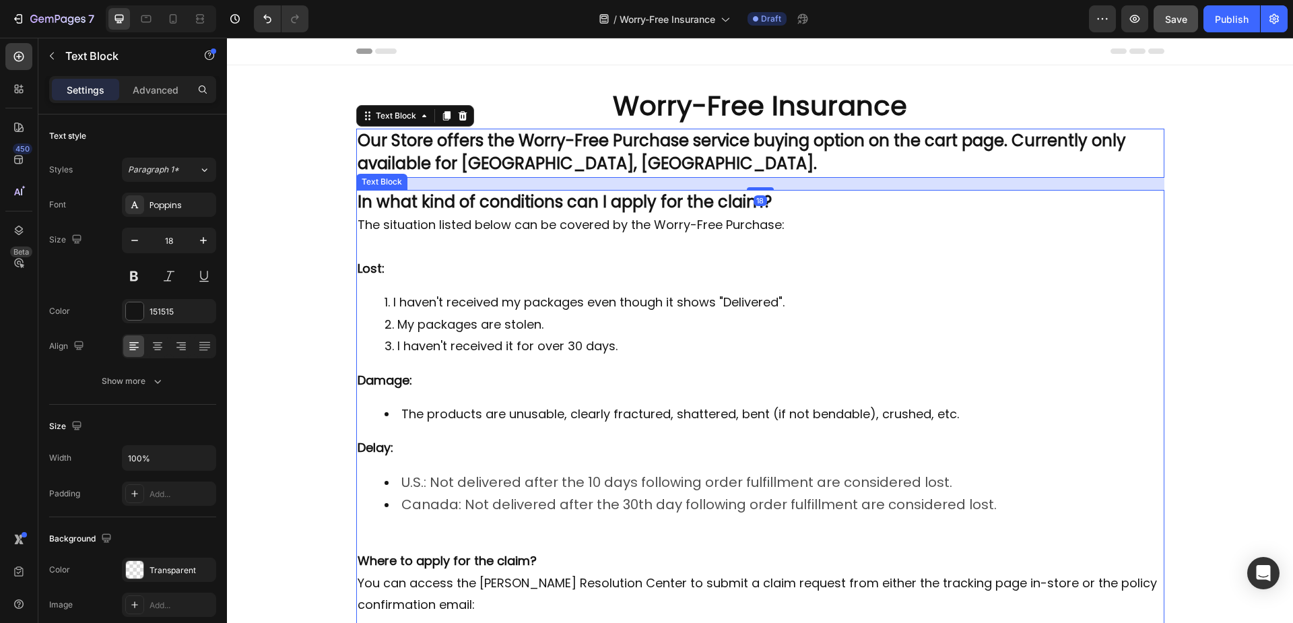
click at [567, 263] on p "Lost:" at bounding box center [760, 269] width 805 height 22
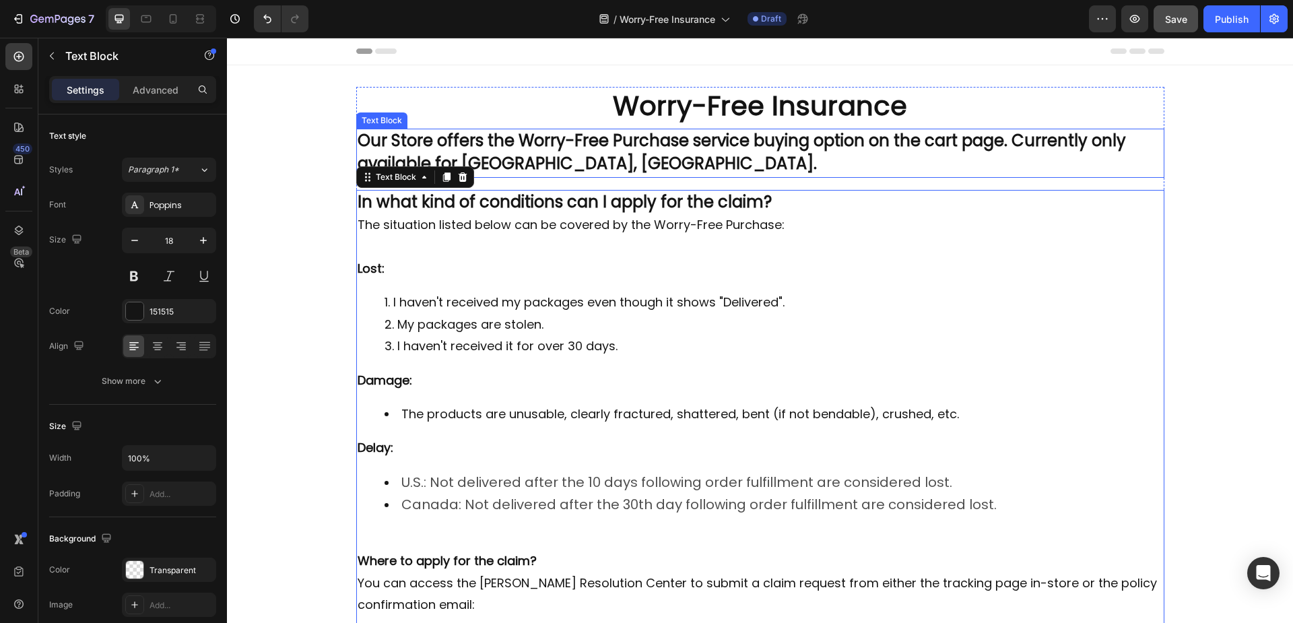
click at [523, 160] on p "Our Store offers the Worry-Free Purchase service buying option on the cart page…" at bounding box center [760, 153] width 805 height 46
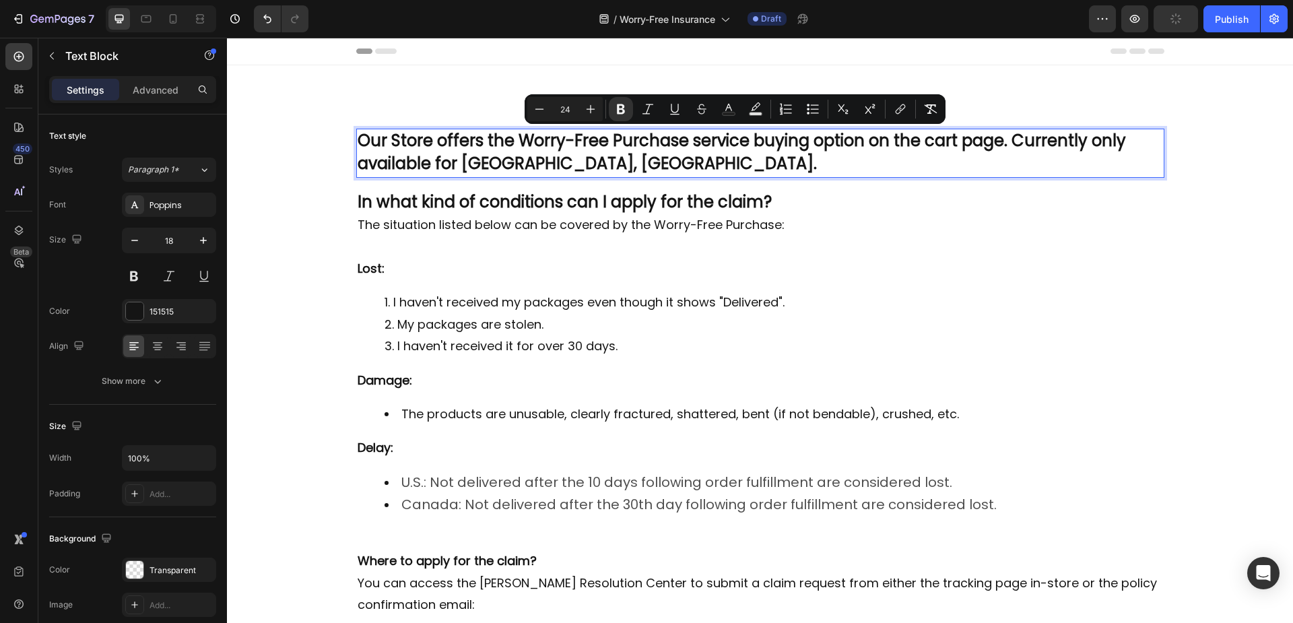
click at [566, 107] on input "24" at bounding box center [564, 109] width 27 height 16
click at [570, 107] on input "24" at bounding box center [564, 109] width 27 height 16
type input "18"
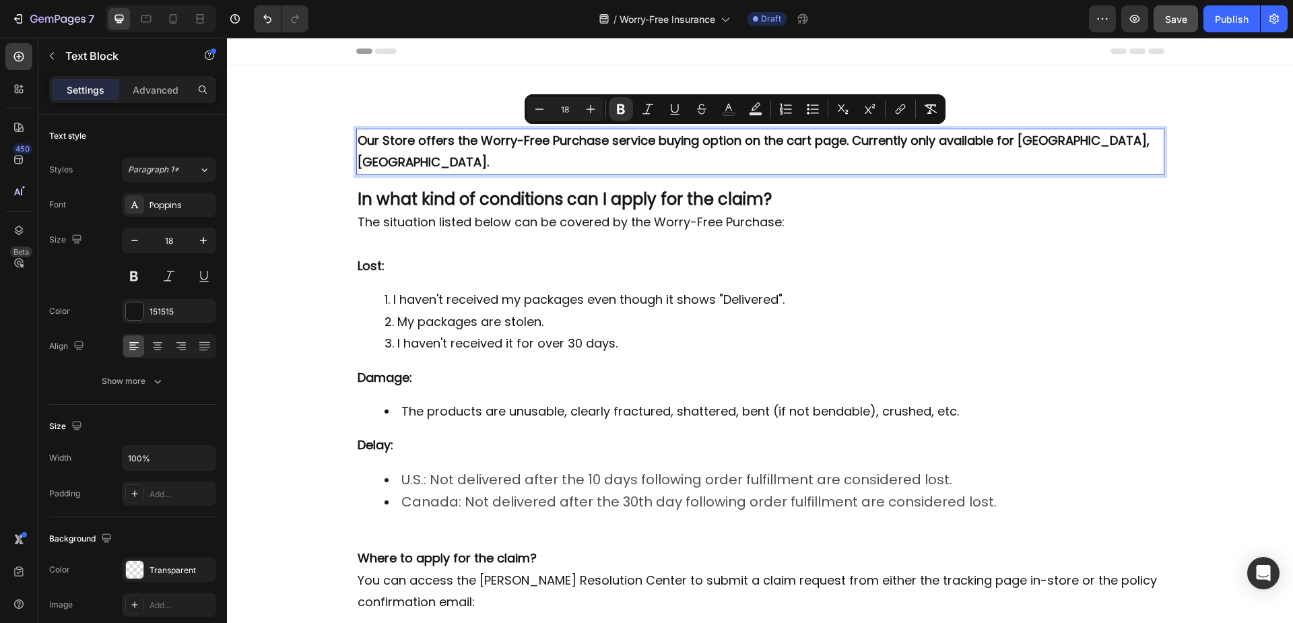
click at [516, 234] on p "Rich Text Editor. Editing area: main" at bounding box center [760, 245] width 805 height 22
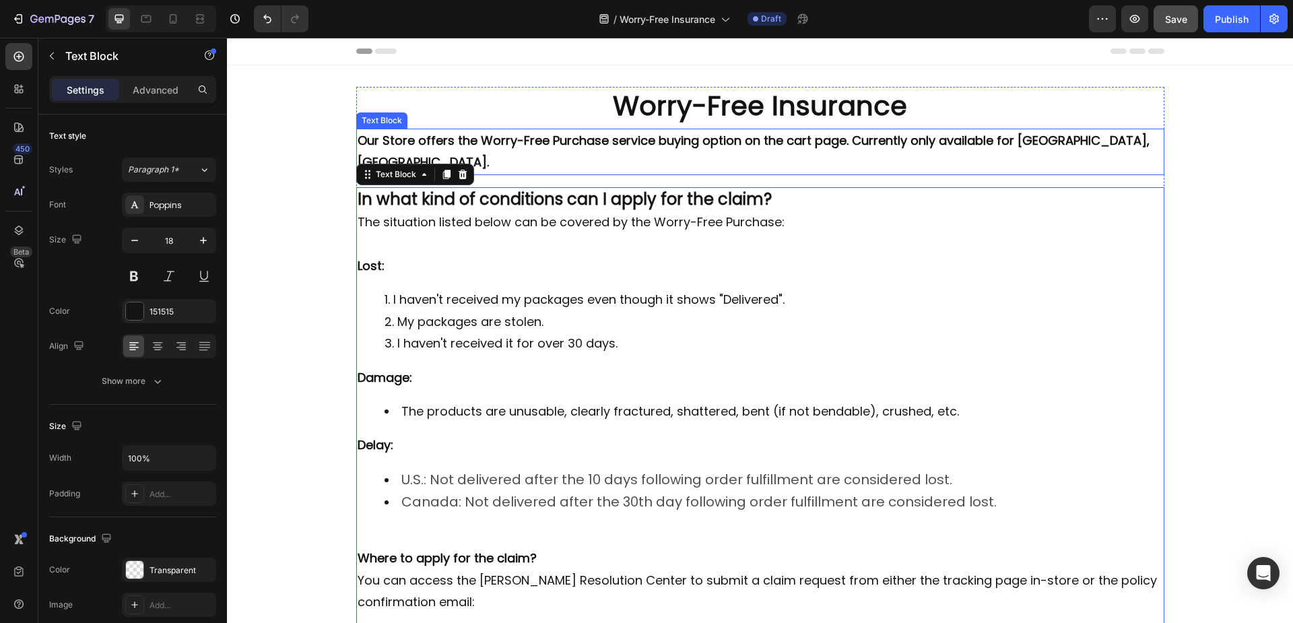
click at [551, 142] on strong "Our Store offers the Worry-Free Purchase service buying option on the cart page…" at bounding box center [754, 151] width 792 height 38
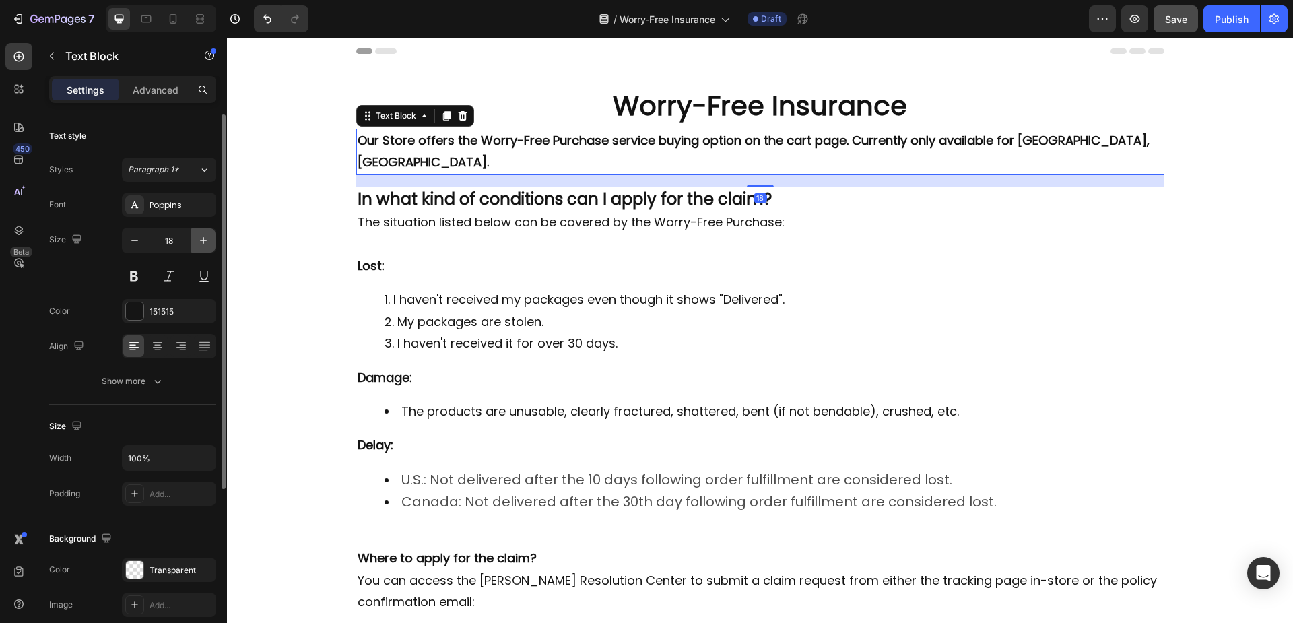
click at [209, 243] on icon "button" at bounding box center [203, 240] width 13 height 13
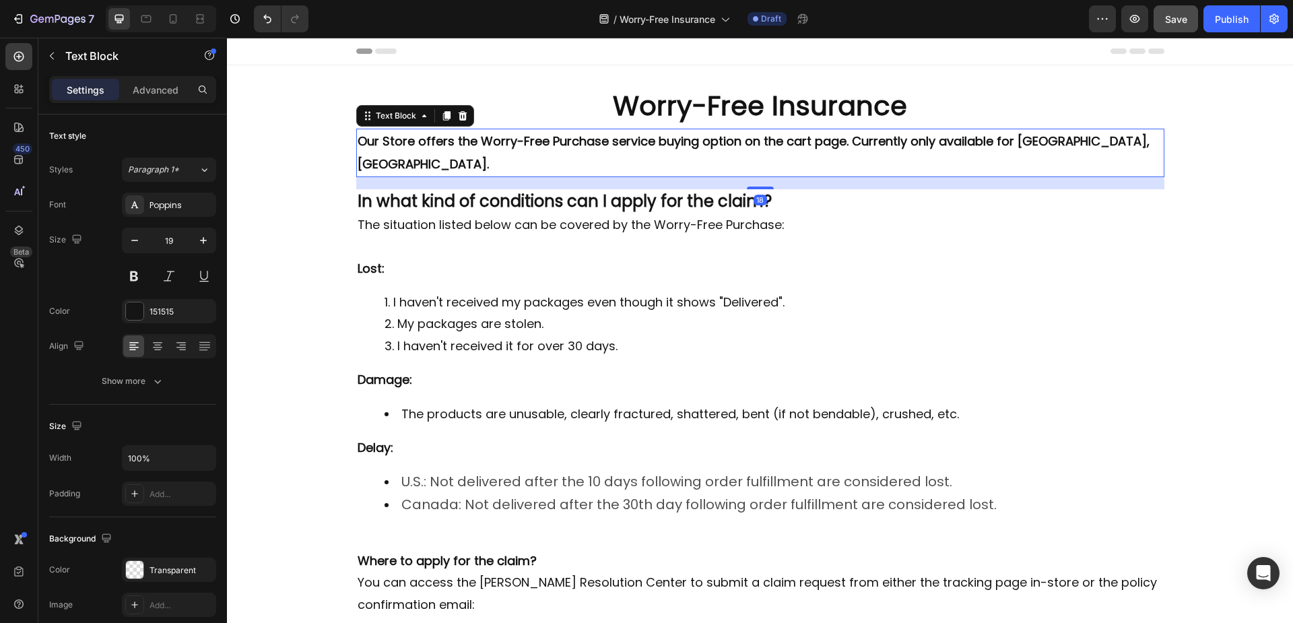
type input "20"
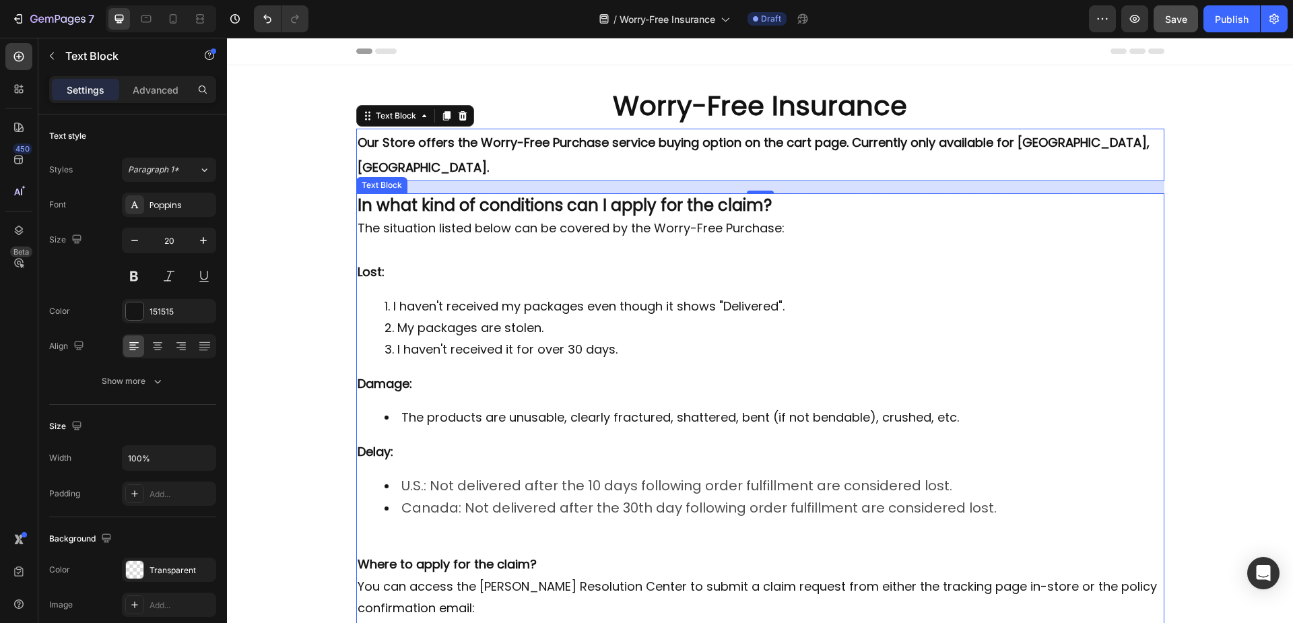
click at [523, 240] on p "Rich Text Editor. Editing area: main" at bounding box center [760, 251] width 805 height 22
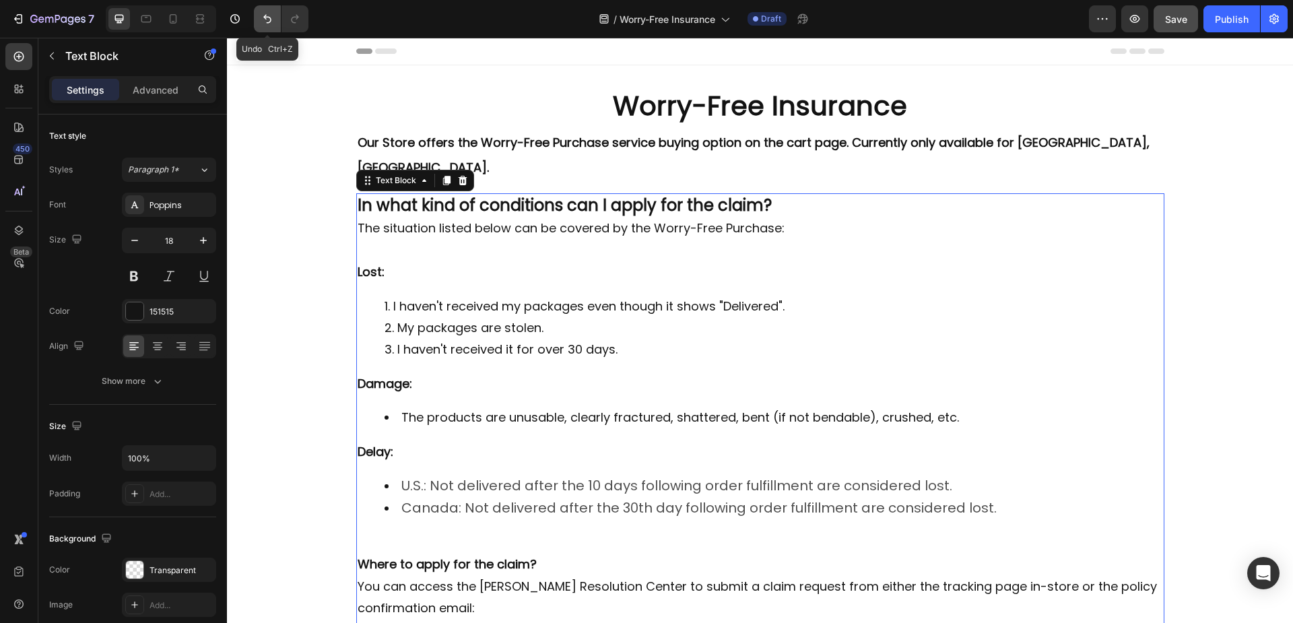
click at [264, 17] on icon "Undo/Redo" at bounding box center [267, 19] width 8 height 9
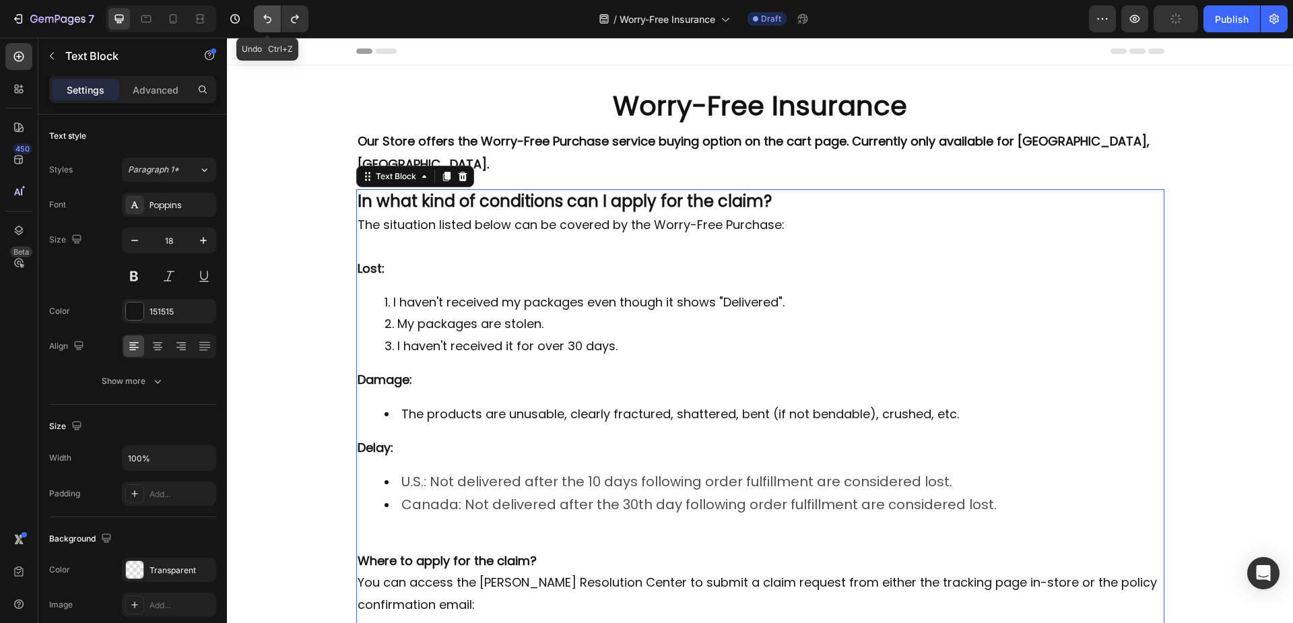
click at [264, 17] on icon "Undo/Redo" at bounding box center [267, 19] width 8 height 9
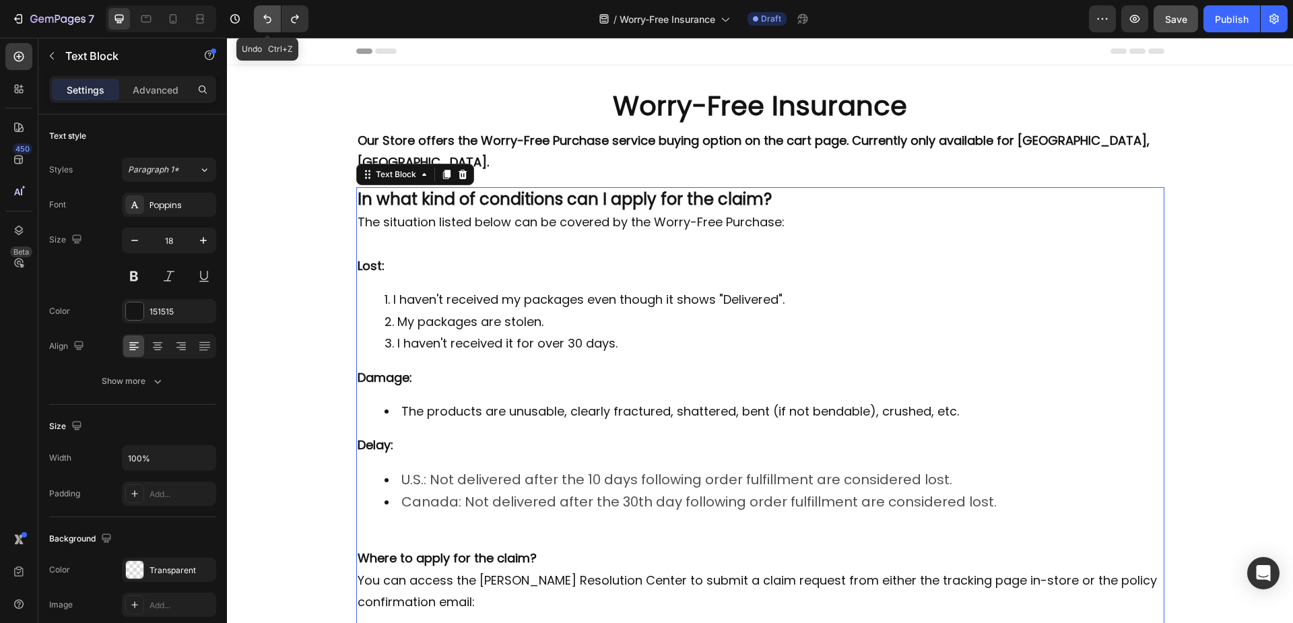
click at [264, 17] on icon "Undo/Redo" at bounding box center [267, 19] width 8 height 9
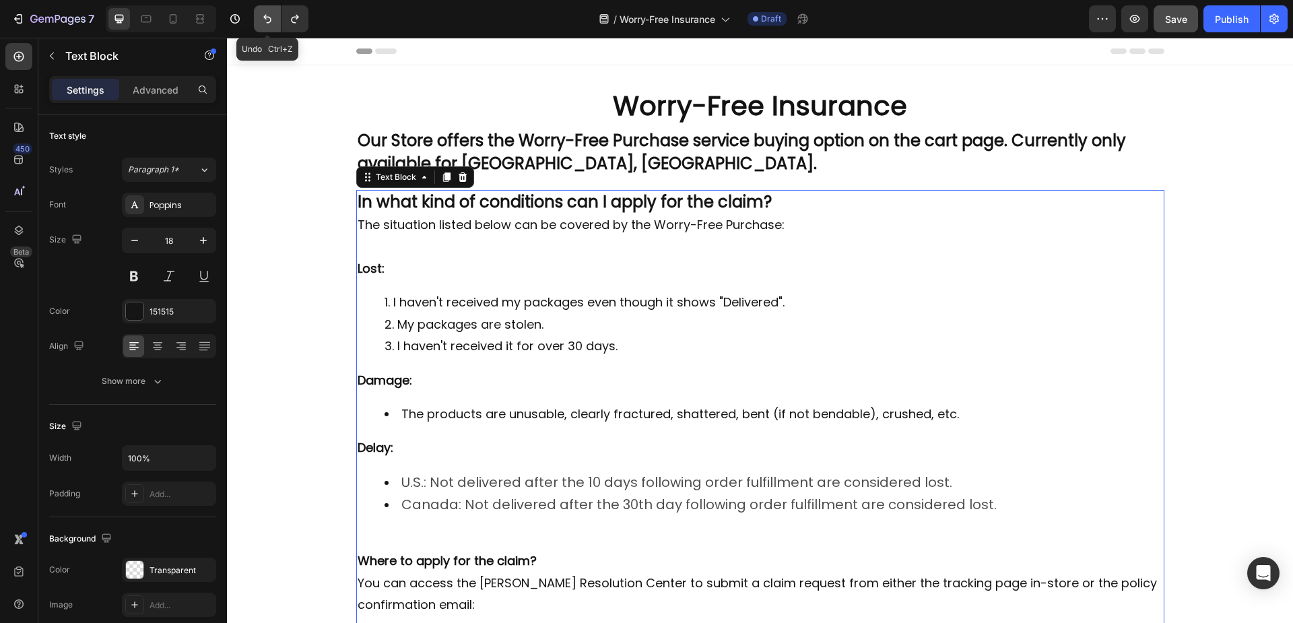
click at [264, 17] on icon "Undo/Redo" at bounding box center [267, 19] width 8 height 9
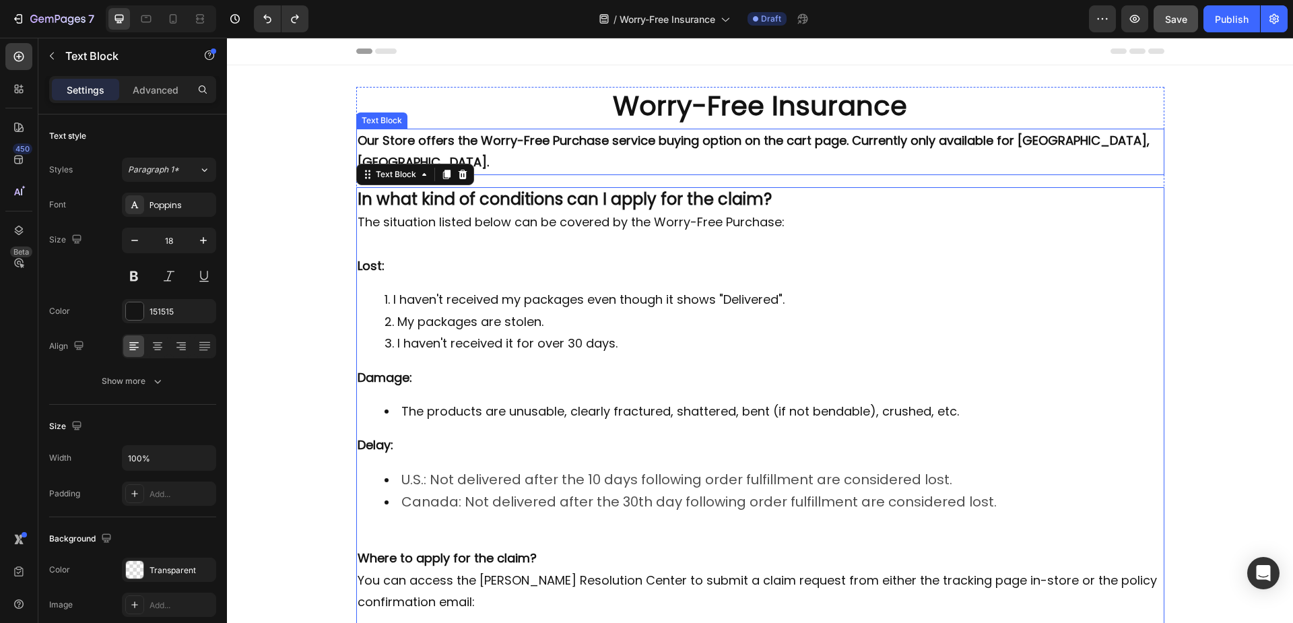
click at [544, 137] on strong "Our Store offers the Worry-Free Purchase service buying option on the cart page…" at bounding box center [754, 151] width 792 height 38
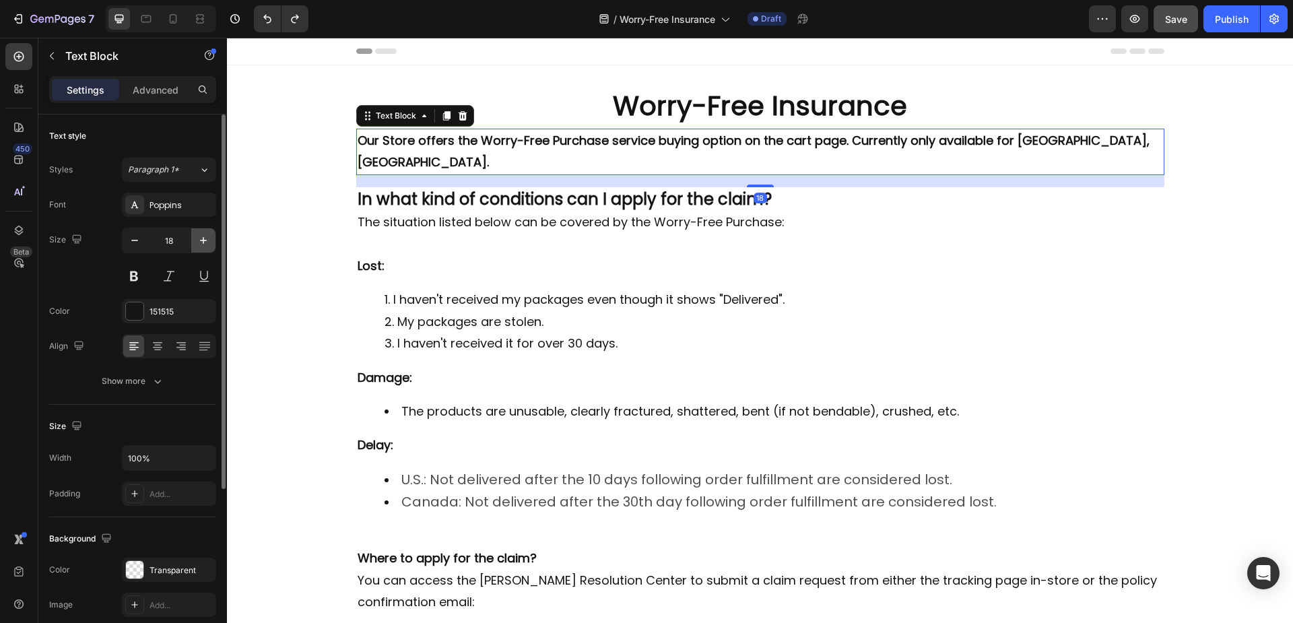
click at [199, 240] on icon "button" at bounding box center [203, 240] width 13 height 13
type input "20"
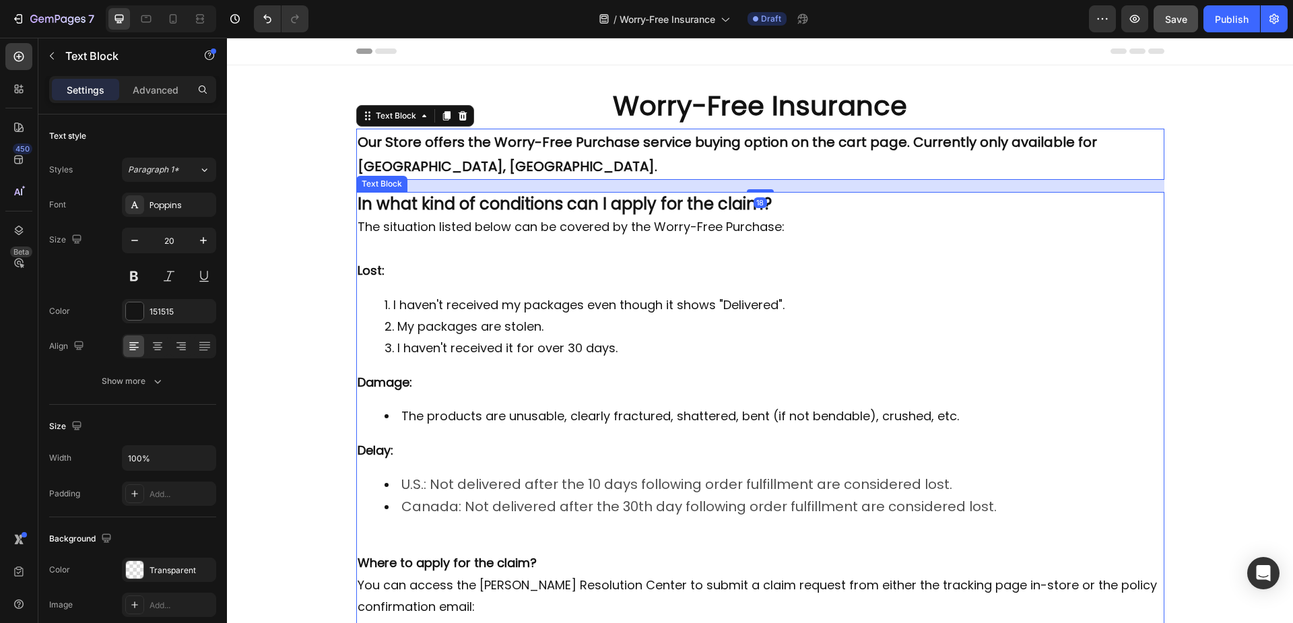
click at [510, 238] on p "Rich Text Editor. Editing area: main" at bounding box center [760, 249] width 805 height 22
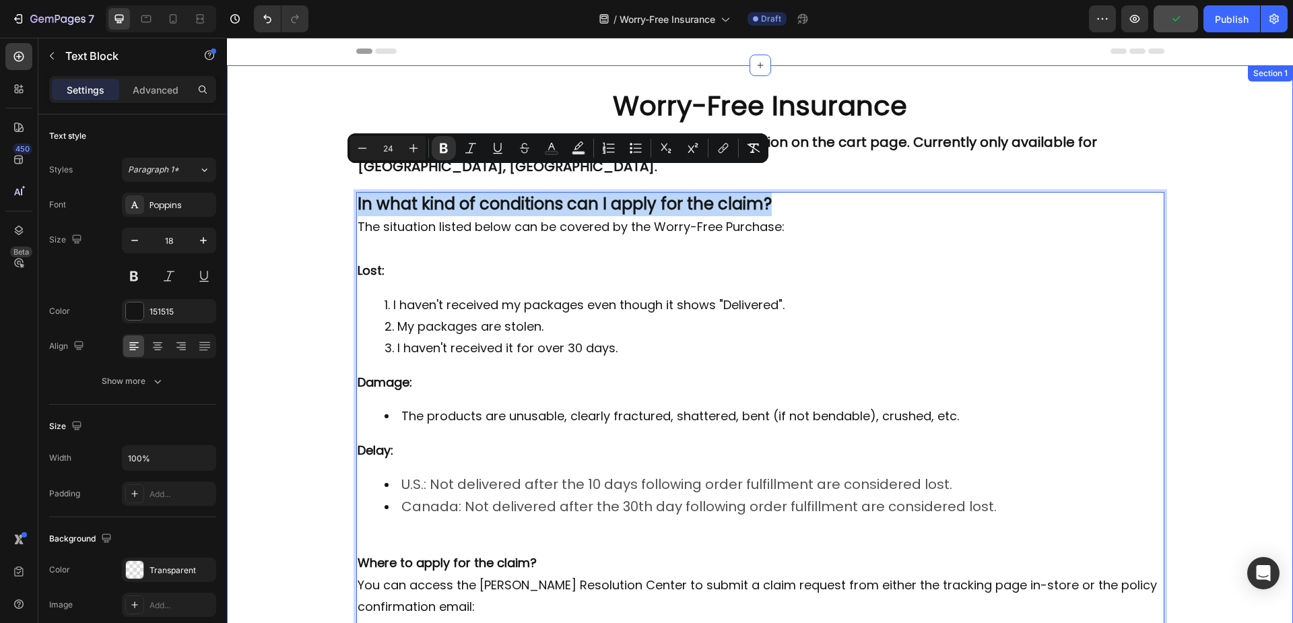
drag, startPoint x: 770, startPoint y: 180, endPoint x: 347, endPoint y: 185, distance: 423.6
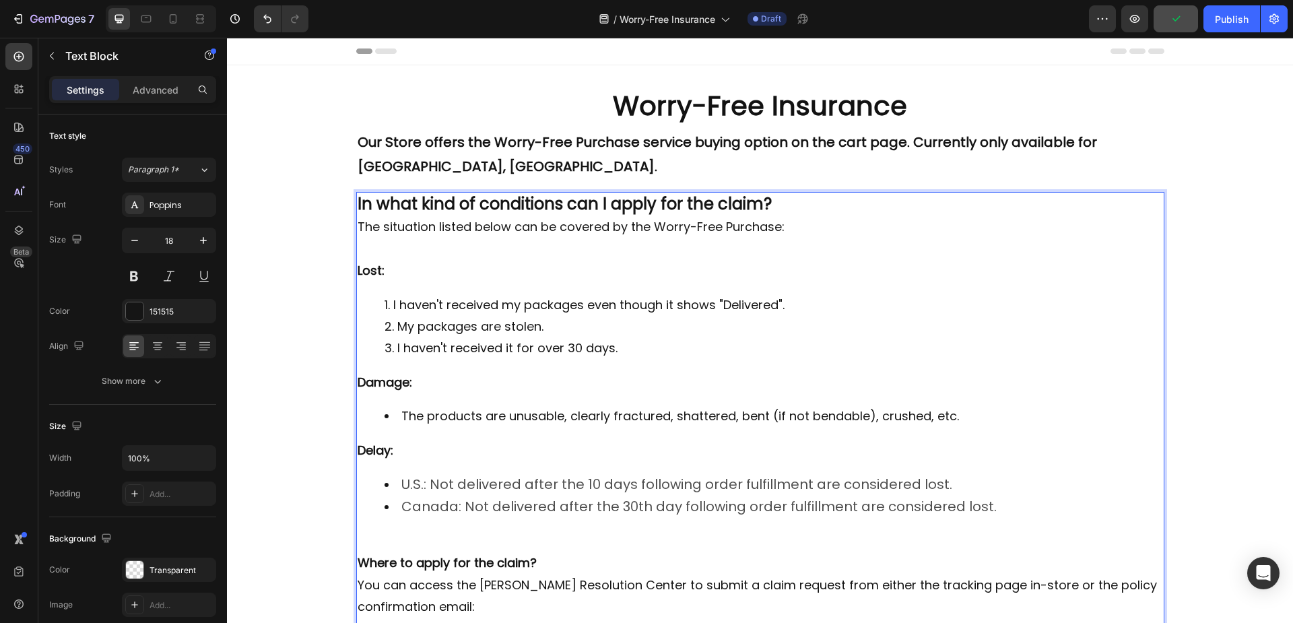
click at [495, 260] on p "Lost:" at bounding box center [760, 271] width 805 height 22
click at [358, 262] on strong "Lost:" at bounding box center [371, 270] width 27 height 17
click at [356, 248] on div "In what kind of conditions can I apply for the claim? The situation listed belo…" at bounding box center [760, 439] width 808 height 495
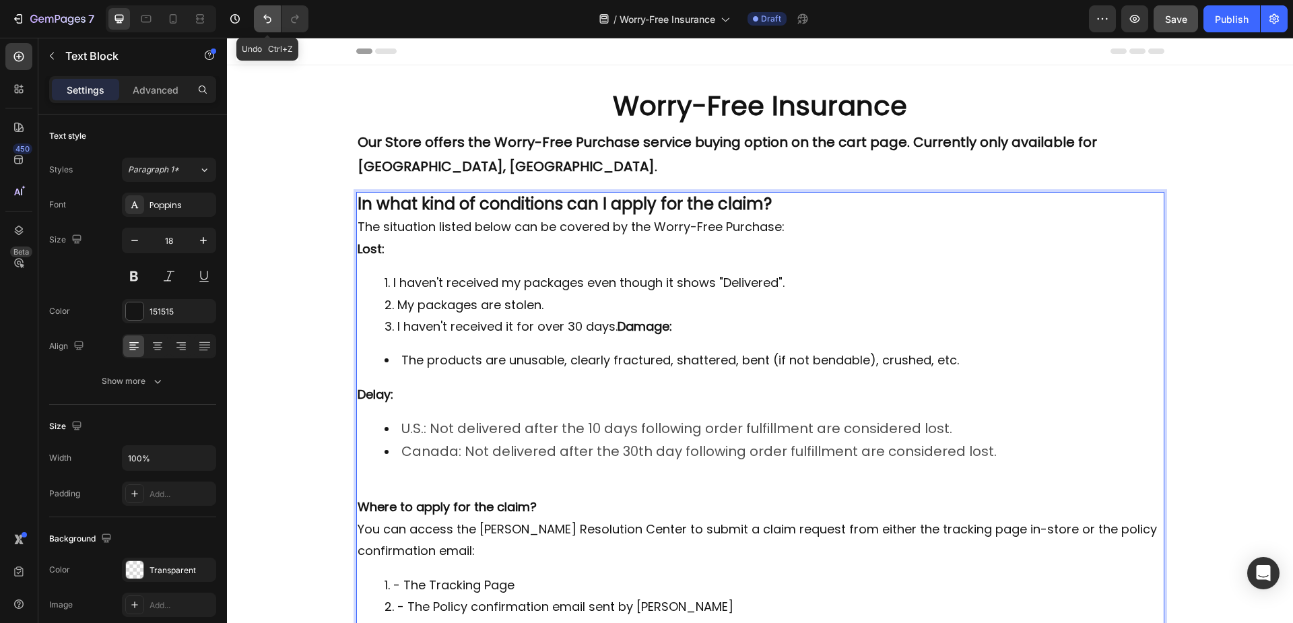
click at [264, 11] on button "Undo/Redo" at bounding box center [267, 18] width 27 height 27
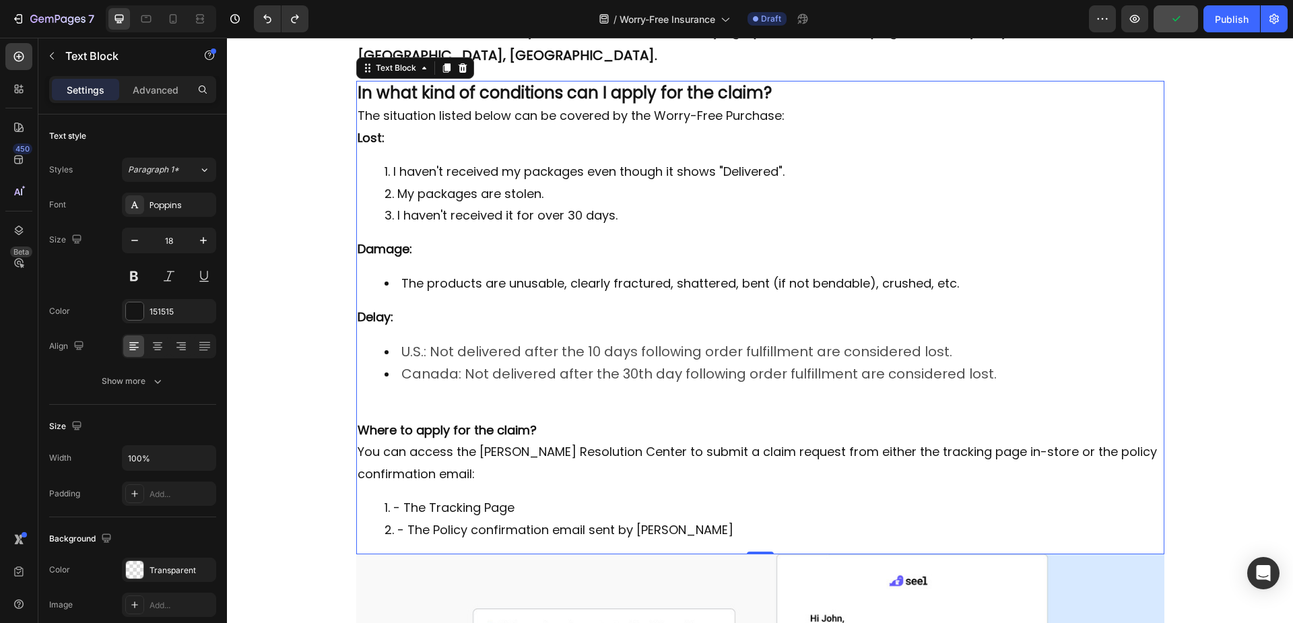
scroll to position [135, 0]
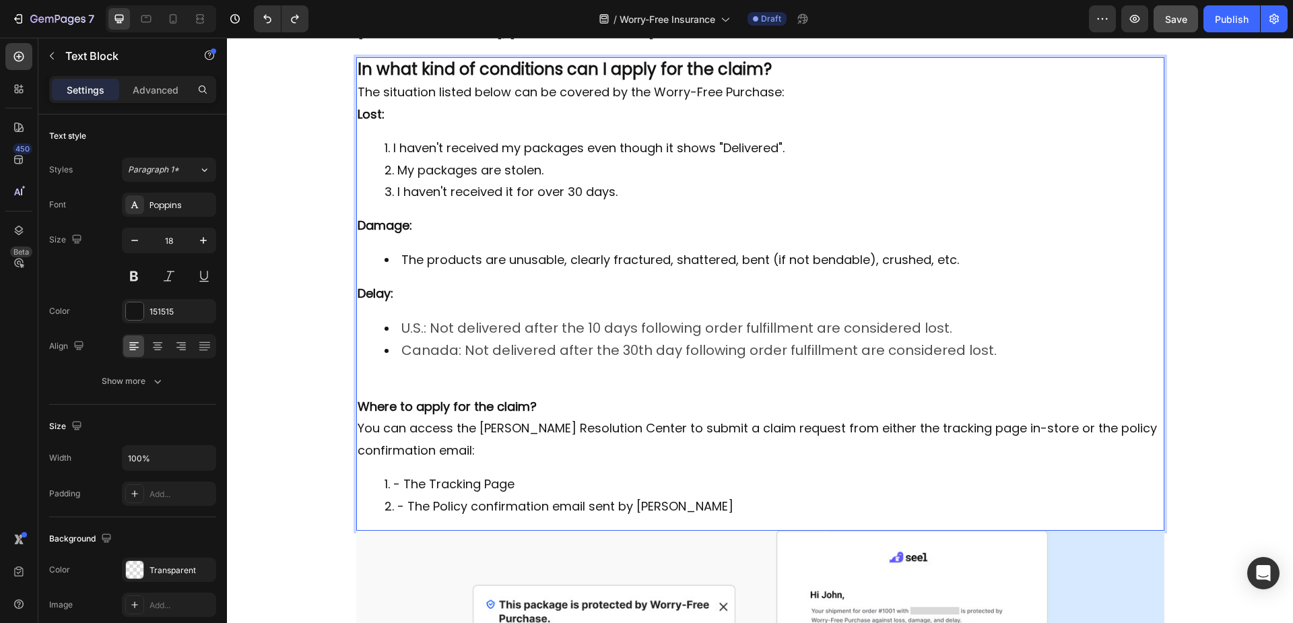
click at [524, 398] on strong "Where to apply for the claim?" at bounding box center [447, 406] width 179 height 17
drag, startPoint x: 530, startPoint y: 384, endPoint x: 356, endPoint y: 382, distance: 174.4
click at [358, 396] on p "Where to apply for the claim?" at bounding box center [760, 407] width 805 height 22
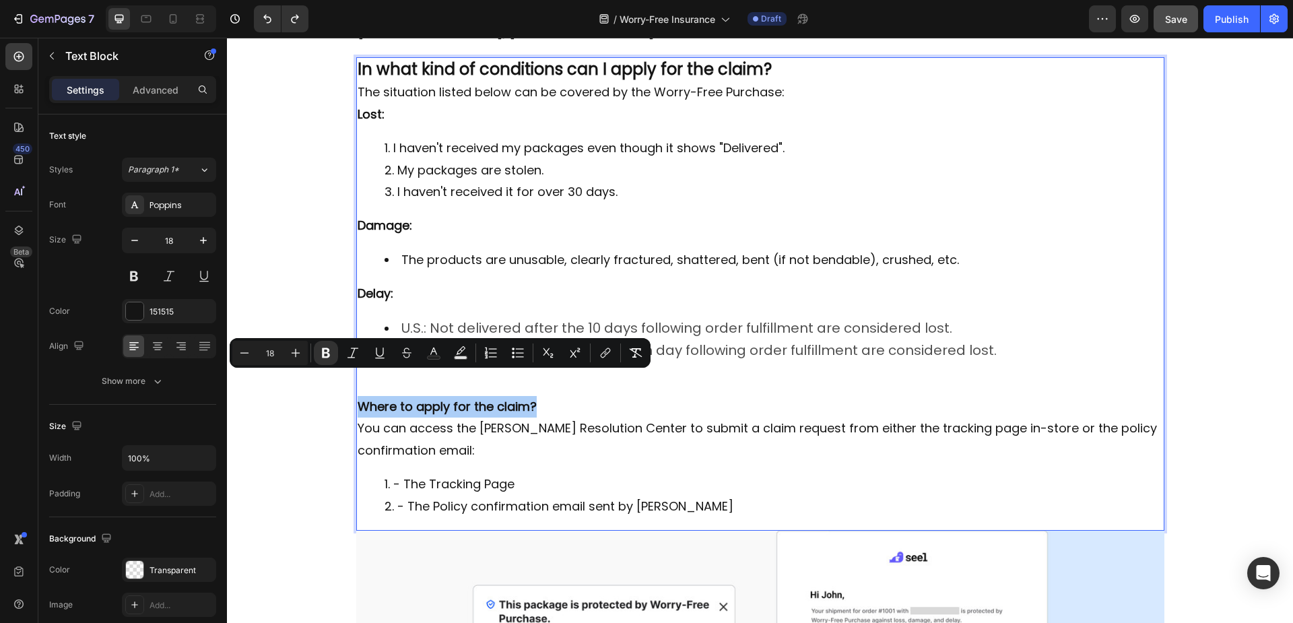
click at [278, 352] on input "18" at bounding box center [270, 353] width 27 height 16
type input "24"
click at [592, 475] on li "- The Tracking Page" at bounding box center [773, 486] width 778 height 22
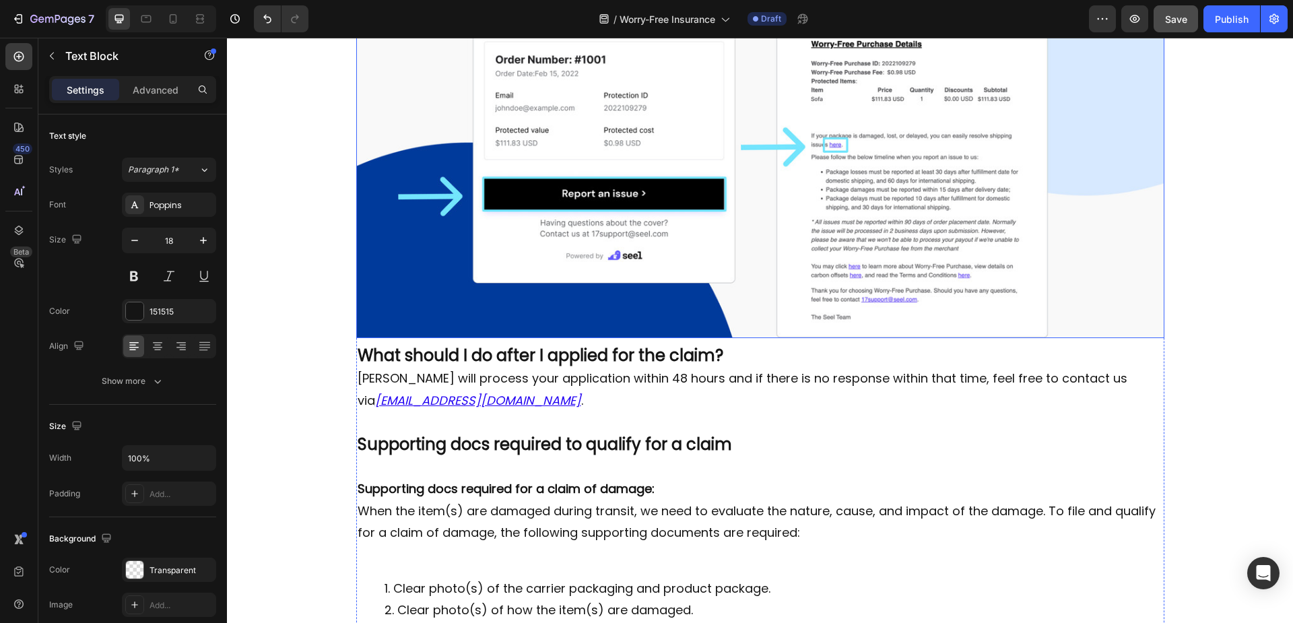
scroll to position [808, 0]
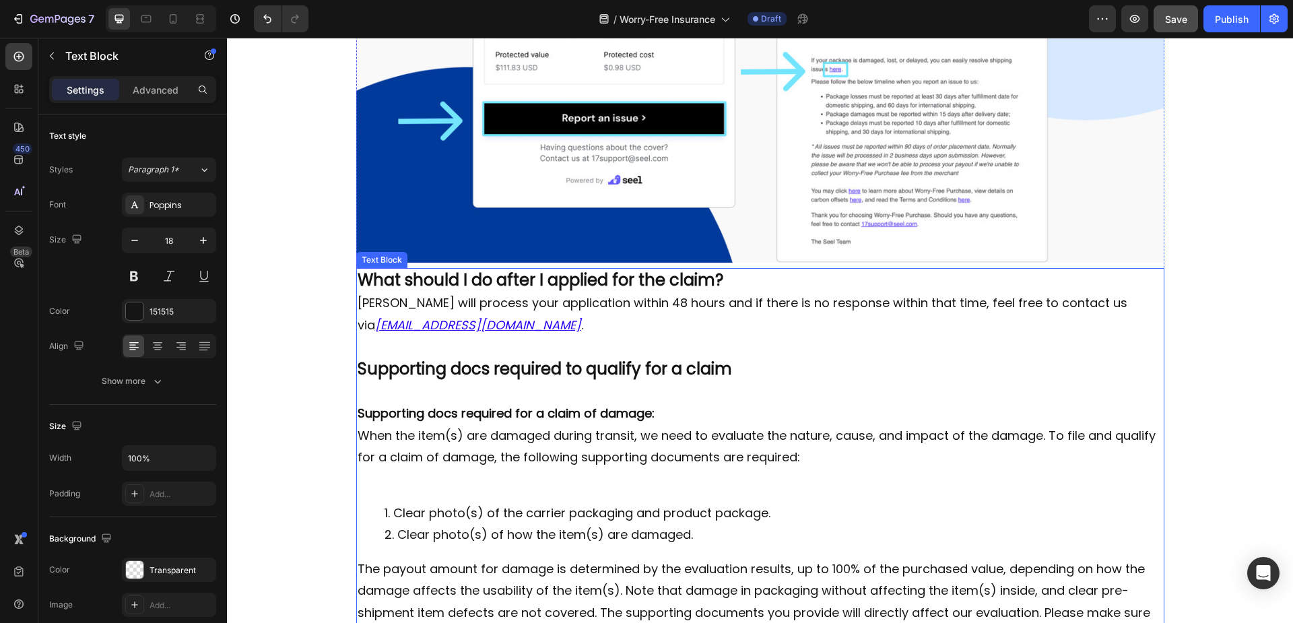
click at [626, 269] on strong "What should I do after I applied for the claim?" at bounding box center [541, 280] width 366 height 22
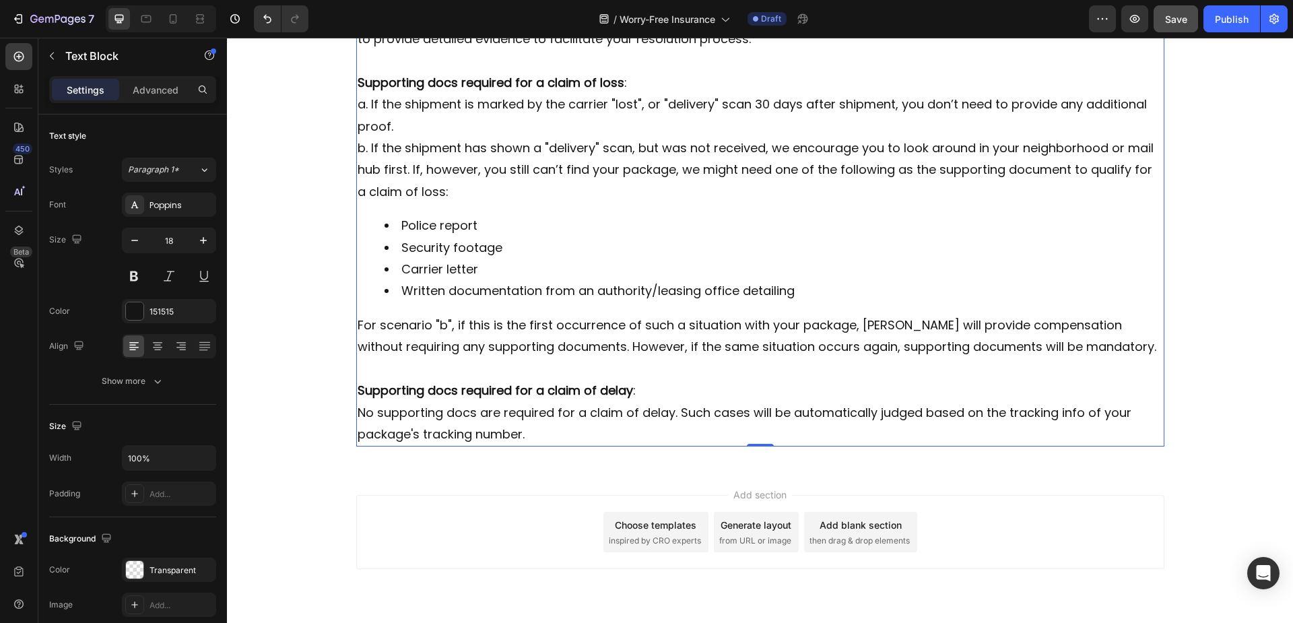
scroll to position [1418, 0]
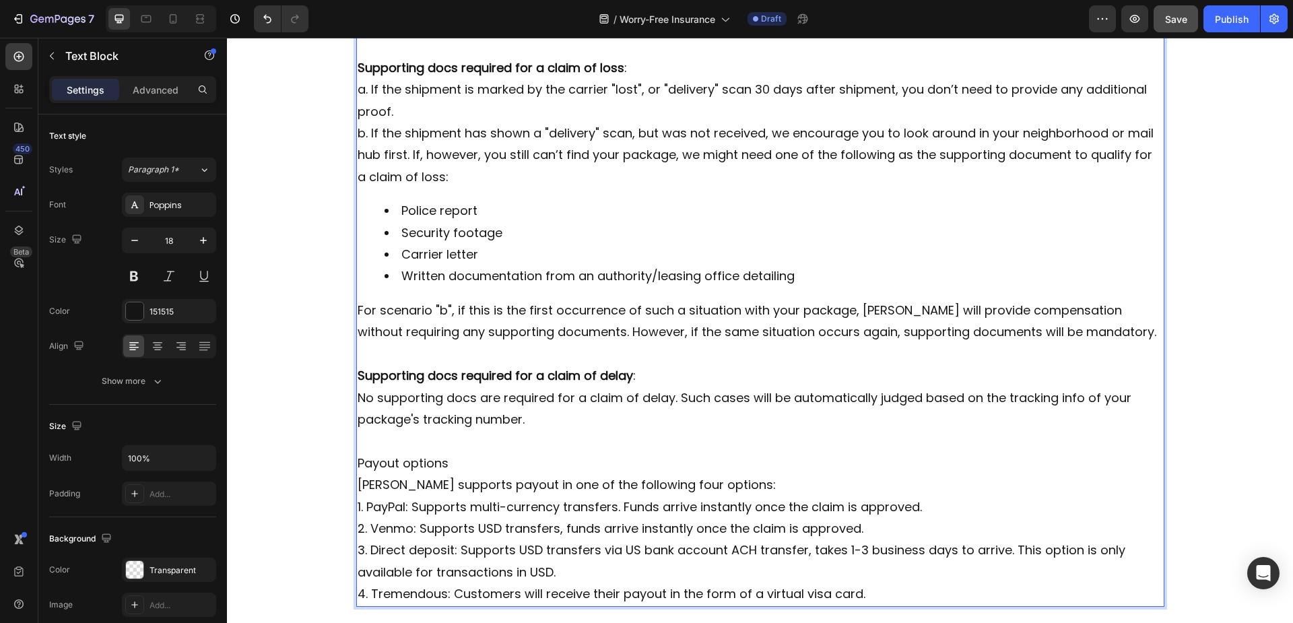
click at [706, 474] on p "Seel supports payout in one of the following four options:" at bounding box center [760, 485] width 805 height 22
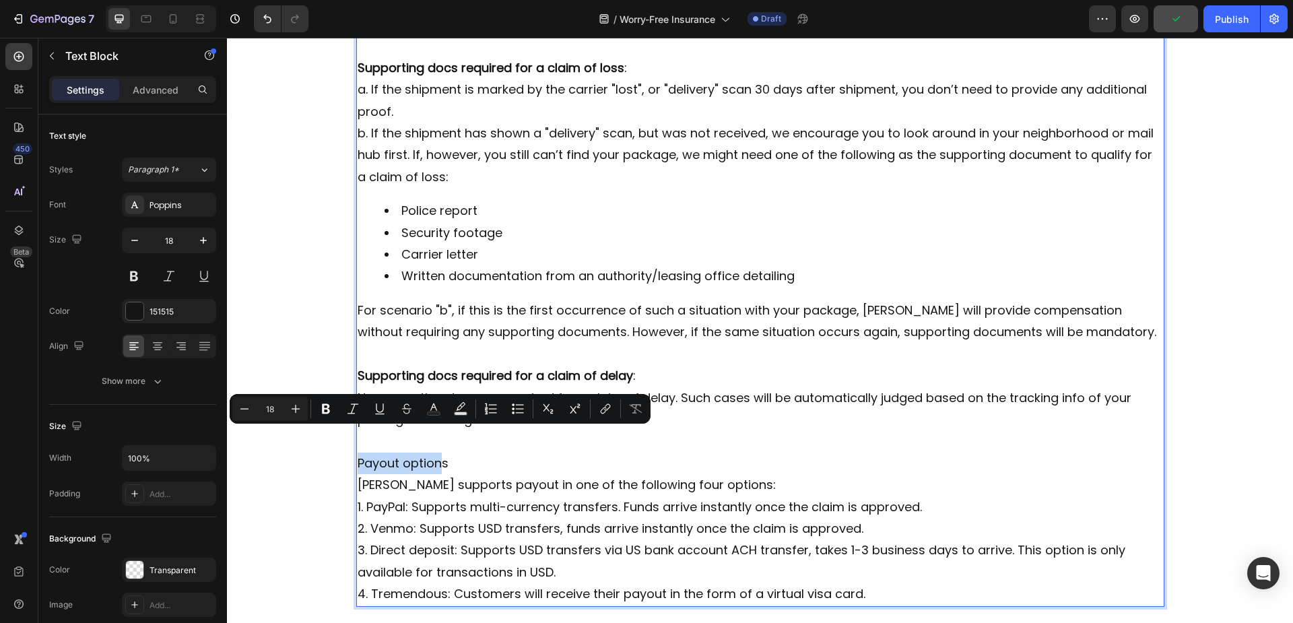
drag, startPoint x: 352, startPoint y: 440, endPoint x: 438, endPoint y: 437, distance: 86.2
click at [438, 452] on p "Payout options" at bounding box center [760, 463] width 805 height 22
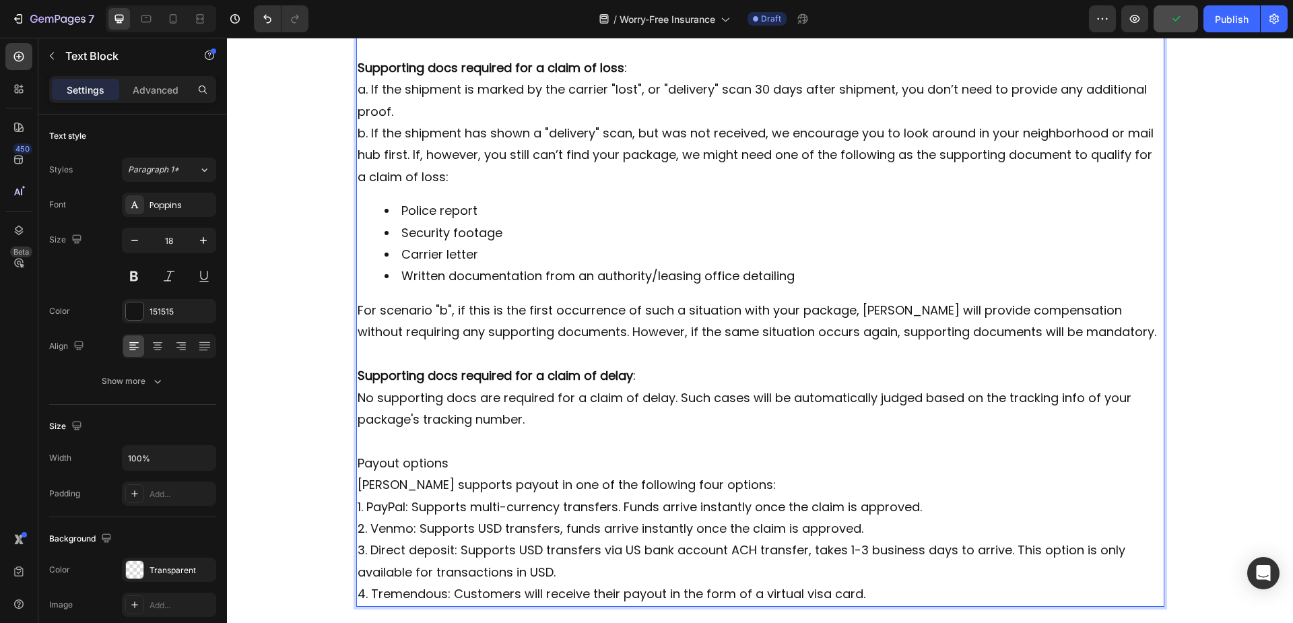
click at [519, 387] on p "No supporting docs are required for a claim of delay. Such cases will be automa…" at bounding box center [760, 409] width 805 height 44
drag, startPoint x: 462, startPoint y: 437, endPoint x: 354, endPoint y: 440, distance: 107.8
click at [358, 452] on p "Payout options" at bounding box center [760, 463] width 805 height 22
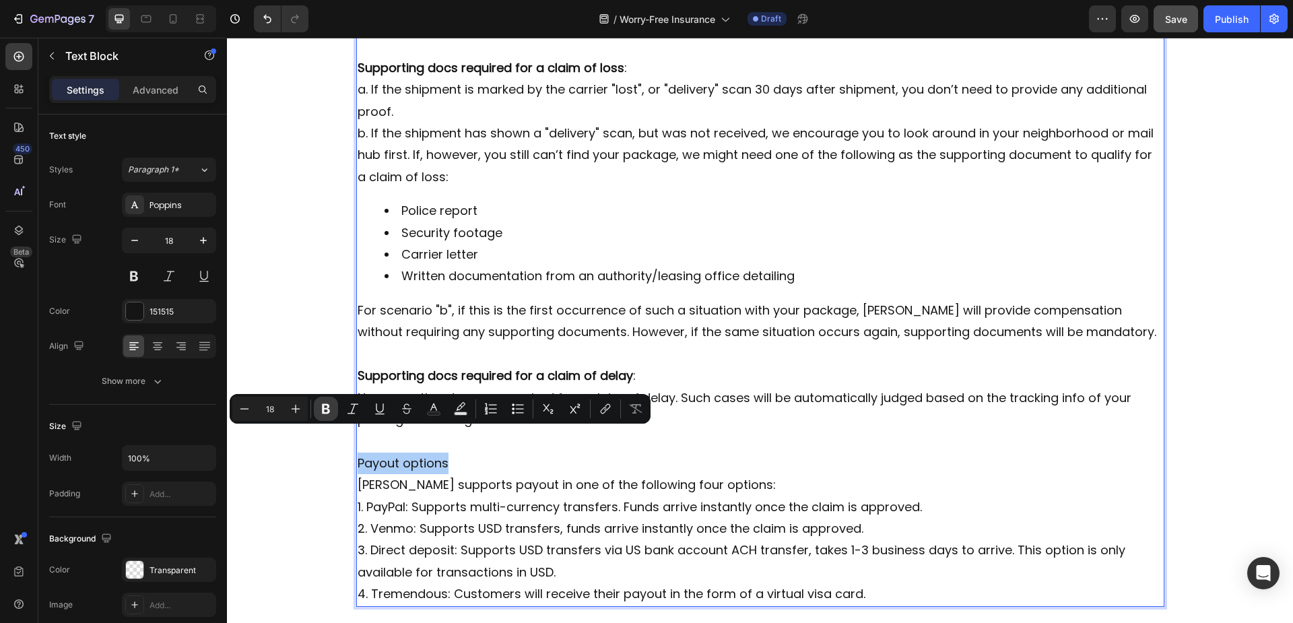
drag, startPoint x: 323, startPoint y: 407, endPoint x: 294, endPoint y: 409, distance: 28.4
click at [320, 407] on icon "Editor contextual toolbar" at bounding box center [325, 408] width 13 height 13
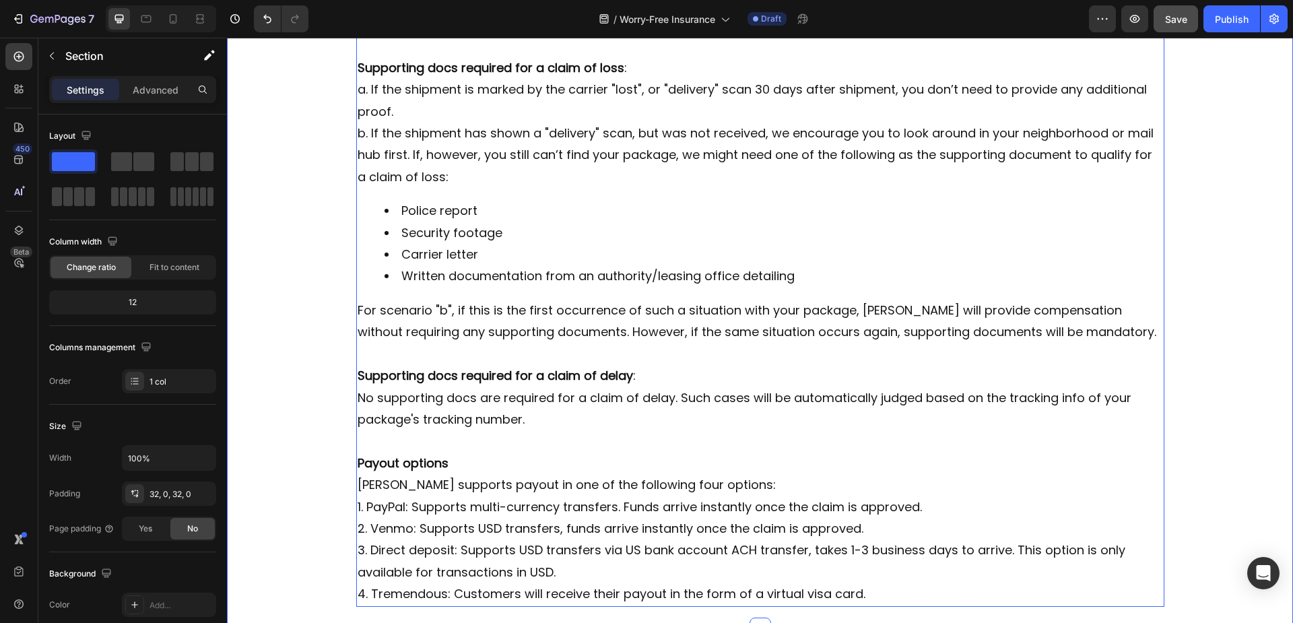
click at [403, 455] on strong "Payout options" at bounding box center [403, 463] width 91 height 17
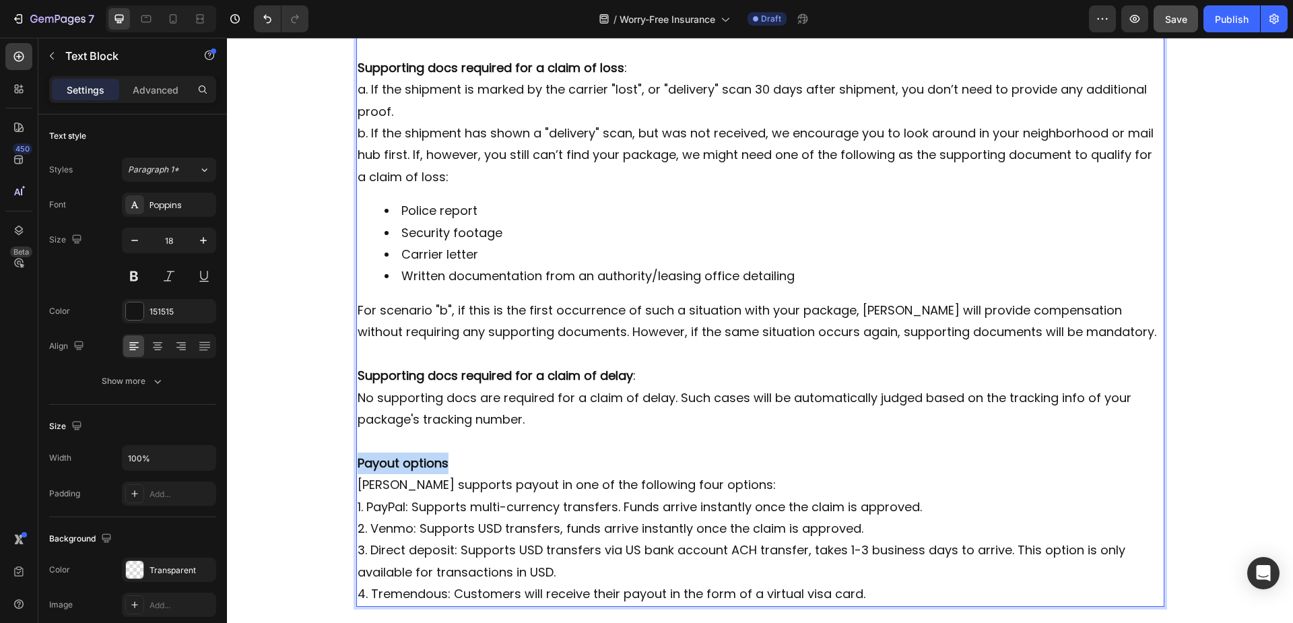
drag, startPoint x: 447, startPoint y: 440, endPoint x: 354, endPoint y: 439, distance: 93.6
click at [358, 452] on p "Payout options" at bounding box center [760, 463] width 805 height 22
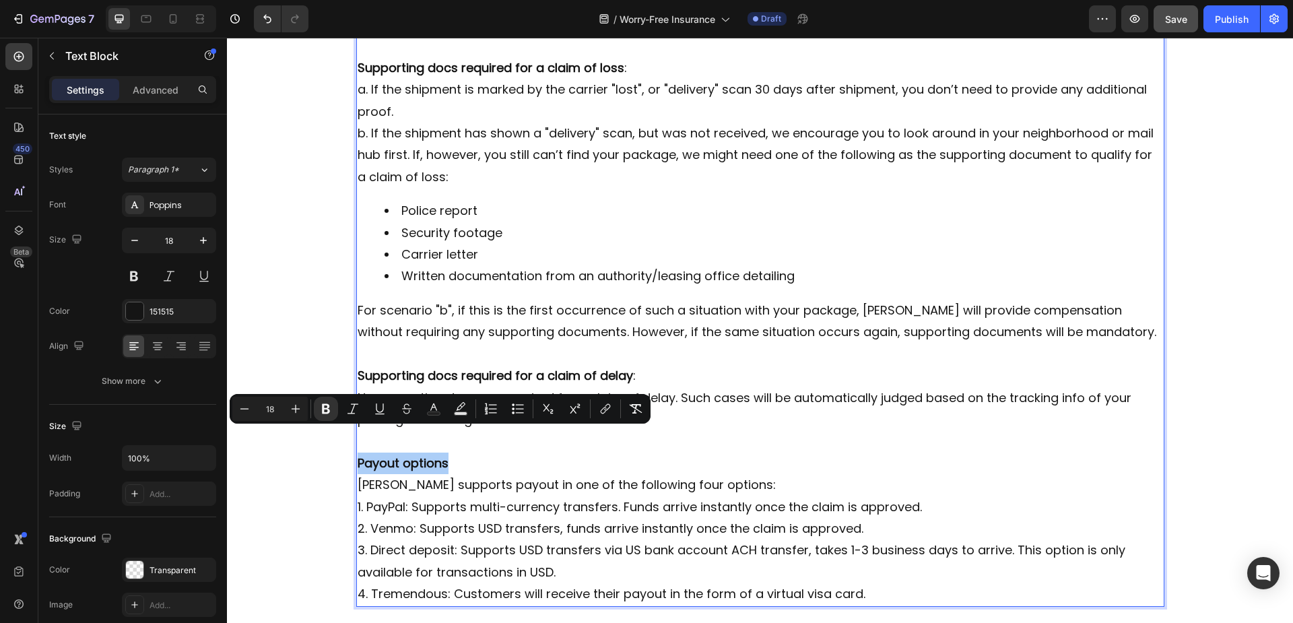
click at [275, 411] on input "18" at bounding box center [270, 409] width 27 height 16
type input "24"
click at [497, 498] on p "1. PayPal: Supports multi-currency transfers. Funds arrive instantly once the c…" at bounding box center [760, 509] width 805 height 22
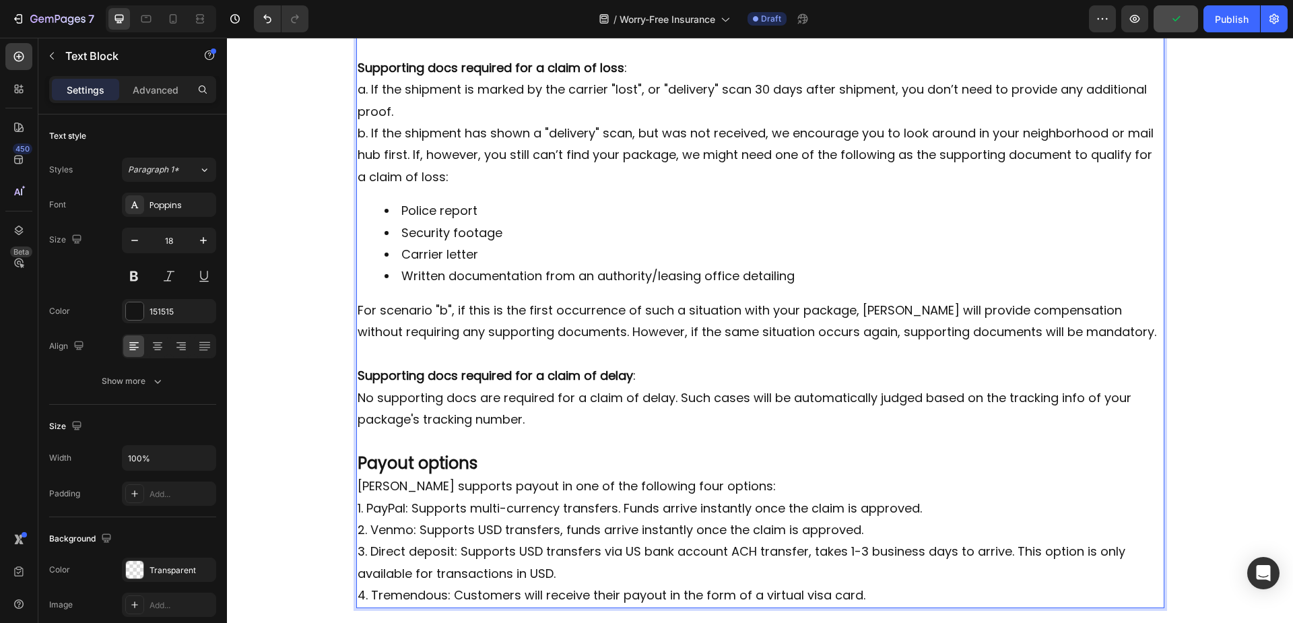
click at [880, 584] on p "4. Tremendous: Customers will receive their payout in the form of a virtual vis…" at bounding box center [760, 595] width 805 height 22
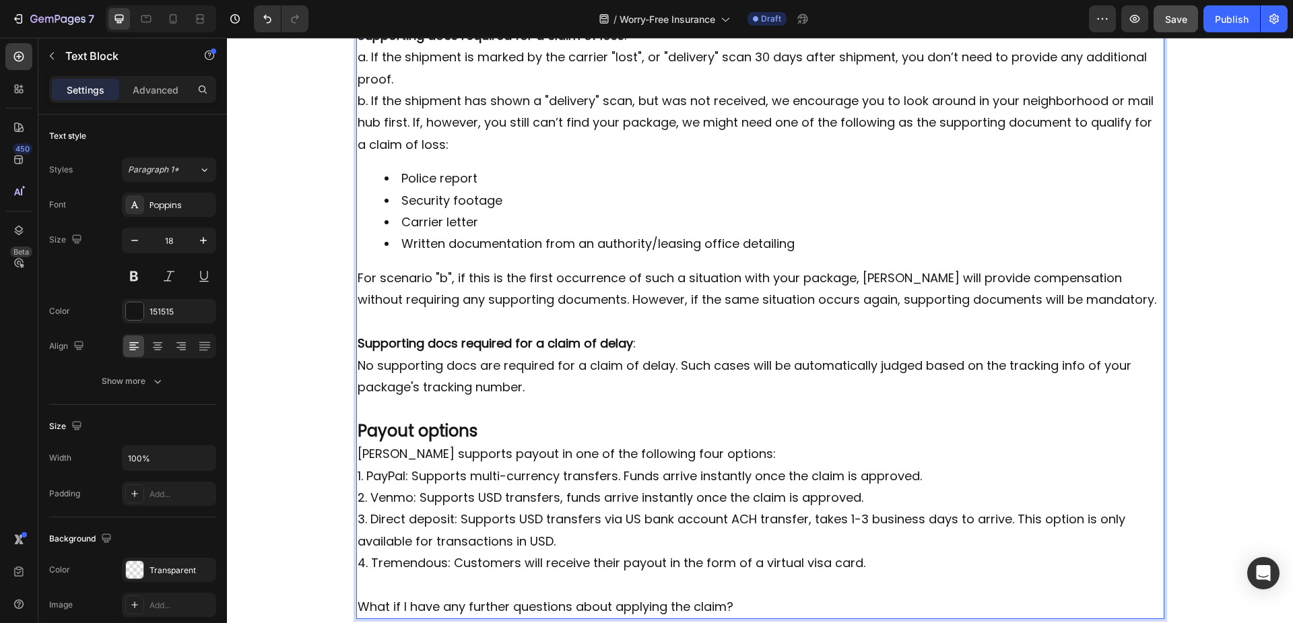
scroll to position [1568, 0]
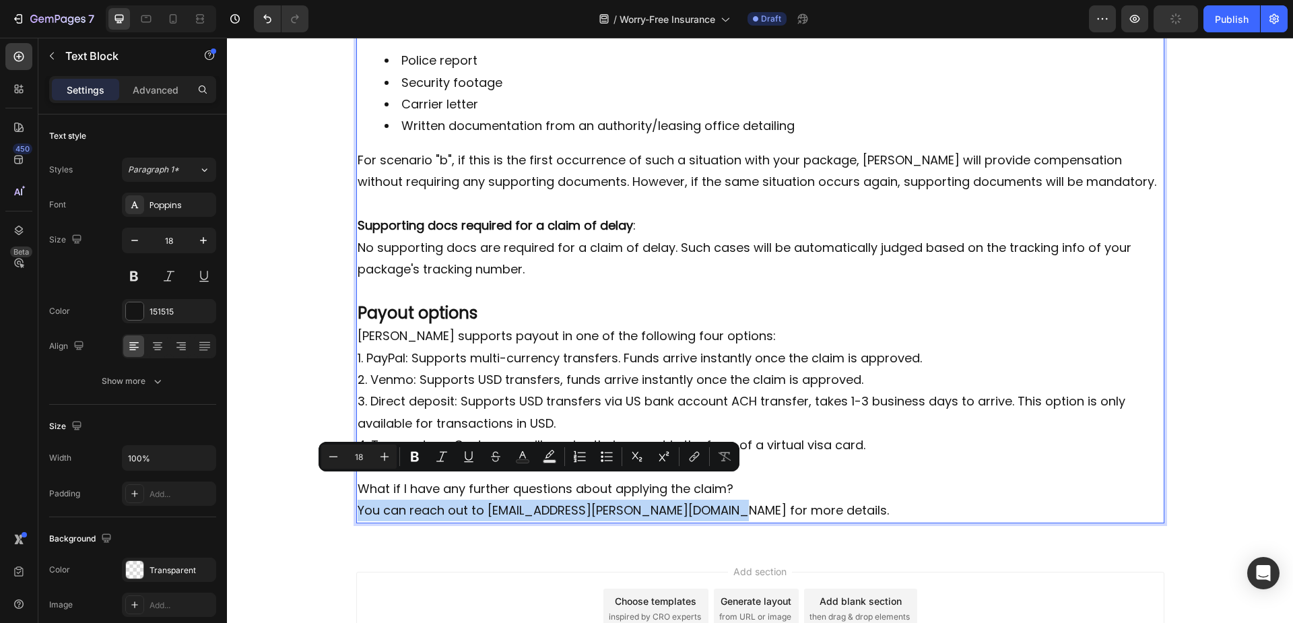
drag, startPoint x: 683, startPoint y: 487, endPoint x: 353, endPoint y: 486, distance: 330.6
click at [358, 500] on p "You can reach out to 17support@seel.com for more details." at bounding box center [760, 511] width 805 height 22
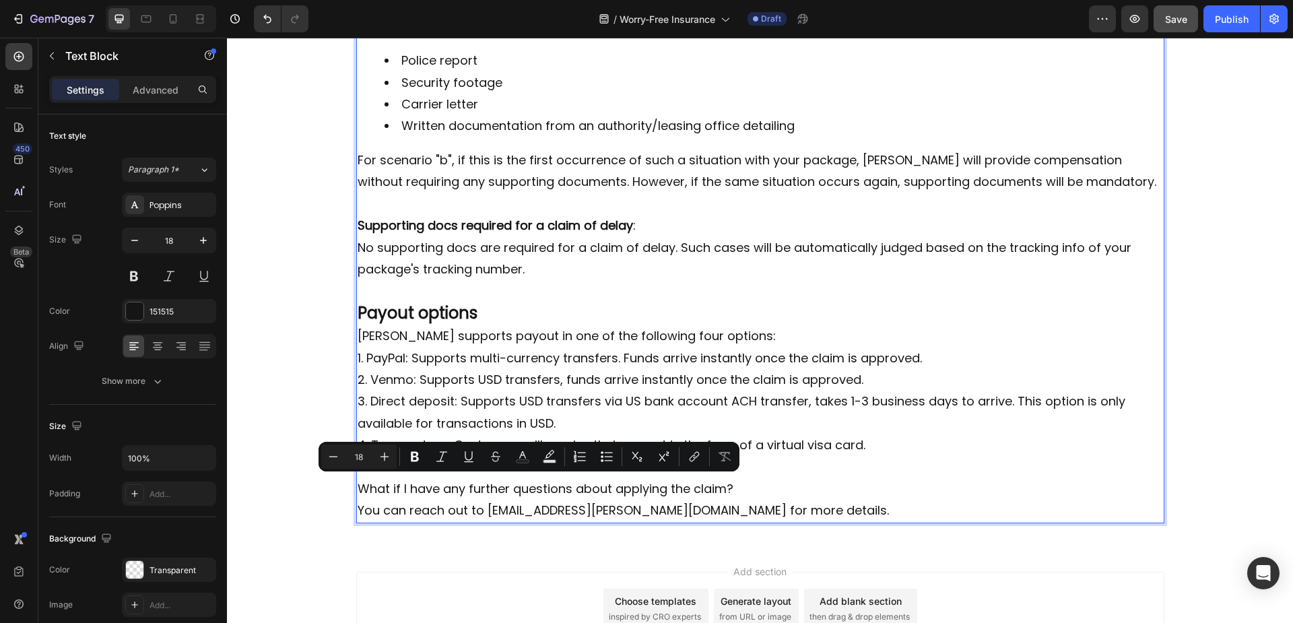
click at [523, 434] on p "4. Tremendous: Customers will receive their payout in the form of a virtual vis…" at bounding box center [760, 445] width 805 height 22
drag, startPoint x: 480, startPoint y: 483, endPoint x: 603, endPoint y: 485, distance: 122.6
click at [603, 500] on p "You can reach out to 17support@seel.com for more details." at bounding box center [760, 511] width 805 height 22
click at [490, 455] on button "Underline" at bounding box center [483, 456] width 24 height 24
click at [463, 456] on button "Italic" at bounding box center [456, 456] width 24 height 24
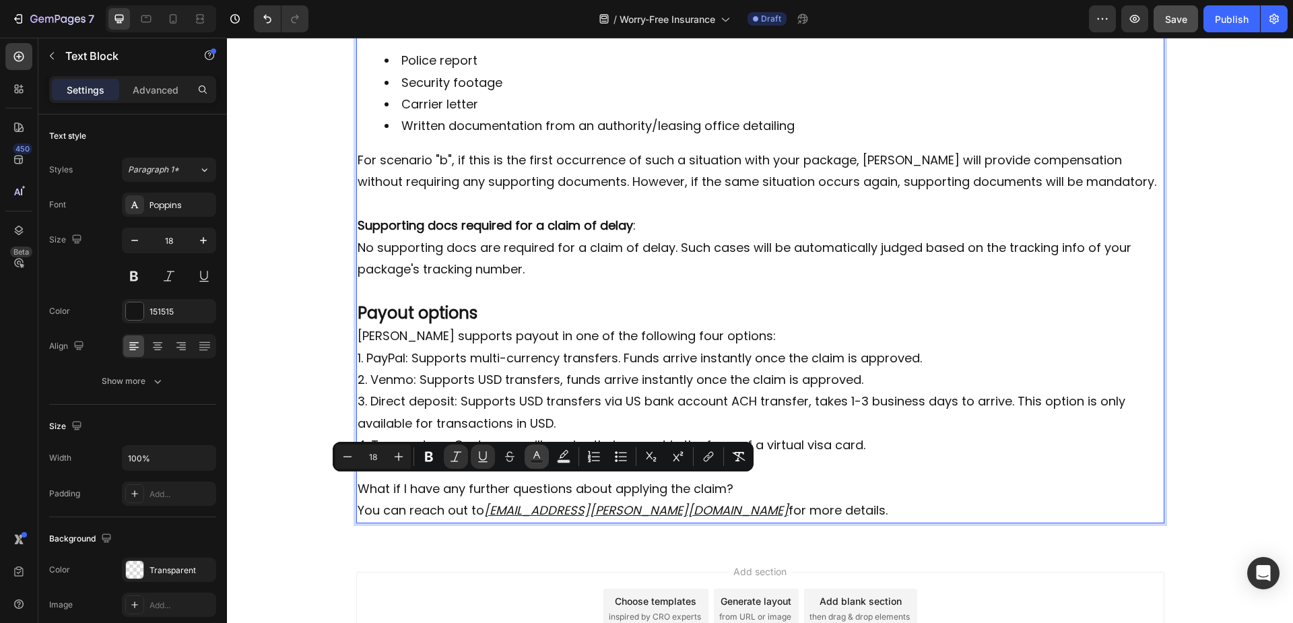
click at [540, 459] on icon "Editor contextual toolbar" at bounding box center [536, 456] width 13 height 13
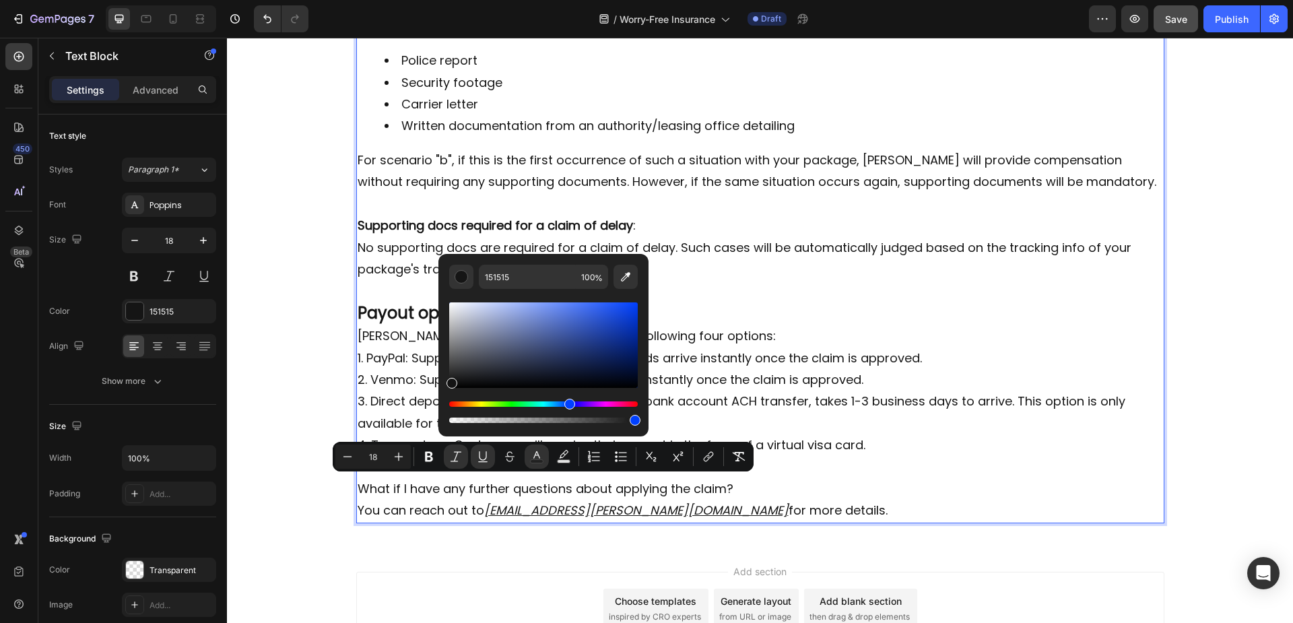
click at [567, 406] on div "Hue" at bounding box center [543, 403] width 189 height 5
type input "141414"
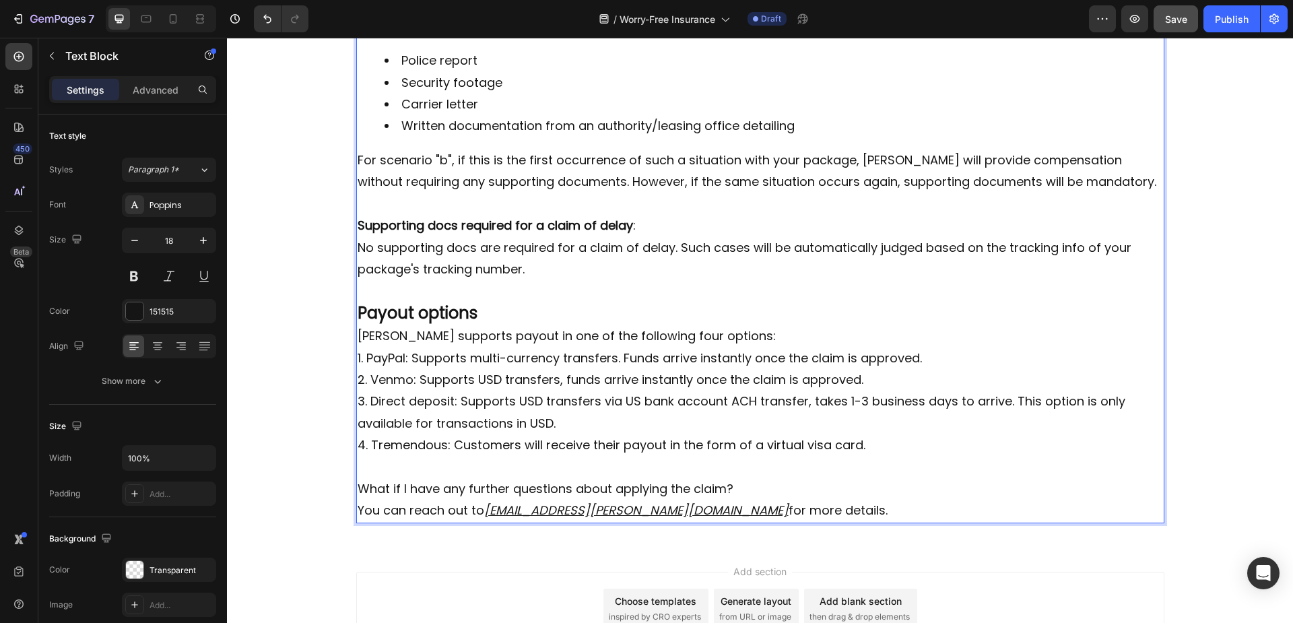
click at [826, 478] on p "What if I have any further questions about applying the claim?" at bounding box center [760, 489] width 805 height 22
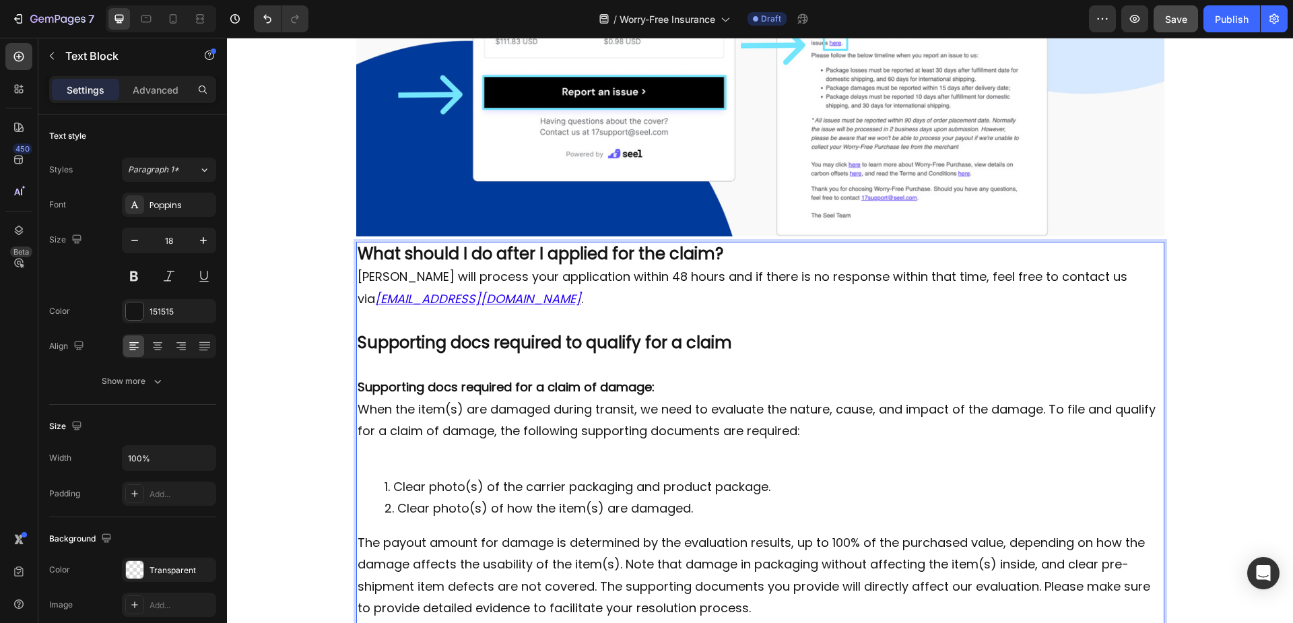
scroll to position [760, 0]
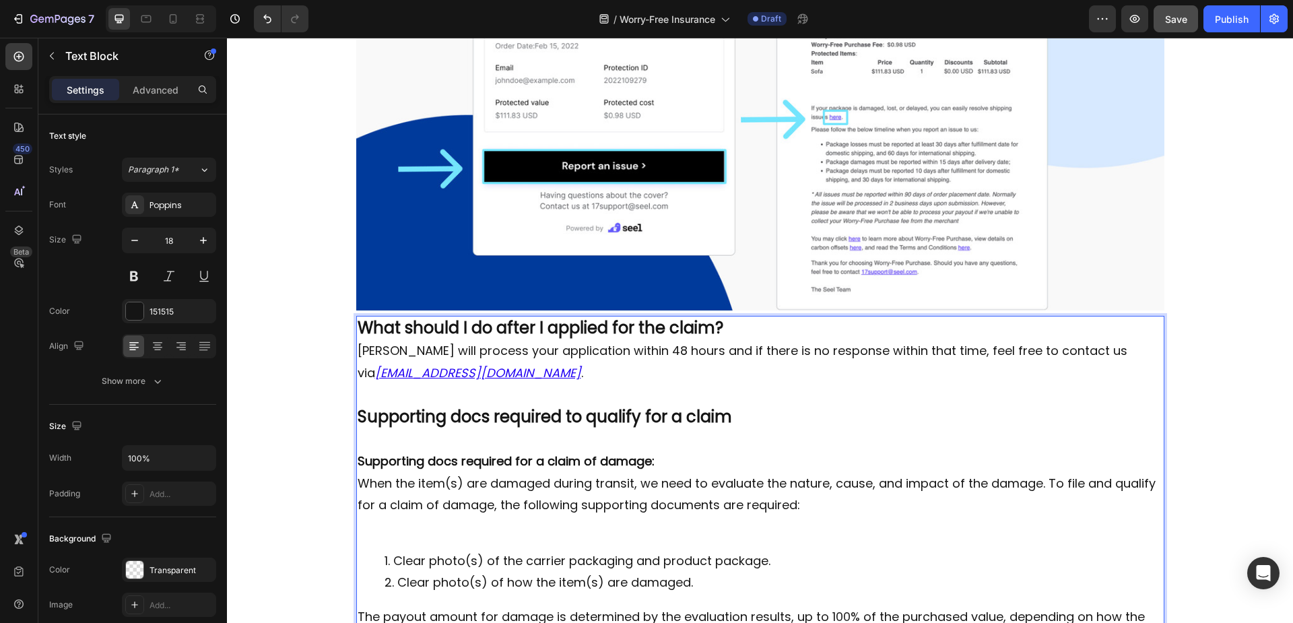
drag, startPoint x: 442, startPoint y: 344, endPoint x: 449, endPoint y: 347, distance: 7.3
click at [442, 364] on u "Sales@gemilaicoffee.com" at bounding box center [478, 372] width 206 height 17
drag, startPoint x: 483, startPoint y: 348, endPoint x: 451, endPoint y: 349, distance: 32.3
click at [451, 364] on u "Sales@gemilaicoffee.com" at bounding box center [478, 372] width 206 height 17
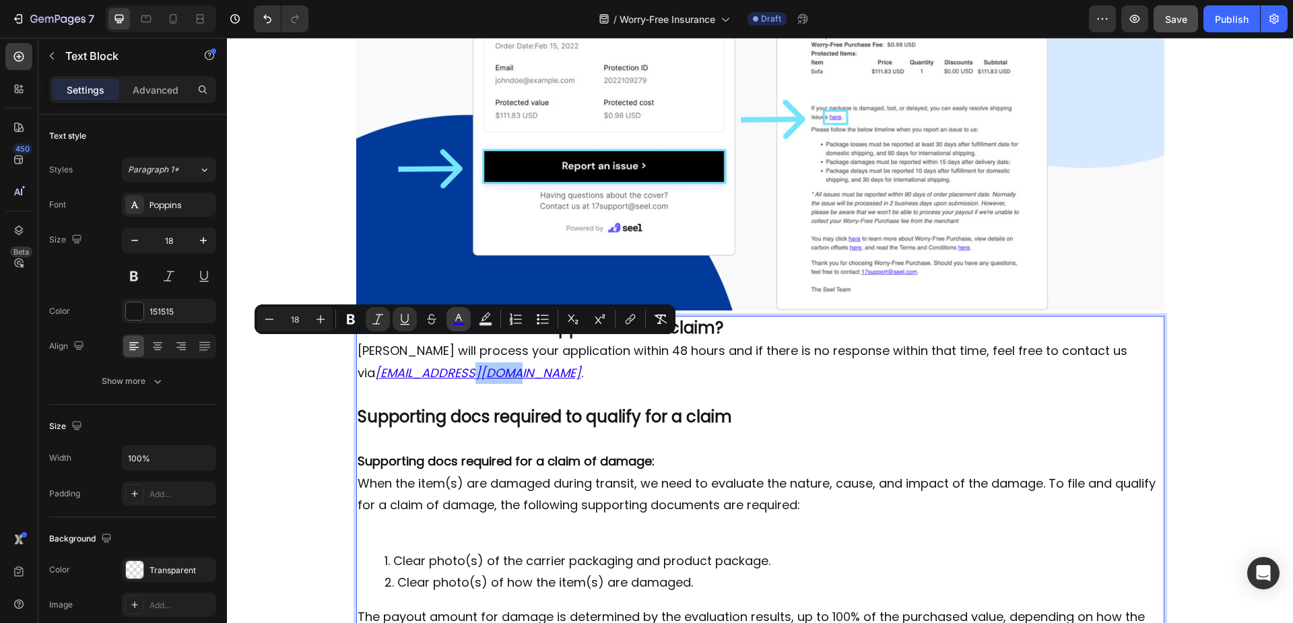
click at [462, 323] on rect "Editor contextual toolbar" at bounding box center [458, 324] width 13 height 3
type input "2100F3"
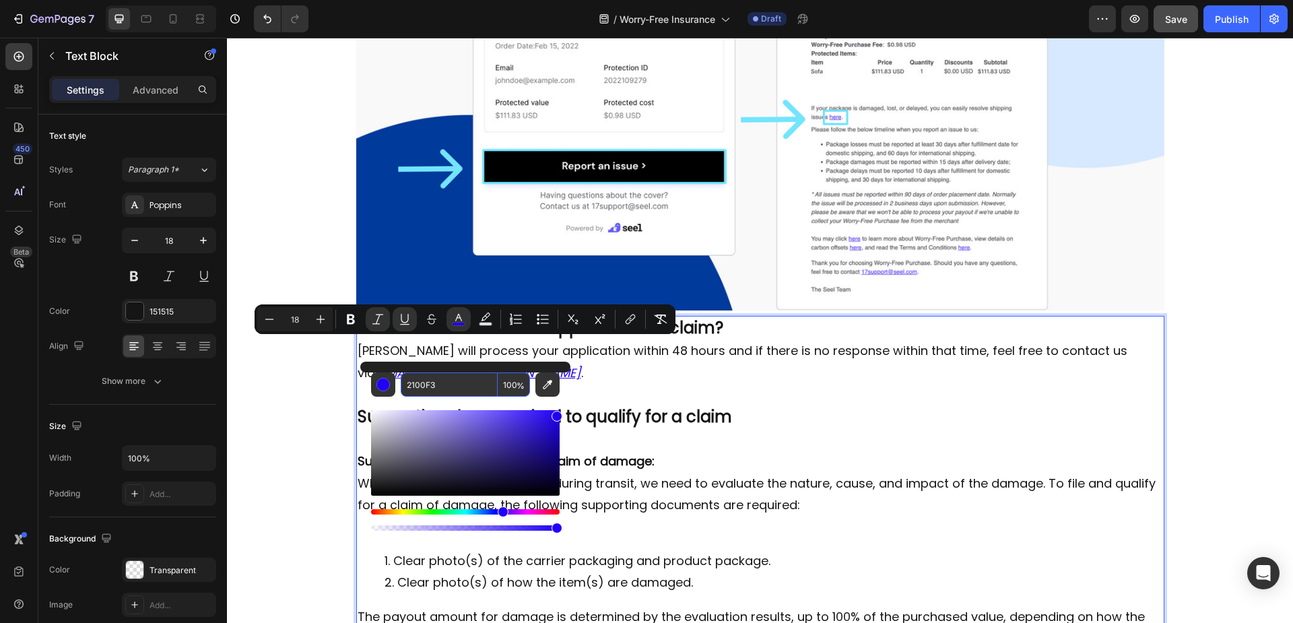
click at [457, 393] on input "2100F3" at bounding box center [449, 384] width 97 height 24
click at [650, 429] on p "Rich Text Editor. Editing area: main" at bounding box center [760, 440] width 805 height 22
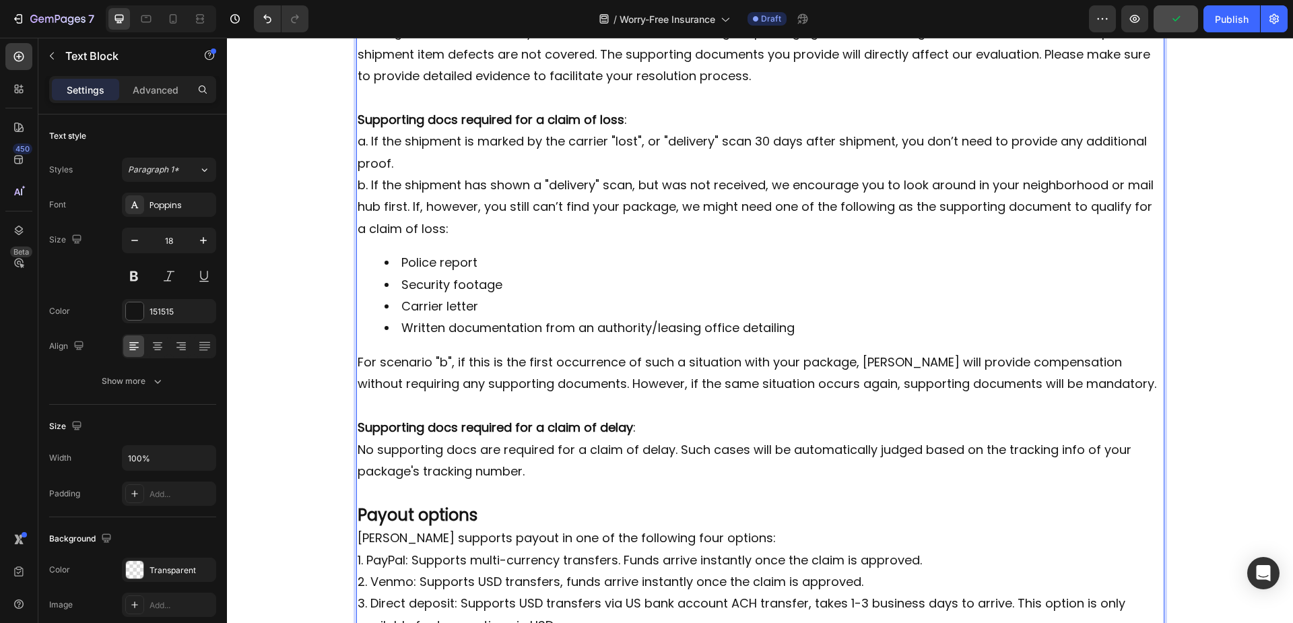
scroll to position [1568, 0]
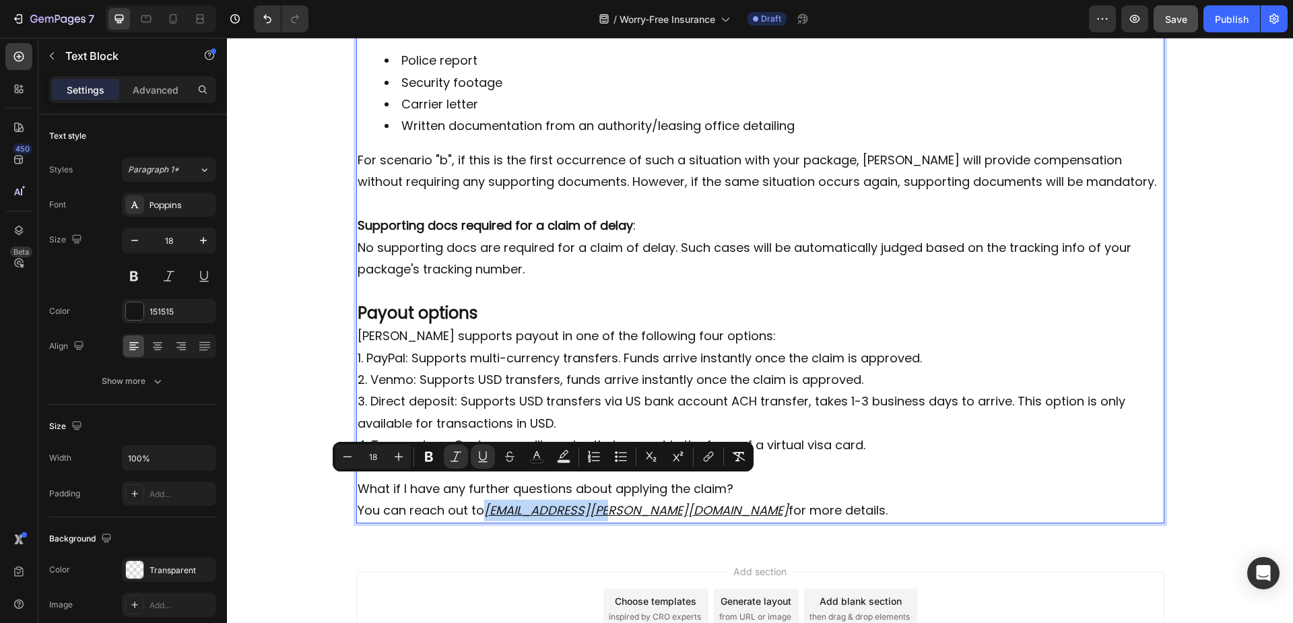
drag, startPoint x: 482, startPoint y: 485, endPoint x: 603, endPoint y: 485, distance: 121.2
click at [603, 502] on u "17support@seel.com" at bounding box center [636, 510] width 304 height 17
click at [531, 456] on icon "Editor contextual toolbar" at bounding box center [536, 456] width 13 height 13
type input "141414"
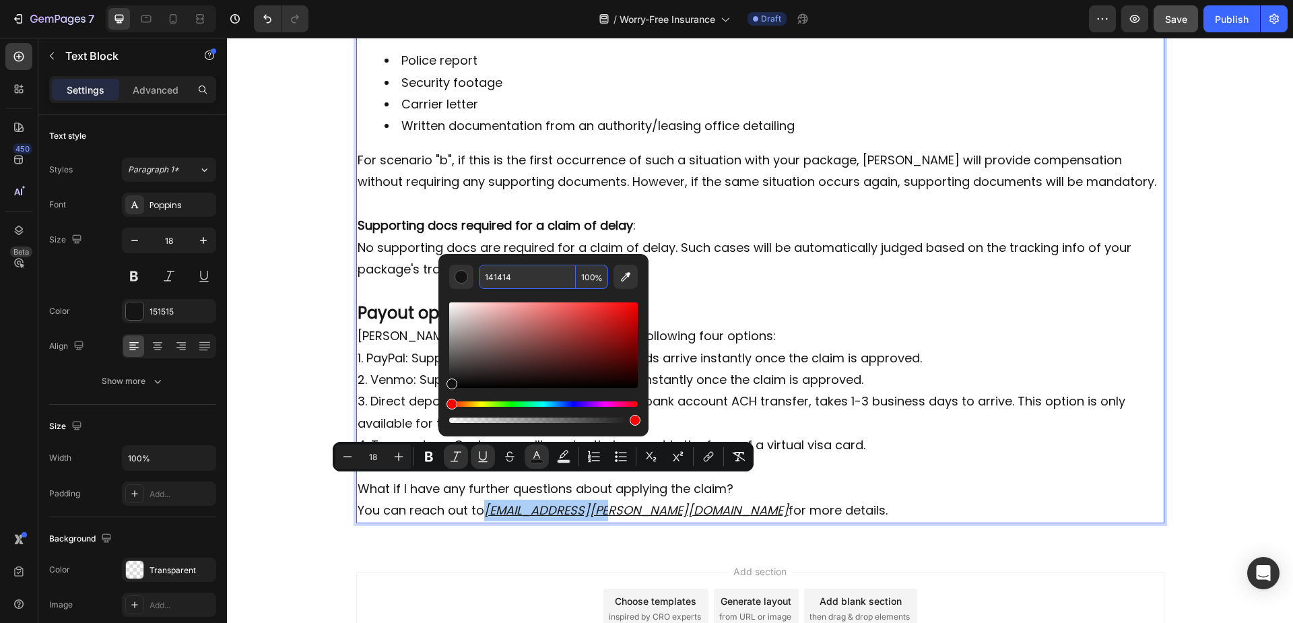
click at [538, 277] on input "141414" at bounding box center [527, 277] width 97 height 24
paste input "2100F3"
type input "2100F3"
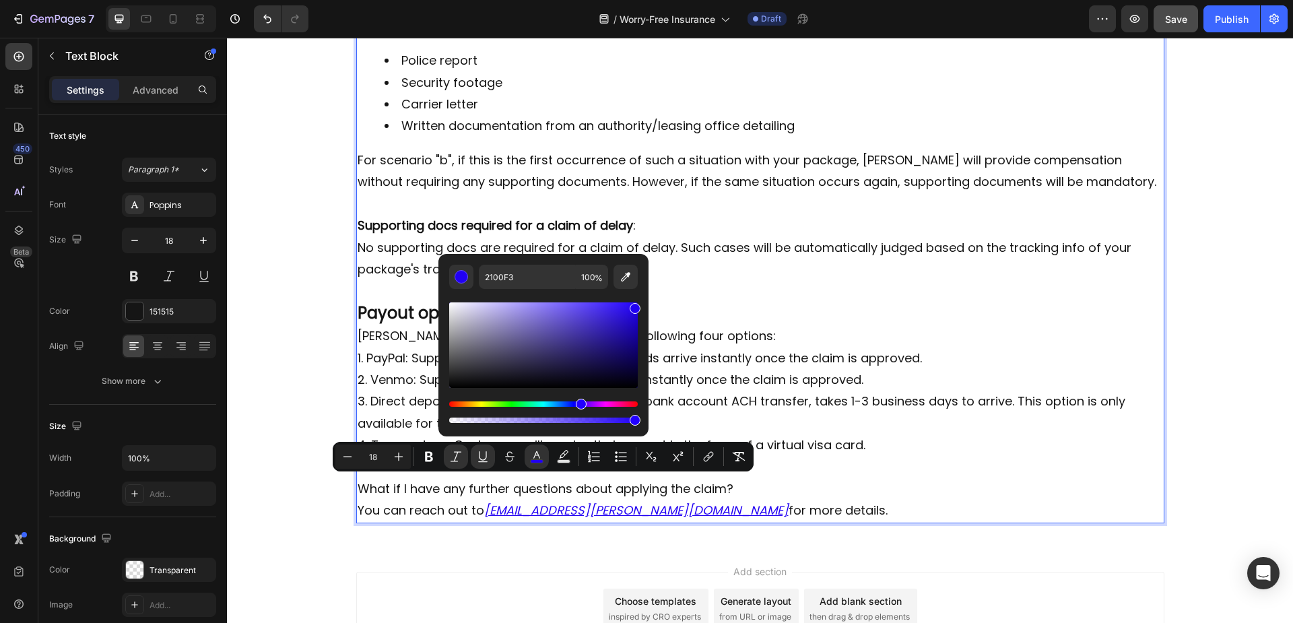
click at [702, 347] on p "1. PayPal: Supports multi-currency transfers. Funds arrive instantly once the c…" at bounding box center [760, 358] width 805 height 22
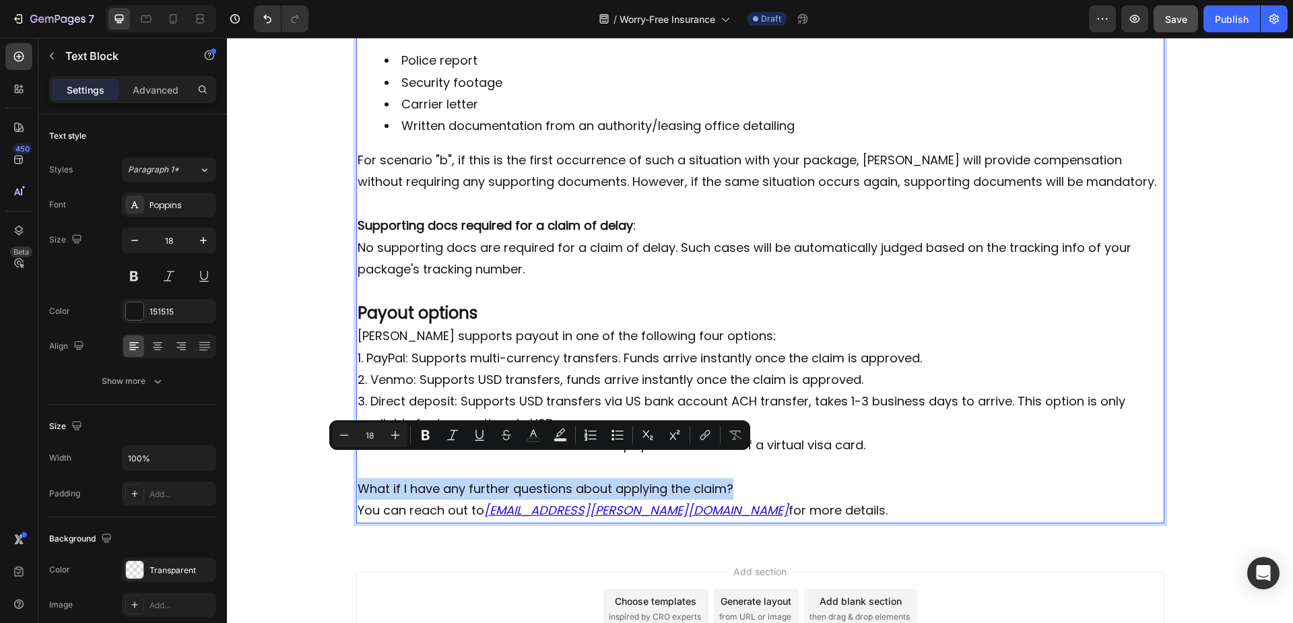
drag, startPoint x: 720, startPoint y: 465, endPoint x: 352, endPoint y: 455, distance: 367.8
click at [358, 478] on p "What if I have any further questions about applying the claim?" at bounding box center [760, 489] width 805 height 22
drag, startPoint x: 424, startPoint y: 443, endPoint x: 365, endPoint y: 434, distance: 59.9
click at [424, 443] on button "Bold" at bounding box center [425, 435] width 24 height 24
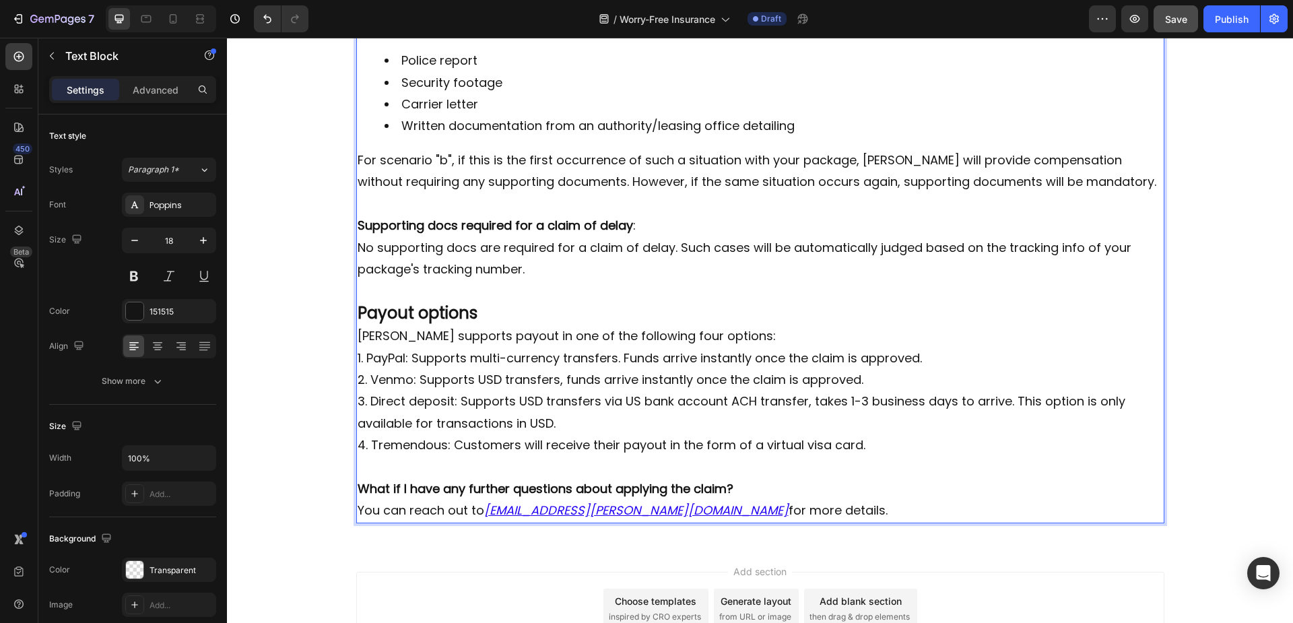
click at [372, 457] on p "Rich Text Editor. Editing area: main" at bounding box center [760, 468] width 805 height 22
drag, startPoint x: 354, startPoint y: 463, endPoint x: 726, endPoint y: 463, distance: 372.4
click at [705, 480] on strong "What if I have any further questions about applying the claim?" at bounding box center [546, 488] width 376 height 17
click at [743, 478] on p "What if I have any further questions about applying the claim?" at bounding box center [760, 489] width 805 height 22
drag, startPoint x: 731, startPoint y: 463, endPoint x: 356, endPoint y: 463, distance: 375.0
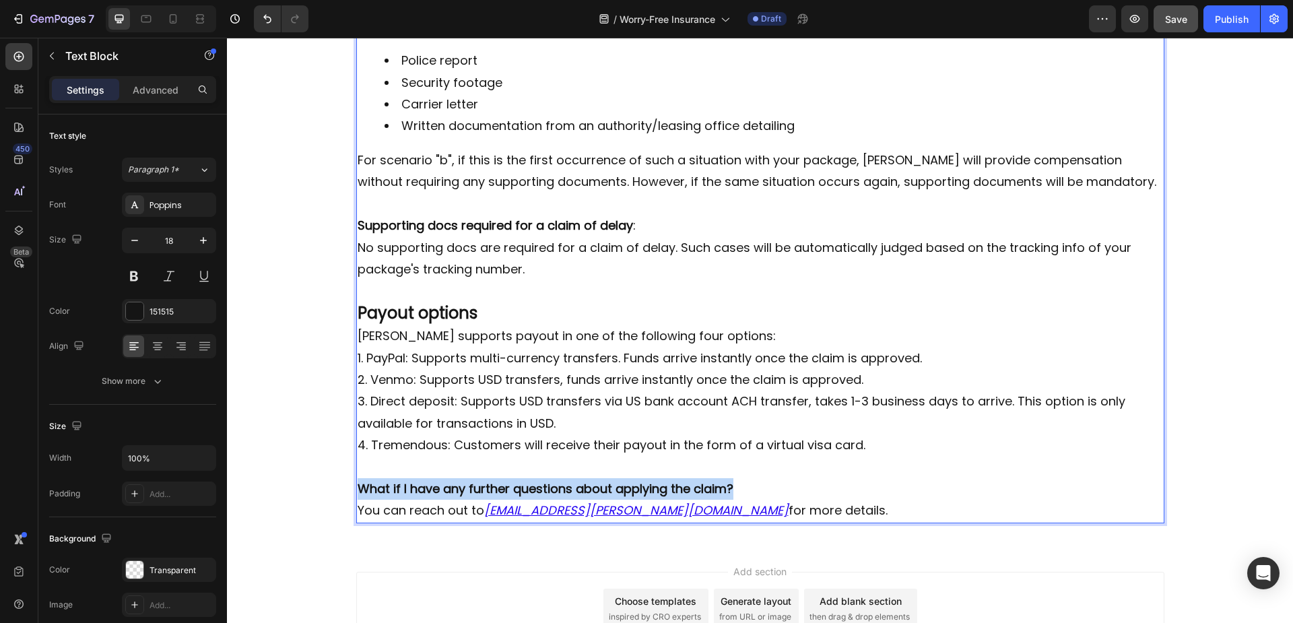
click at [358, 478] on p "What if I have any further questions about applying the claim?" at bounding box center [760, 489] width 805 height 22
click at [640, 434] on p "4. Tremendous: Customers will receive their payout in the form of a virtual vis…" at bounding box center [760, 445] width 805 height 22
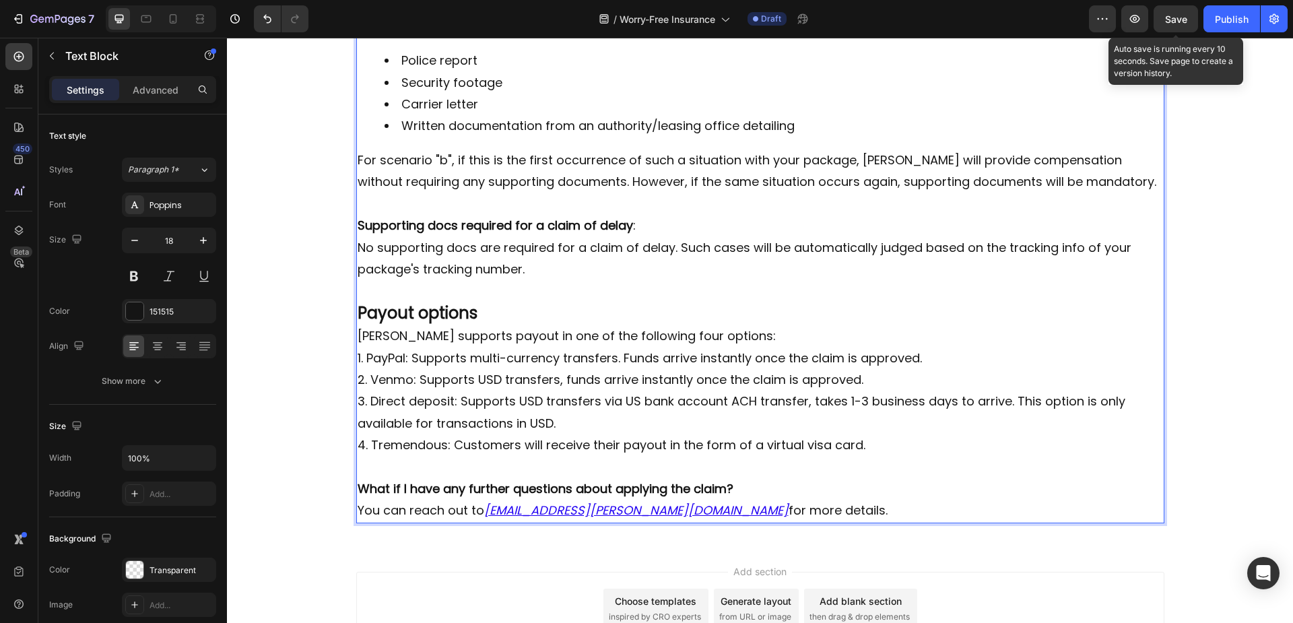
drag, startPoint x: 1172, startPoint y: 18, endPoint x: 1170, endPoint y: 32, distance: 14.4
click at [1172, 18] on span "Save" at bounding box center [1176, 18] width 22 height 11
drag, startPoint x: 753, startPoint y: 465, endPoint x: 746, endPoint y: 465, distance: 7.4
click at [749, 478] on p "What if I have any further questions about applying the claim?" at bounding box center [760, 489] width 805 height 22
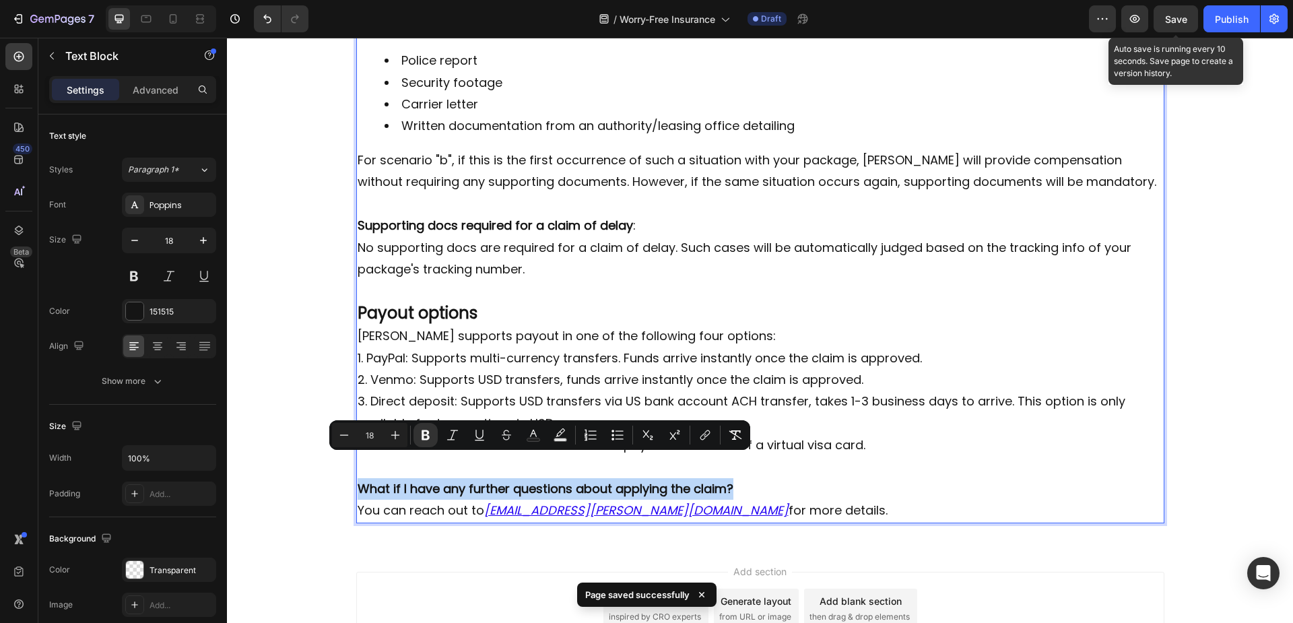
drag, startPoint x: 738, startPoint y: 464, endPoint x: 351, endPoint y: 469, distance: 387.2
click at [356, 469] on div "What should I do after I applied for the claim? Seel will process your applicat…" at bounding box center [760, 15] width 808 height 1015
click at [377, 436] on input "18" at bounding box center [369, 435] width 27 height 16
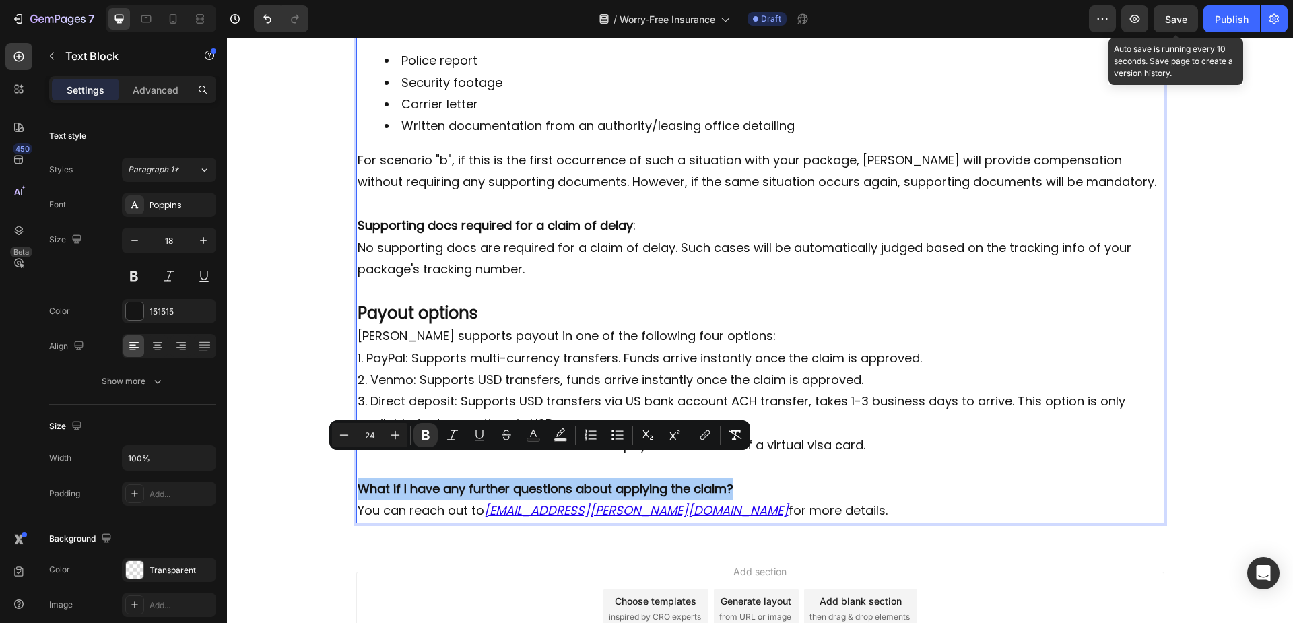
type input "24"
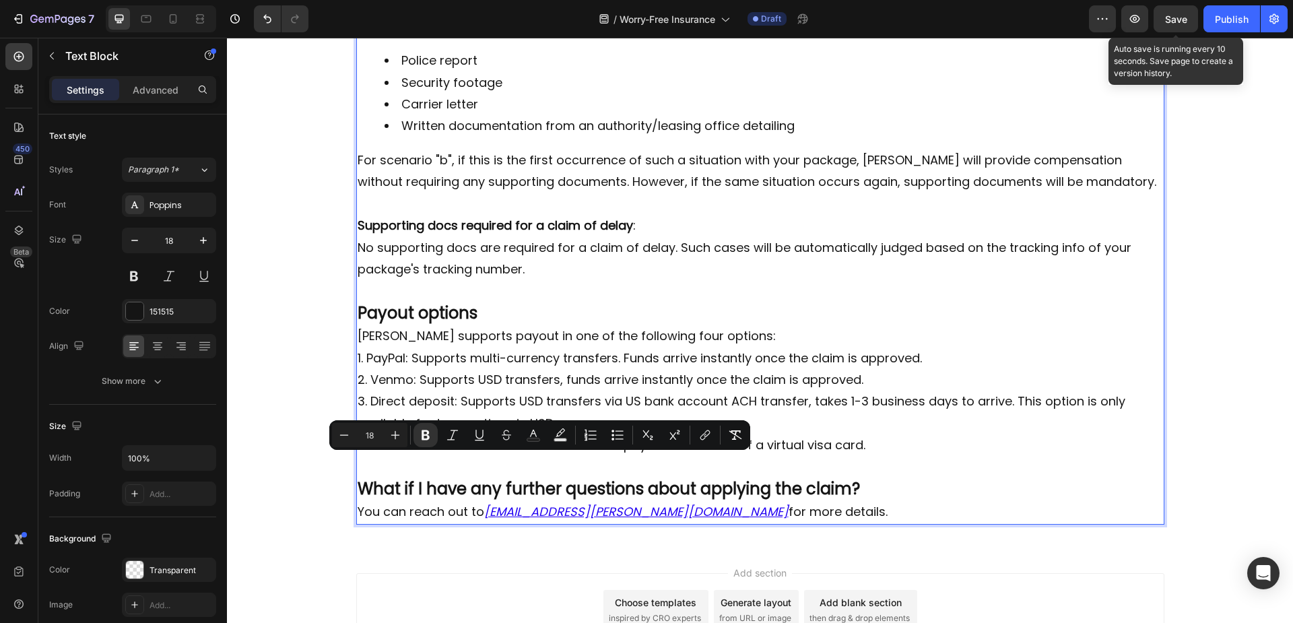
click at [498, 391] on p "3. Direct deposit: Supports USD transfers via US bank account ACH transfer, tak…" at bounding box center [760, 413] width 805 height 44
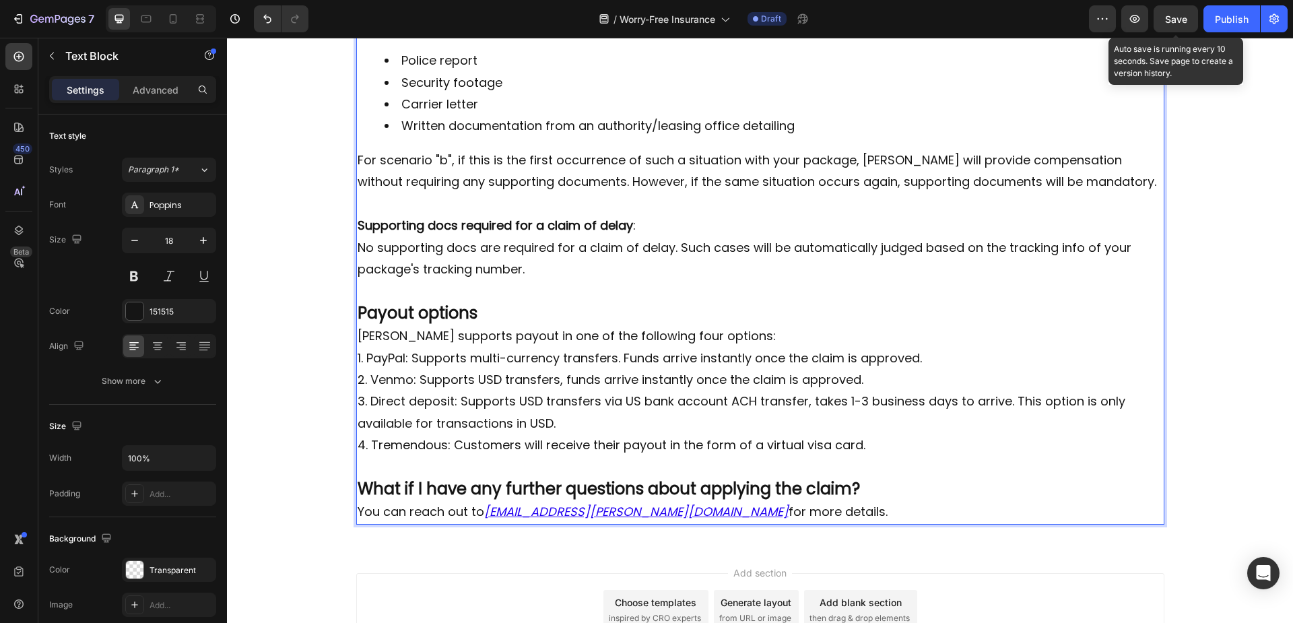
click at [722, 325] on p "Seel supports payout in one of the following four options:" at bounding box center [760, 336] width 805 height 22
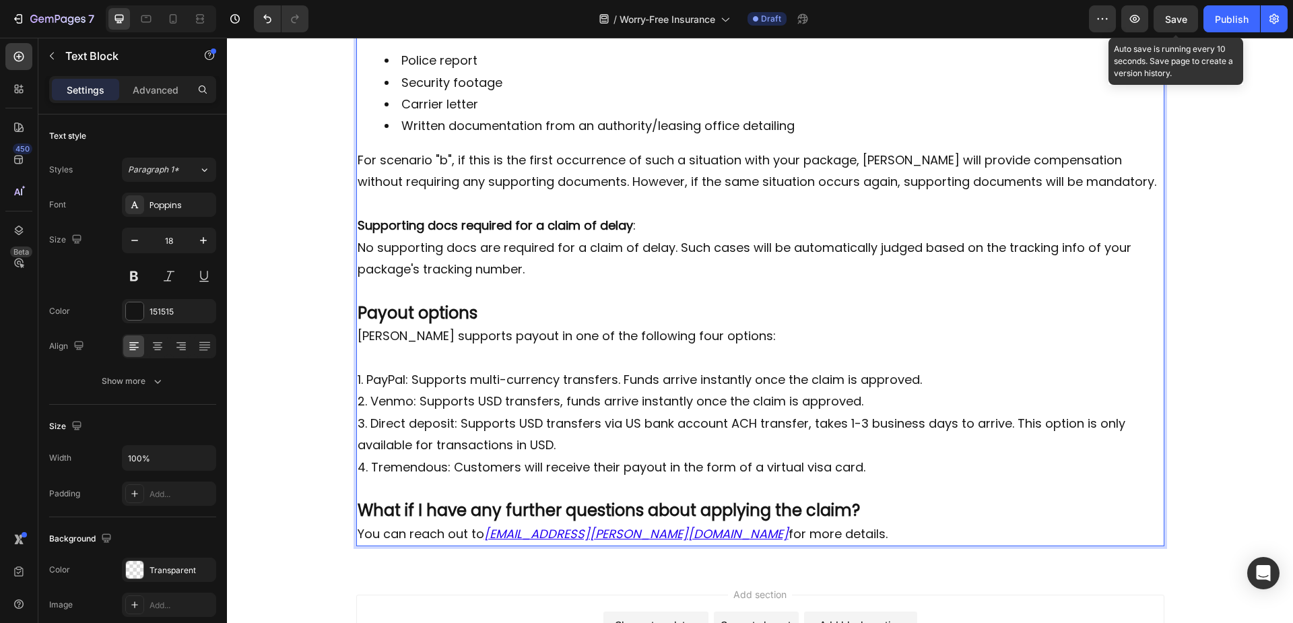
click at [485, 302] on p "Payout options" at bounding box center [760, 313] width 805 height 23
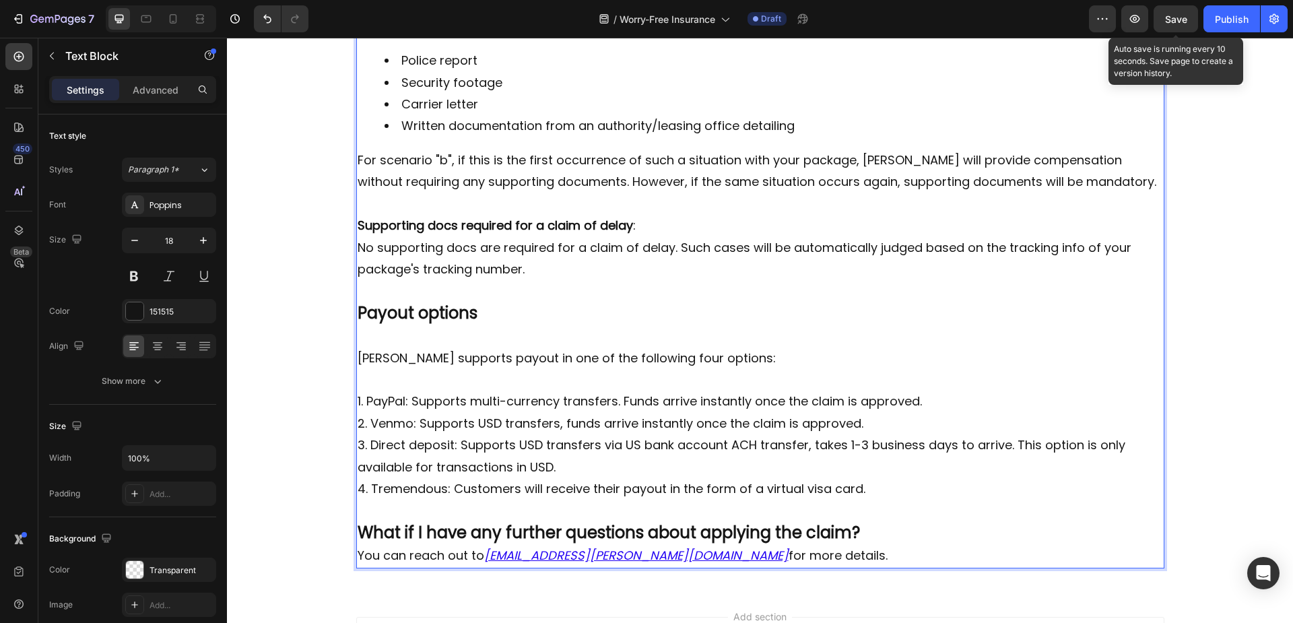
click at [366, 369] on p "Rich Text Editor. Editing area: main" at bounding box center [760, 380] width 805 height 22
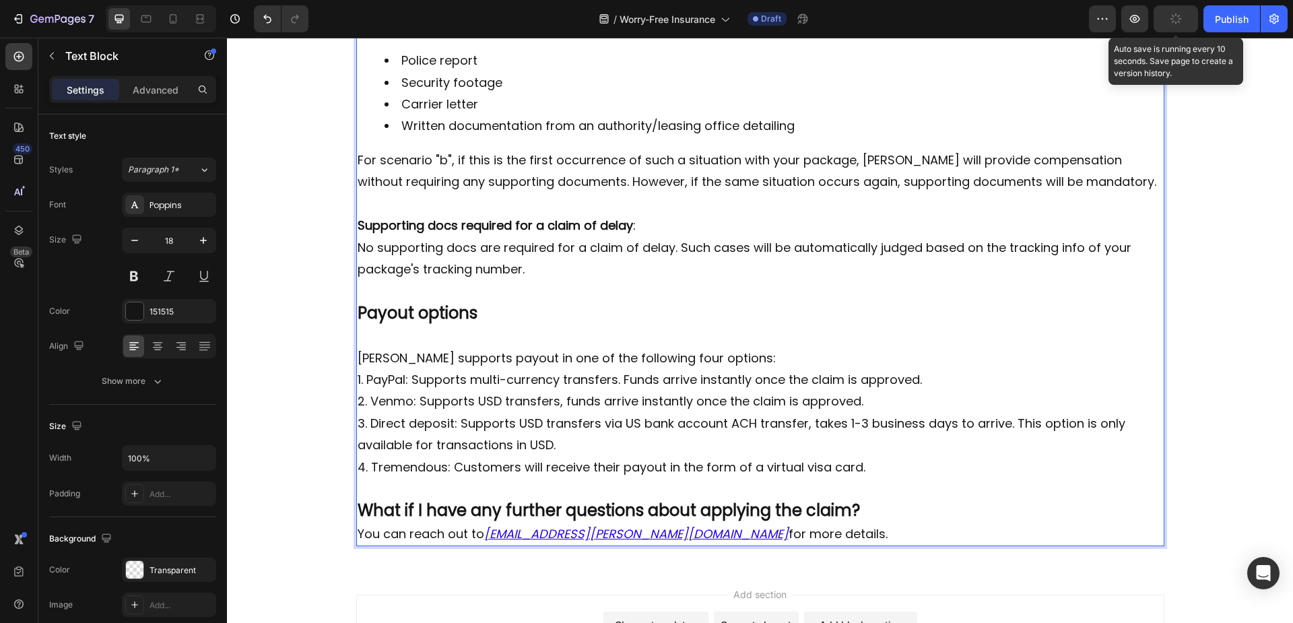
click at [541, 302] on p "Payout options" at bounding box center [760, 313] width 805 height 23
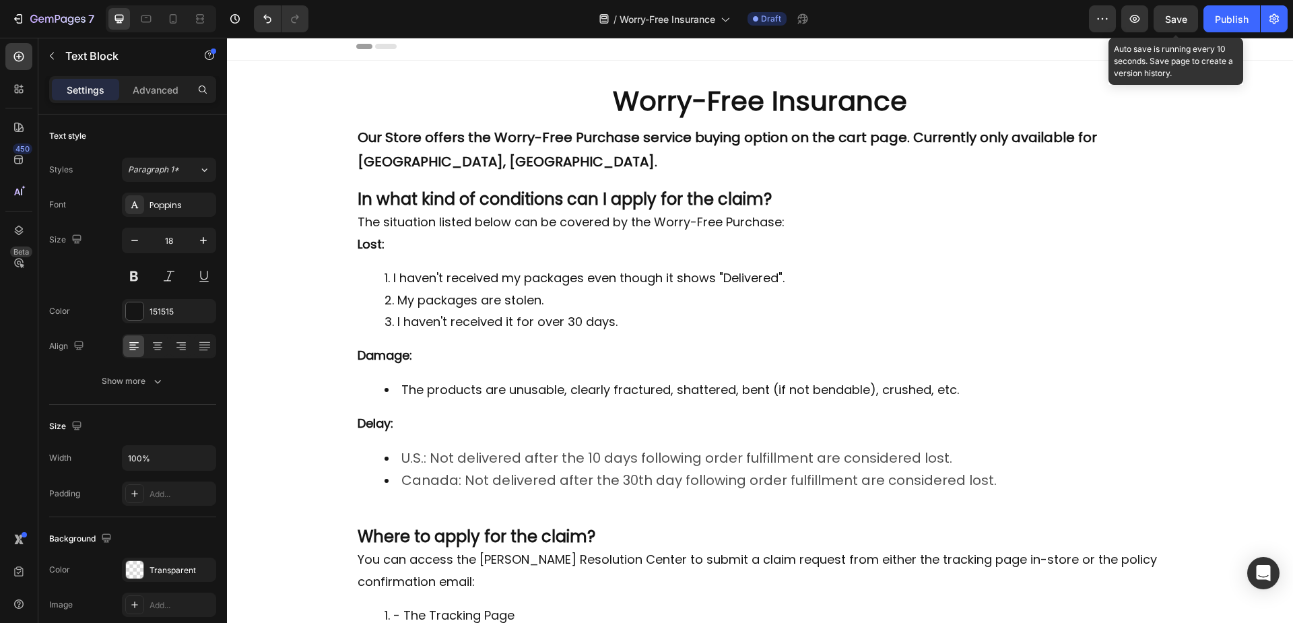
scroll to position [0, 0]
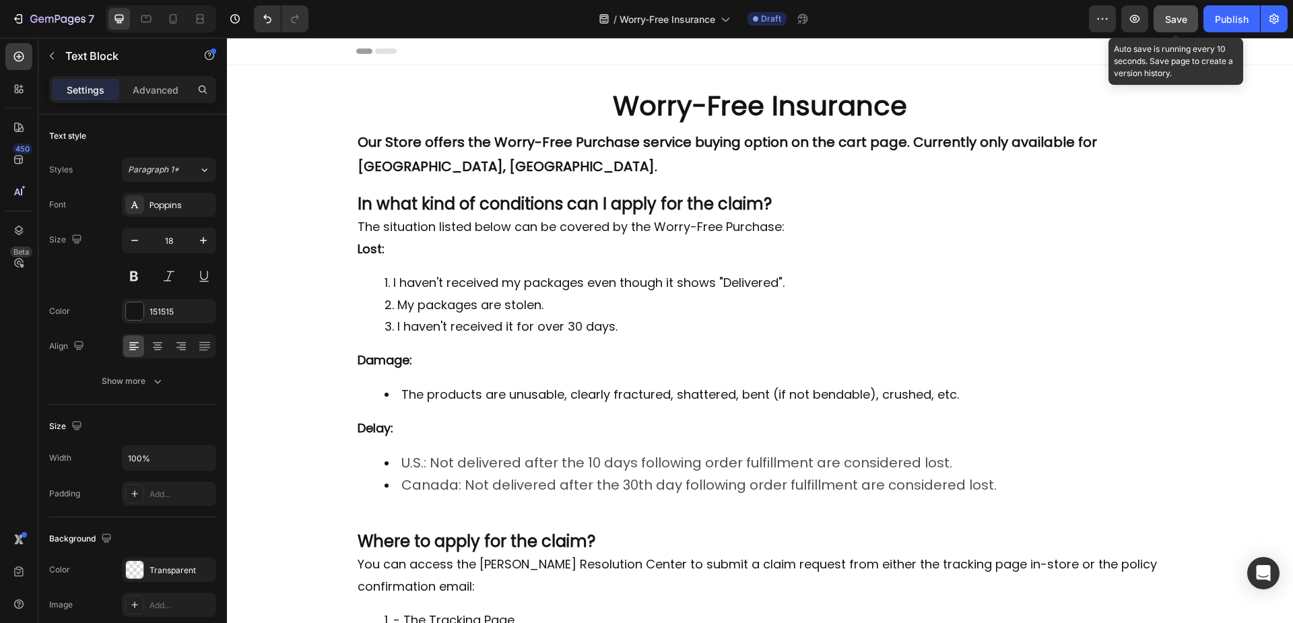
click at [1172, 17] on span "Save" at bounding box center [1176, 18] width 22 height 11
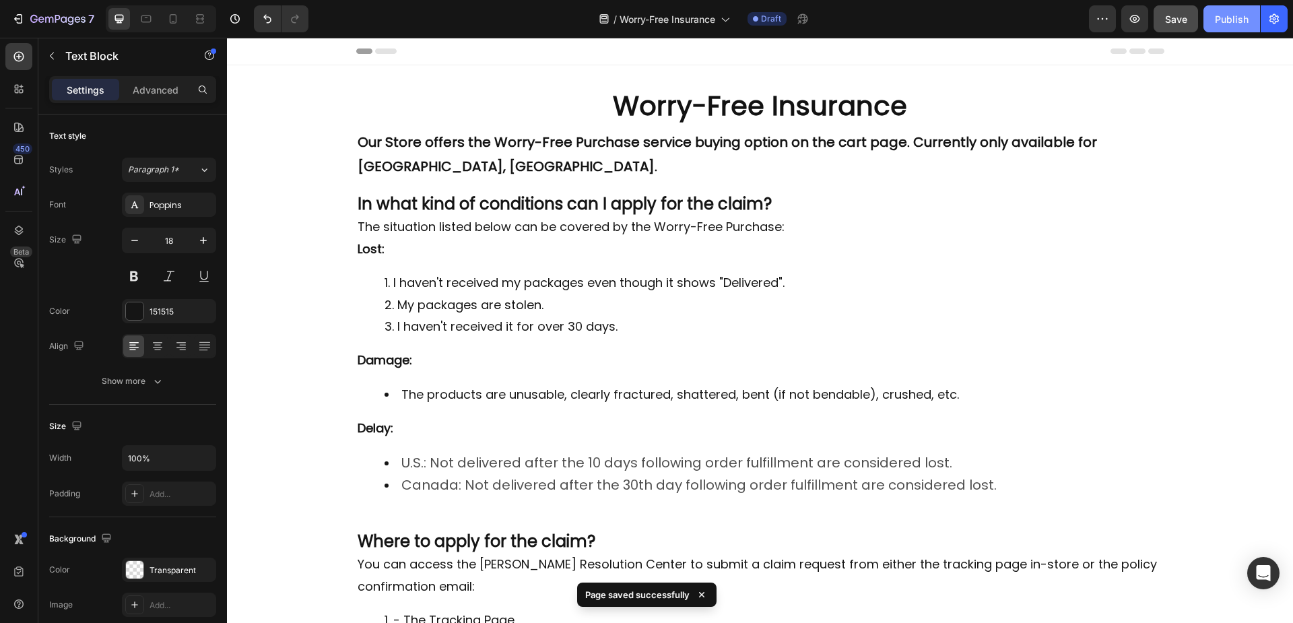
click at [1223, 15] on div "Publish" at bounding box center [1232, 19] width 34 height 14
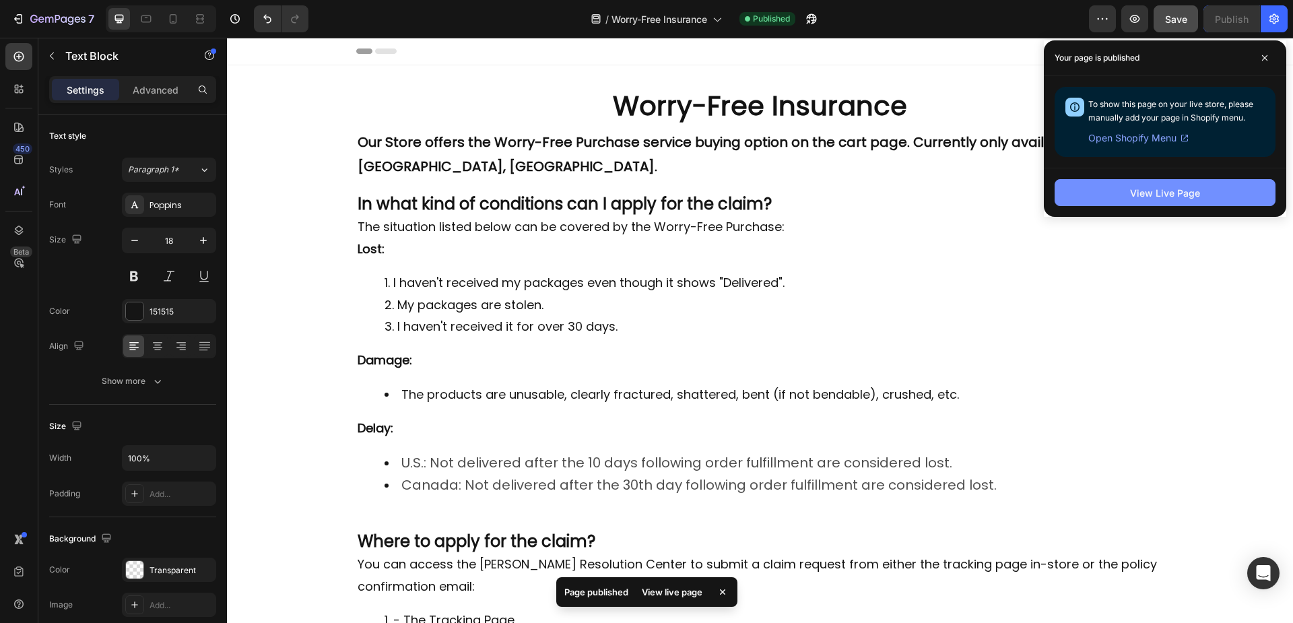
click at [1139, 187] on div "View Live Page" at bounding box center [1165, 193] width 70 height 14
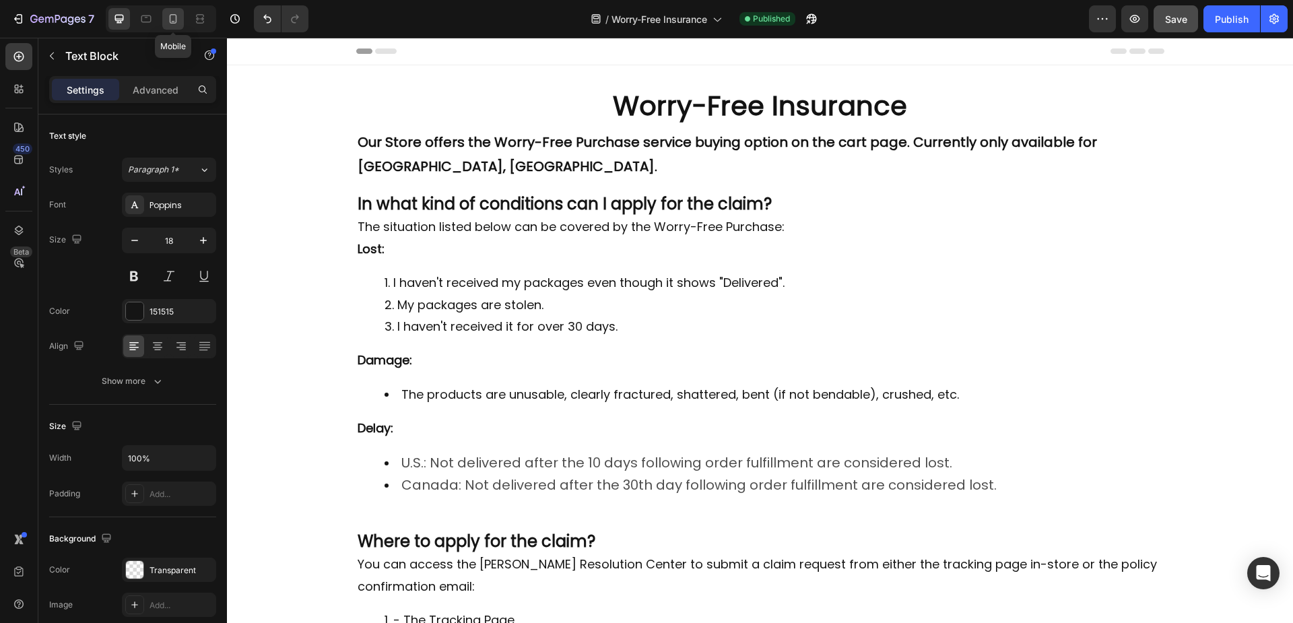
click at [176, 18] on icon at bounding box center [173, 18] width 7 height 9
type input "16"
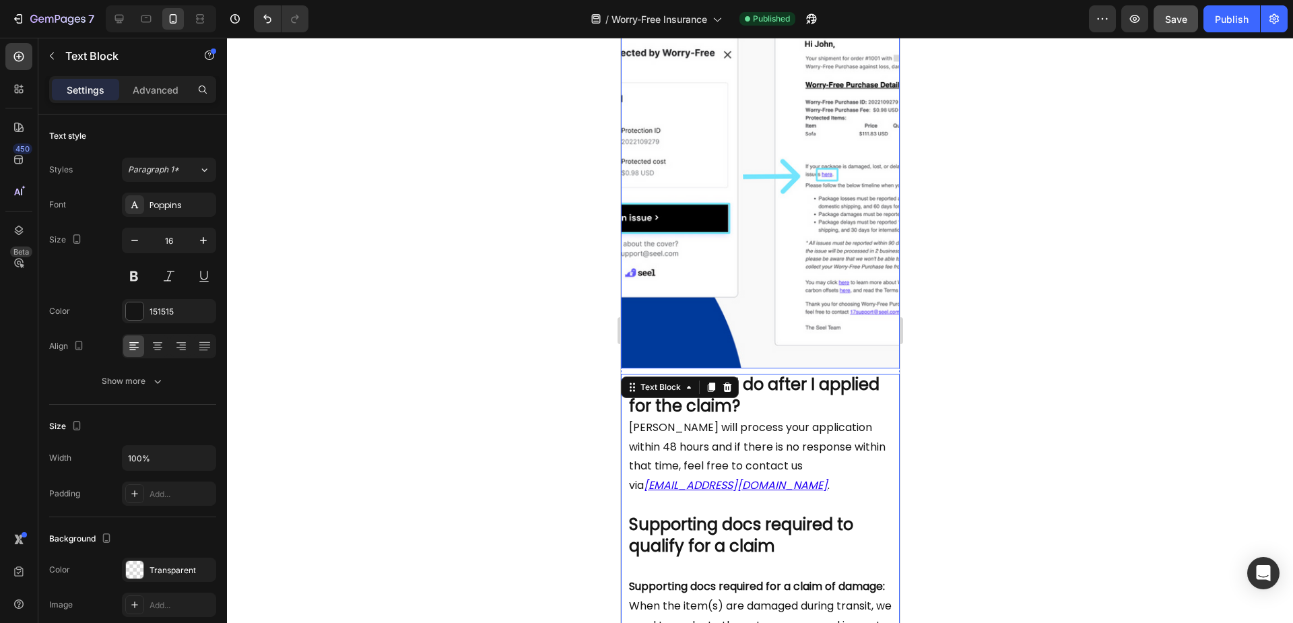
click at [799, 249] on img at bounding box center [759, 166] width 279 height 404
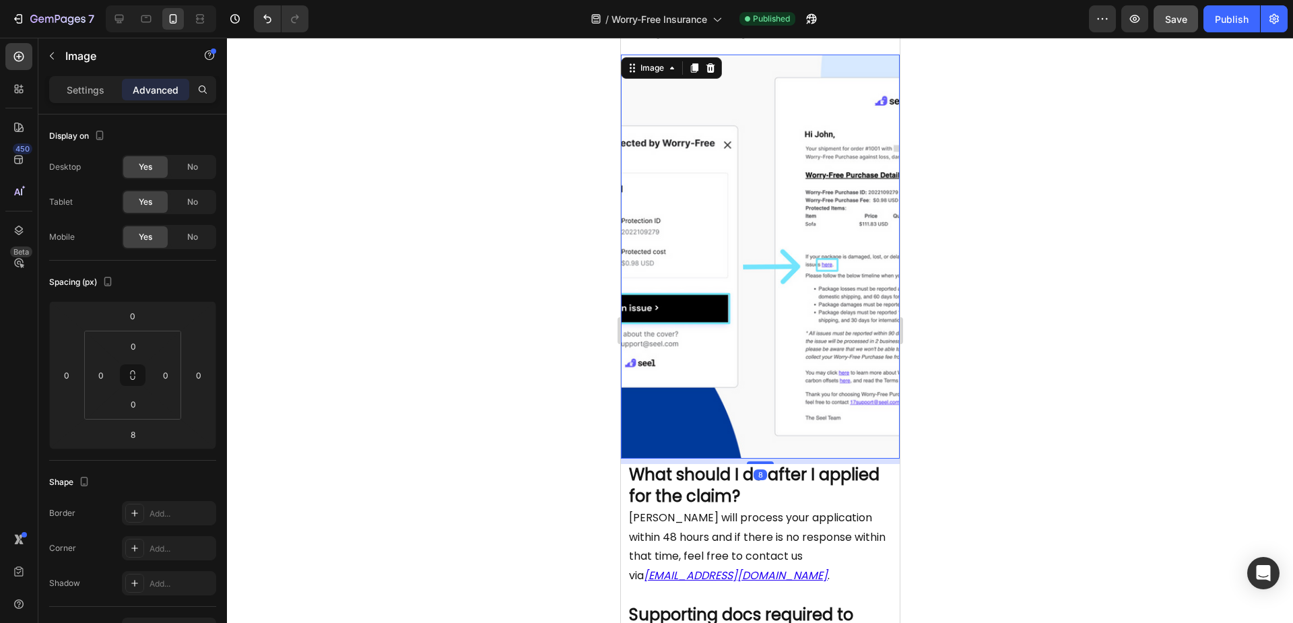
scroll to position [781, 0]
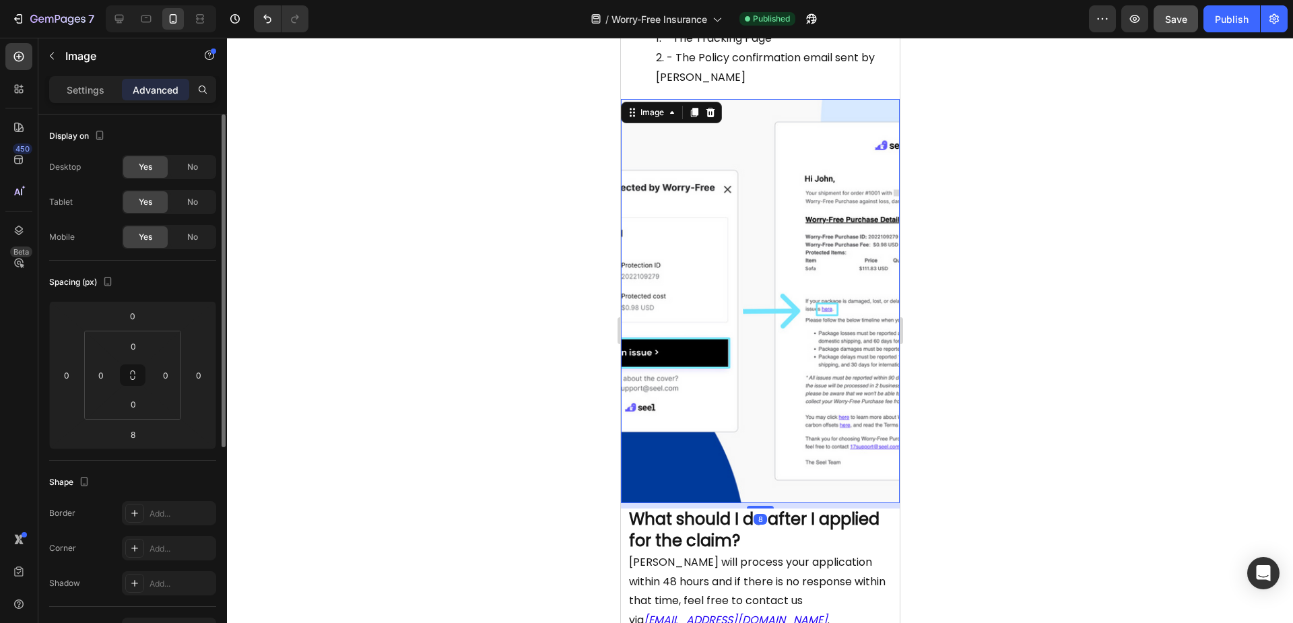
click at [69, 94] on p "Settings" at bounding box center [86, 90] width 38 height 14
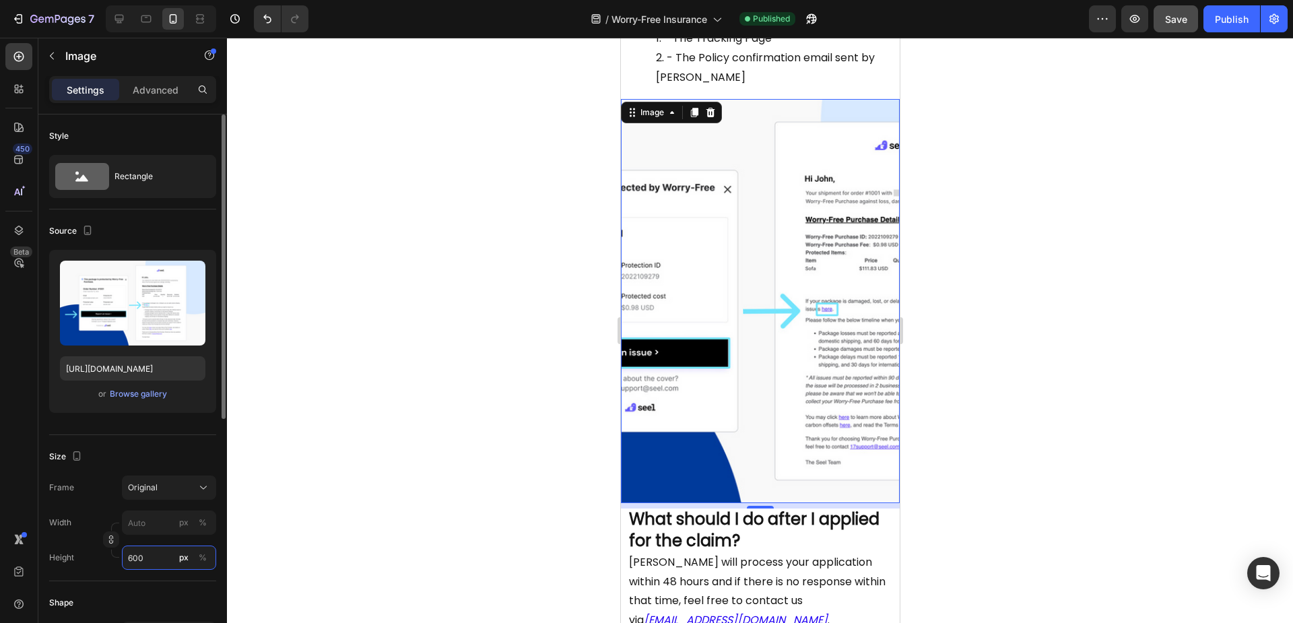
click at [151, 551] on input "600" at bounding box center [169, 557] width 94 height 24
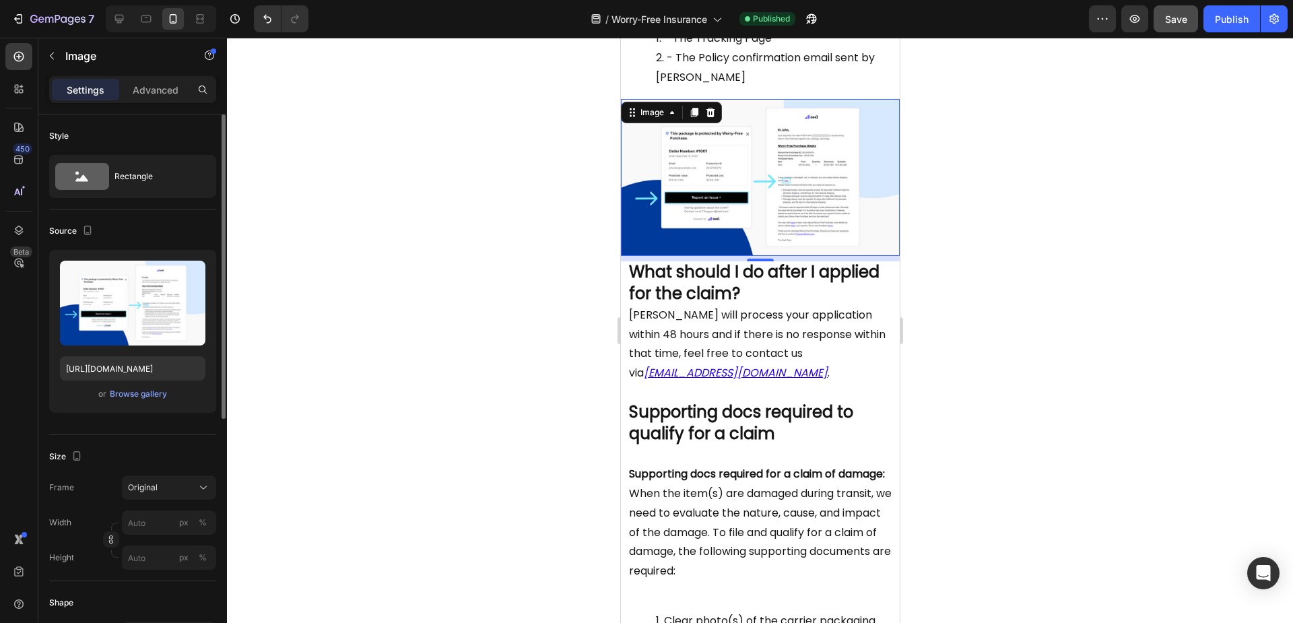
click at [167, 453] on div "Size" at bounding box center [132, 457] width 167 height 22
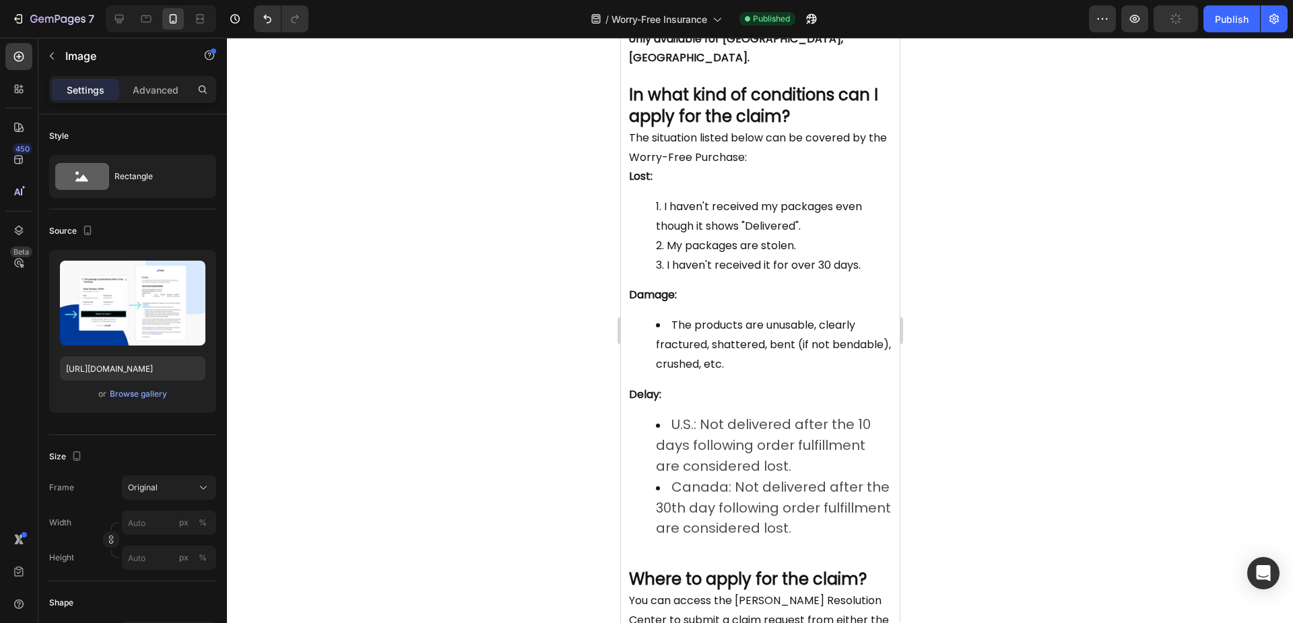
scroll to position [0, 0]
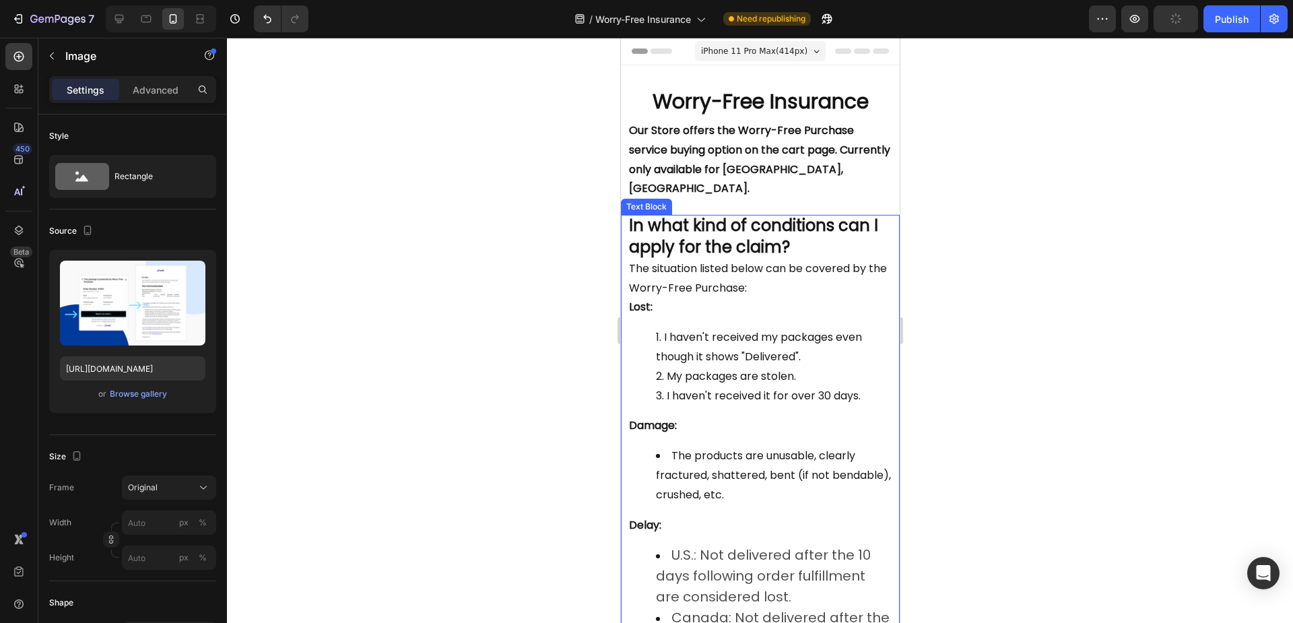
click at [756, 217] on strong "In what kind of conditions can I apply for the claim?" at bounding box center [752, 236] width 249 height 44
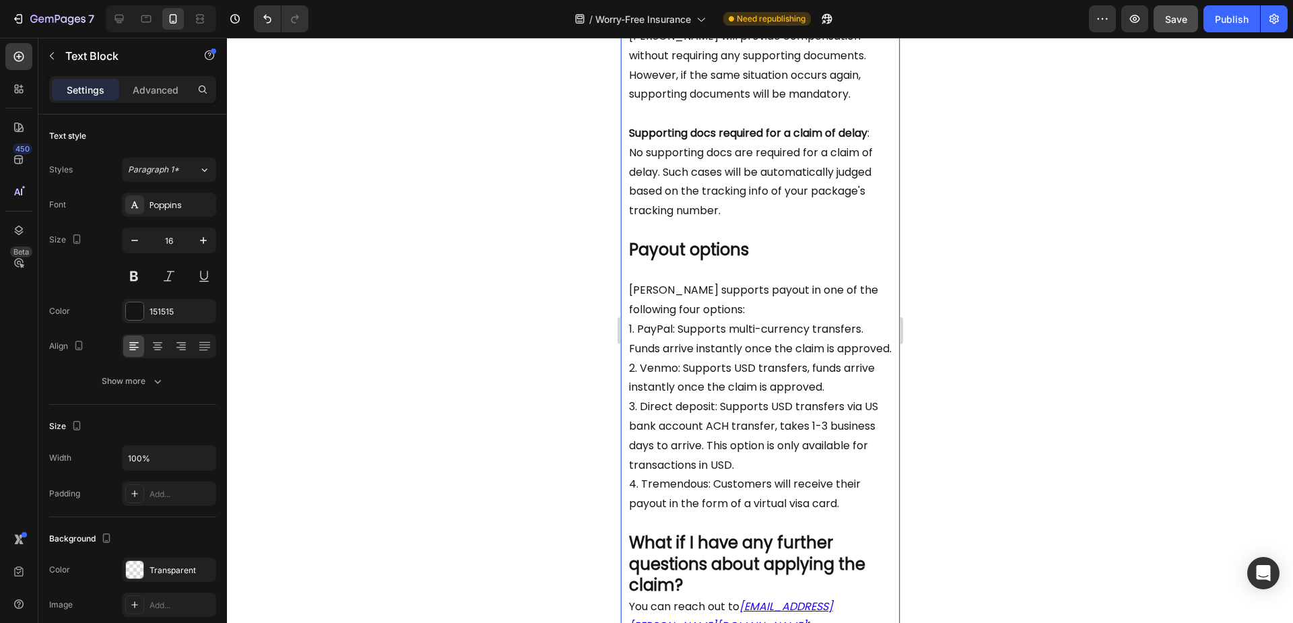
scroll to position [1885, 0]
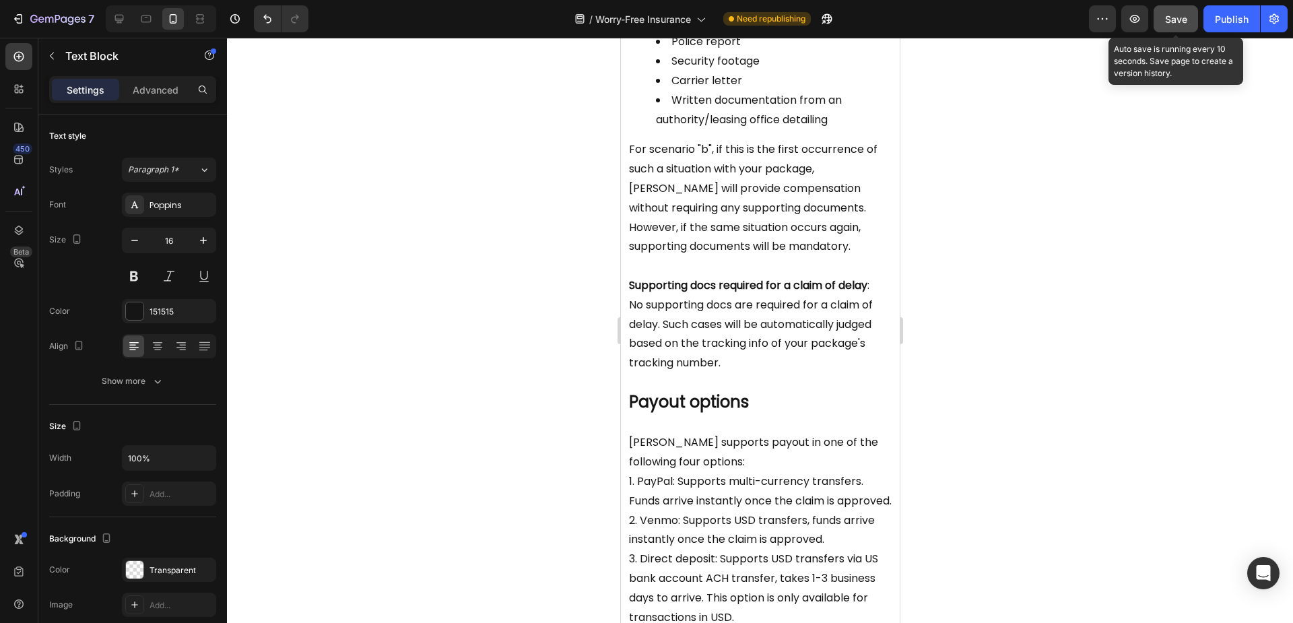
click at [1174, 20] on span "Save" at bounding box center [1176, 18] width 22 height 11
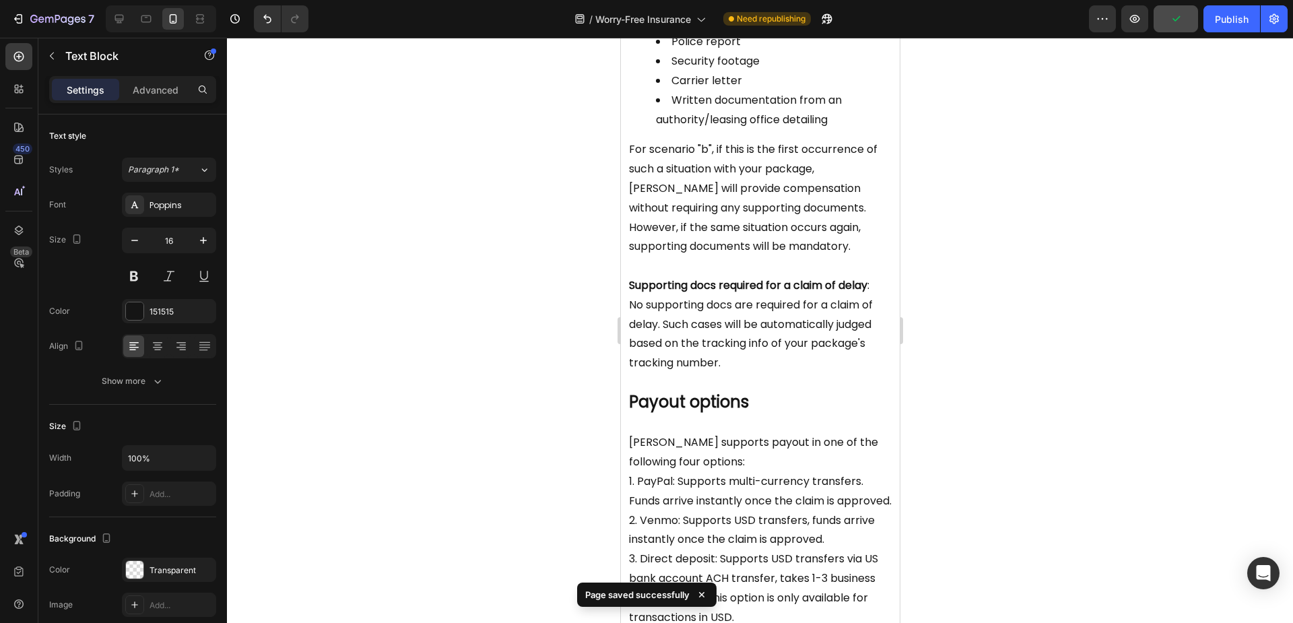
click at [1224, 34] on div "7 Version history / Worry-Free Insurance Need republishing Preview Publish" at bounding box center [646, 19] width 1293 height 38
click at [1225, 24] on div "Publish" at bounding box center [1232, 19] width 34 height 14
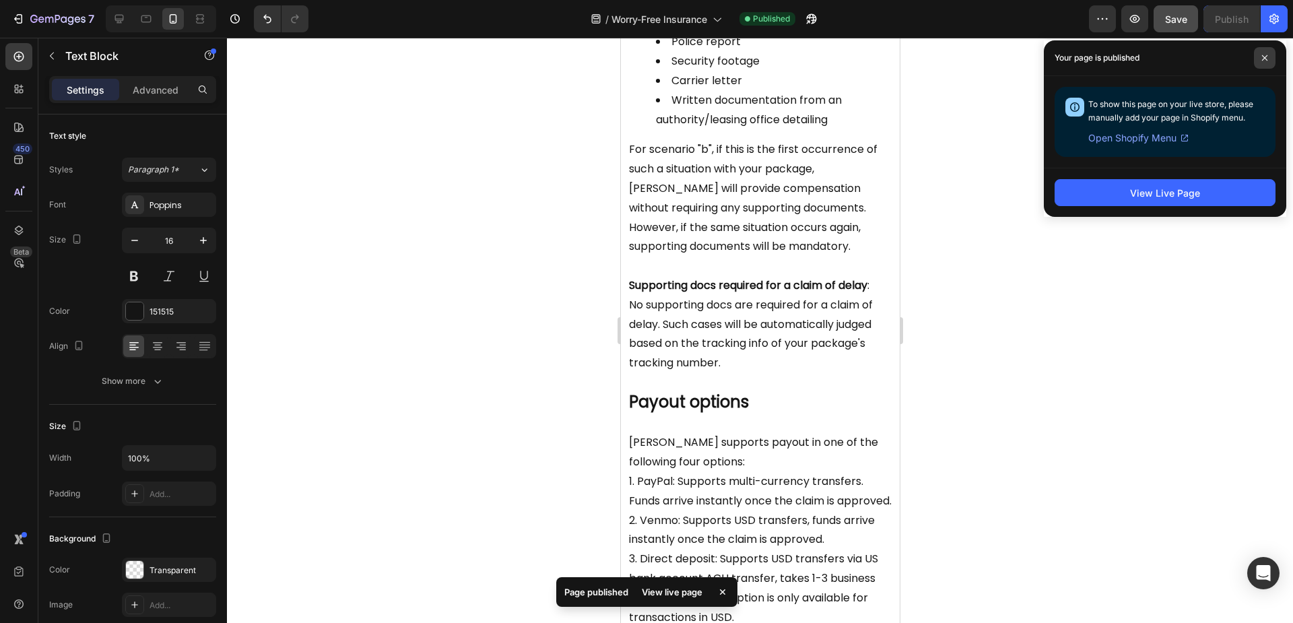
drag, startPoint x: 1270, startPoint y: 49, endPoint x: 1247, endPoint y: 52, distance: 23.1
click at [1268, 50] on span at bounding box center [1265, 58] width 22 height 22
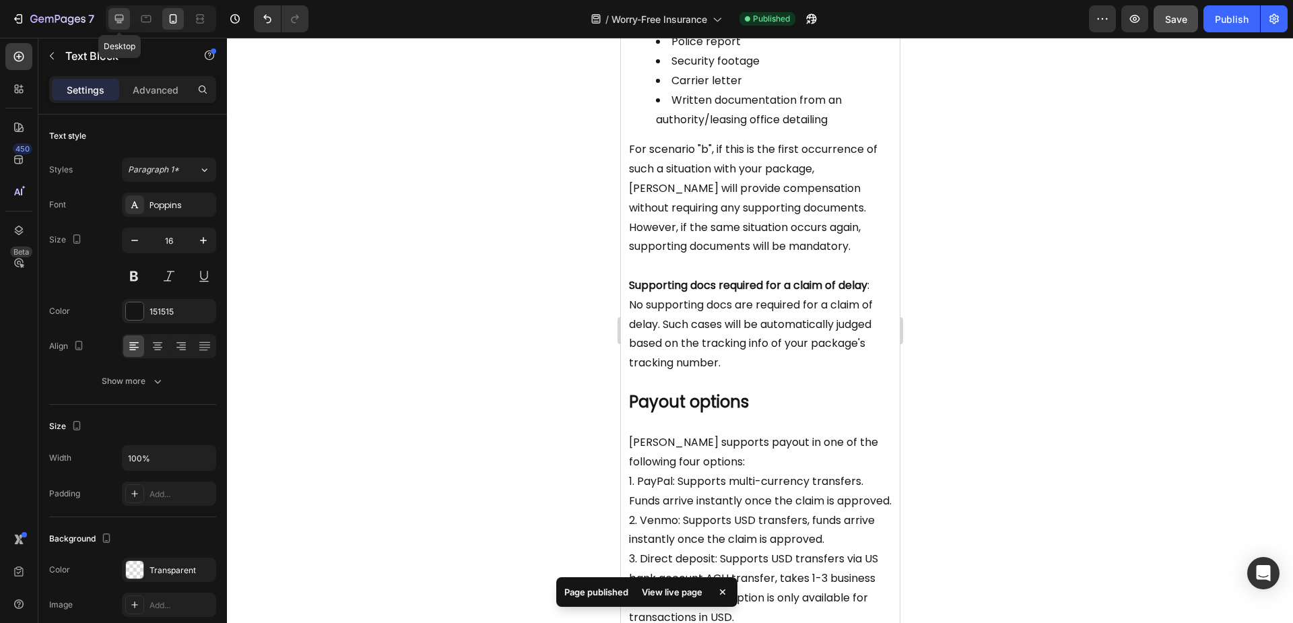
click at [117, 19] on icon at bounding box center [119, 19] width 9 height 9
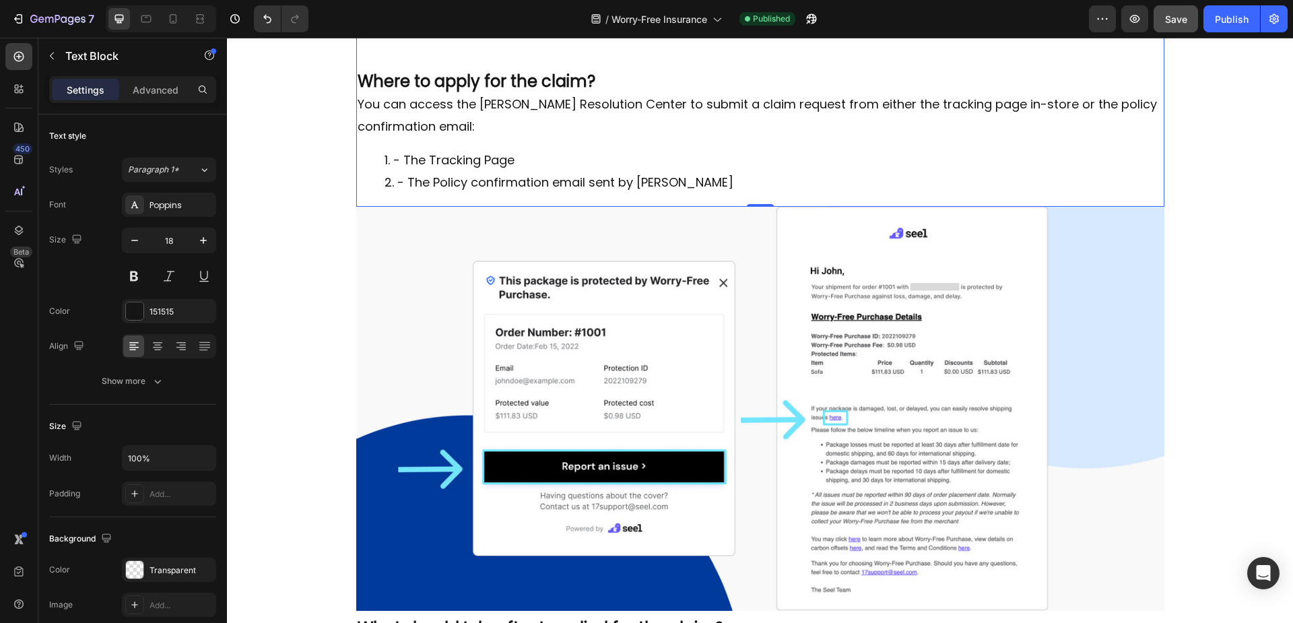
scroll to position [487, 0]
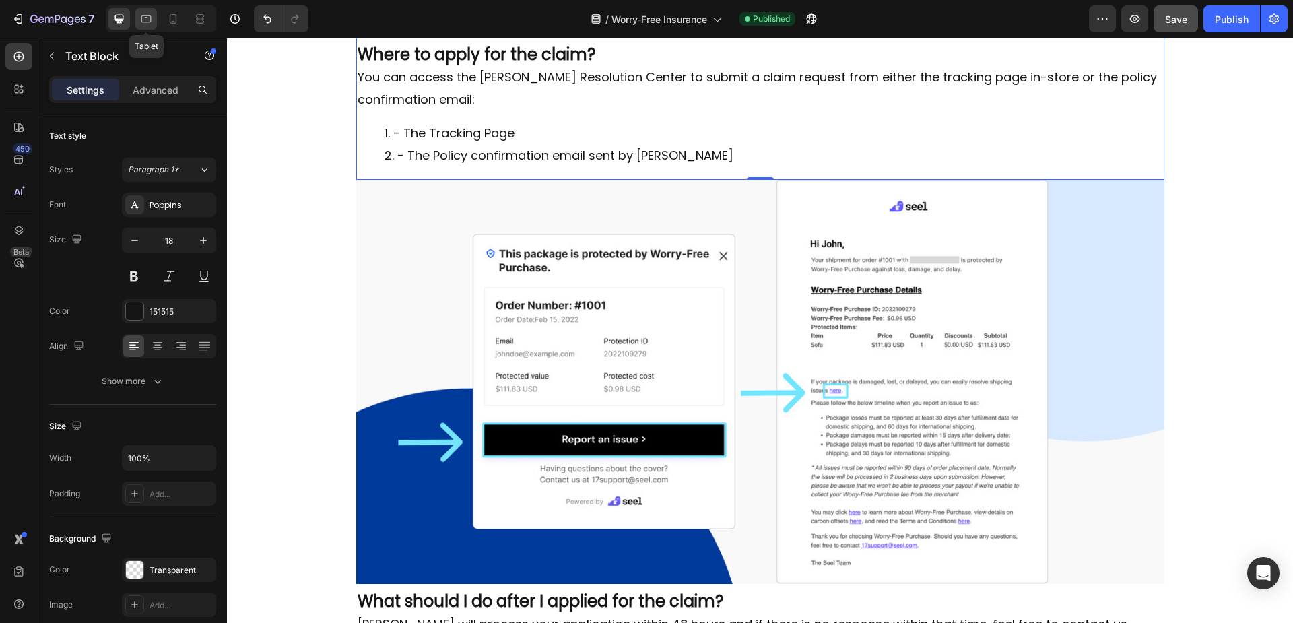
click at [142, 16] on icon at bounding box center [146, 18] width 10 height 7
type input "16"
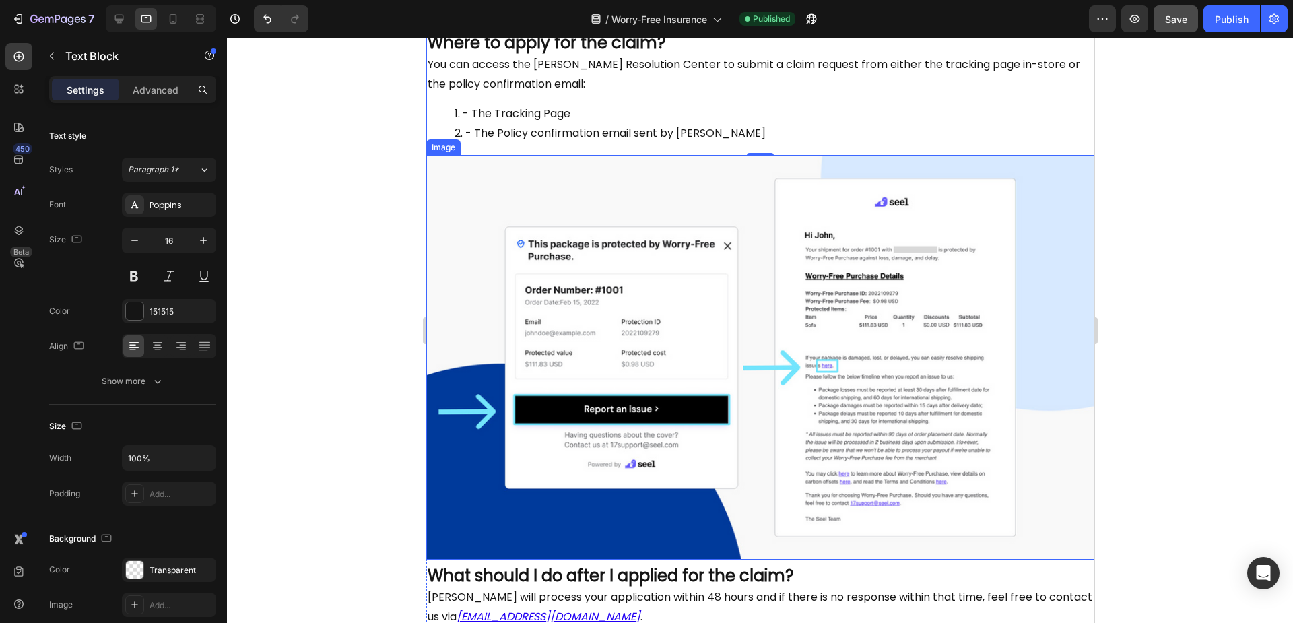
scroll to position [487, 0]
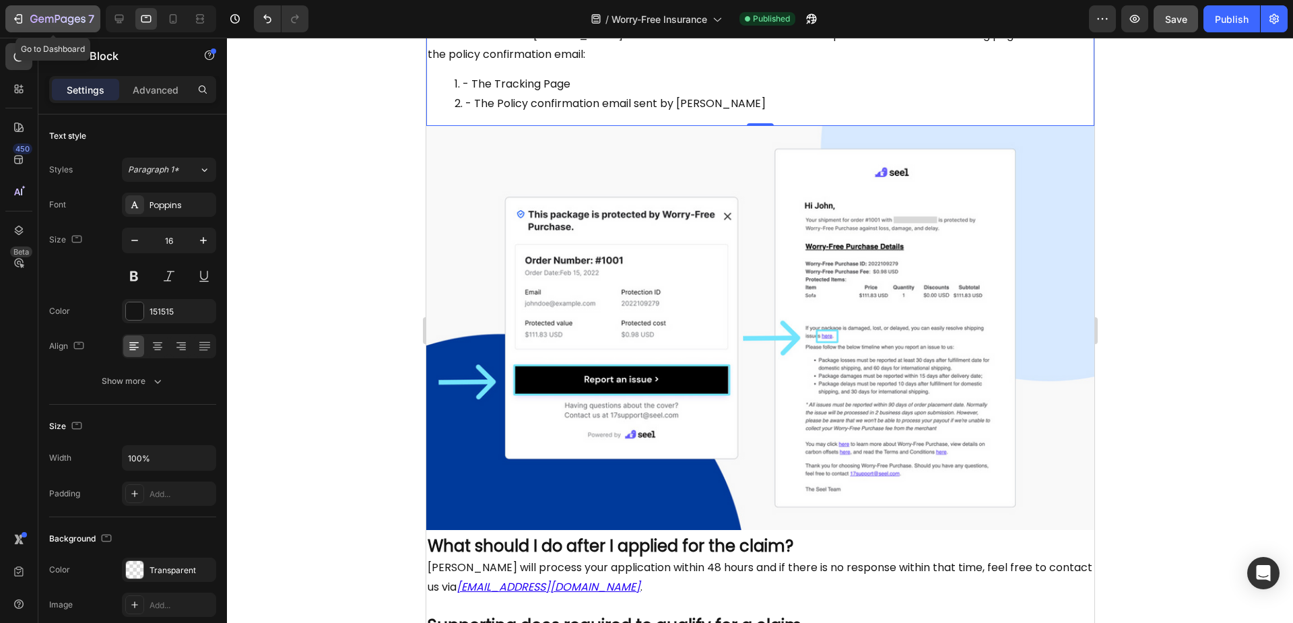
click at [18, 22] on icon "button" at bounding box center [20, 18] width 6 height 9
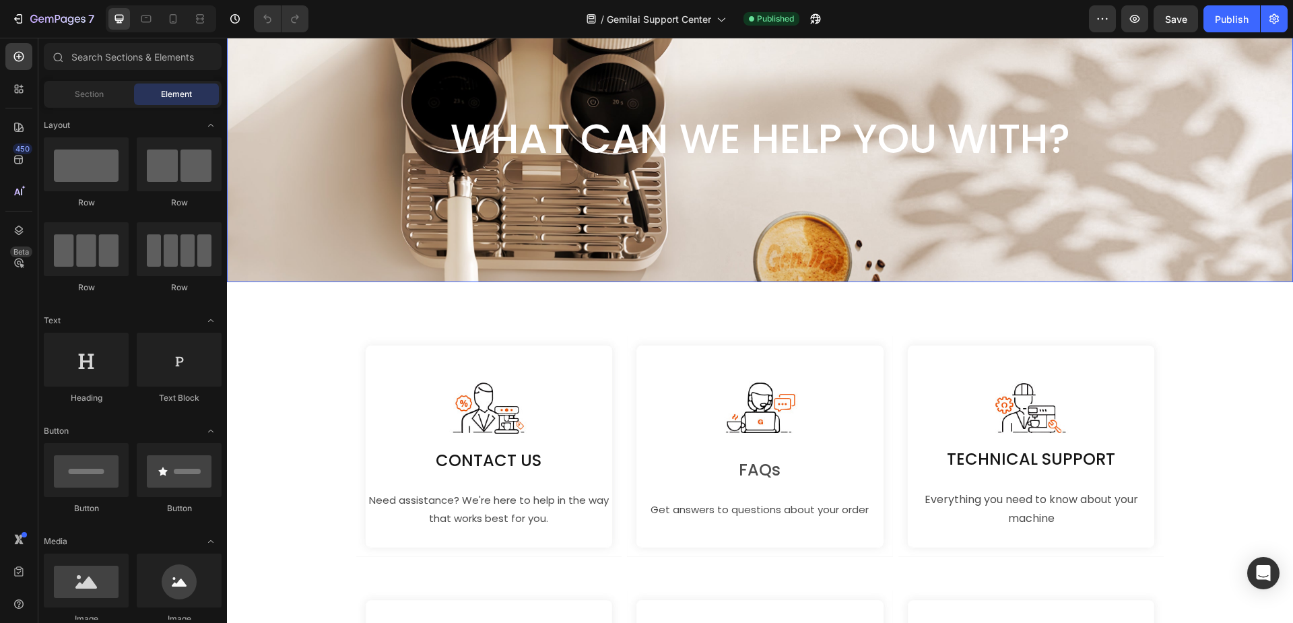
scroll to position [135, 0]
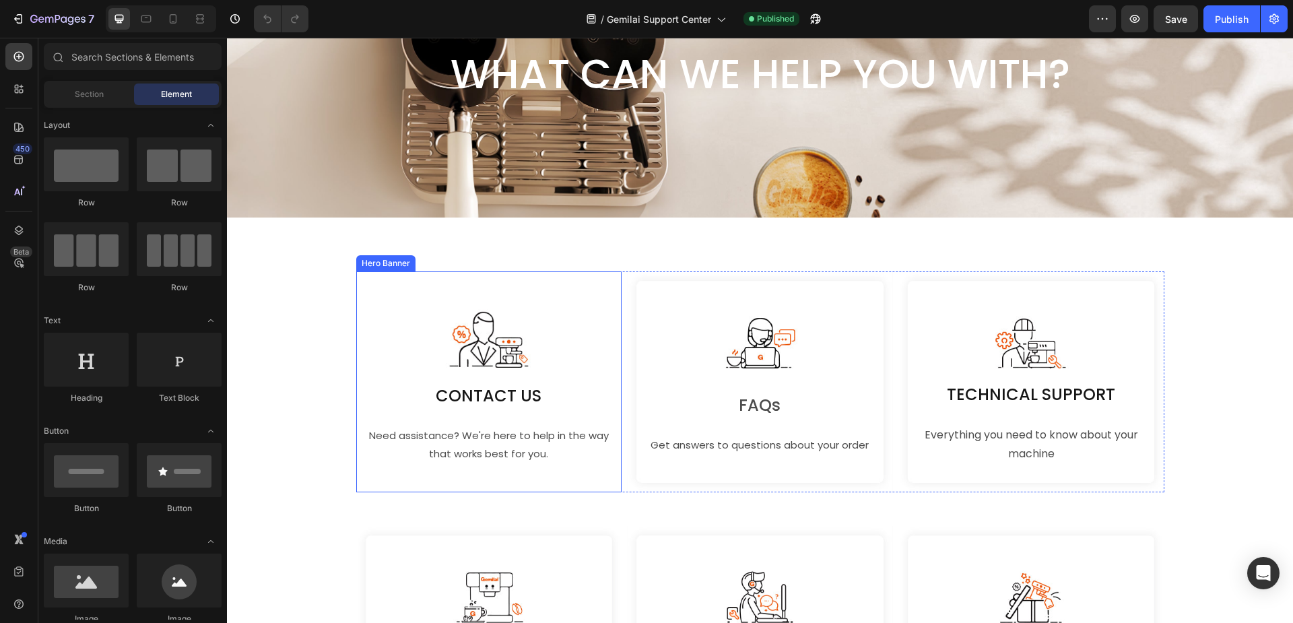
click at [527, 299] on div "CONTACT US Text Block Need assistance? We're here to help in the way that works…" at bounding box center [489, 381] width 266 height 165
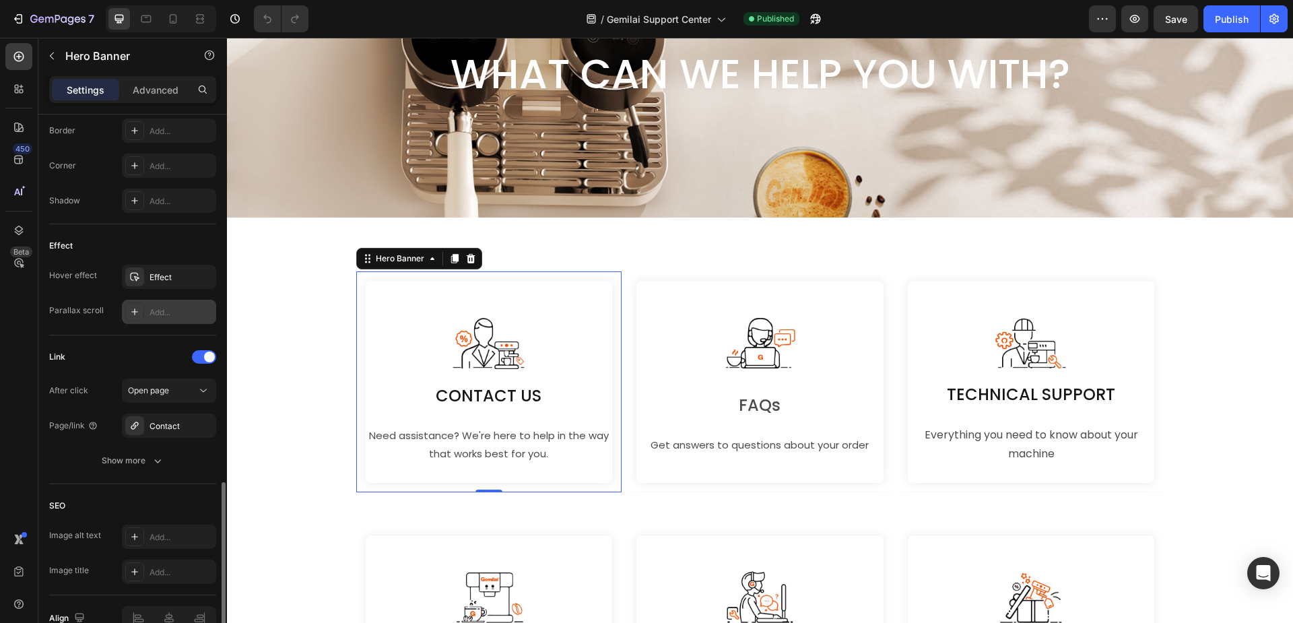
scroll to position [673, 0]
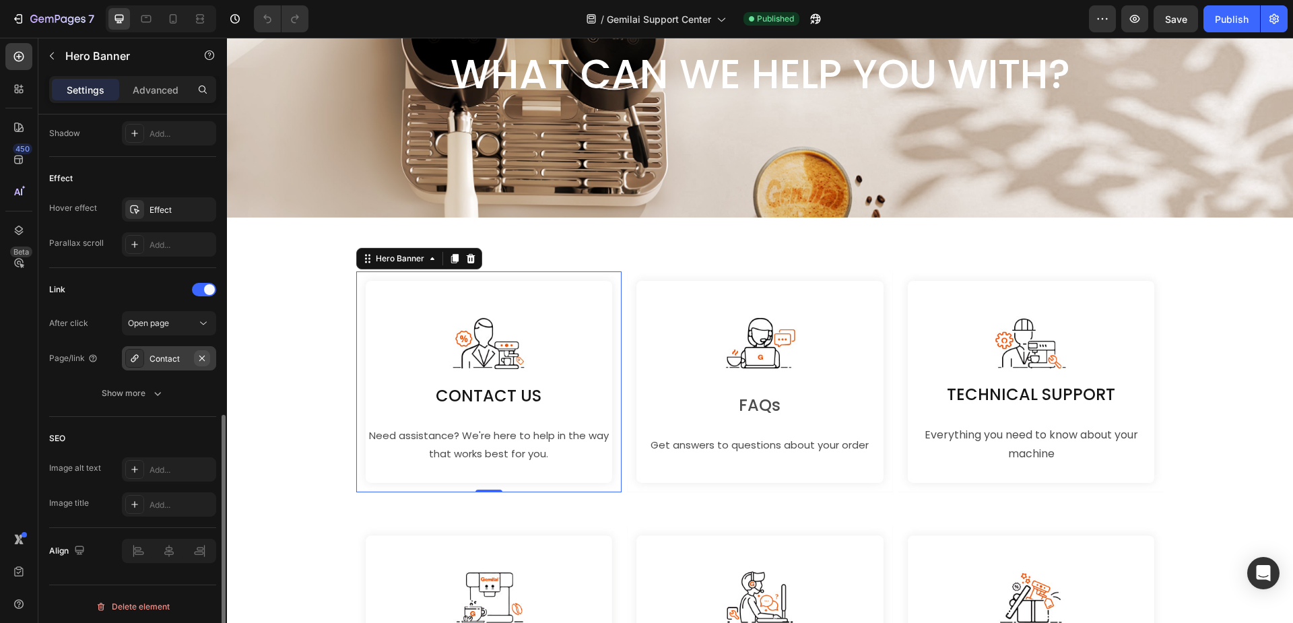
click at [202, 356] on icon "button" at bounding box center [202, 358] width 11 height 11
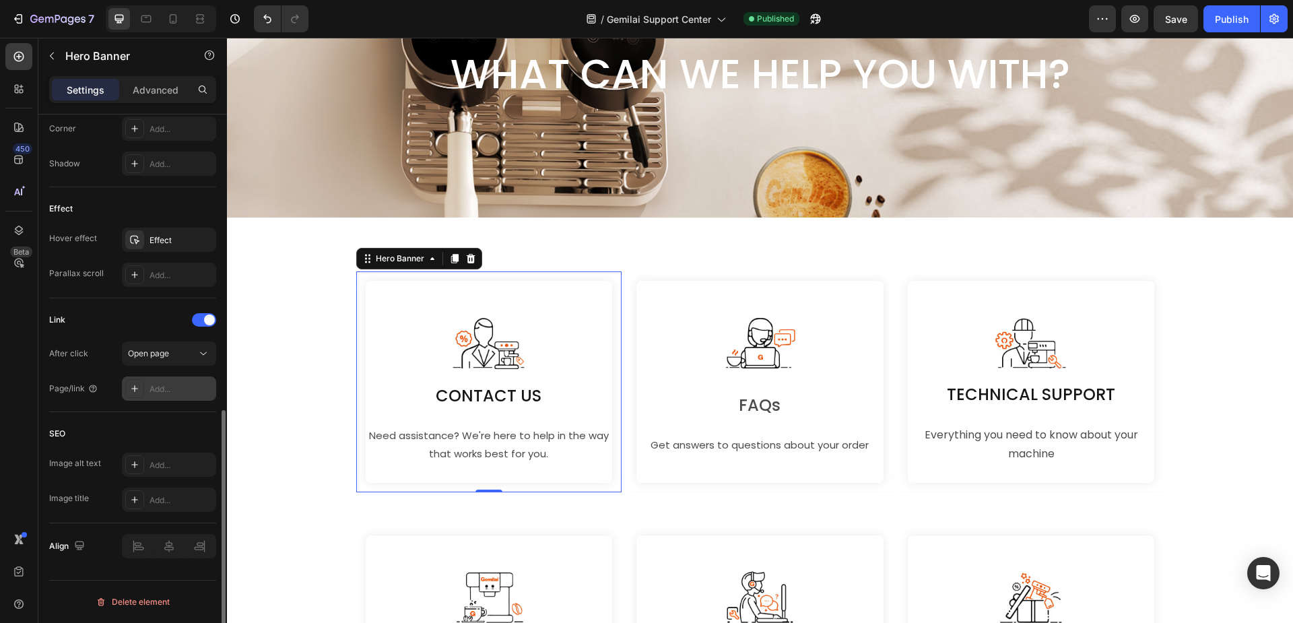
scroll to position [643, 0]
click at [200, 321] on div at bounding box center [204, 319] width 24 height 13
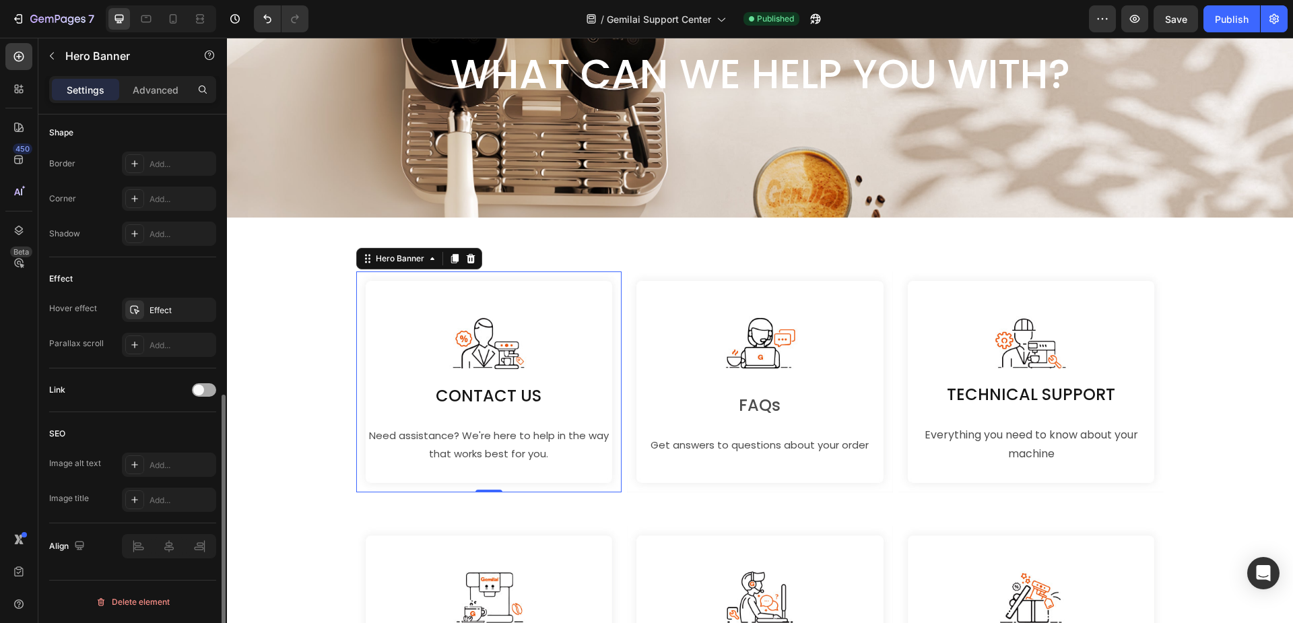
scroll to position [573, 0]
drag, startPoint x: 156, startPoint y: 401, endPoint x: 217, endPoint y: 337, distance: 89.0
click at [154, 401] on div "Link" at bounding box center [132, 390] width 167 height 44
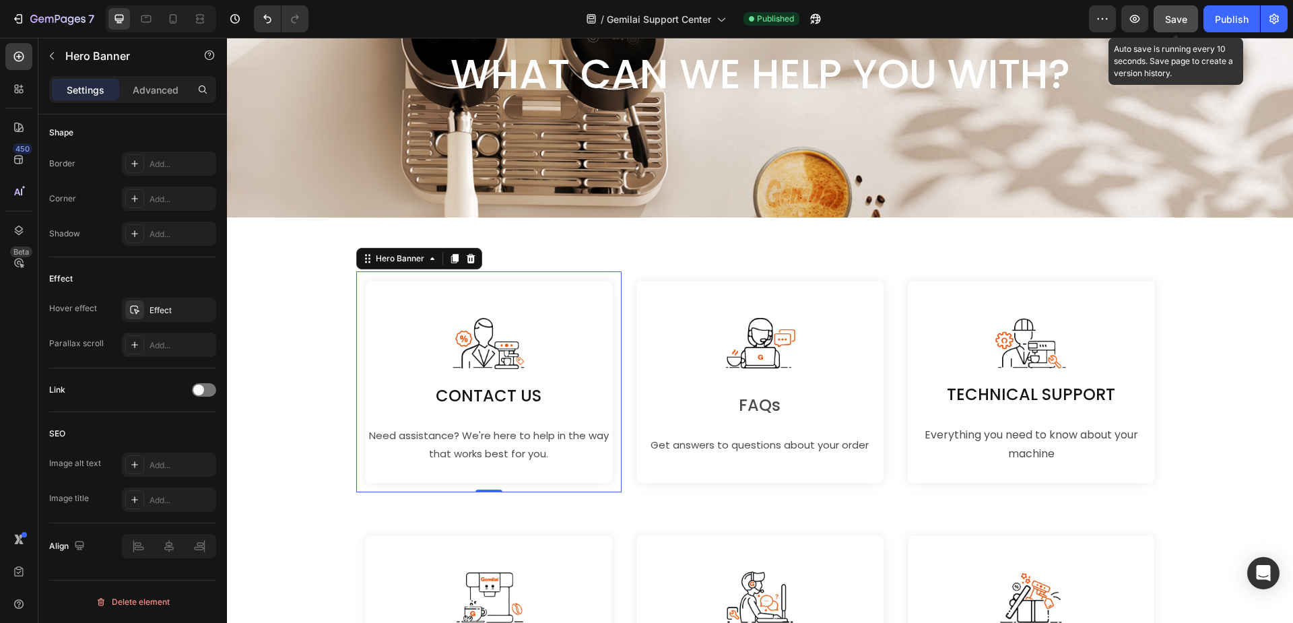
click at [1178, 19] on span "Save" at bounding box center [1176, 18] width 22 height 11
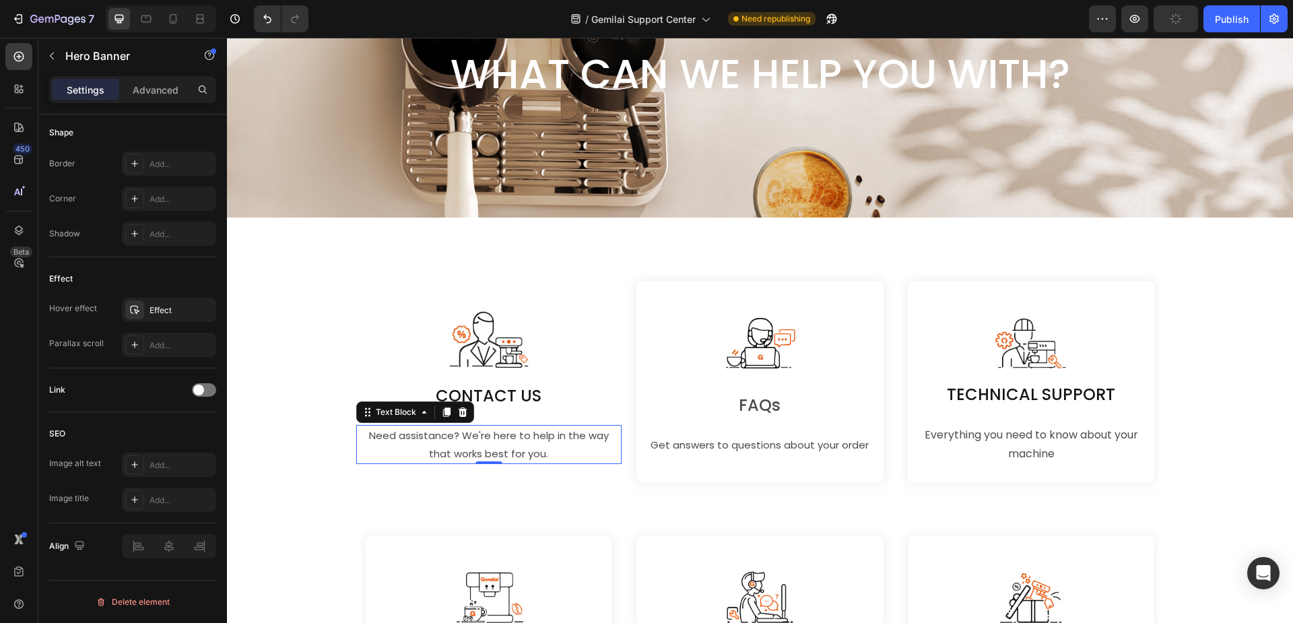
click at [460, 433] on p "Need assistance? We're here to help in the way that works best for you." at bounding box center [489, 444] width 263 height 36
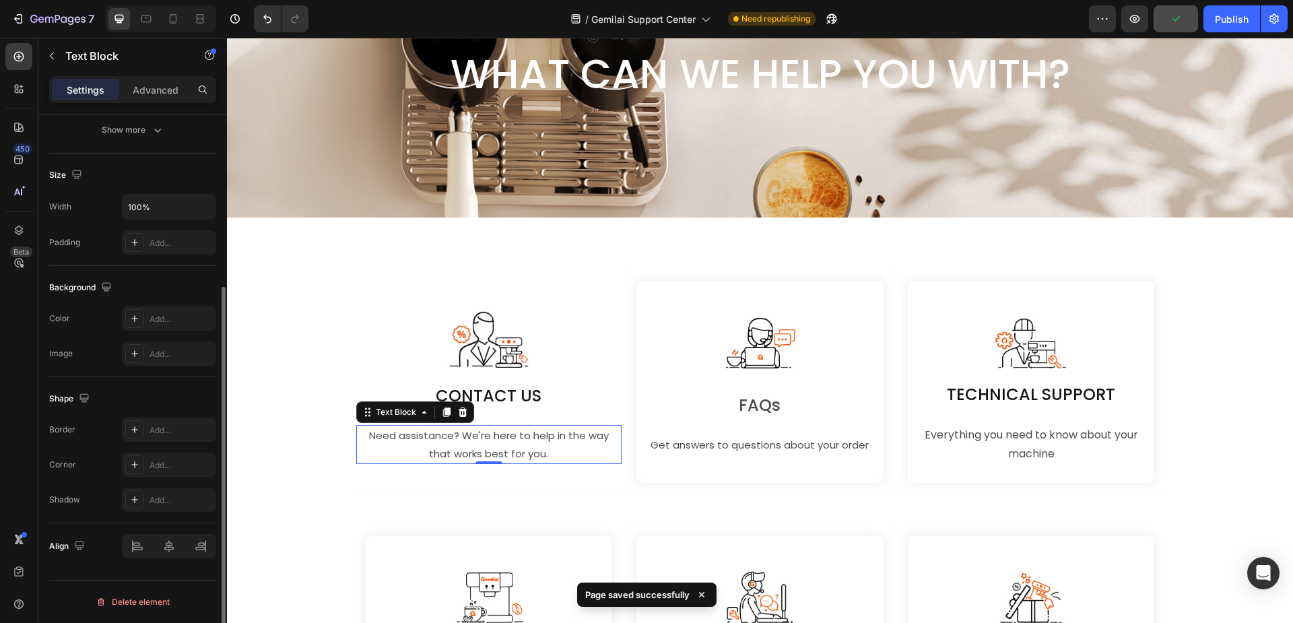
scroll to position [0, 0]
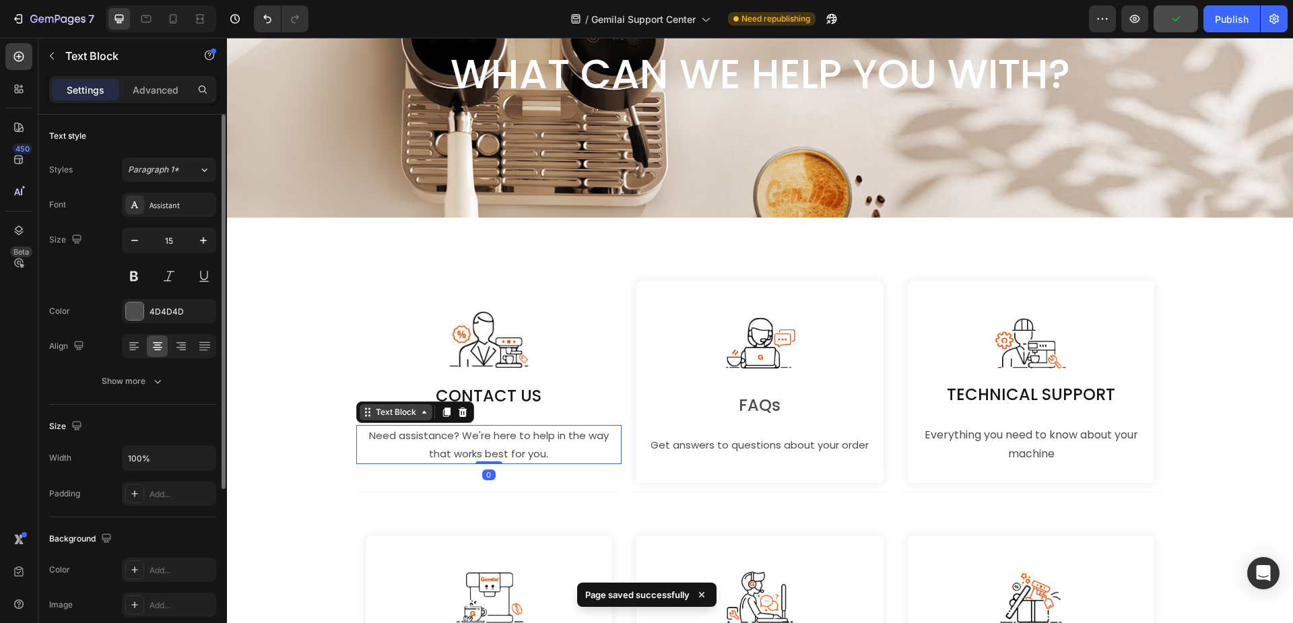
click at [362, 410] on icon at bounding box center [367, 412] width 11 height 11
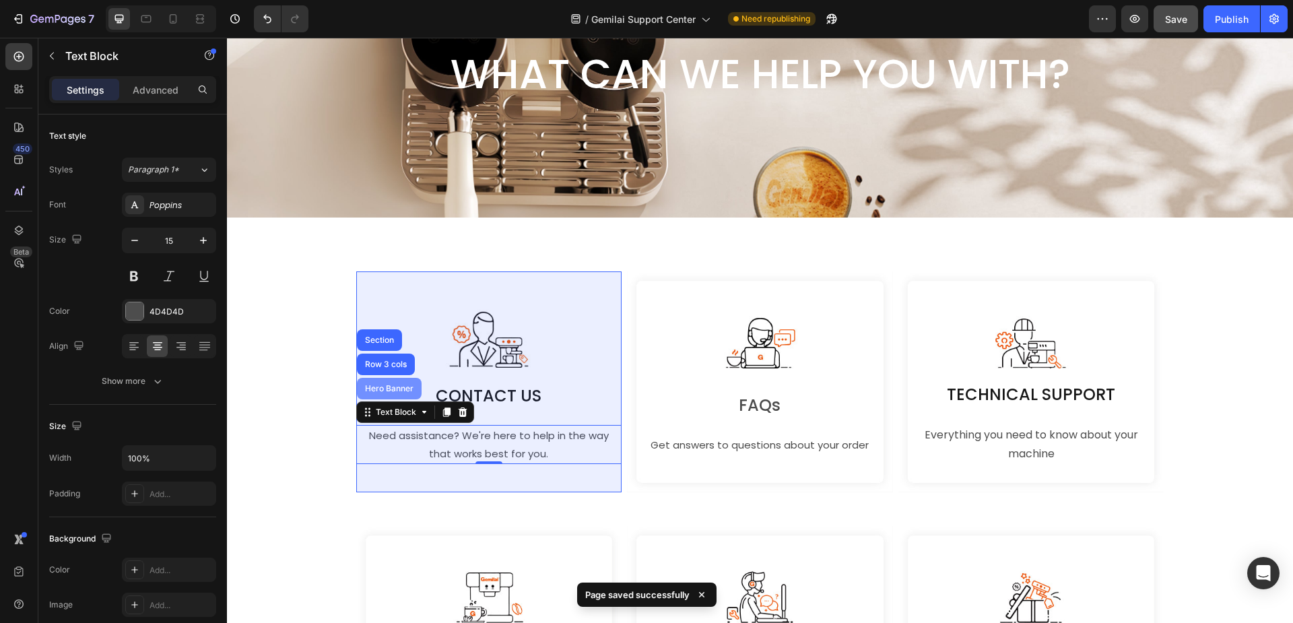
click at [371, 378] on div "Hero Banner" at bounding box center [389, 389] width 65 height 22
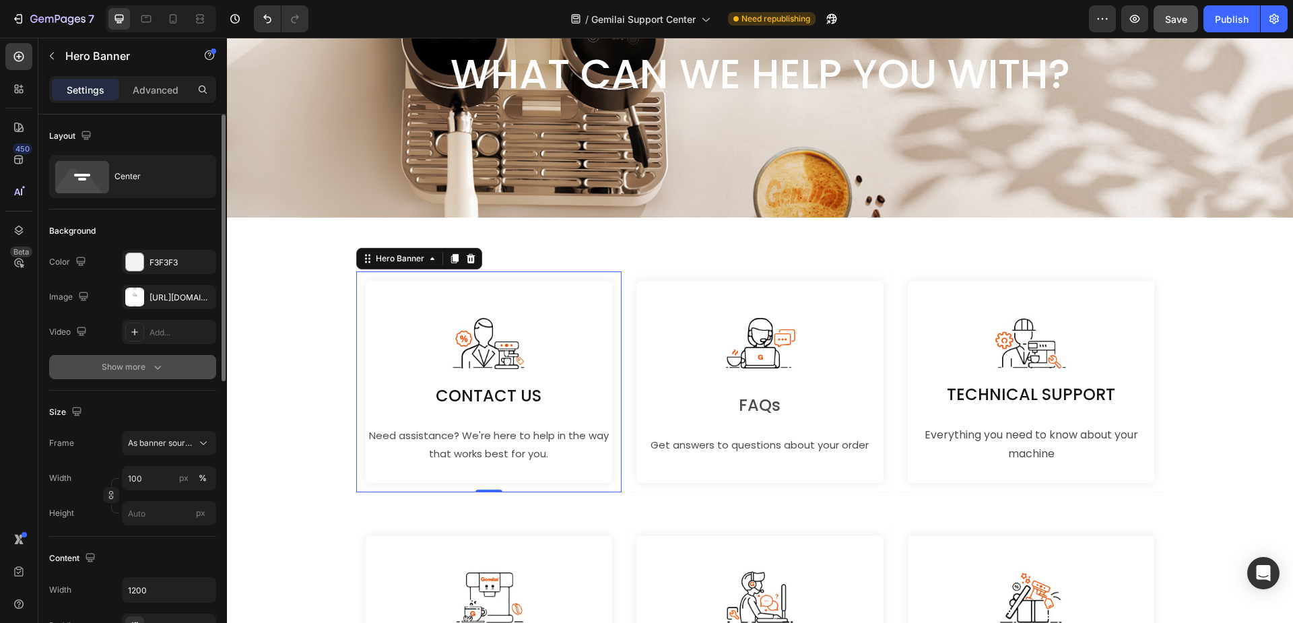
click at [146, 364] on div "Show more" at bounding box center [133, 366] width 63 height 13
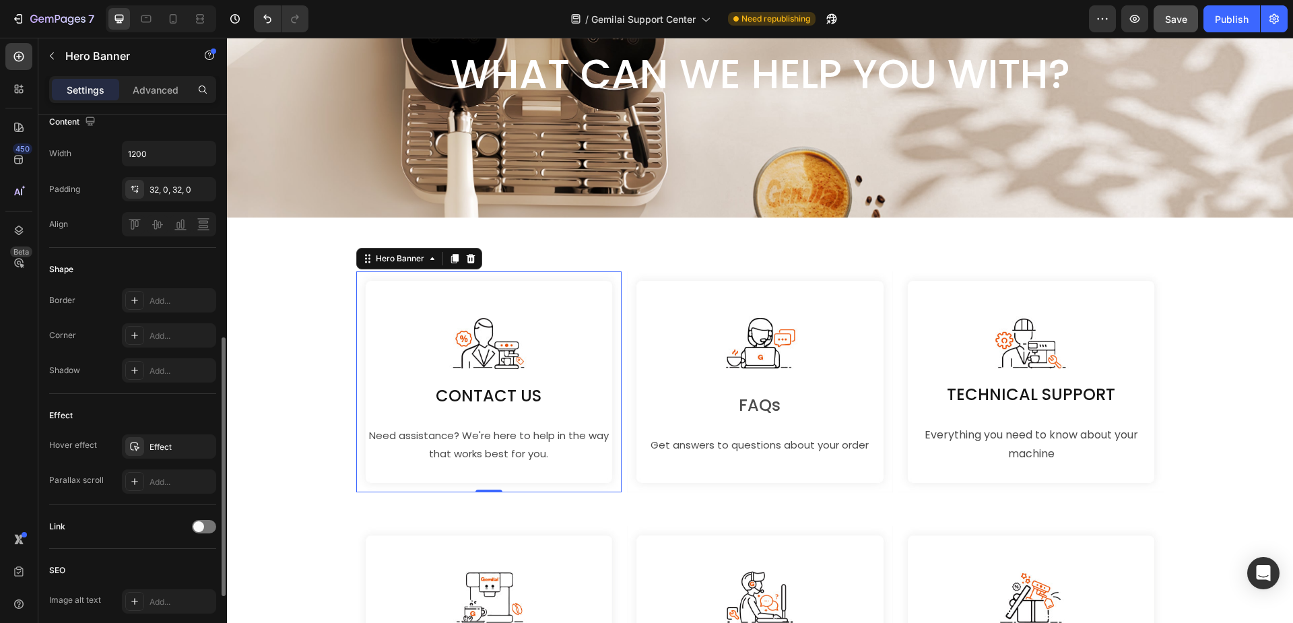
scroll to position [539, 0]
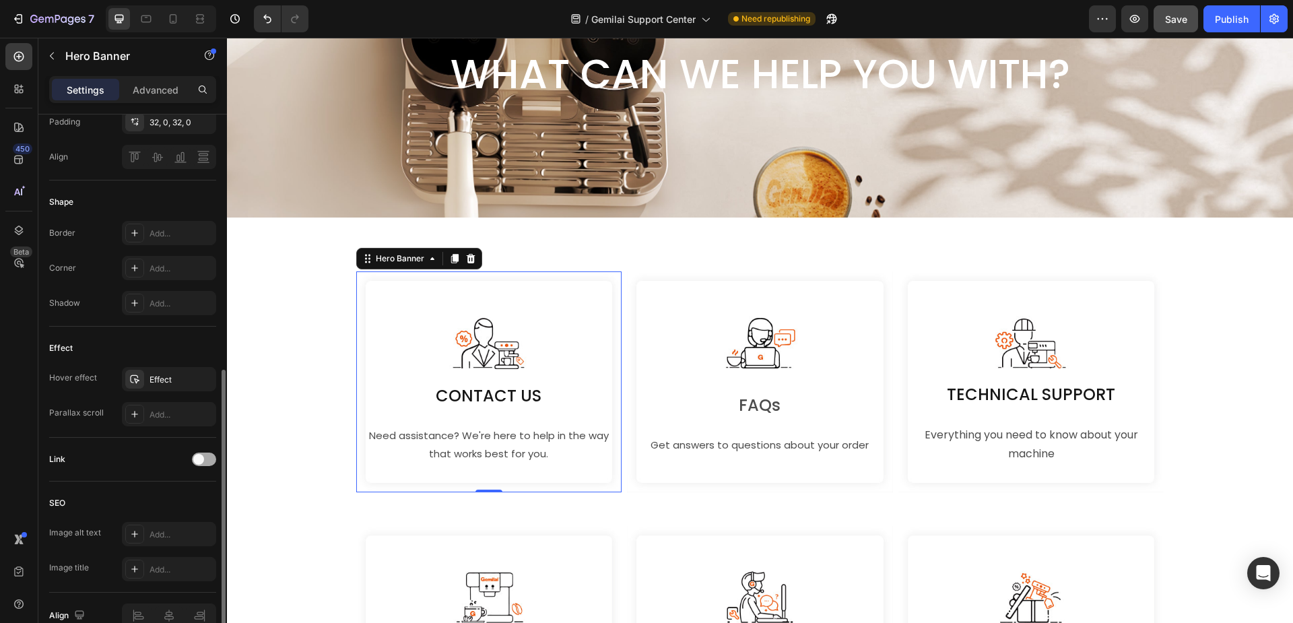
click at [202, 457] on span at bounding box center [198, 459] width 11 height 11
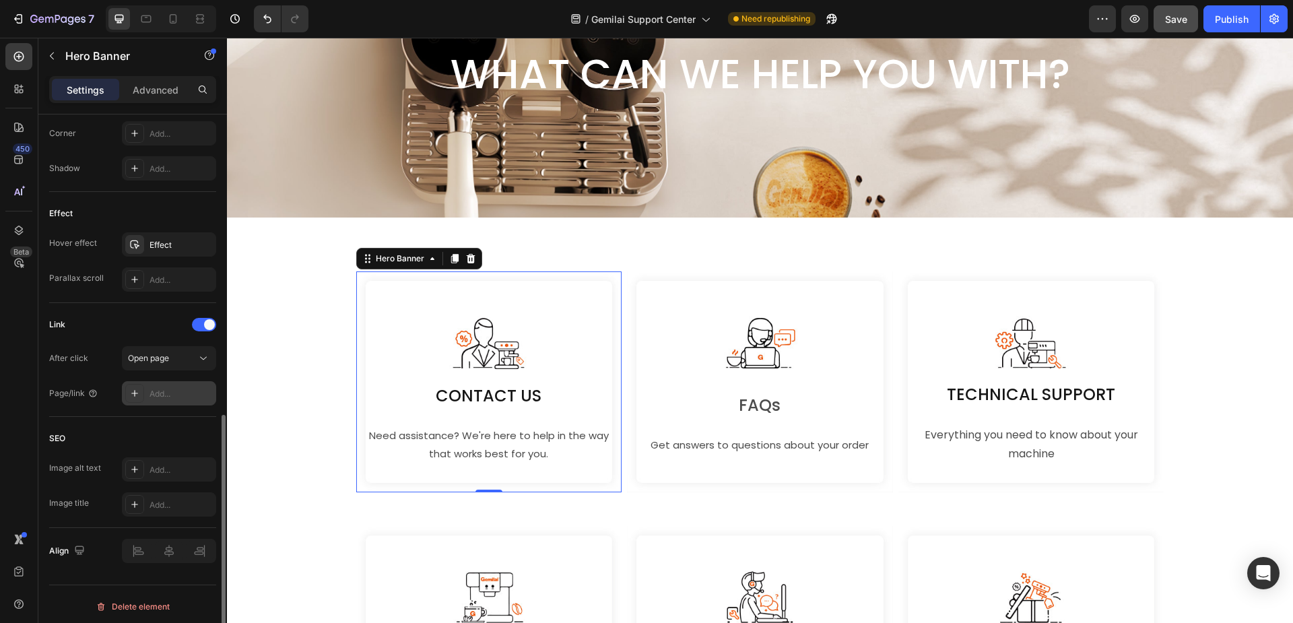
click at [160, 386] on div "Add..." at bounding box center [169, 393] width 94 height 24
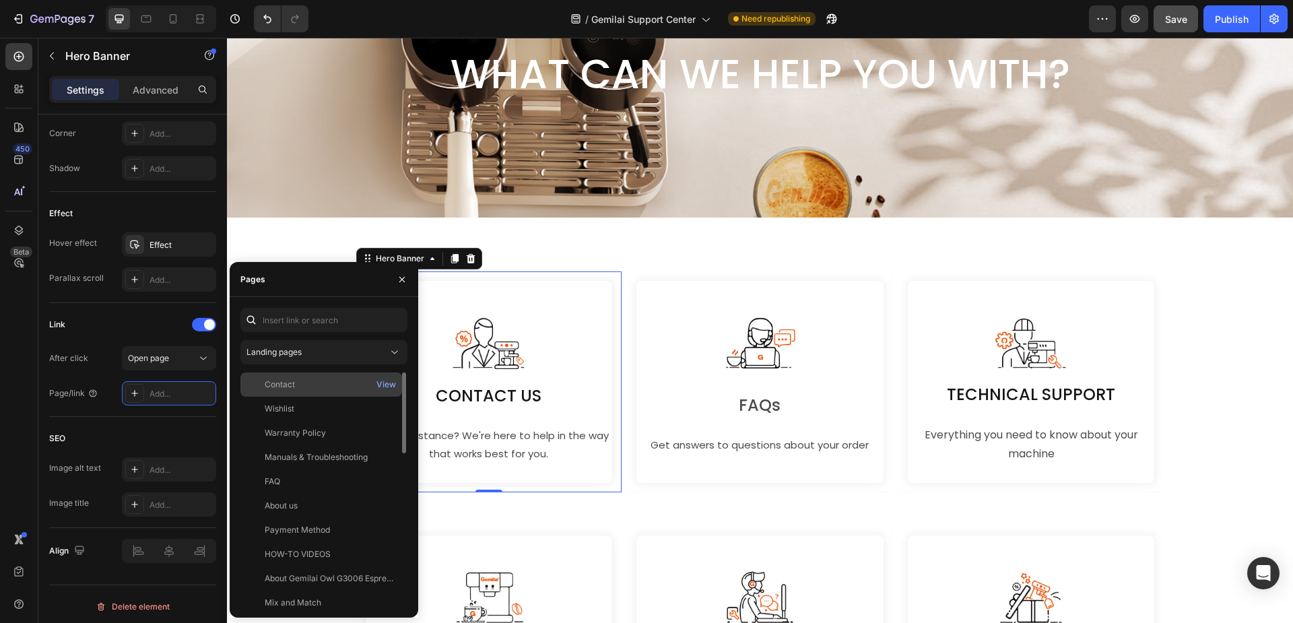
click at [307, 384] on div "Contact" at bounding box center [321, 384] width 151 height 12
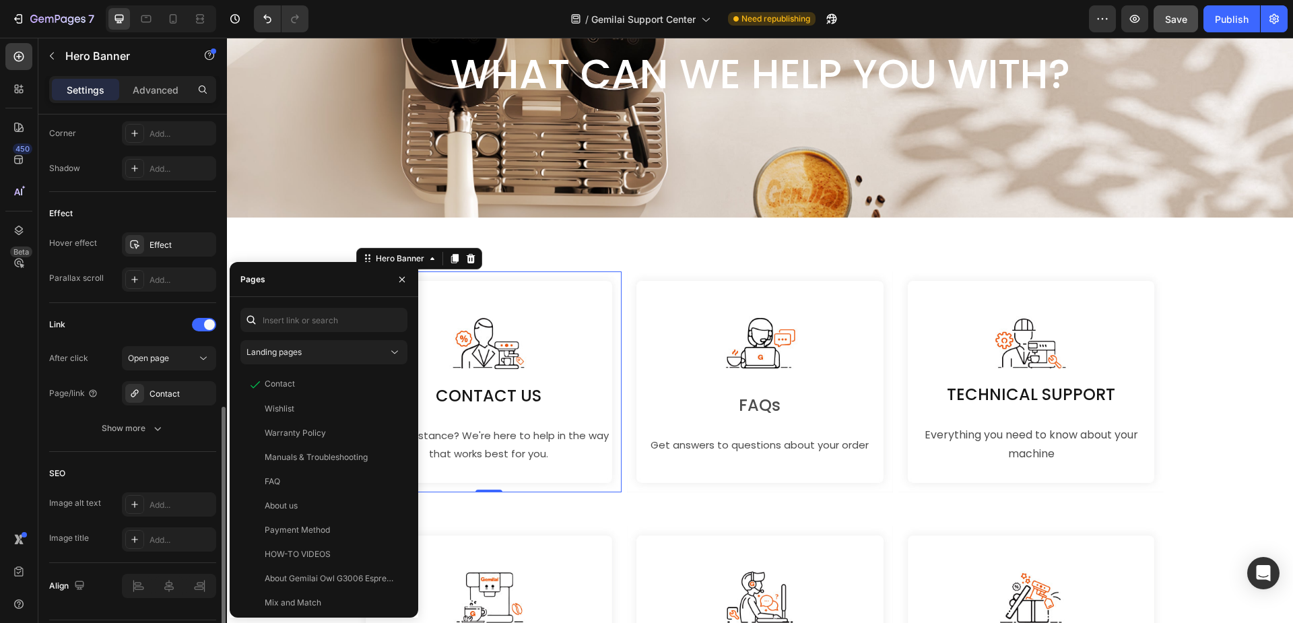
click at [146, 311] on div "Link After click Open page Page/link Contact Show more" at bounding box center [132, 377] width 167 height 149
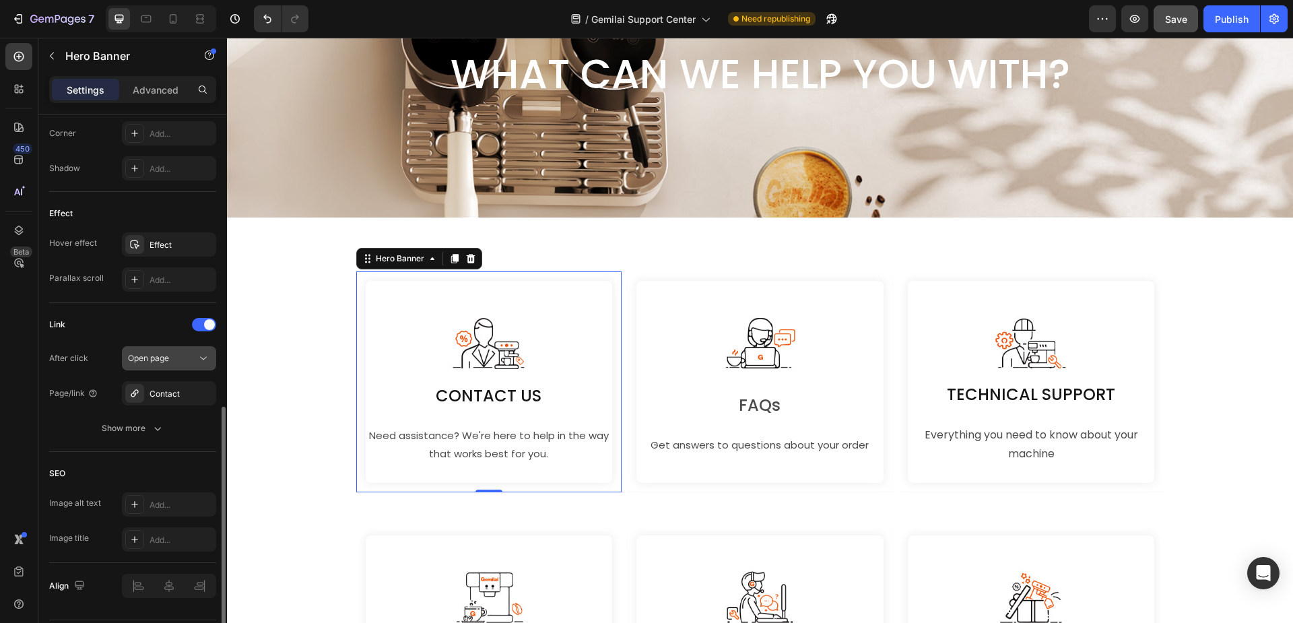
click at [156, 354] on span "Open page" at bounding box center [148, 358] width 41 height 10
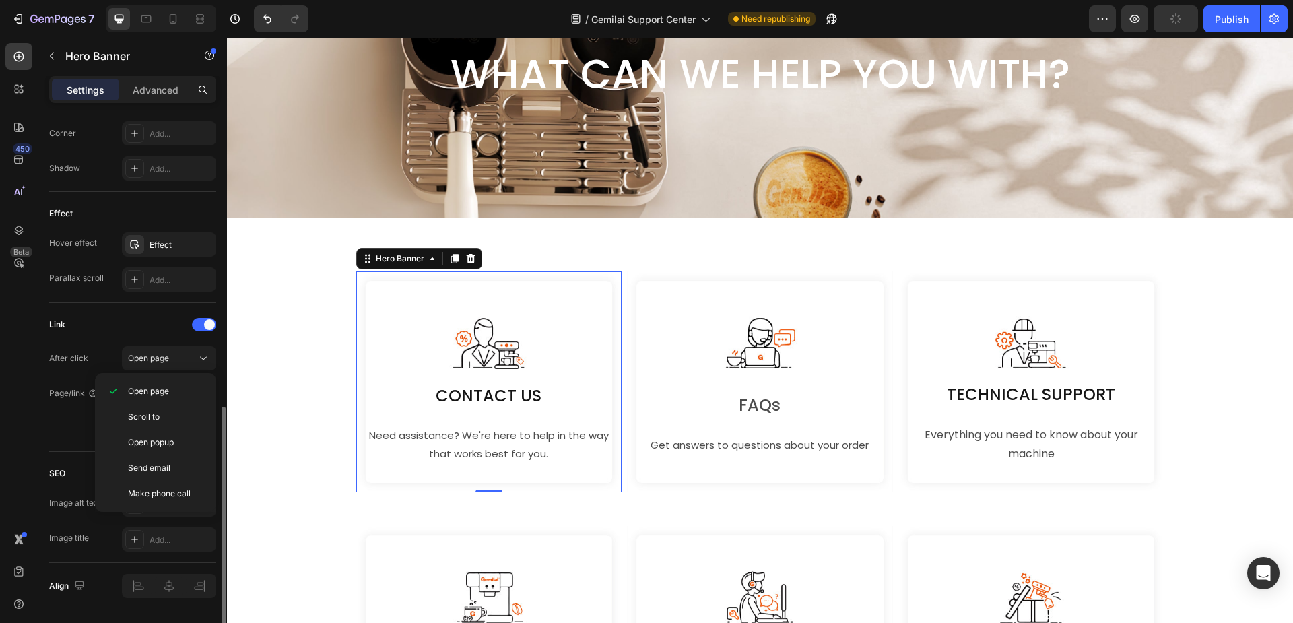
click at [152, 330] on div "Link" at bounding box center [132, 325] width 167 height 22
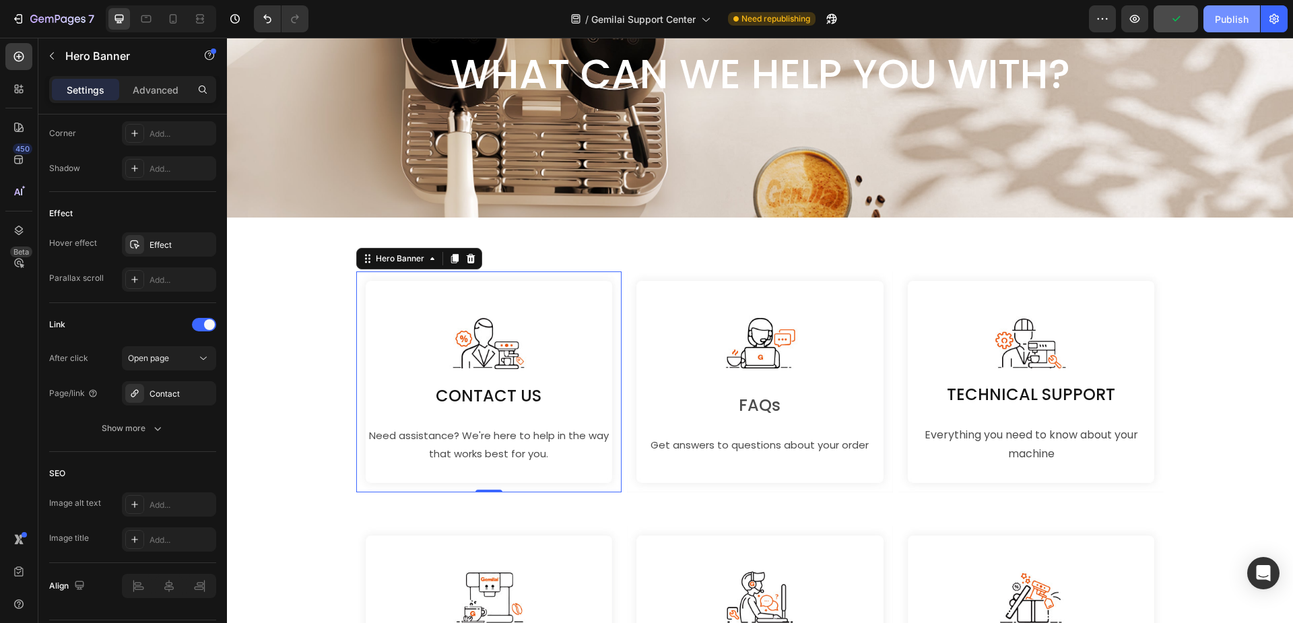
click at [1226, 23] on div "Publish" at bounding box center [1232, 19] width 34 height 14
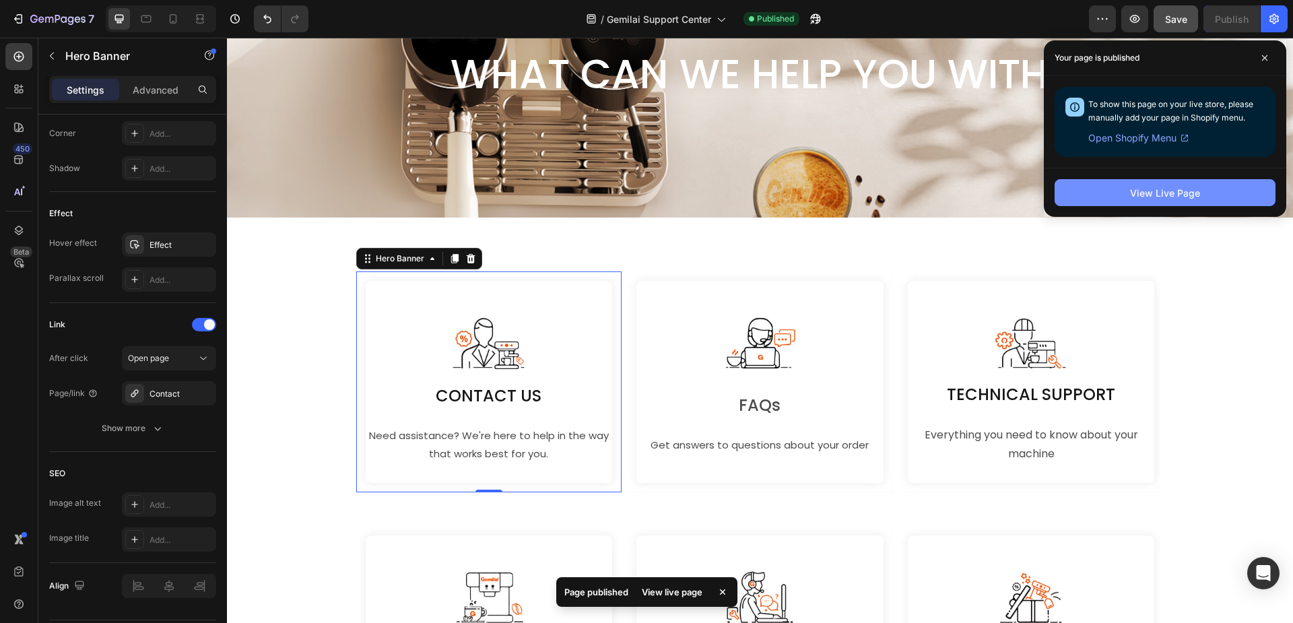
click at [1103, 205] on button "View Live Page" at bounding box center [1164, 192] width 221 height 27
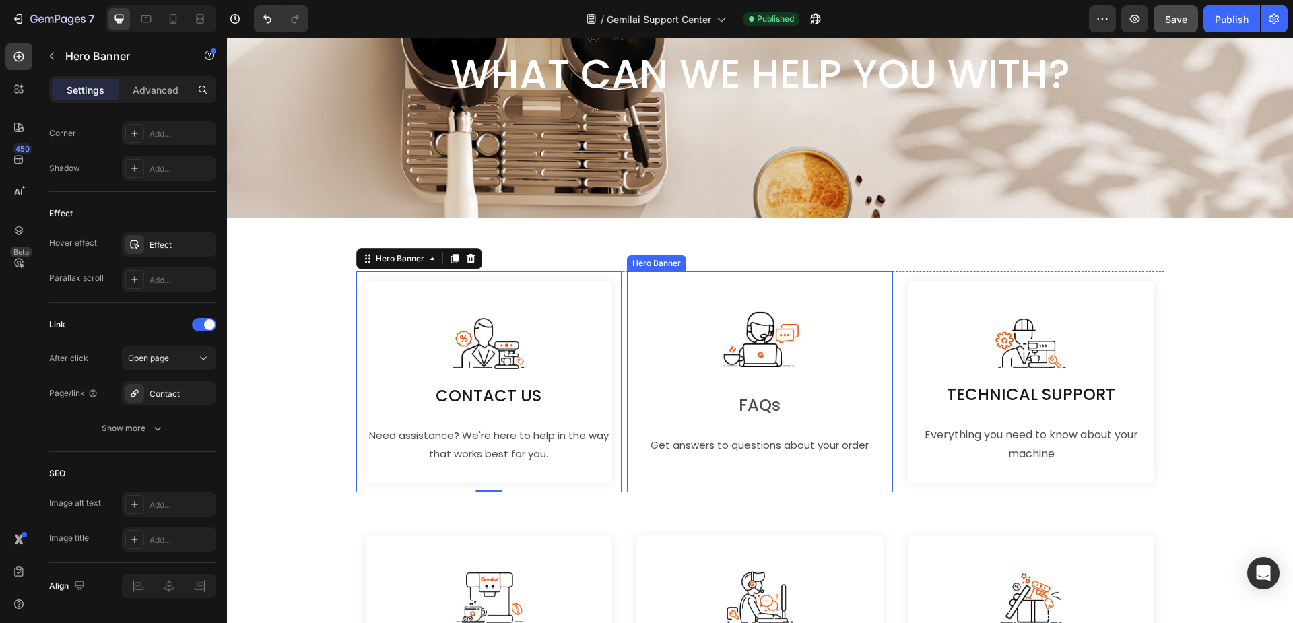
click at [714, 381] on div "FAQs Text Block Get answers to questions about your order Text Block" at bounding box center [760, 381] width 266 height 147
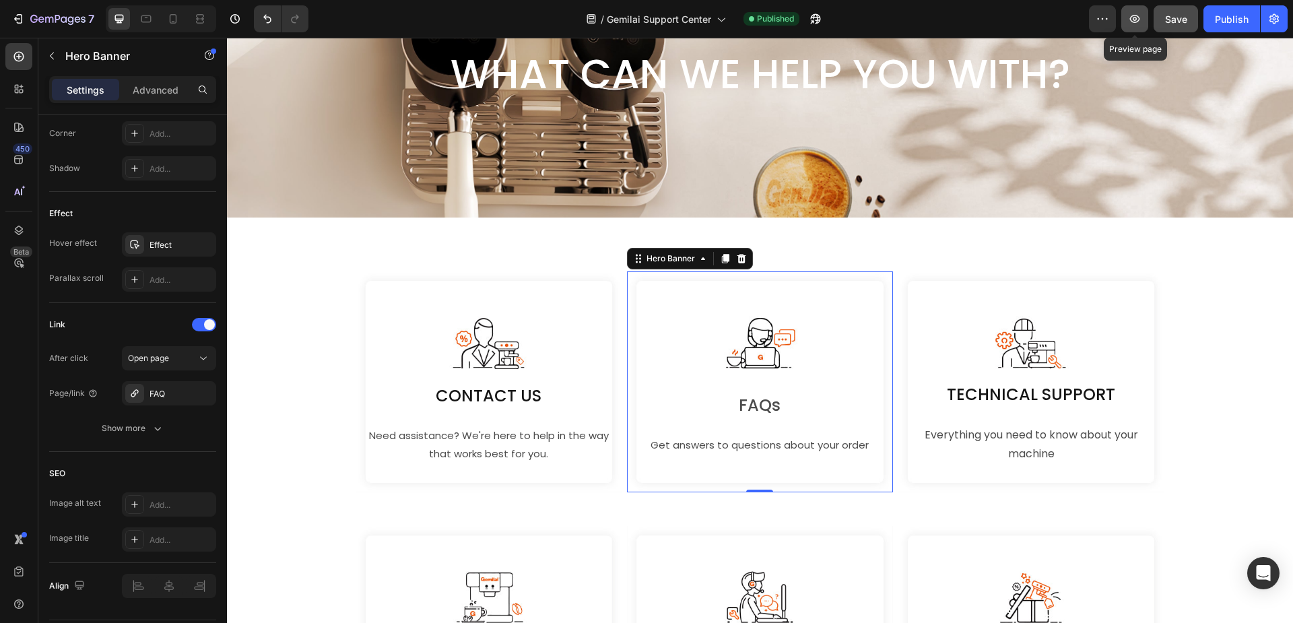
click at [1124, 15] on button "button" at bounding box center [1134, 18] width 27 height 27
click at [1037, 395] on p "TECHNICAL SUPPORT" at bounding box center [1031, 394] width 263 height 29
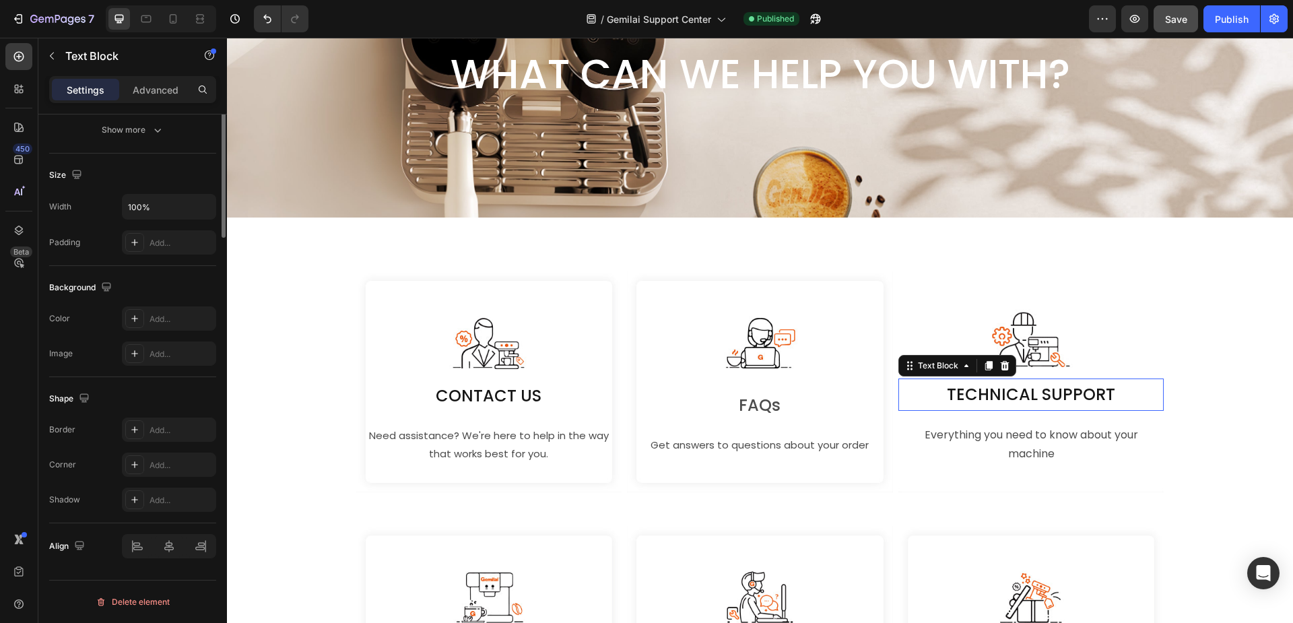
scroll to position [0, 0]
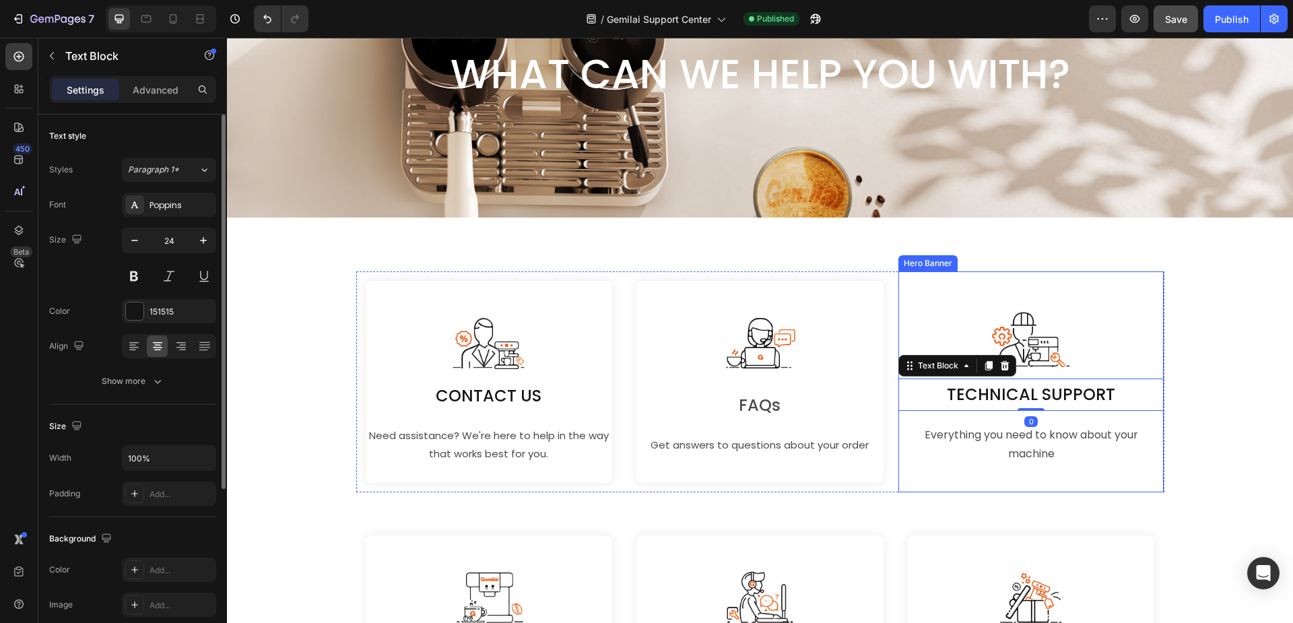
click at [952, 314] on div "TECHNICAL SUPPORT Text Block 0 Everything you need to know about your machine T…" at bounding box center [1031, 382] width 266 height 168
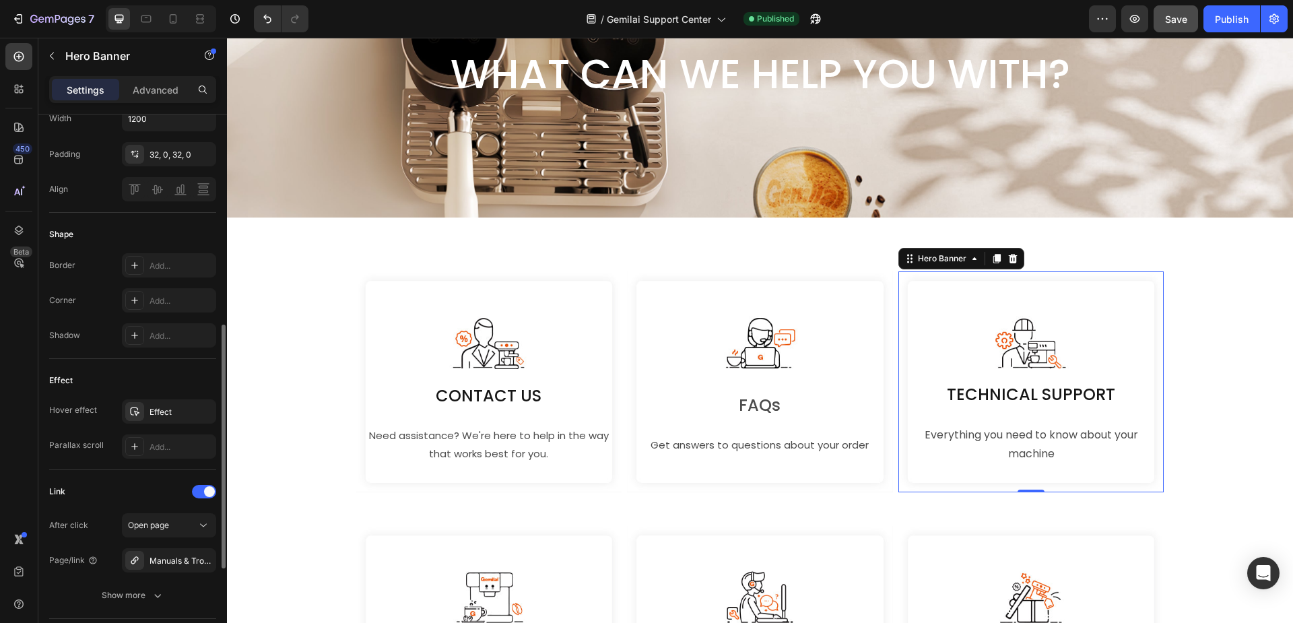
scroll to position [606, 0]
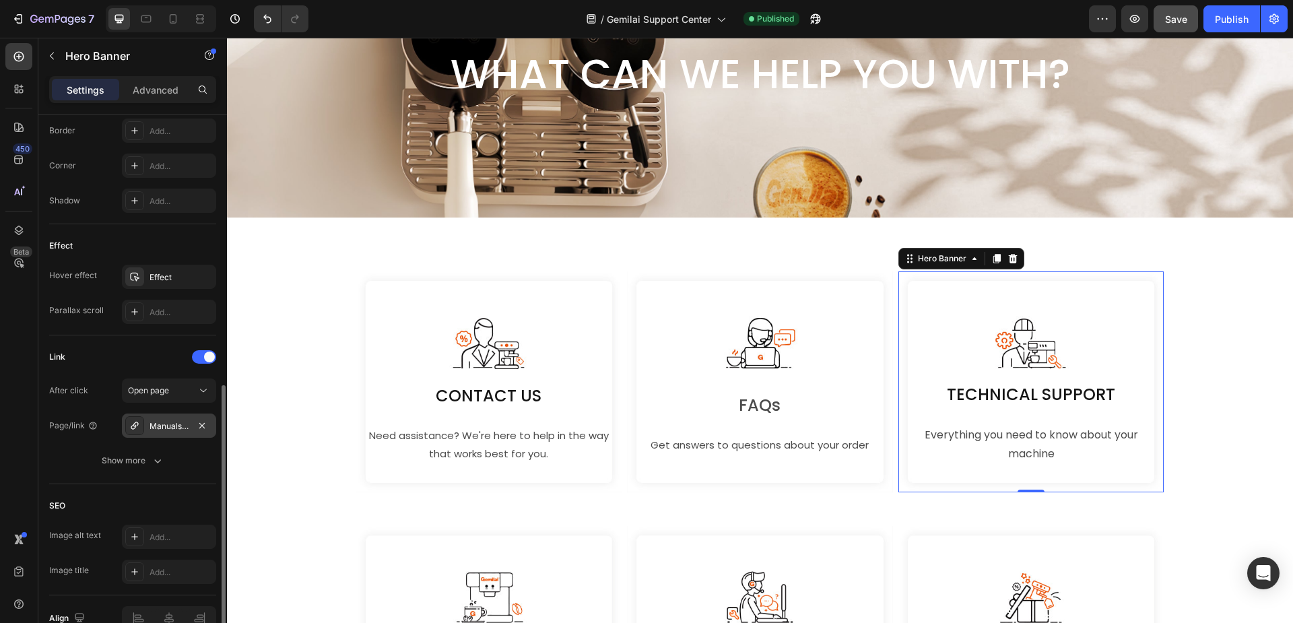
click at [179, 426] on div "Manuals & Troubleshooting" at bounding box center [168, 426] width 39 height 12
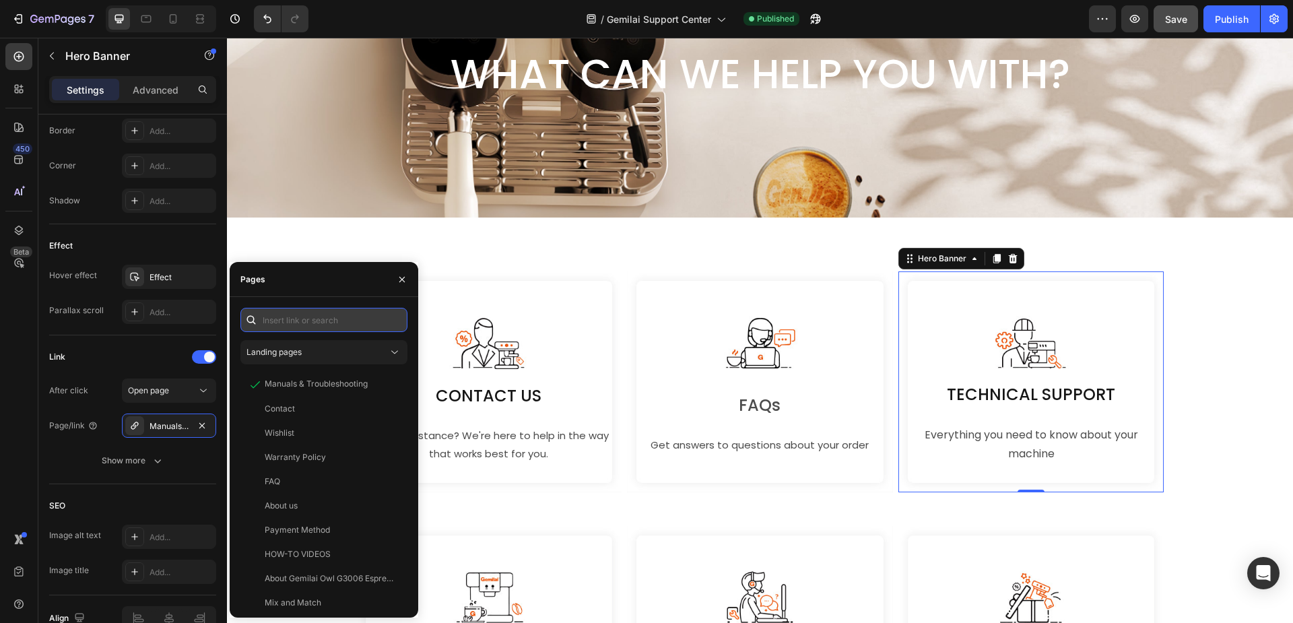
click at [314, 316] on input "text" at bounding box center [323, 320] width 167 height 24
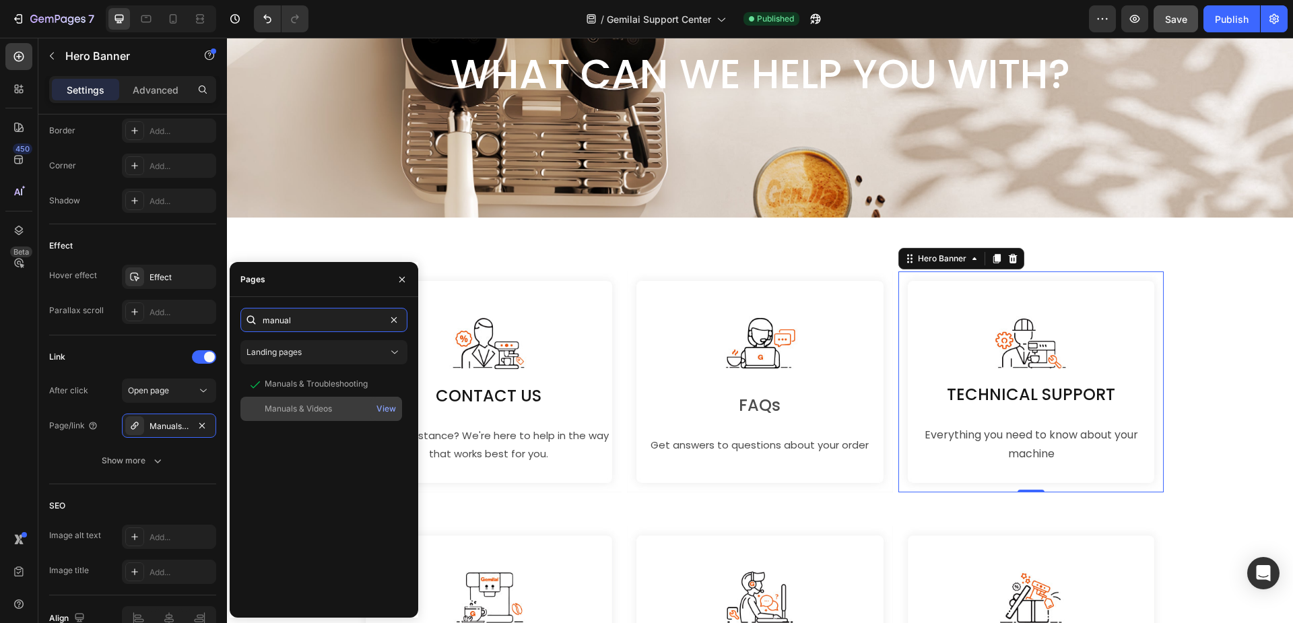
type input "manual"
click at [313, 412] on div "Manuals & Videos" at bounding box center [298, 409] width 67 height 12
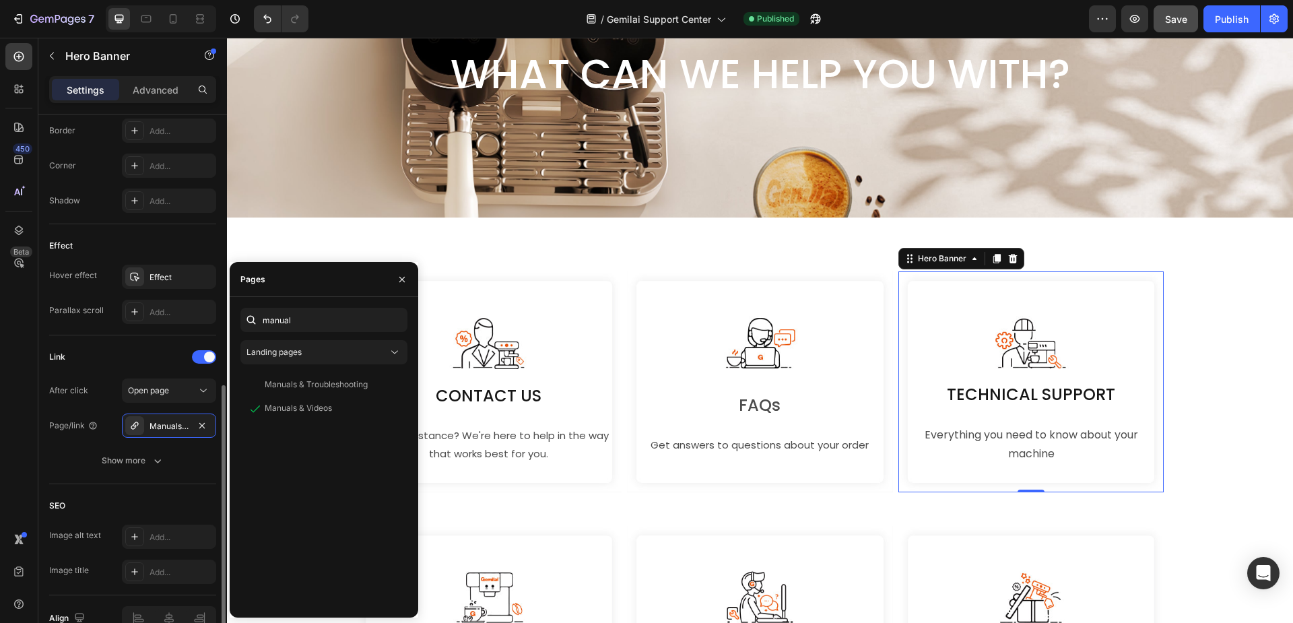
click at [143, 352] on div "Link" at bounding box center [132, 357] width 167 height 22
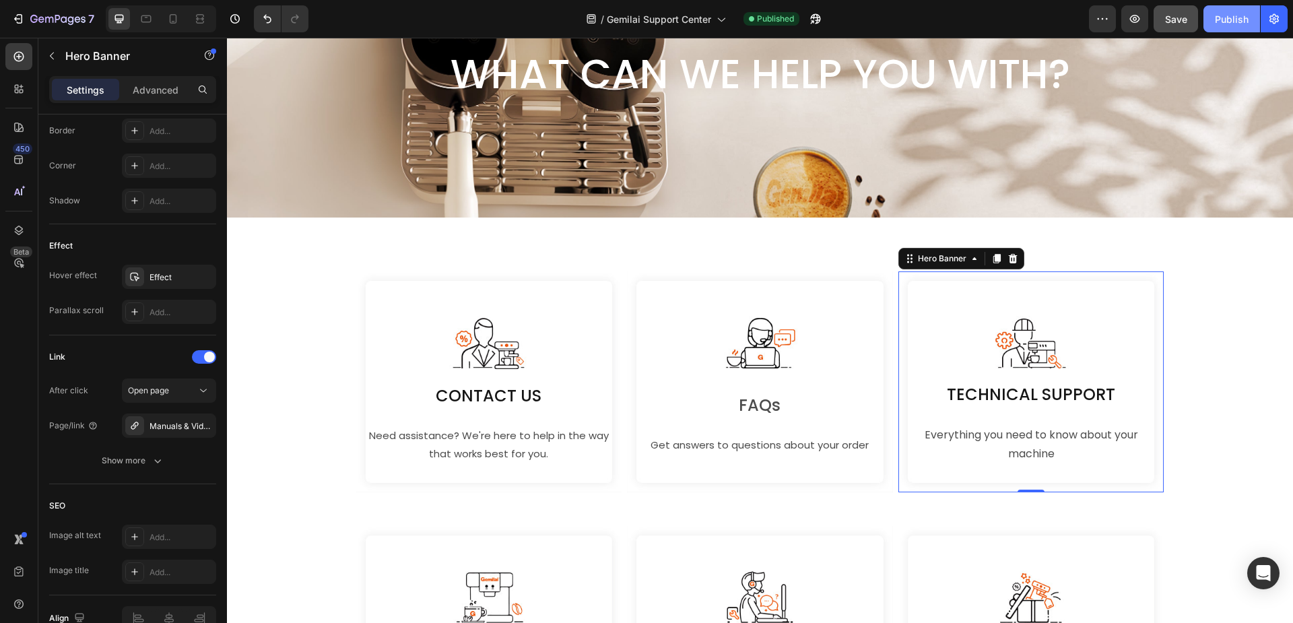
click at [1238, 17] on div "Publish" at bounding box center [1232, 19] width 34 height 14
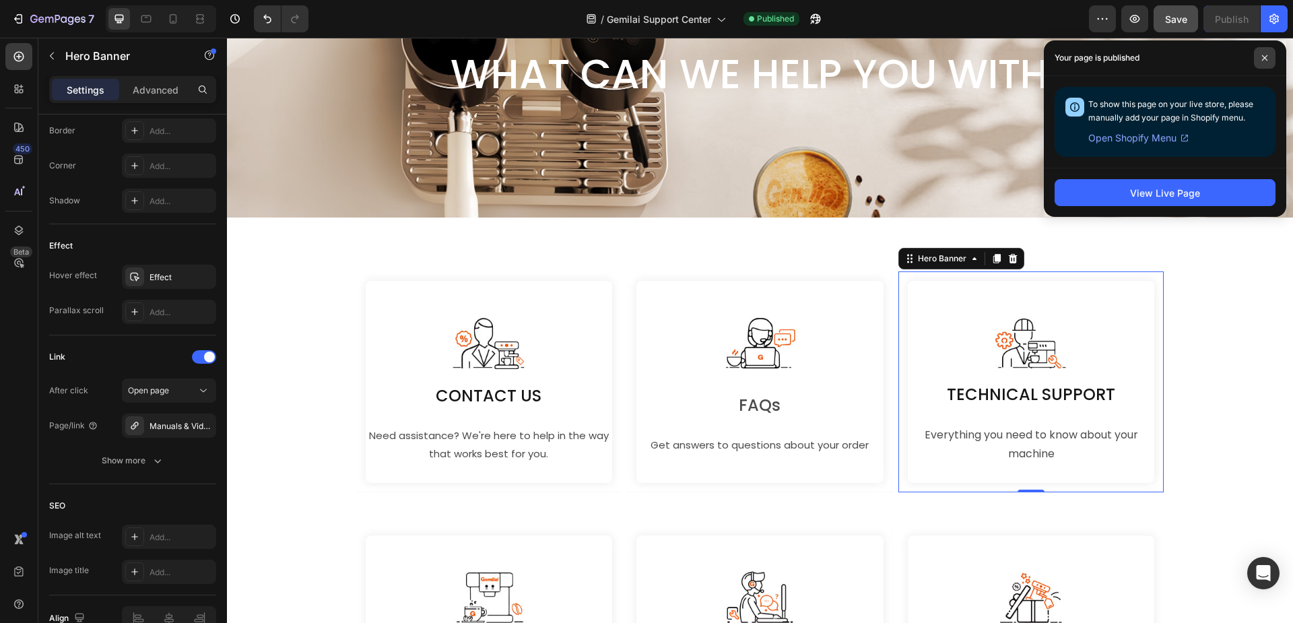
click at [1268, 59] on span at bounding box center [1265, 58] width 22 height 22
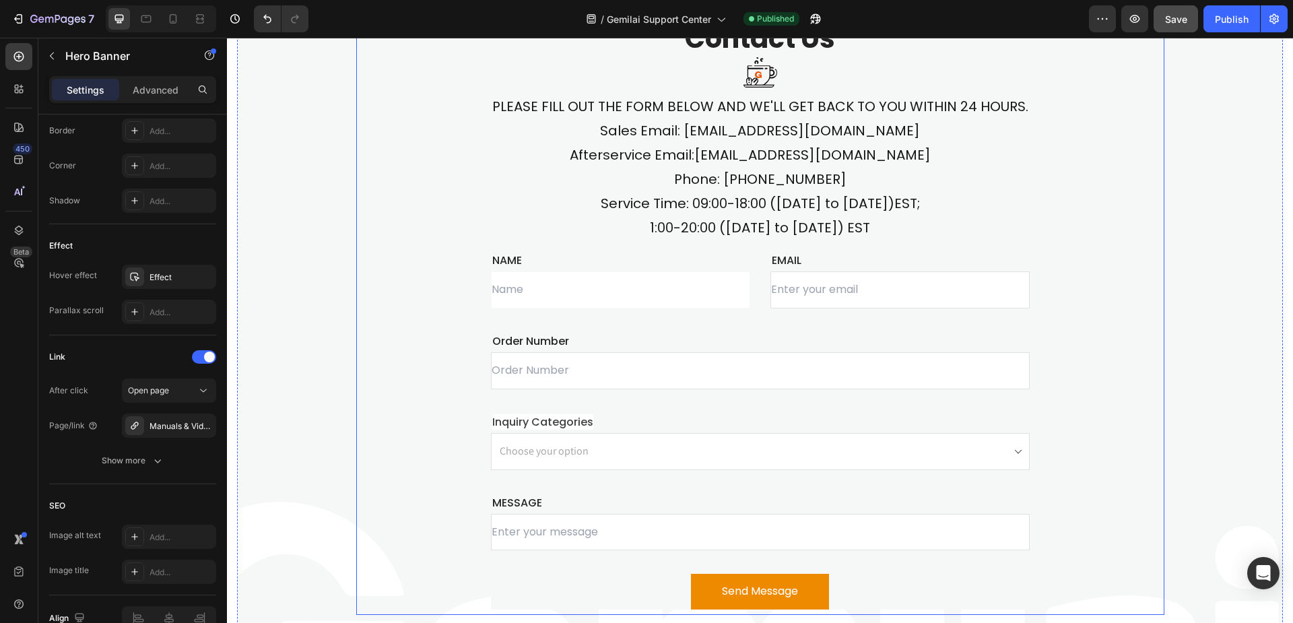
scroll to position [808, 0]
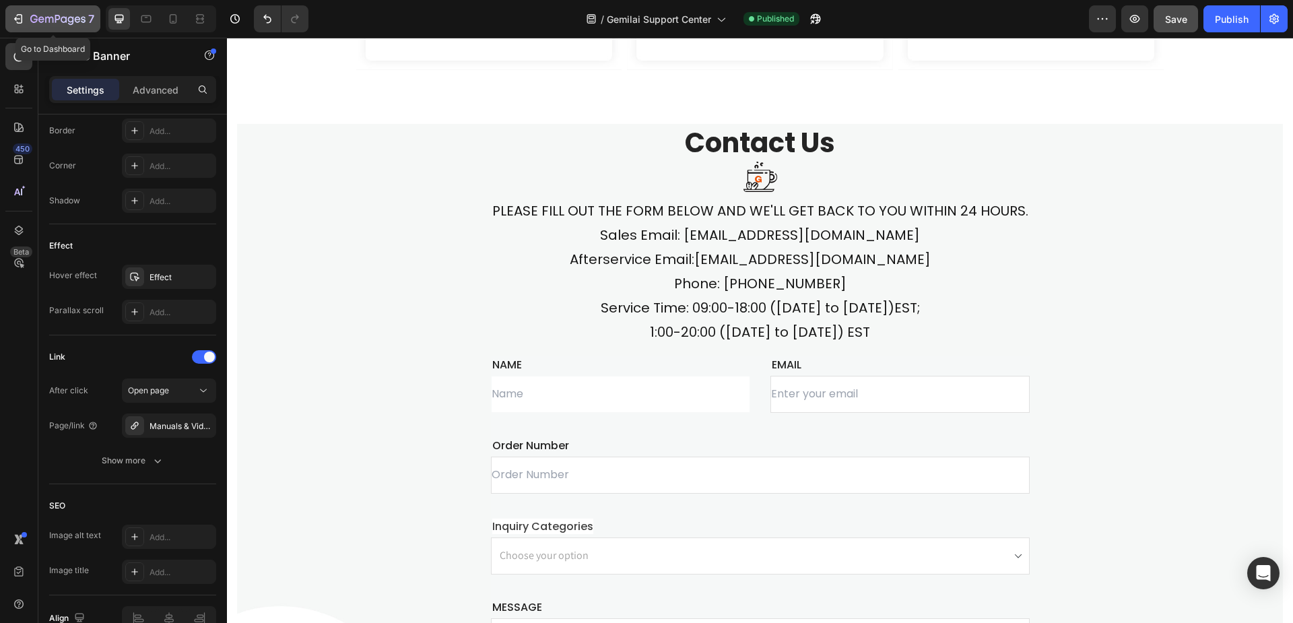
click at [15, 13] on icon "button" at bounding box center [17, 18] width 13 height 13
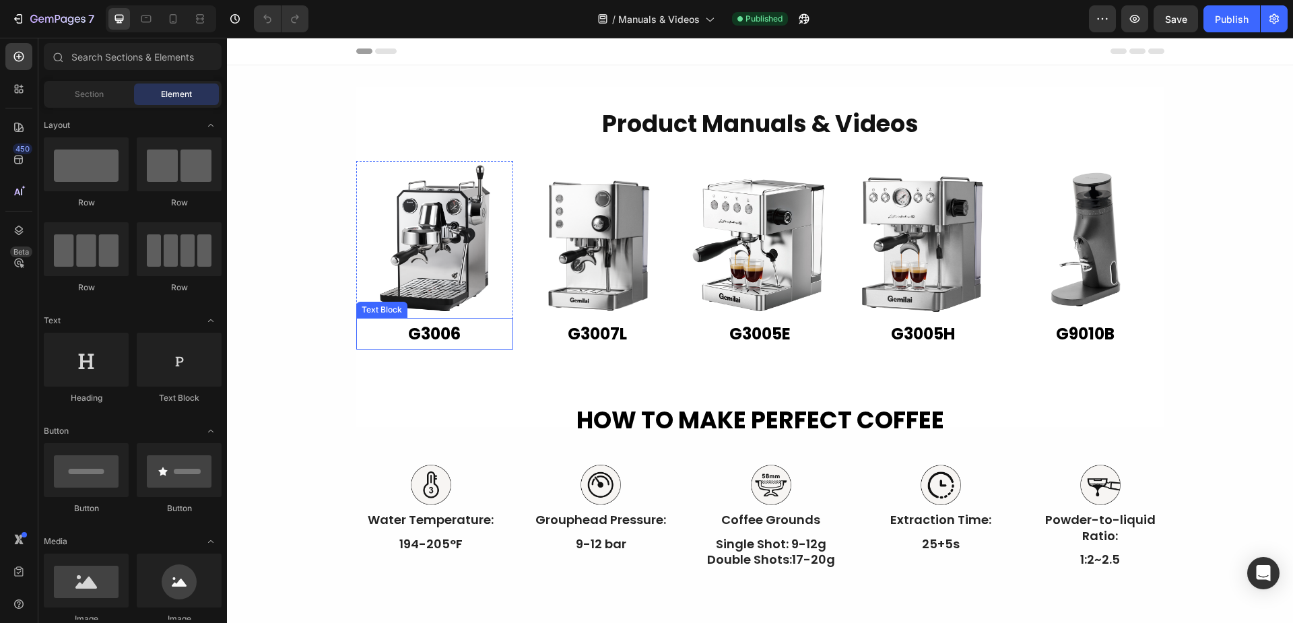
click at [420, 329] on p "G3006" at bounding box center [435, 333] width 155 height 29
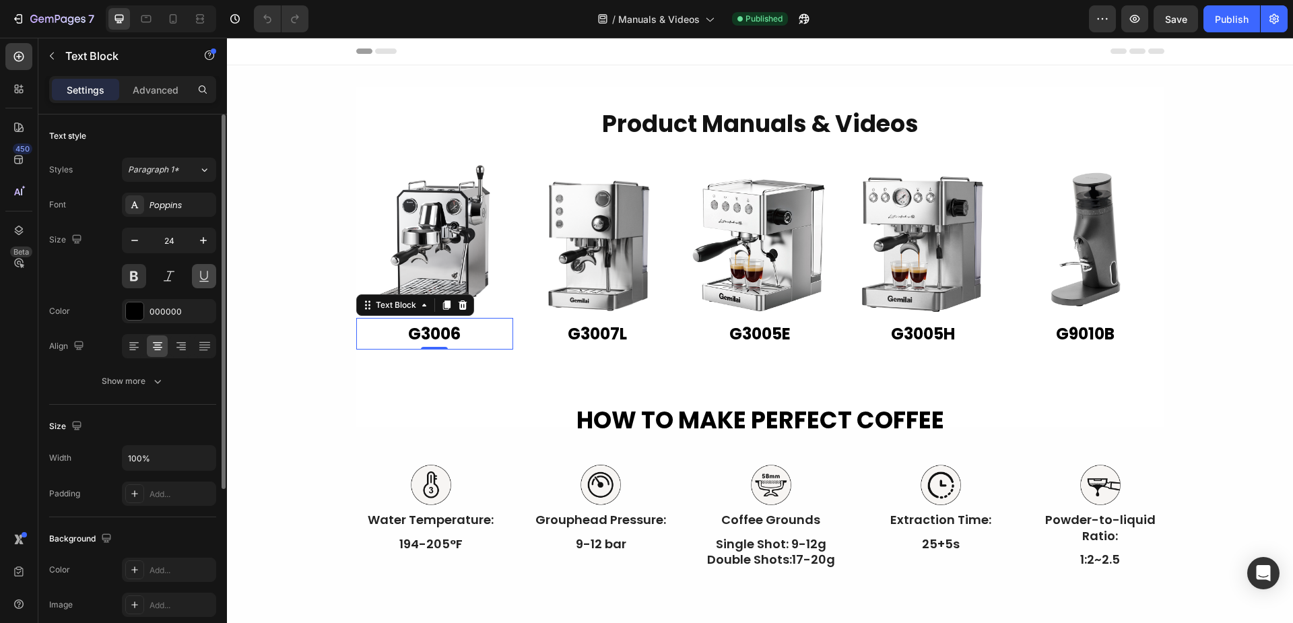
click at [202, 275] on button at bounding box center [204, 276] width 24 height 24
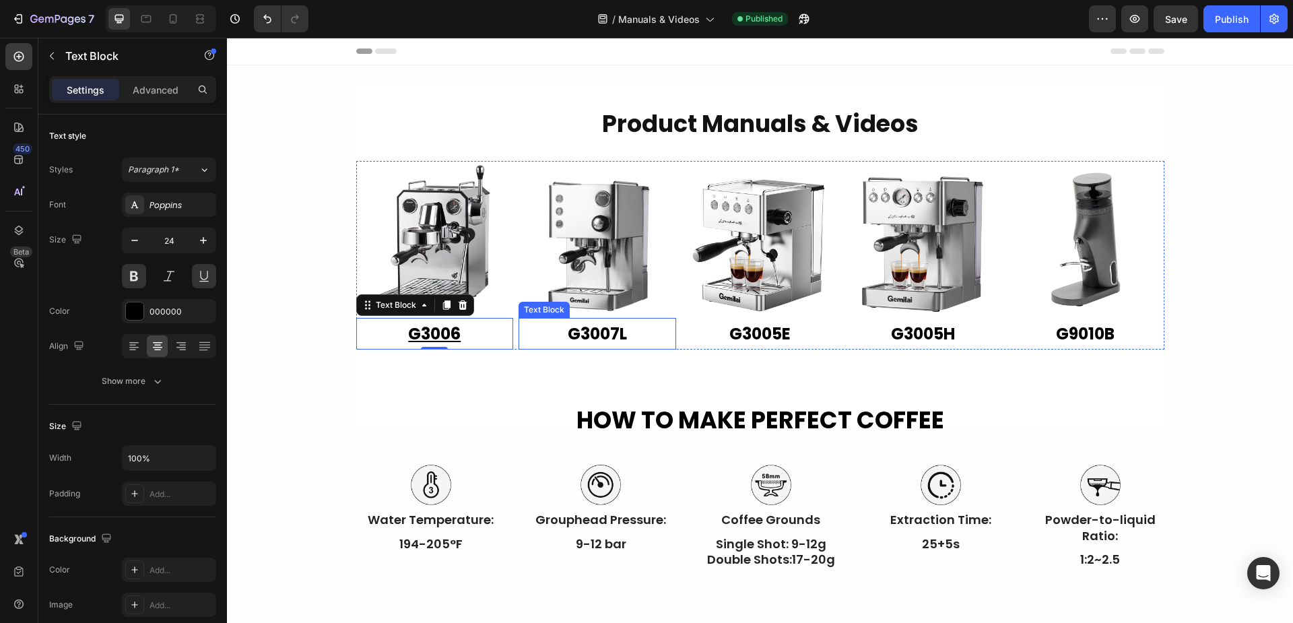
drag, startPoint x: 607, startPoint y: 335, endPoint x: 348, endPoint y: 286, distance: 263.7
click at [607, 335] on p "G3007L" at bounding box center [597, 333] width 155 height 29
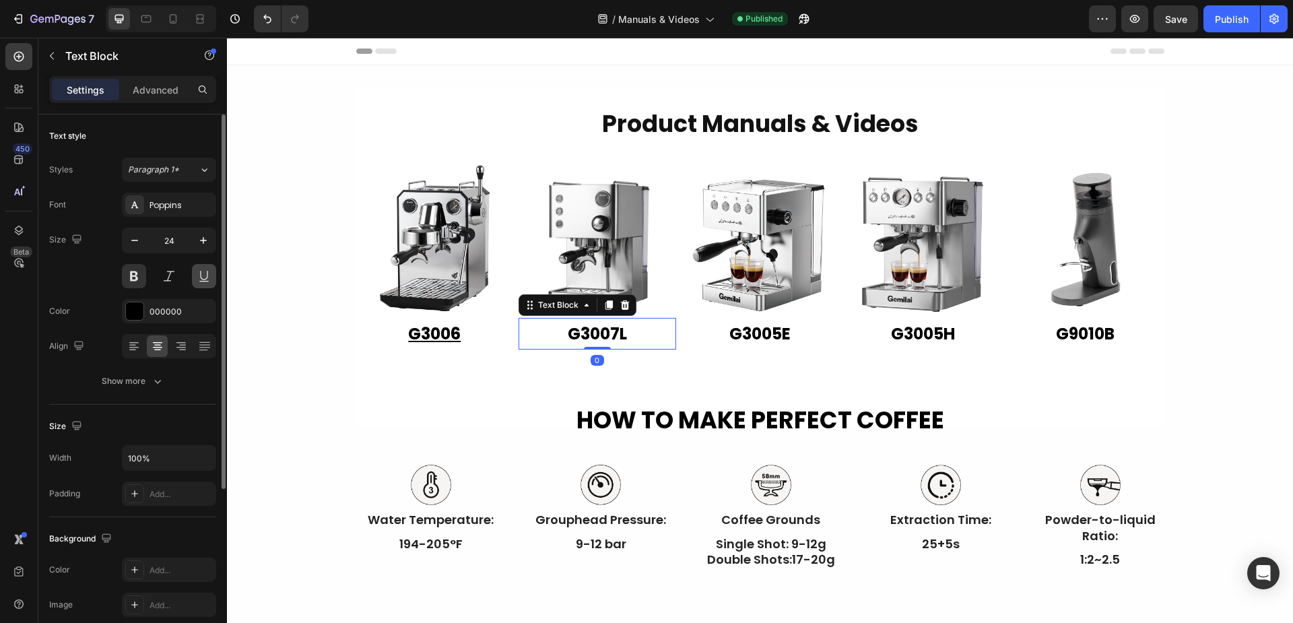
click at [207, 279] on button at bounding box center [204, 276] width 24 height 24
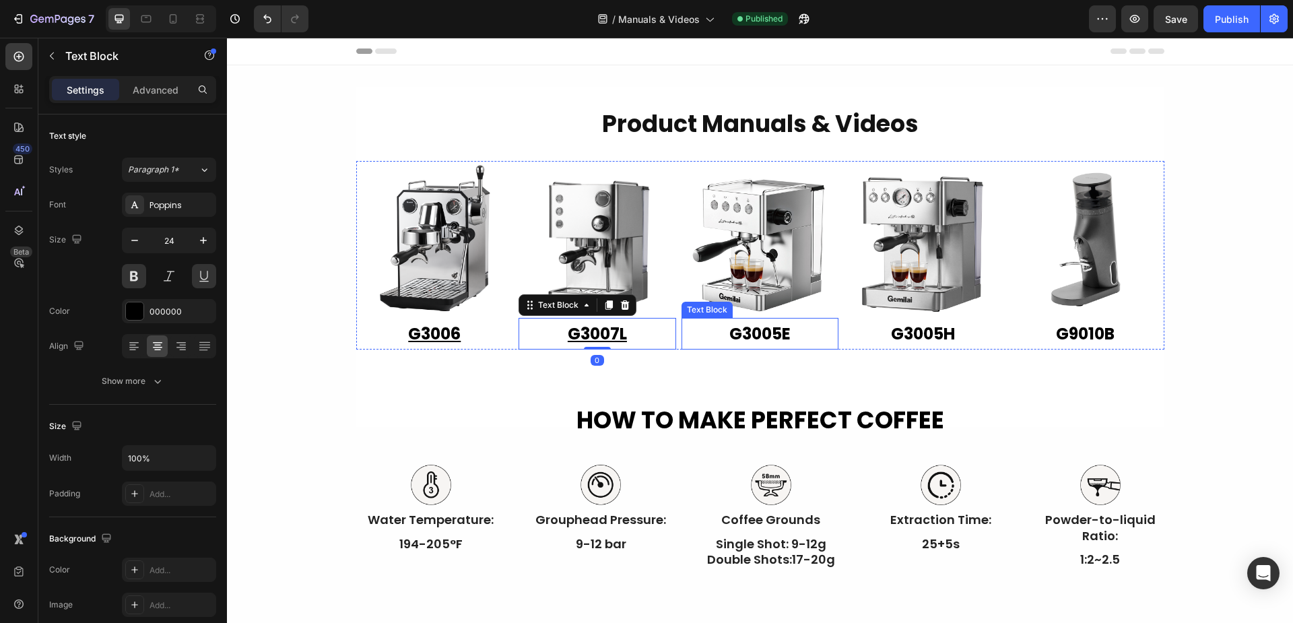
click at [755, 330] on p "G3005E" at bounding box center [760, 333] width 155 height 29
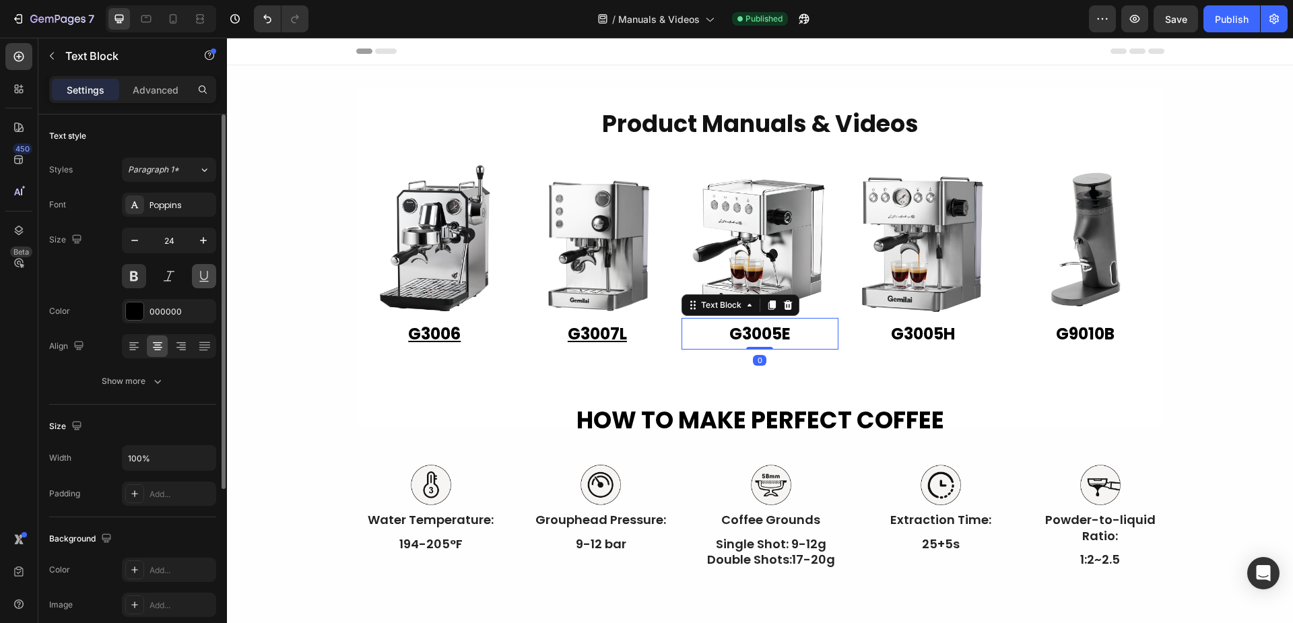
click at [205, 281] on button at bounding box center [204, 276] width 24 height 24
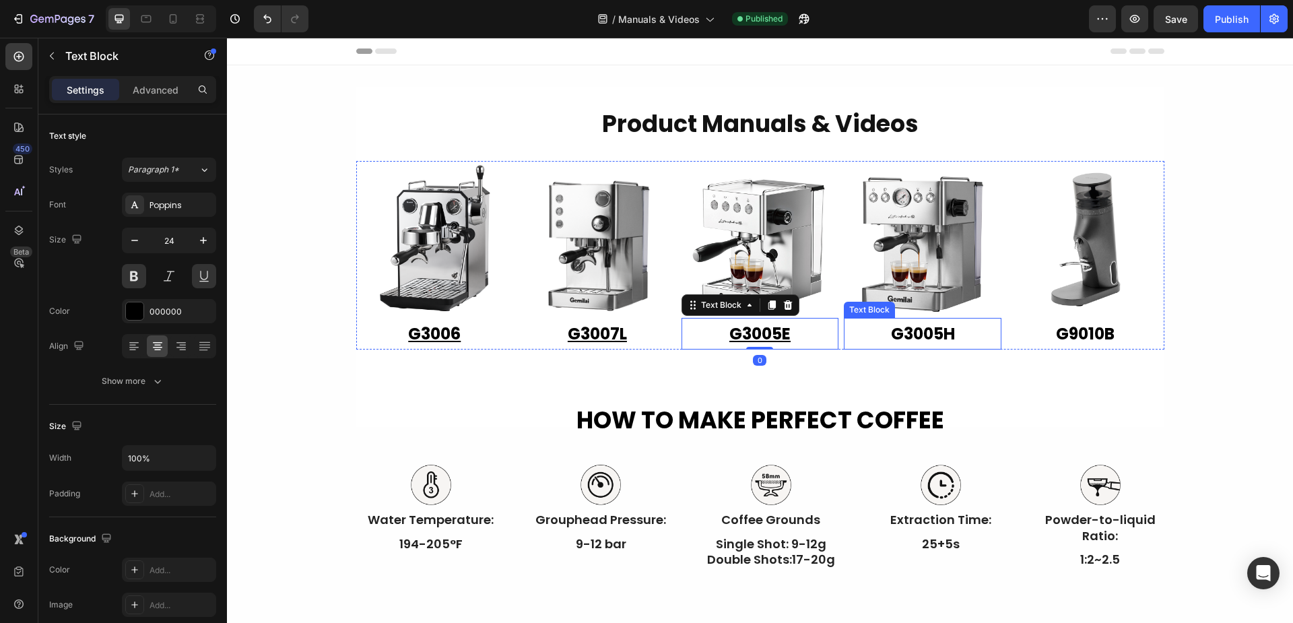
click at [939, 338] on p "G3005H" at bounding box center [922, 333] width 155 height 29
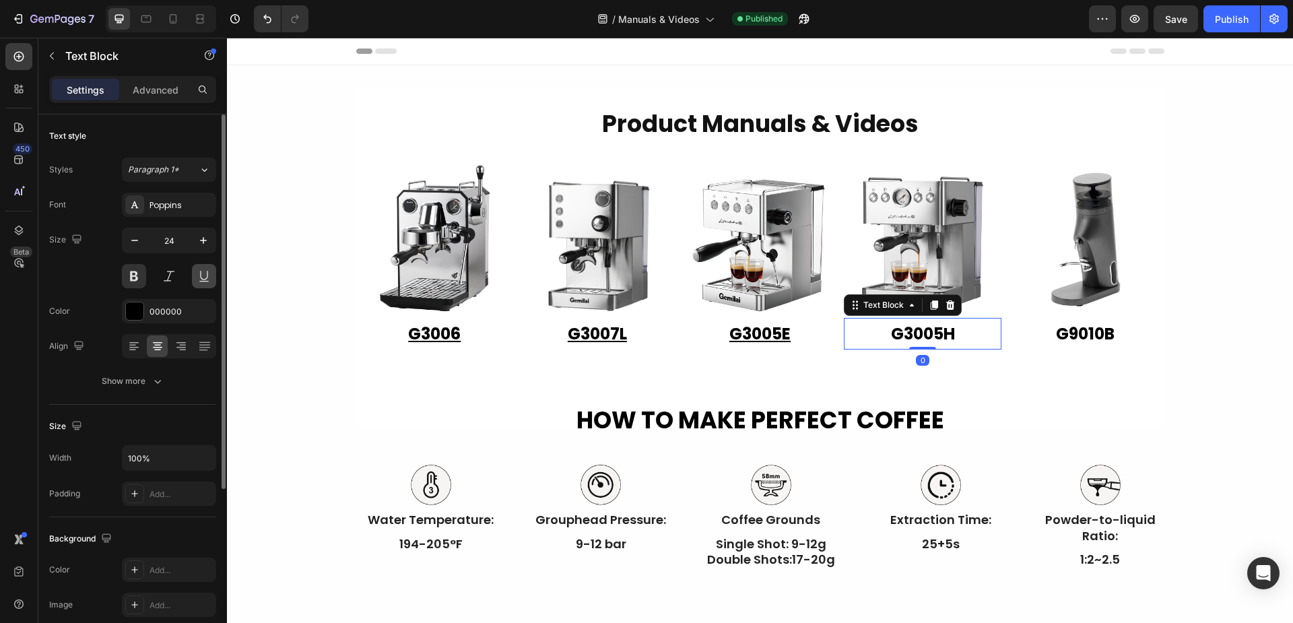
click at [207, 280] on button at bounding box center [204, 276] width 24 height 24
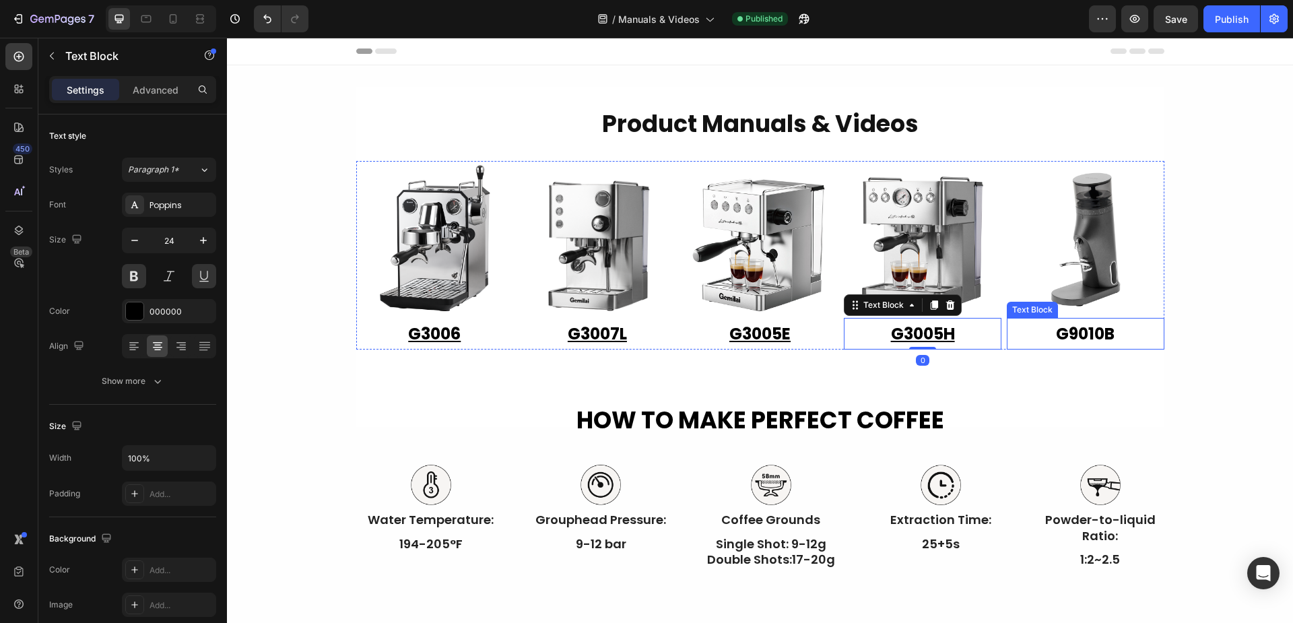
click at [1085, 334] on p "G9010B" at bounding box center [1085, 333] width 155 height 29
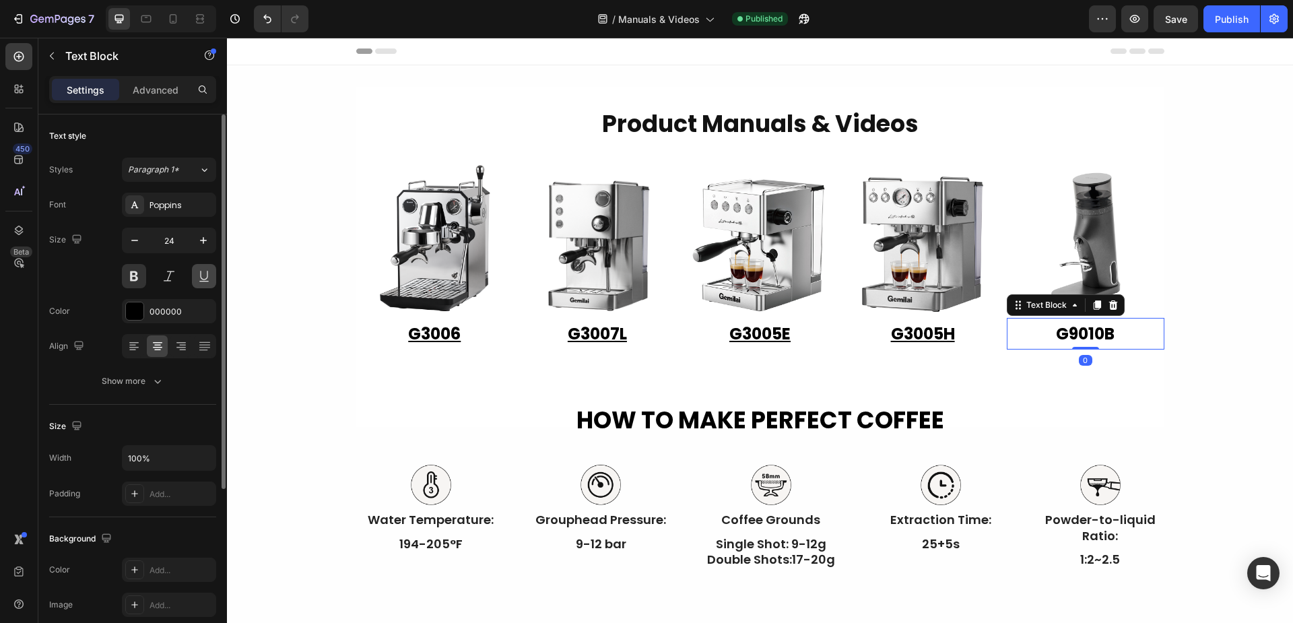
click at [205, 279] on button at bounding box center [204, 276] width 24 height 24
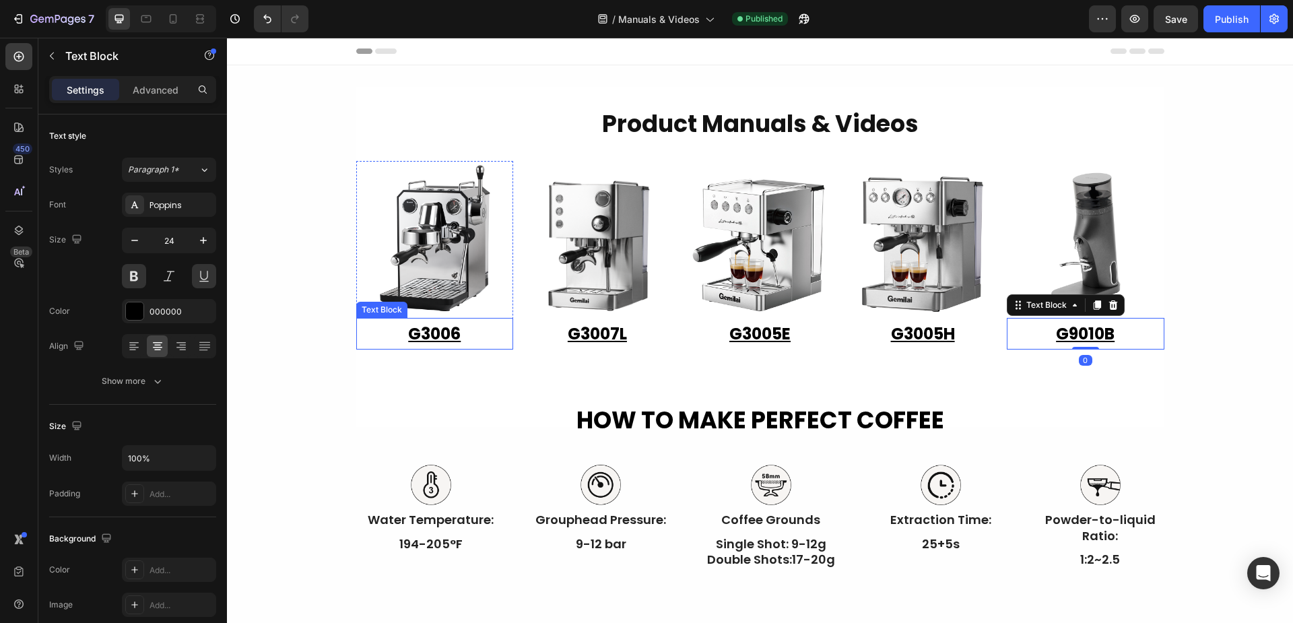
click at [415, 335] on p "G3006" at bounding box center [435, 333] width 155 height 29
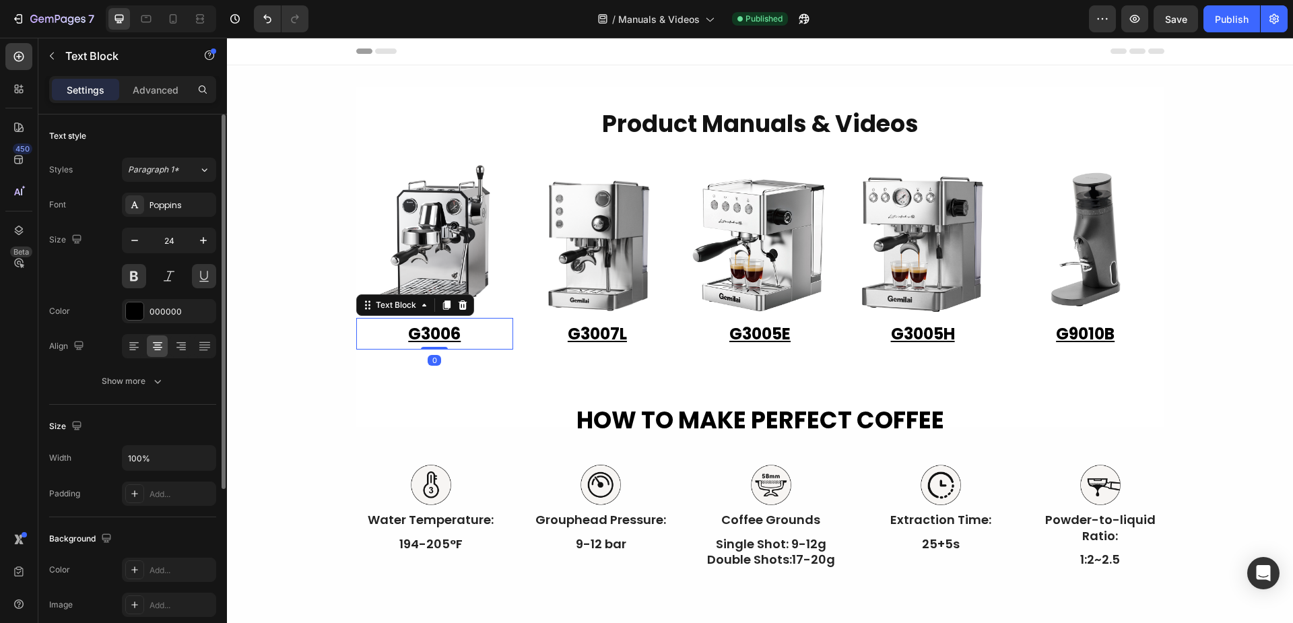
scroll to position [251, 0]
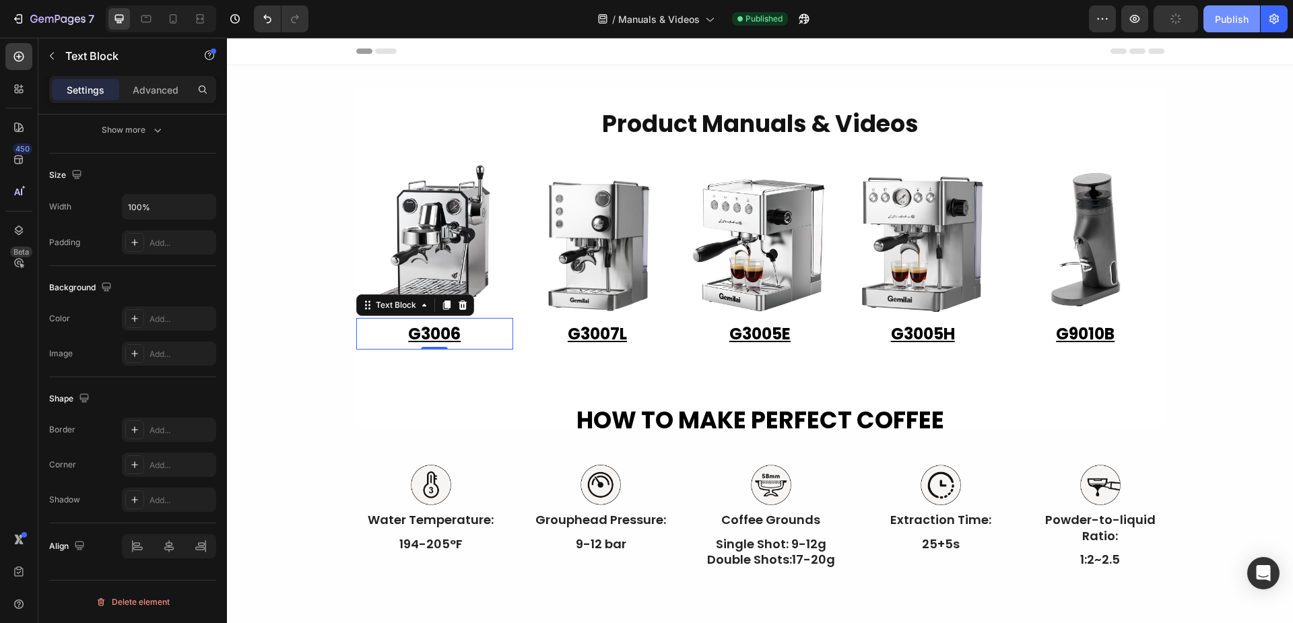
click at [1239, 21] on div "Publish" at bounding box center [1232, 19] width 34 height 14
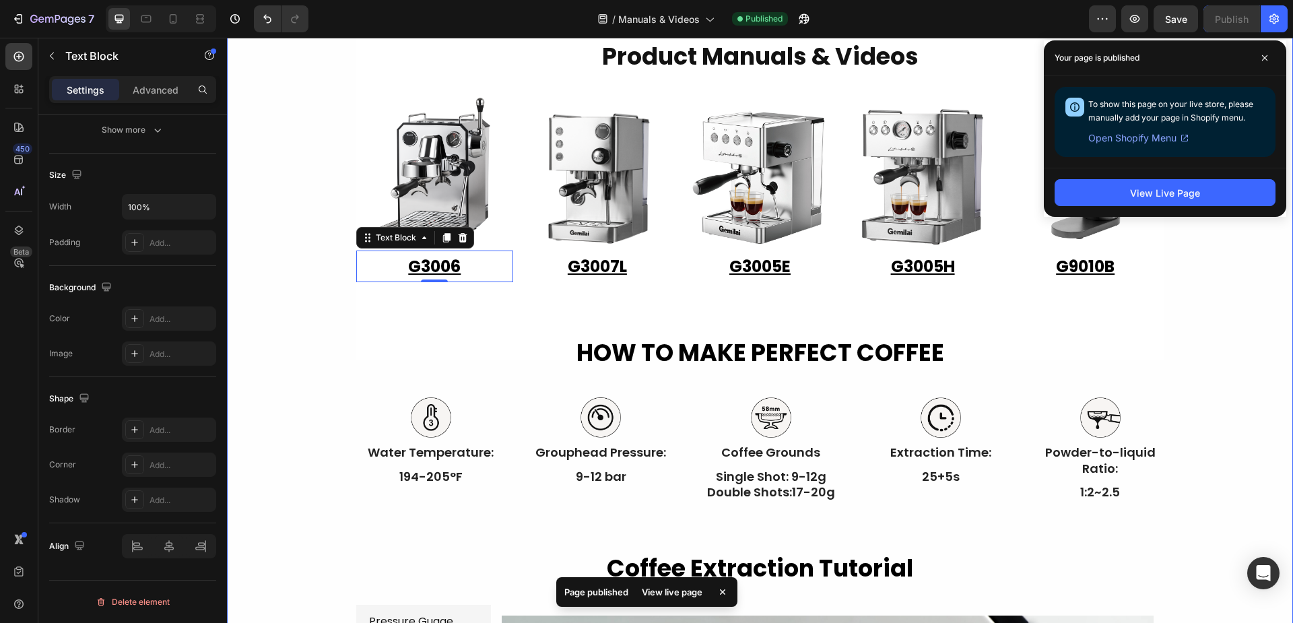
scroll to position [0, 0]
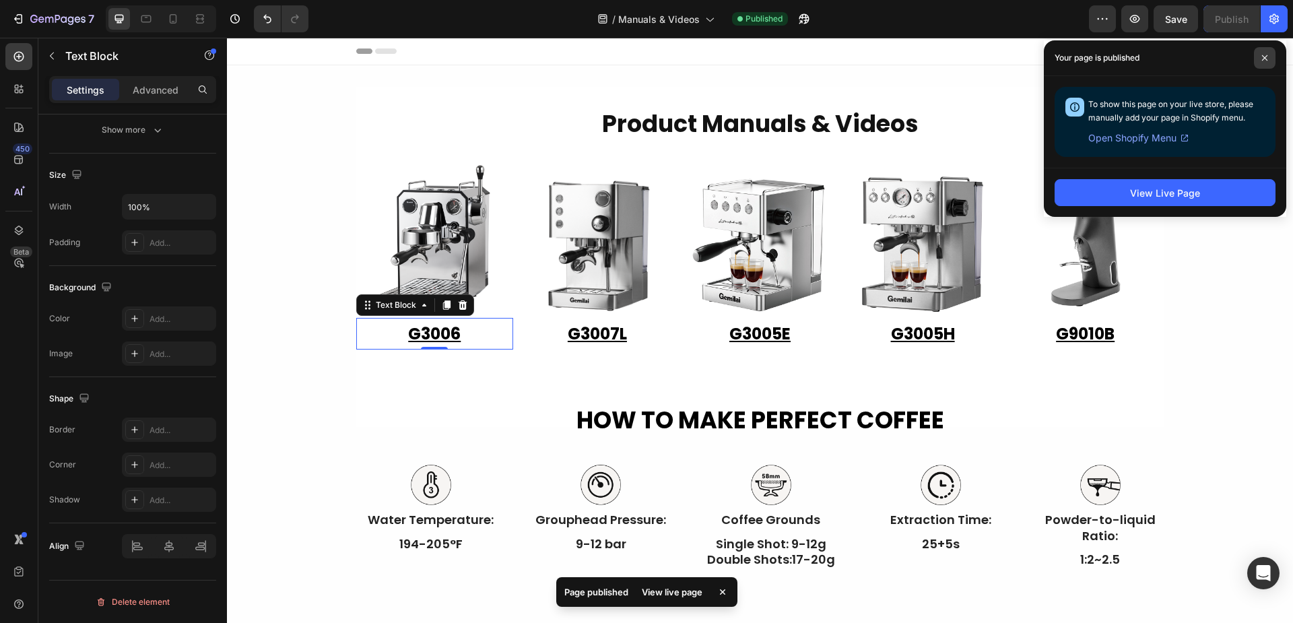
click at [1267, 57] on icon at bounding box center [1264, 58] width 7 height 7
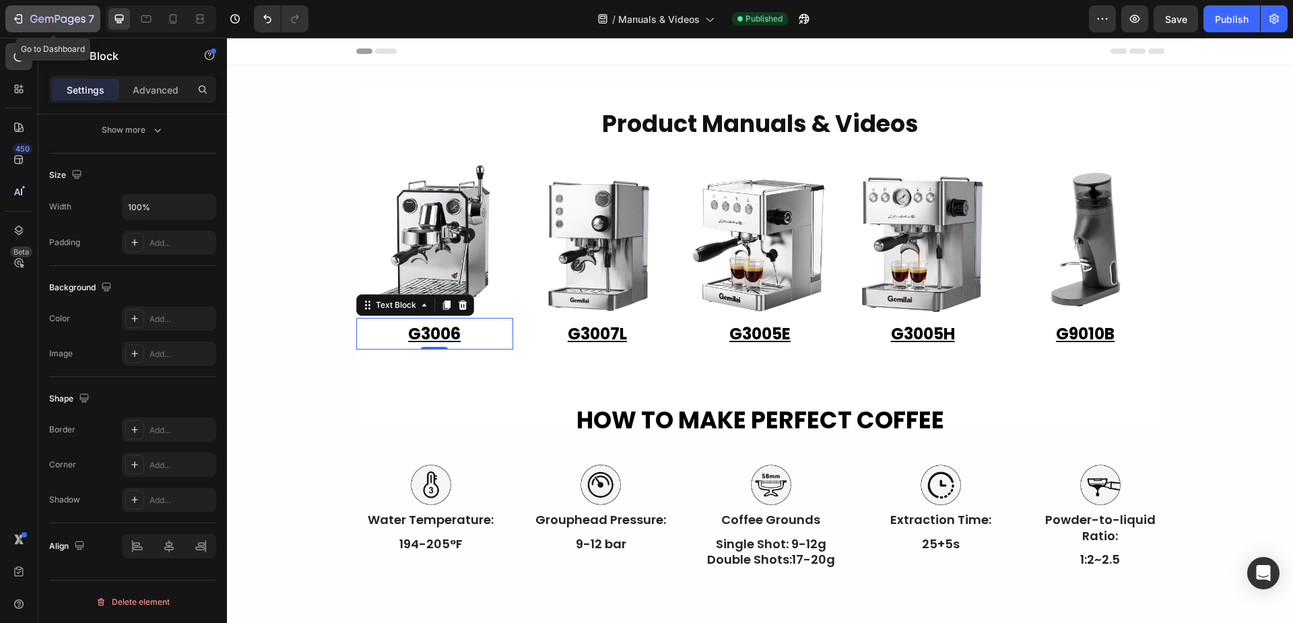
click at [11, 22] on button "7" at bounding box center [52, 18] width 95 height 27
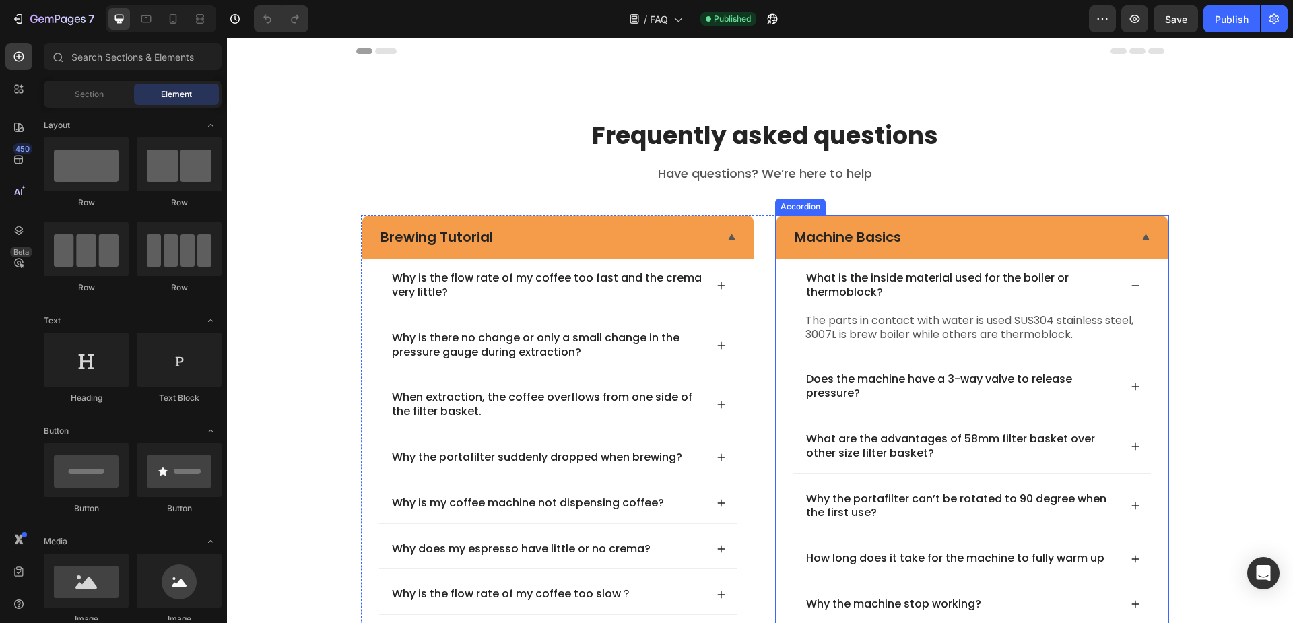
click at [1149, 236] on div "Machine Basics" at bounding box center [971, 236] width 391 height 43
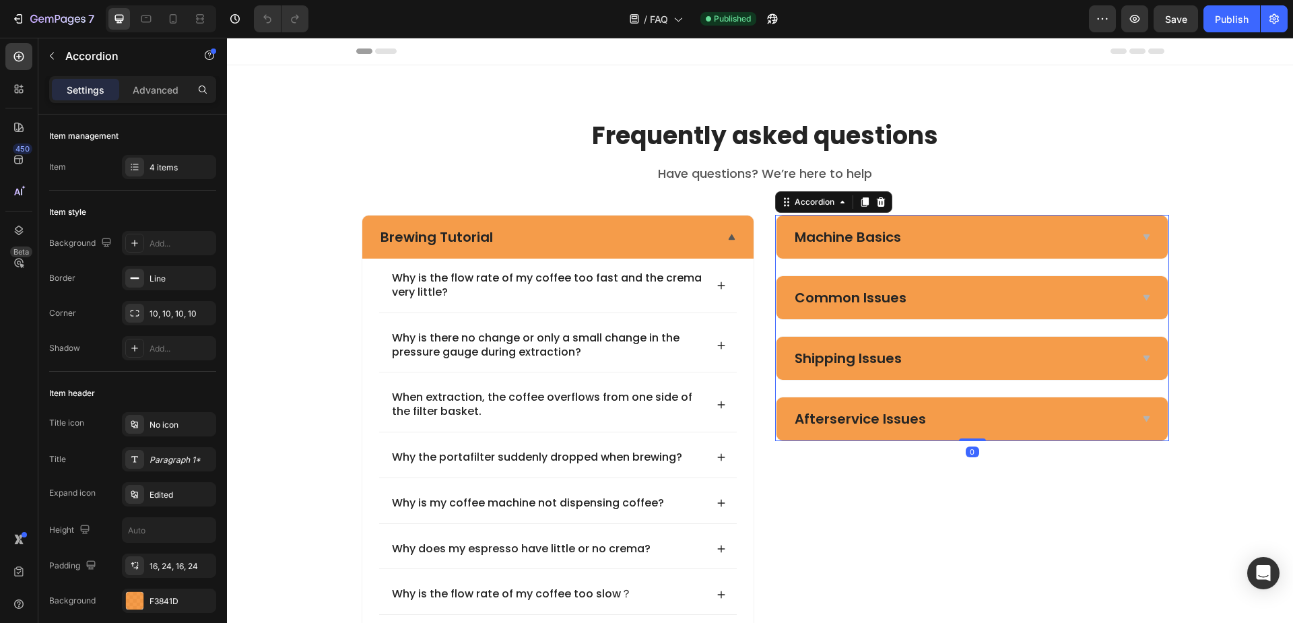
click at [964, 409] on div "Afterservice Issues" at bounding box center [961, 419] width 337 height 22
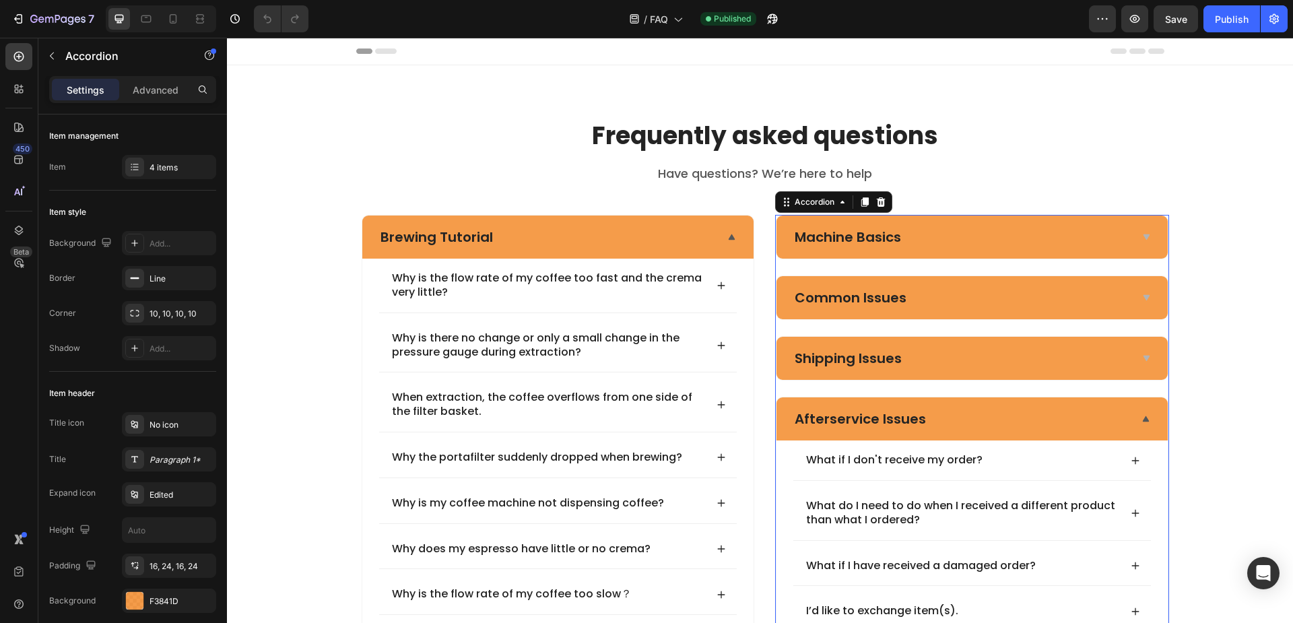
click at [953, 416] on div "Afterservice Issues" at bounding box center [961, 419] width 337 height 22
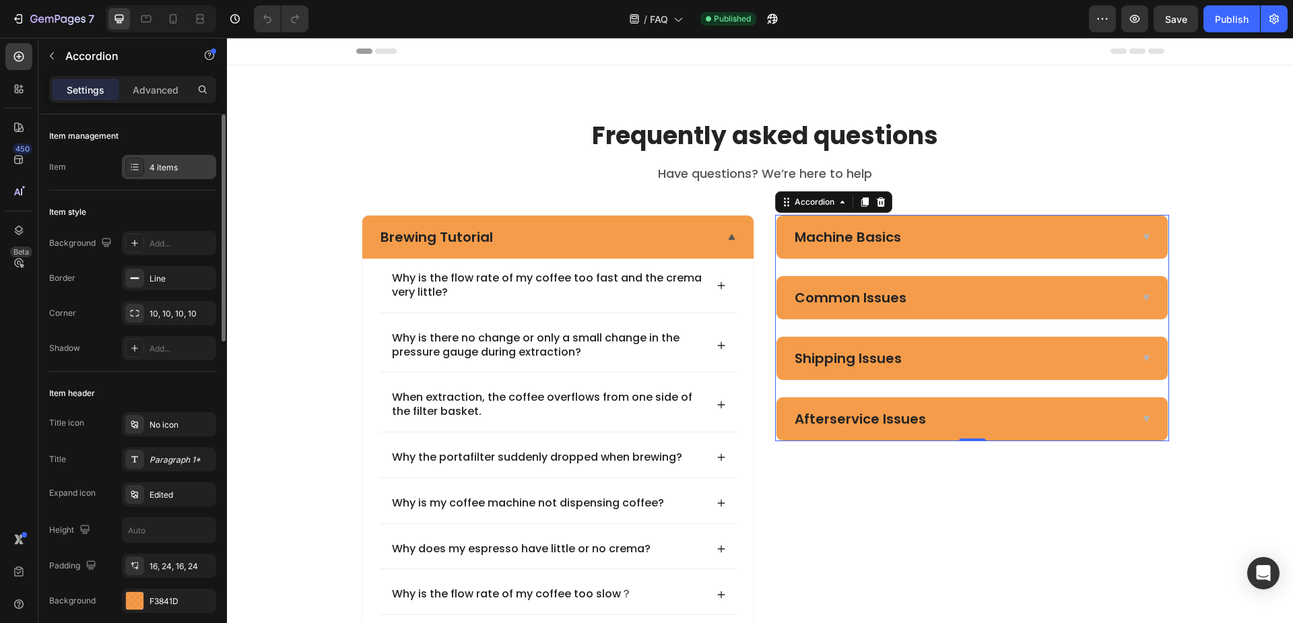
click at [138, 174] on div at bounding box center [134, 167] width 19 height 19
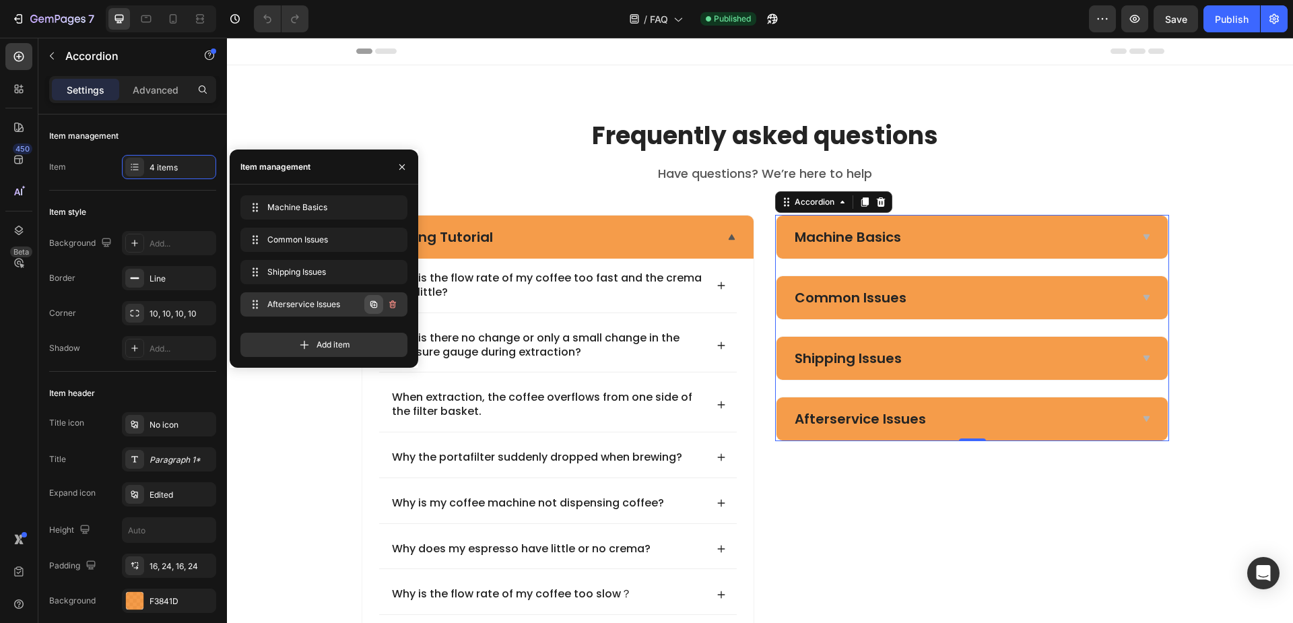
click at [372, 302] on icon "button" at bounding box center [373, 304] width 11 height 11
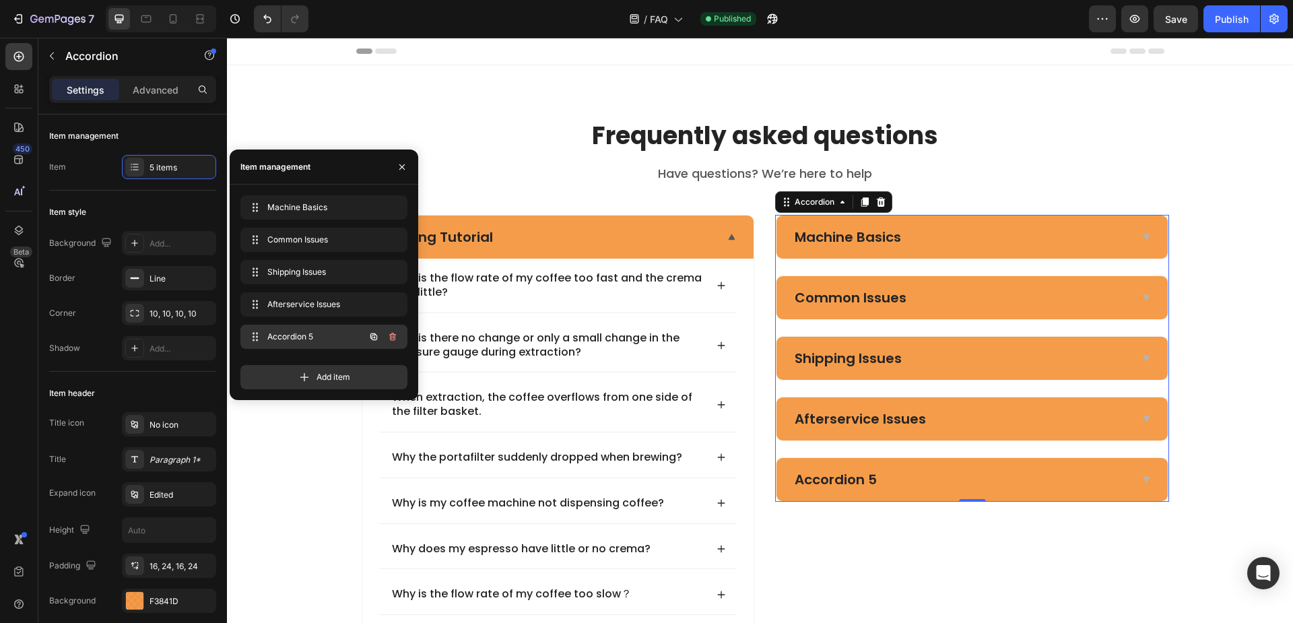
click at [288, 335] on span "Accordion 5" at bounding box center [305, 337] width 76 height 12
click at [310, 338] on span "Accordion 5" at bounding box center [305, 337] width 76 height 12
click at [310, 338] on span "Accordion 5" at bounding box center [315, 337] width 100 height 12
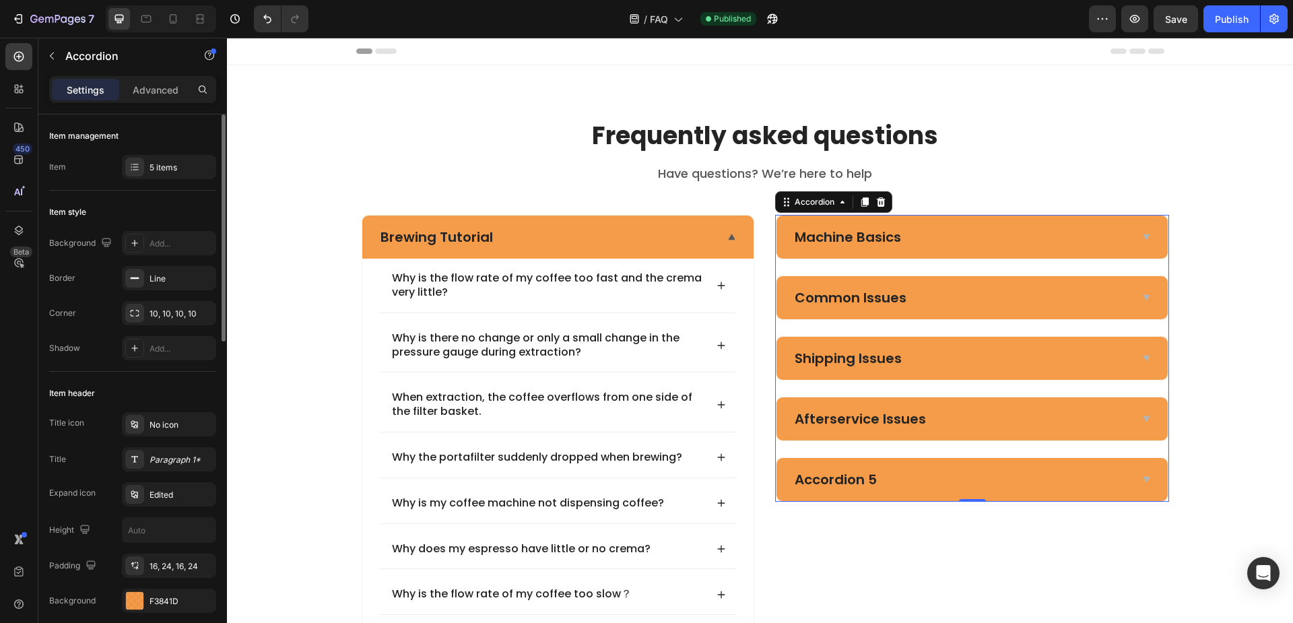
drag, startPoint x: 166, startPoint y: 209, endPoint x: 154, endPoint y: 206, distance: 13.2
click at [166, 209] on div "Item style" at bounding box center [132, 212] width 167 height 22
click at [906, 478] on div "Accordion 5" at bounding box center [961, 480] width 337 height 22
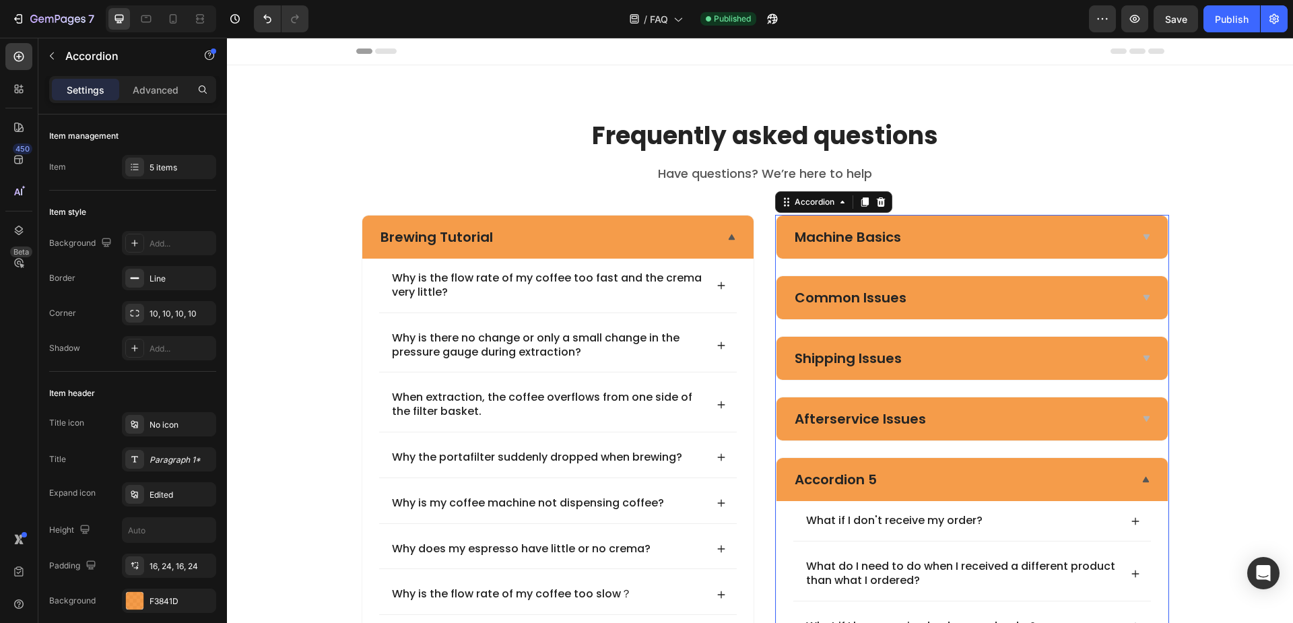
click at [844, 477] on div "Accordion 5" at bounding box center [836, 480] width 86 height 22
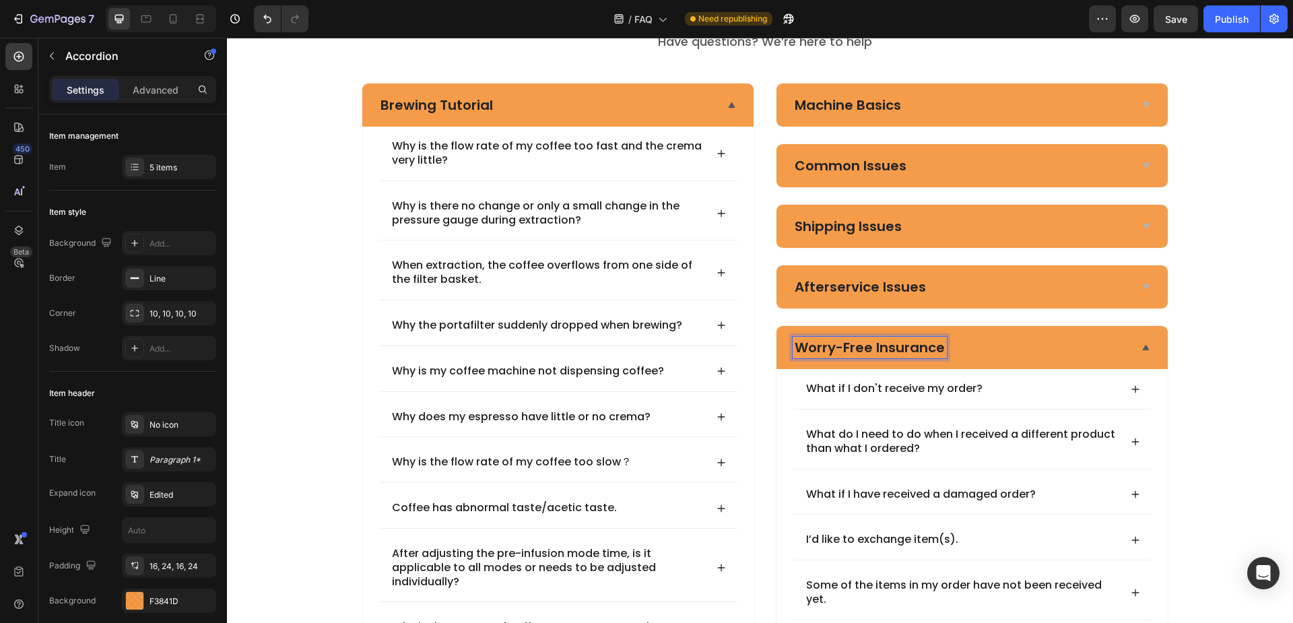
scroll to position [135, 0]
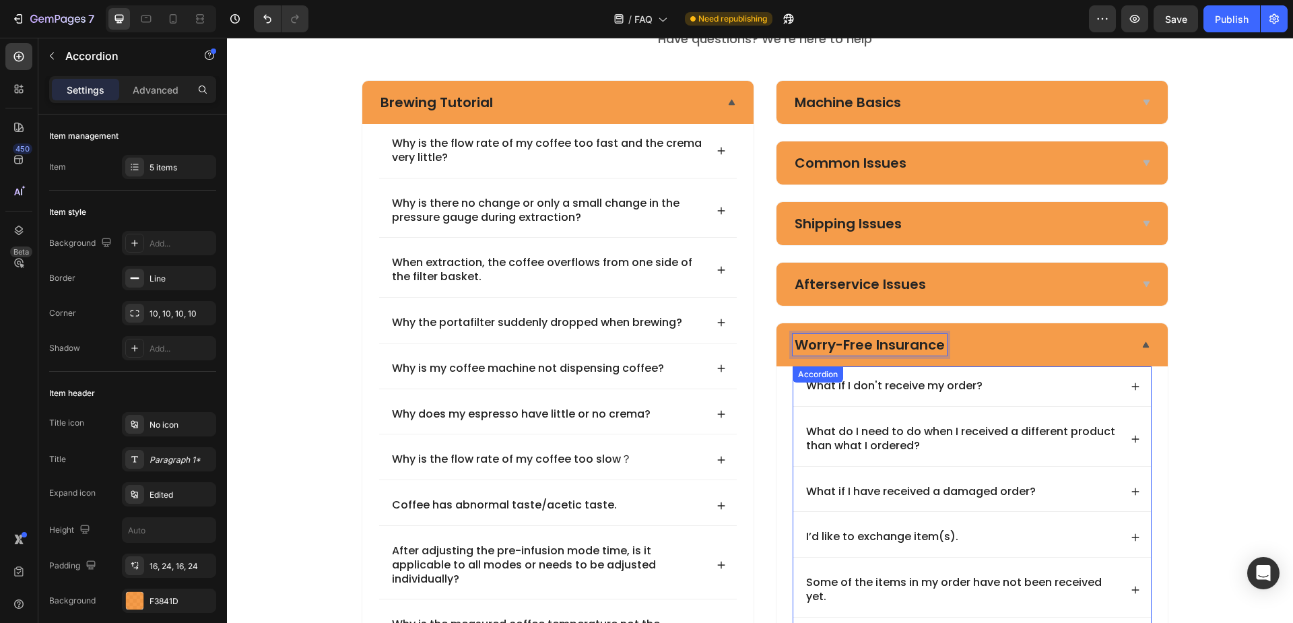
click at [890, 384] on p "What if I don't receive my order?" at bounding box center [894, 386] width 176 height 14
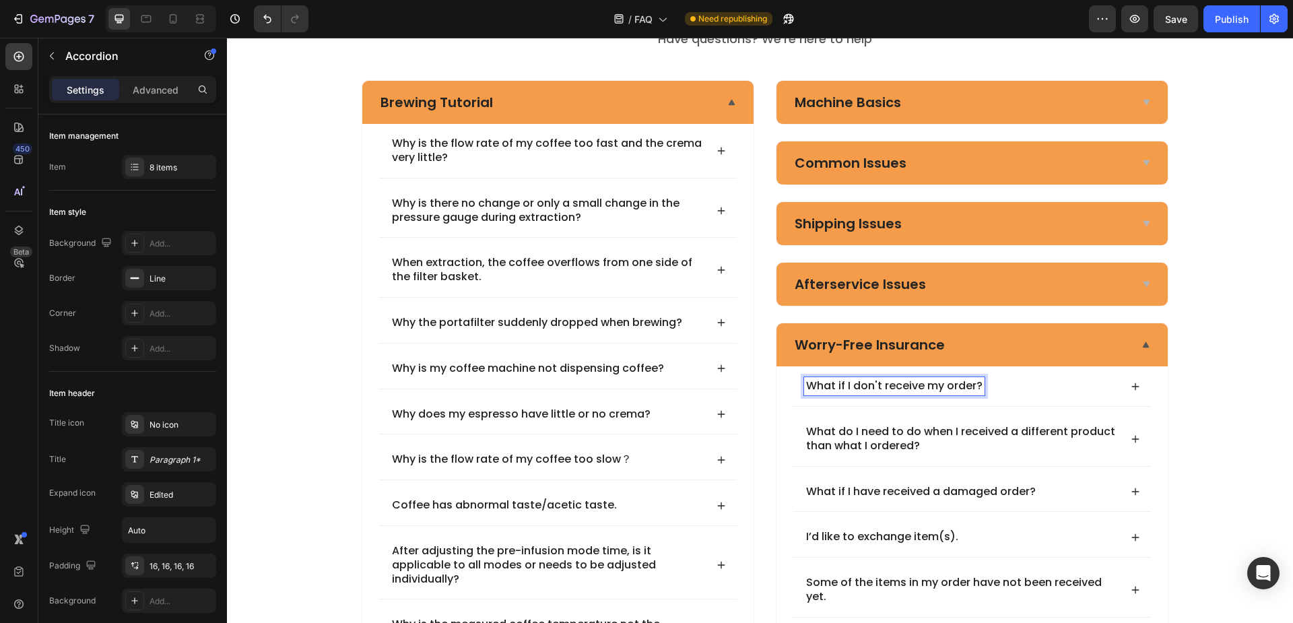
drag, startPoint x: 1124, startPoint y: 389, endPoint x: 1106, endPoint y: 393, distance: 18.6
click at [1124, 389] on div "What if I don't receive my order?" at bounding box center [972, 386] width 358 height 40
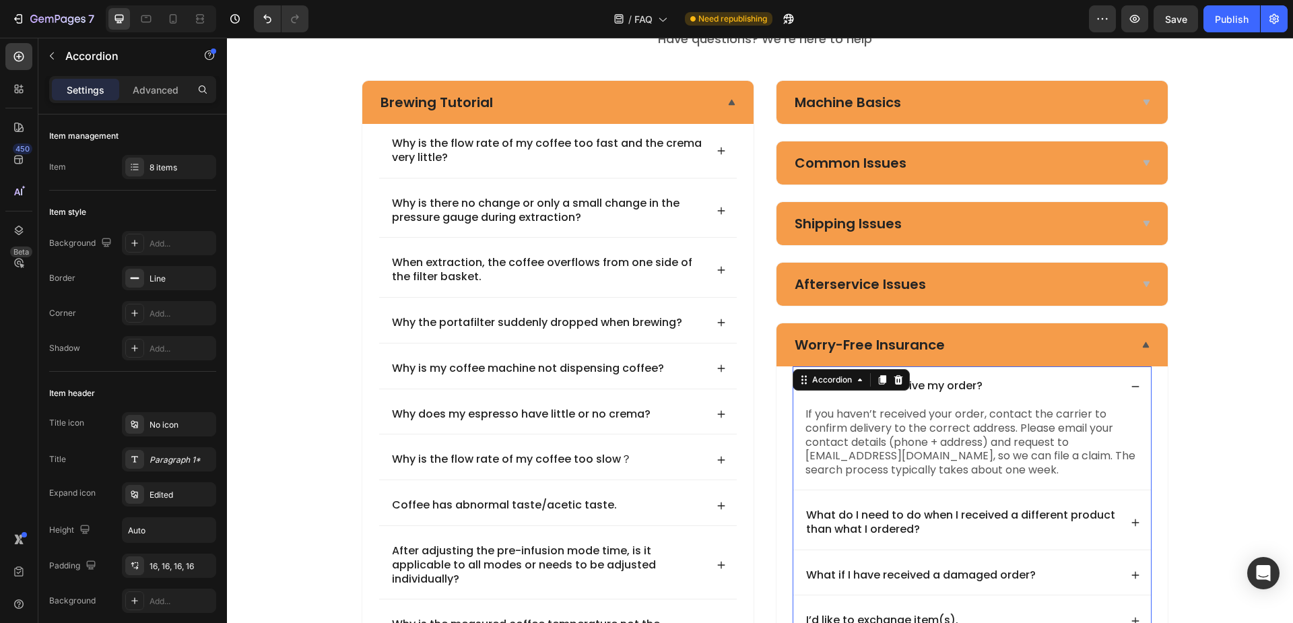
click at [927, 382] on p "What if I don't receive my order?" at bounding box center [894, 386] width 176 height 14
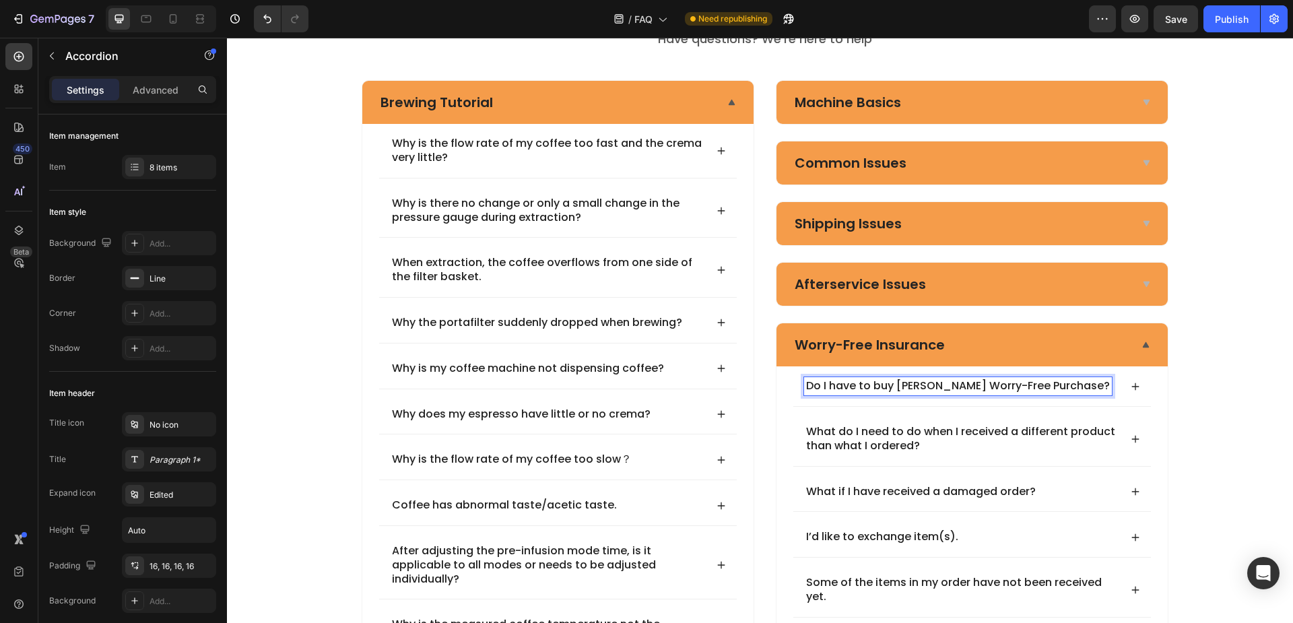
click at [1084, 385] on div "Do I have to buy [PERSON_NAME] Worry-Free Purchase?" at bounding box center [962, 386] width 316 height 18
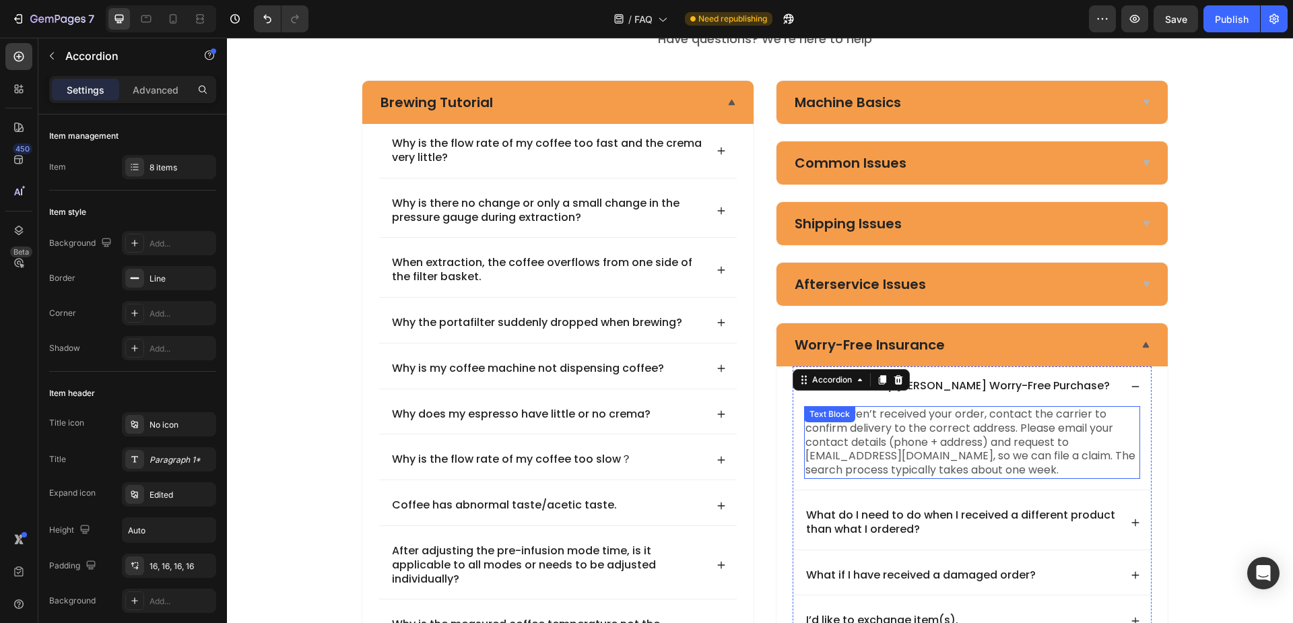
click at [965, 429] on p "If you haven’t received your order, contact the carrier to confirm delivery to …" at bounding box center [971, 442] width 333 height 70
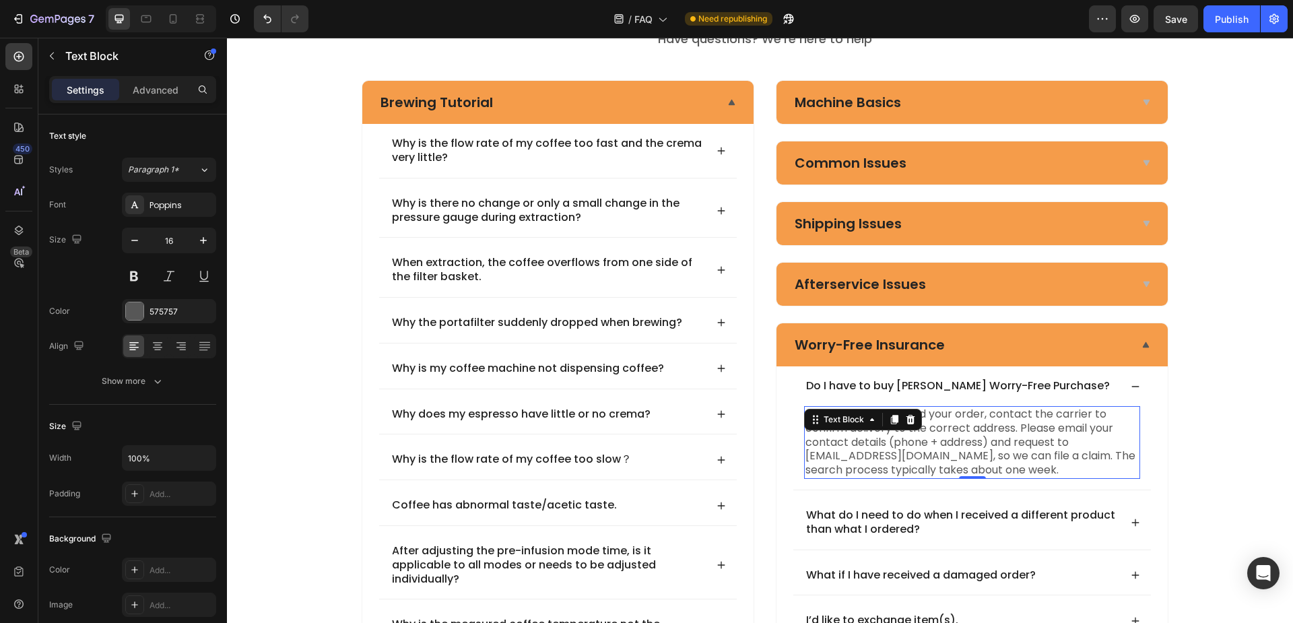
click at [984, 438] on p "If you haven’t received your order, contact the carrier to confirm delivery to …" at bounding box center [971, 442] width 333 height 70
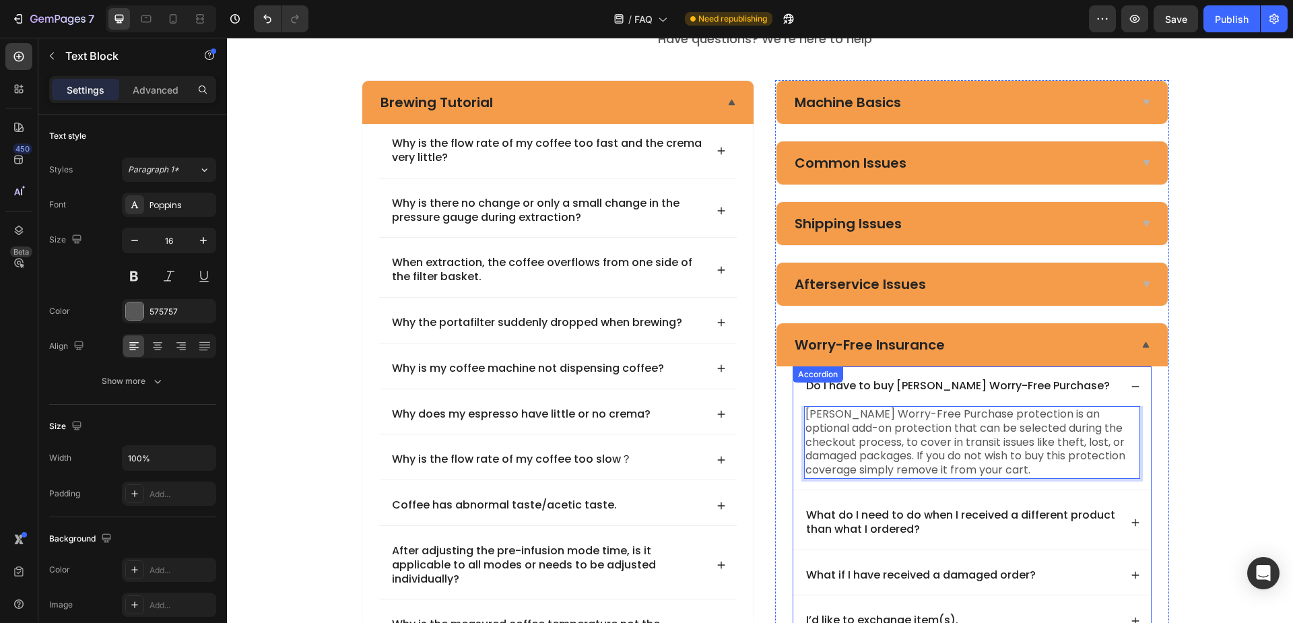
click at [1131, 389] on icon at bounding box center [1135, 386] width 9 height 9
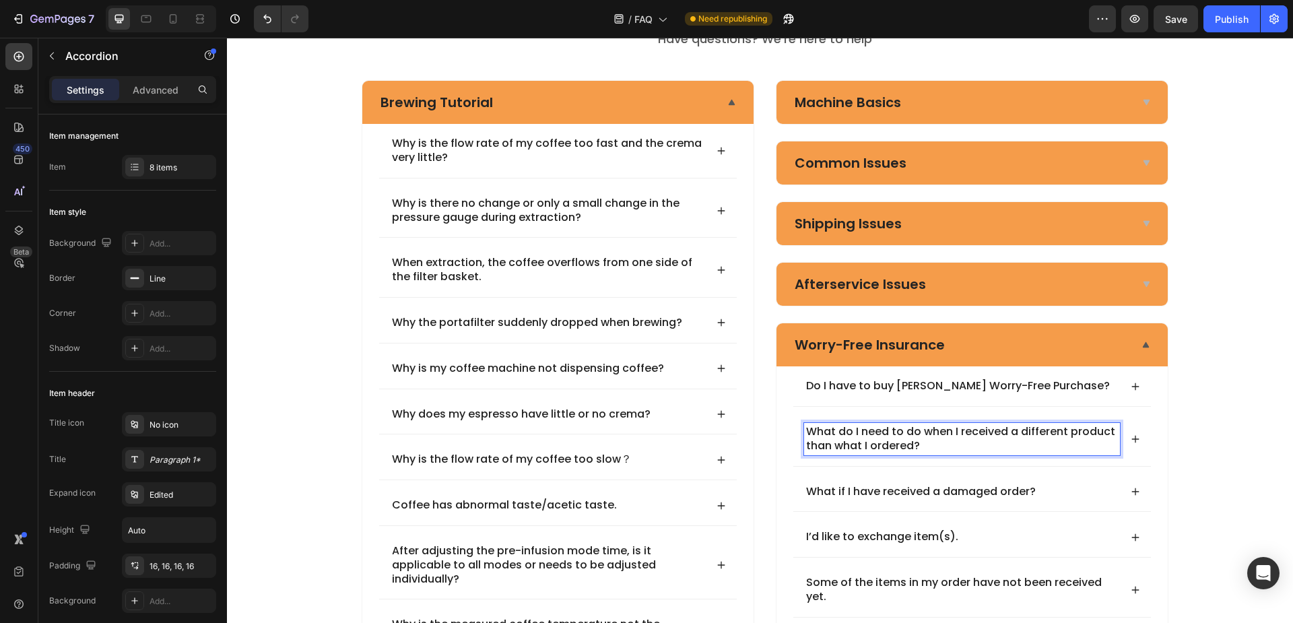
click at [934, 443] on p "What do I need to do when I received a different product than what I ordered?" at bounding box center [962, 439] width 312 height 28
click at [1132, 439] on icon at bounding box center [1135, 438] width 7 height 7
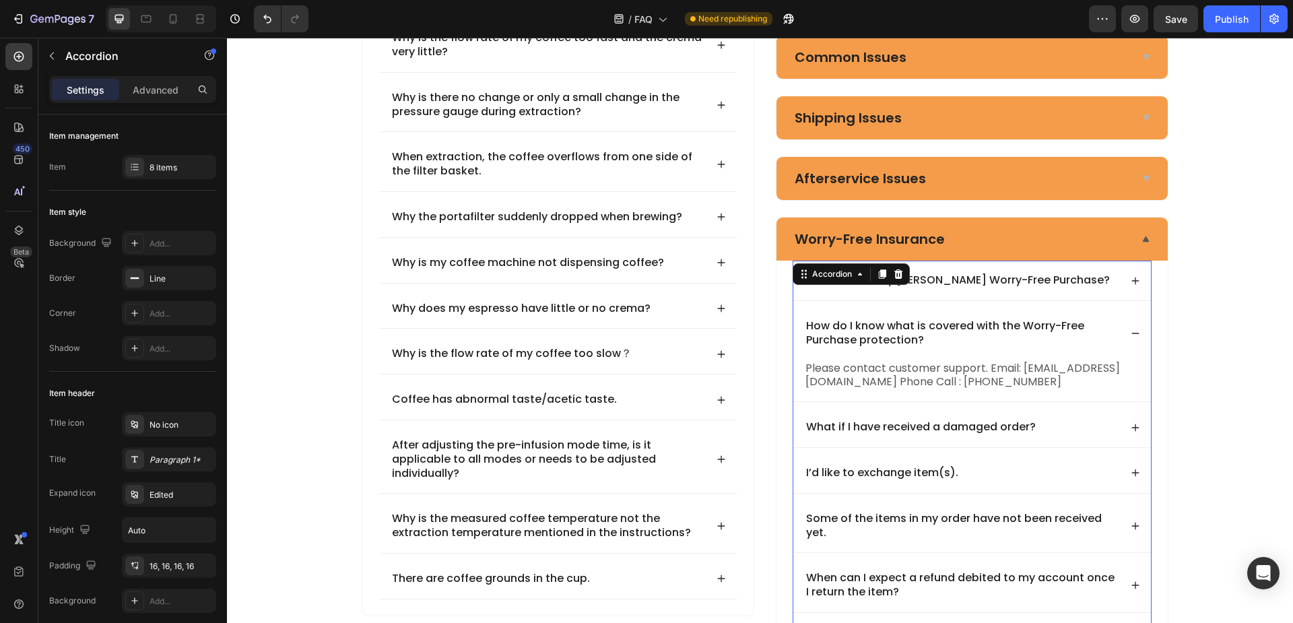
scroll to position [269, 0]
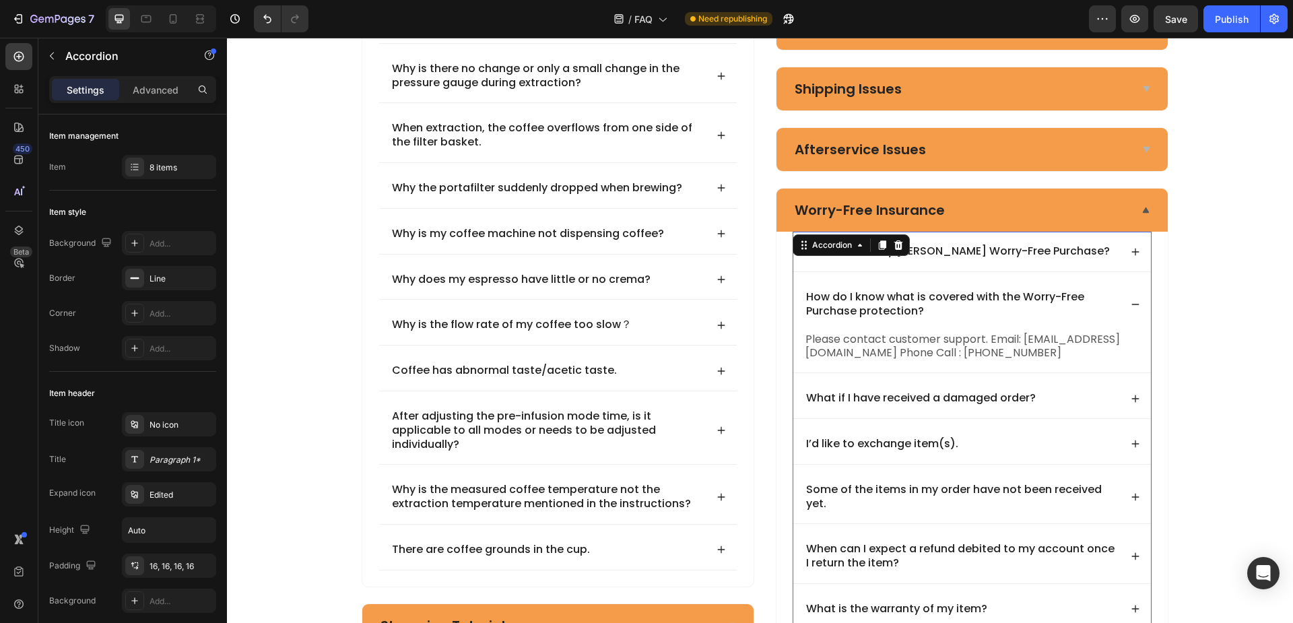
click at [927, 355] on p "Please contact customer support. Email: [EMAIL_ADDRESS][DOMAIN_NAME] Phone Call…" at bounding box center [971, 347] width 333 height 28
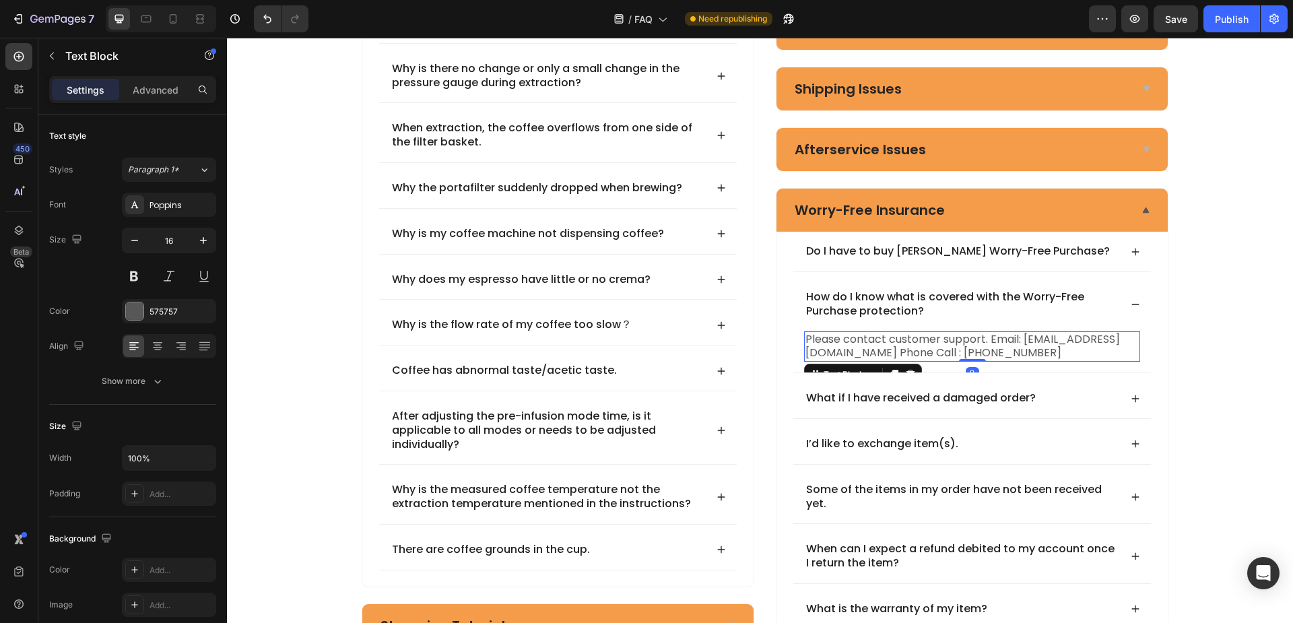
click at [949, 348] on p "Please contact customer support. Email: [EMAIL_ADDRESS][DOMAIN_NAME] Phone Call…" at bounding box center [971, 347] width 333 height 28
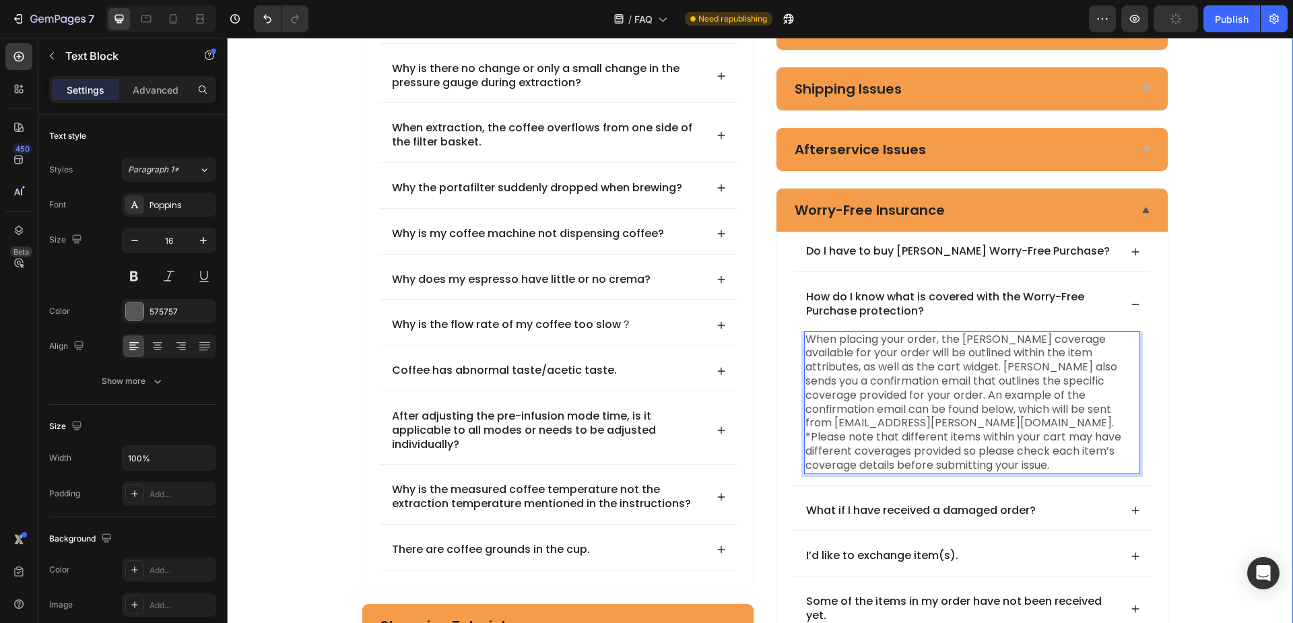
click at [1184, 309] on div "Frequently asked questions Heading Have questions? We’re here to help Text bloc…" at bounding box center [765, 334] width 1056 height 968
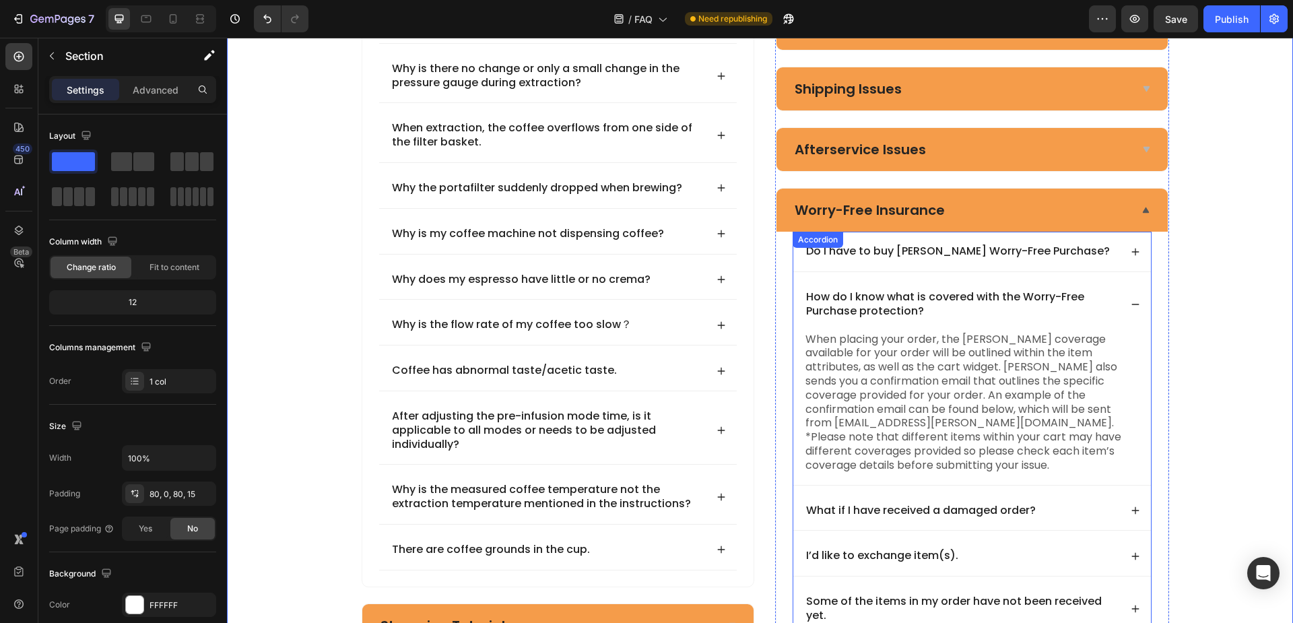
click at [1131, 305] on icon at bounding box center [1135, 304] width 9 height 9
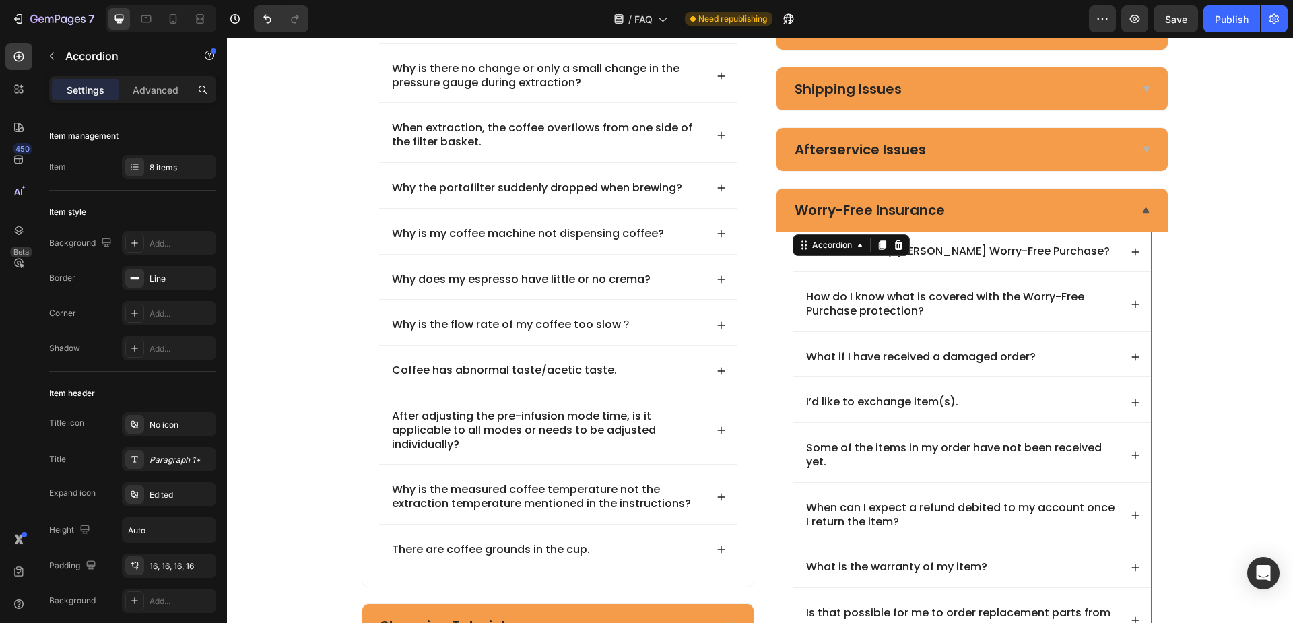
click at [1131, 300] on icon at bounding box center [1135, 304] width 9 height 9
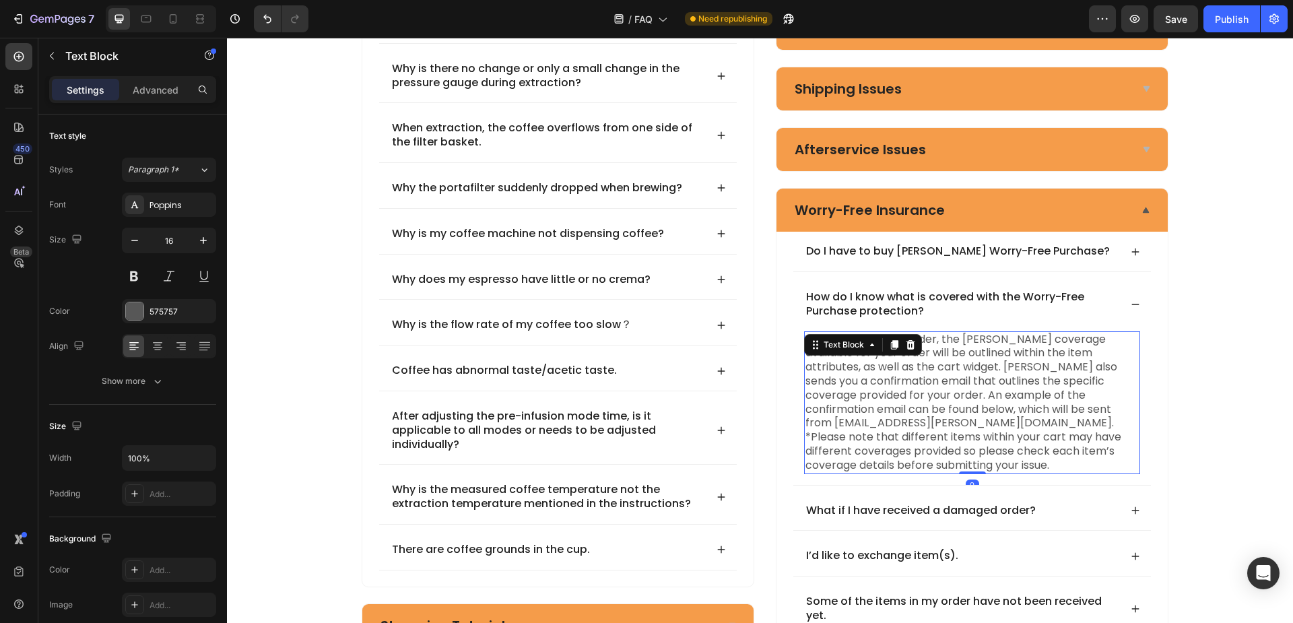
click at [972, 409] on p "When placing your order, the [PERSON_NAME] coverage available for your order wi…" at bounding box center [971, 382] width 333 height 98
drag, startPoint x: 990, startPoint y: 410, endPoint x: 893, endPoint y: 412, distance: 97.0
click at [893, 412] on p "When placing your order, the [PERSON_NAME] coverage available for your order wi…" at bounding box center [971, 382] width 333 height 98
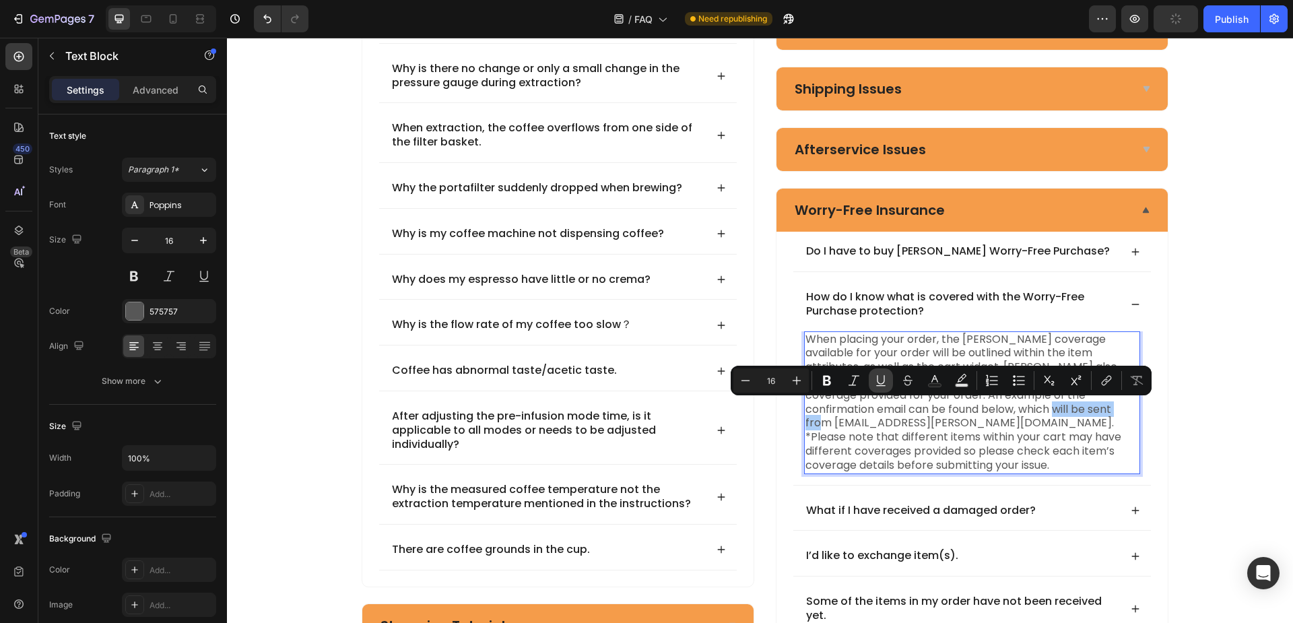
drag, startPoint x: 886, startPoint y: 382, endPoint x: 872, endPoint y: 382, distance: 14.1
click at [886, 382] on icon "Editor contextual toolbar" at bounding box center [880, 380] width 13 height 13
drag, startPoint x: 853, startPoint y: 380, endPoint x: 863, endPoint y: 380, distance: 9.4
click at [853, 380] on icon "Editor contextual toolbar" at bounding box center [853, 380] width 13 height 13
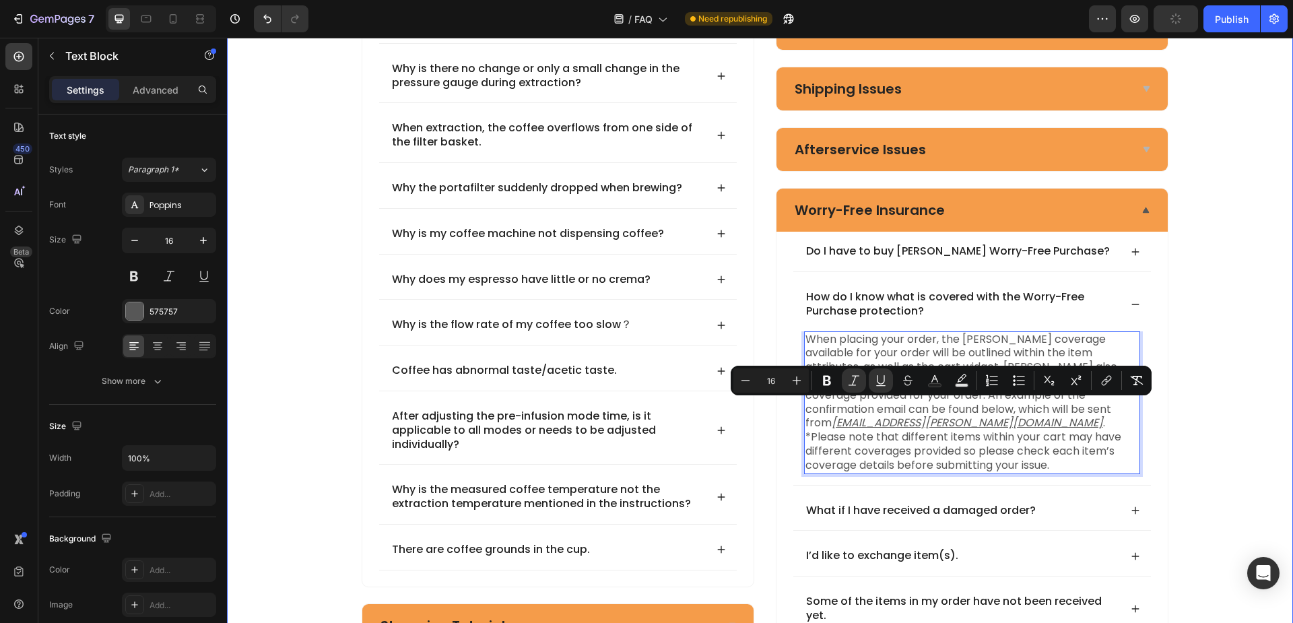
click at [1232, 311] on div "Frequently asked questions Heading Have questions? We’re here to help Text bloc…" at bounding box center [765, 334] width 1056 height 968
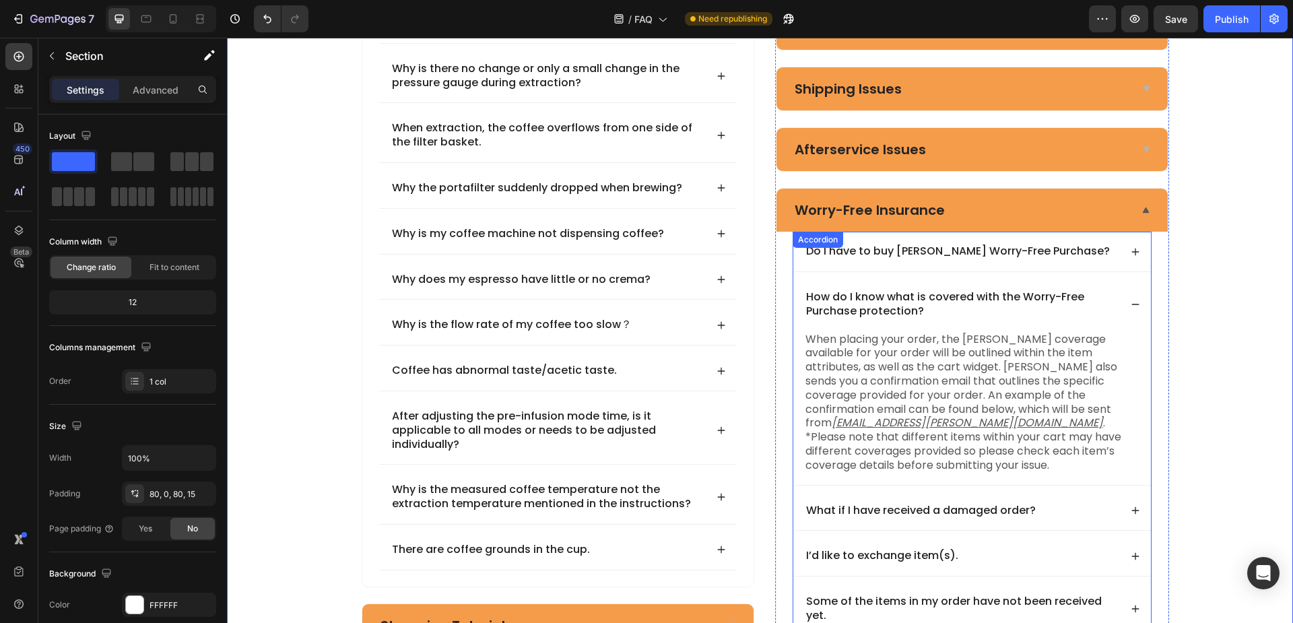
click at [1137, 300] on div "How do I know what is covered with the Worry-Free Purchase protection?" at bounding box center [972, 304] width 358 height 54
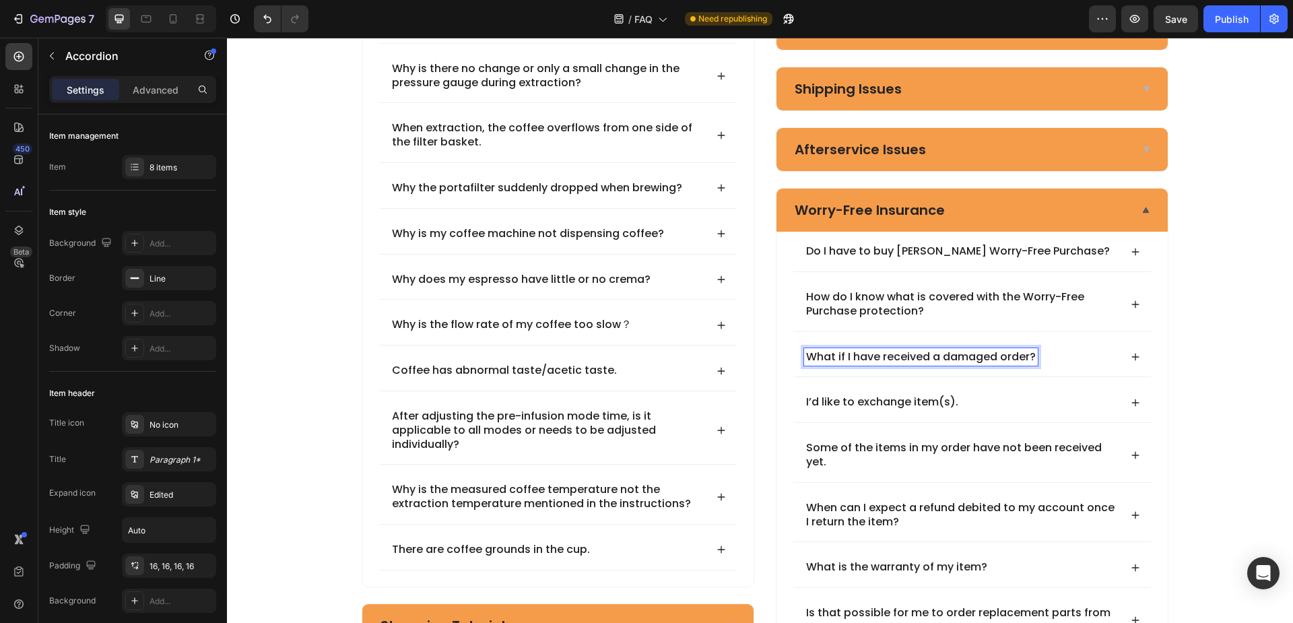
click at [955, 360] on p "What if I have received a damaged order?" at bounding box center [921, 357] width 230 height 14
click at [1131, 355] on icon at bounding box center [1135, 356] width 9 height 9
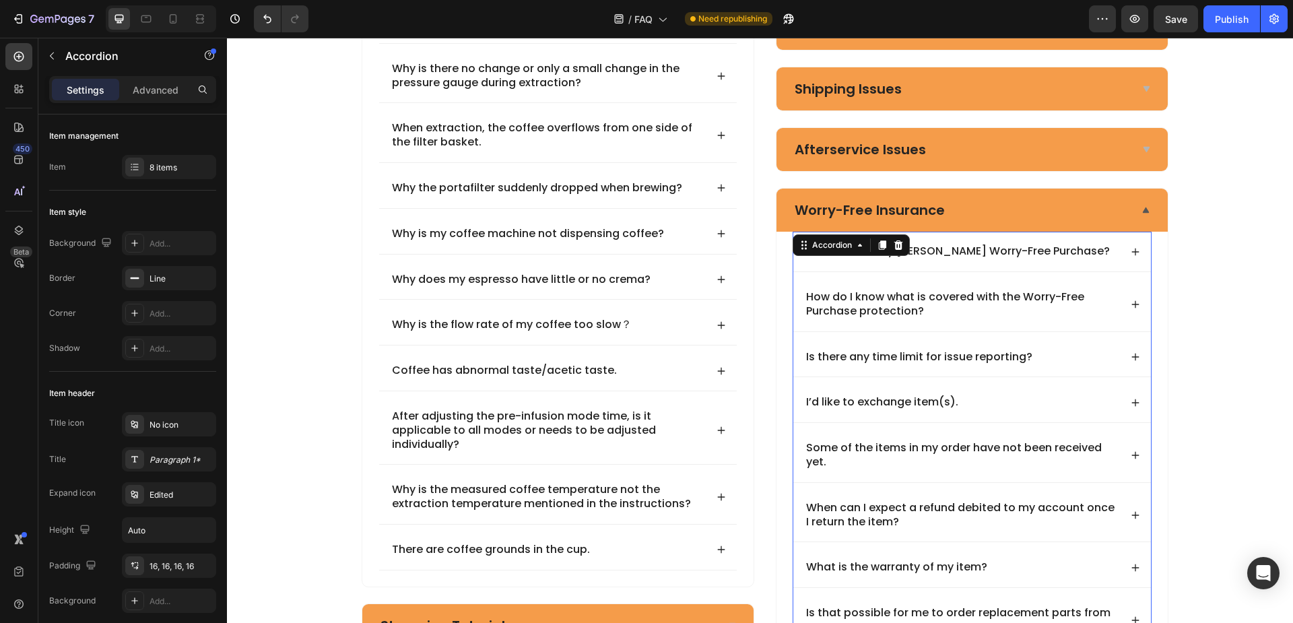
click at [1131, 360] on icon at bounding box center [1135, 356] width 9 height 9
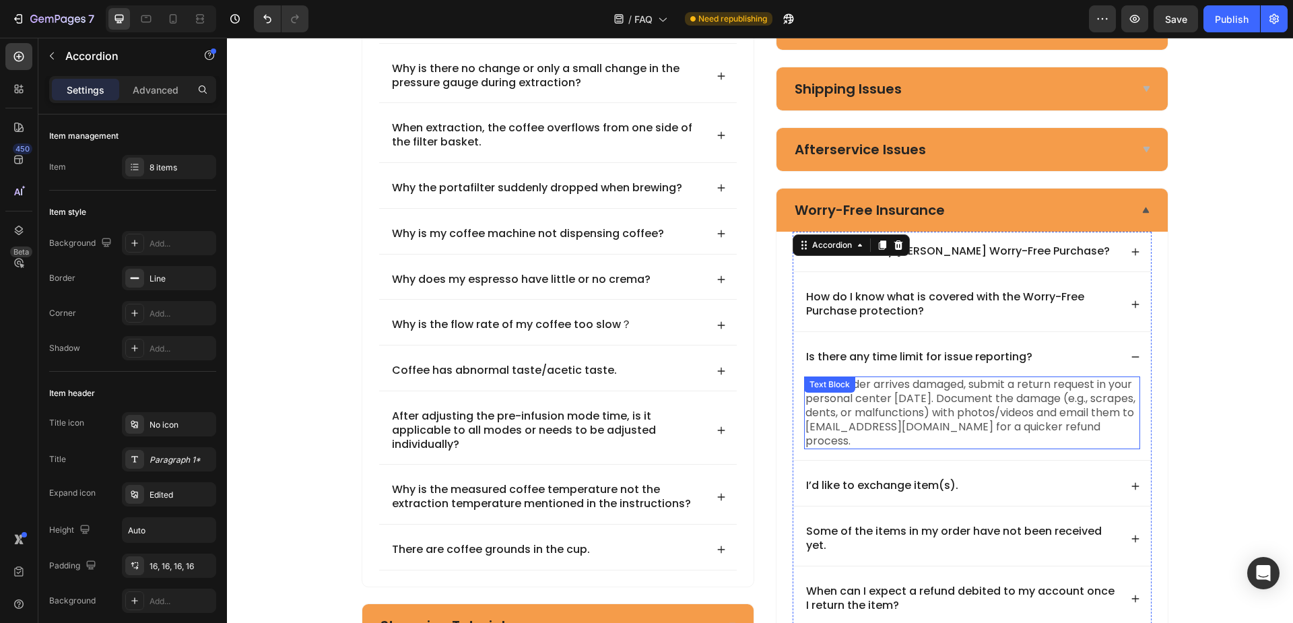
click at [998, 408] on p "If your order arrives damaged, submit a return request in your personal center …" at bounding box center [971, 413] width 333 height 70
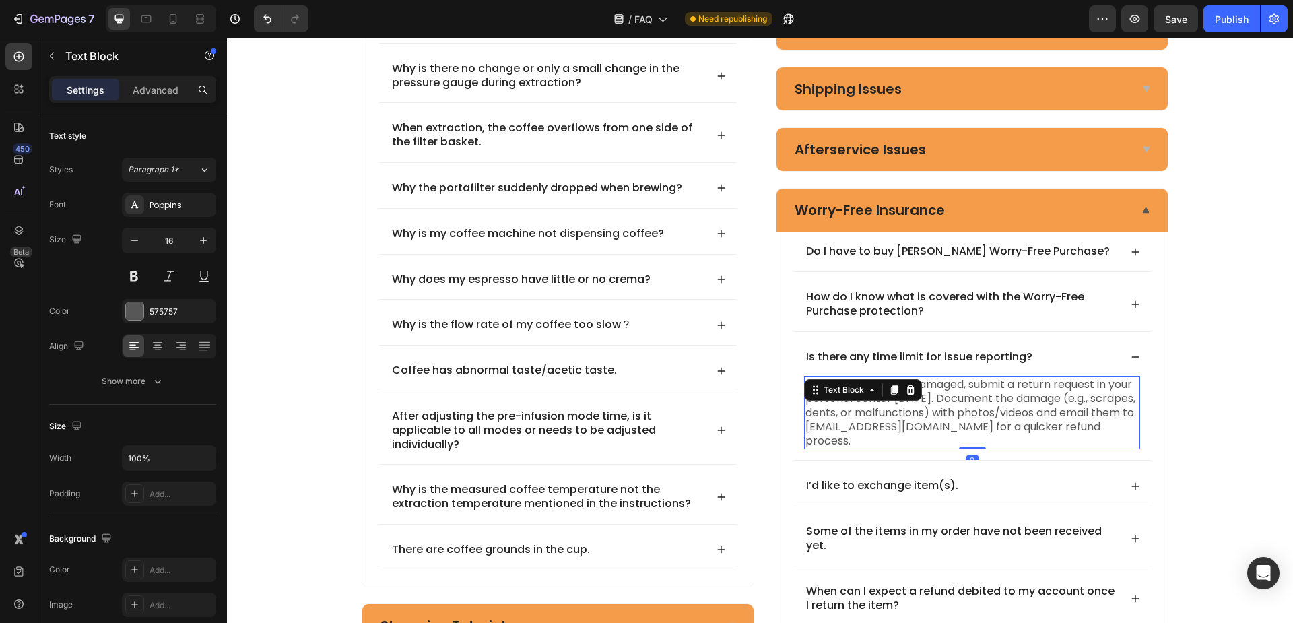
click at [950, 430] on p "If your order arrives damaged, submit a return request in your personal center …" at bounding box center [971, 413] width 333 height 70
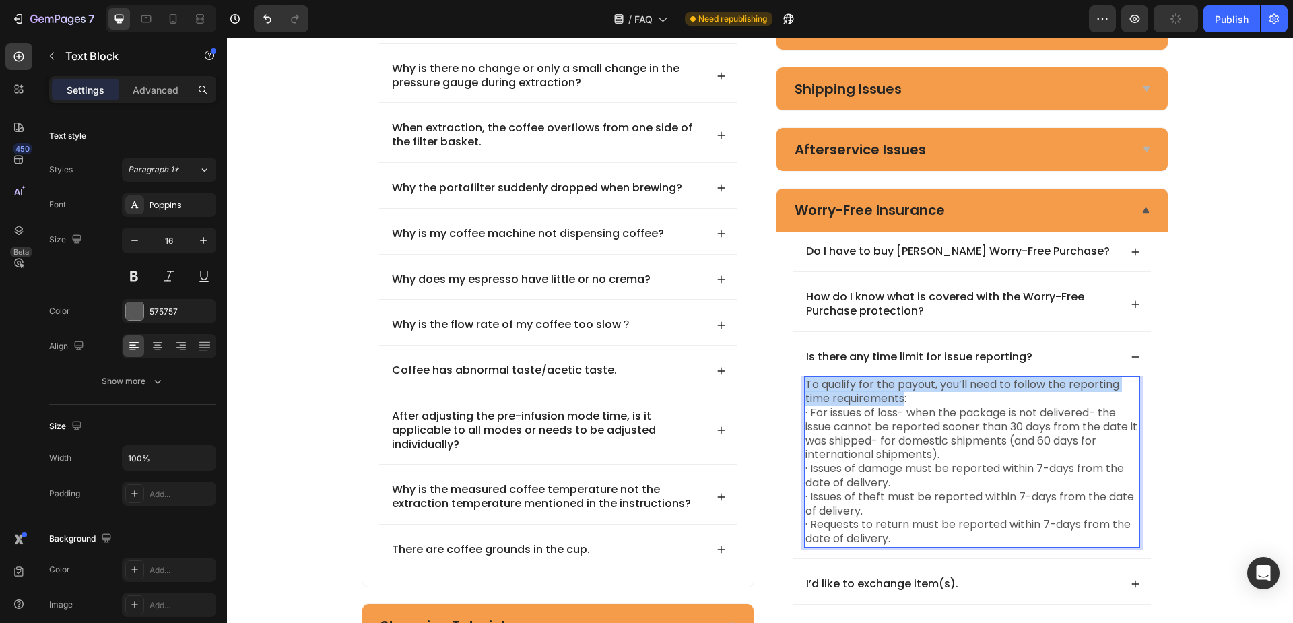
drag, startPoint x: 900, startPoint y: 397, endPoint x: 802, endPoint y: 387, distance: 98.2
click at [805, 387] on p "To qualify for the payout, you’ll need to follow the reporting time requirement…" at bounding box center [971, 462] width 333 height 168
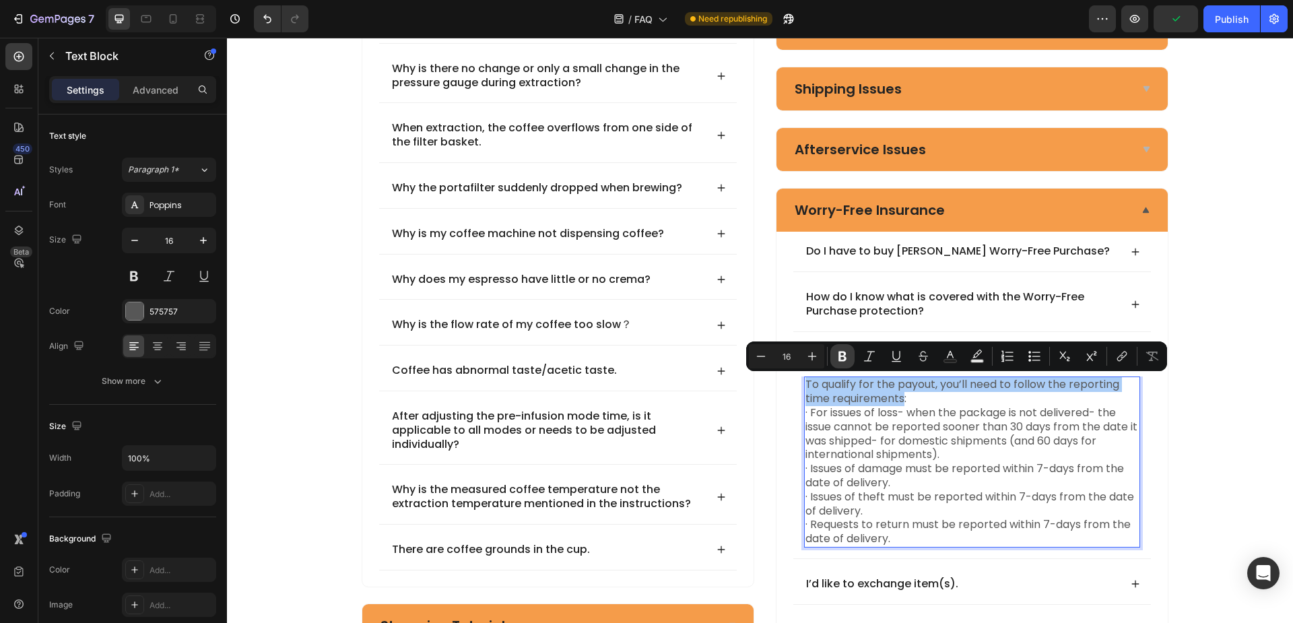
click at [840, 358] on icon "Editor contextual toolbar" at bounding box center [842, 356] width 8 height 10
